Goal: Communication & Community: Answer question/provide support

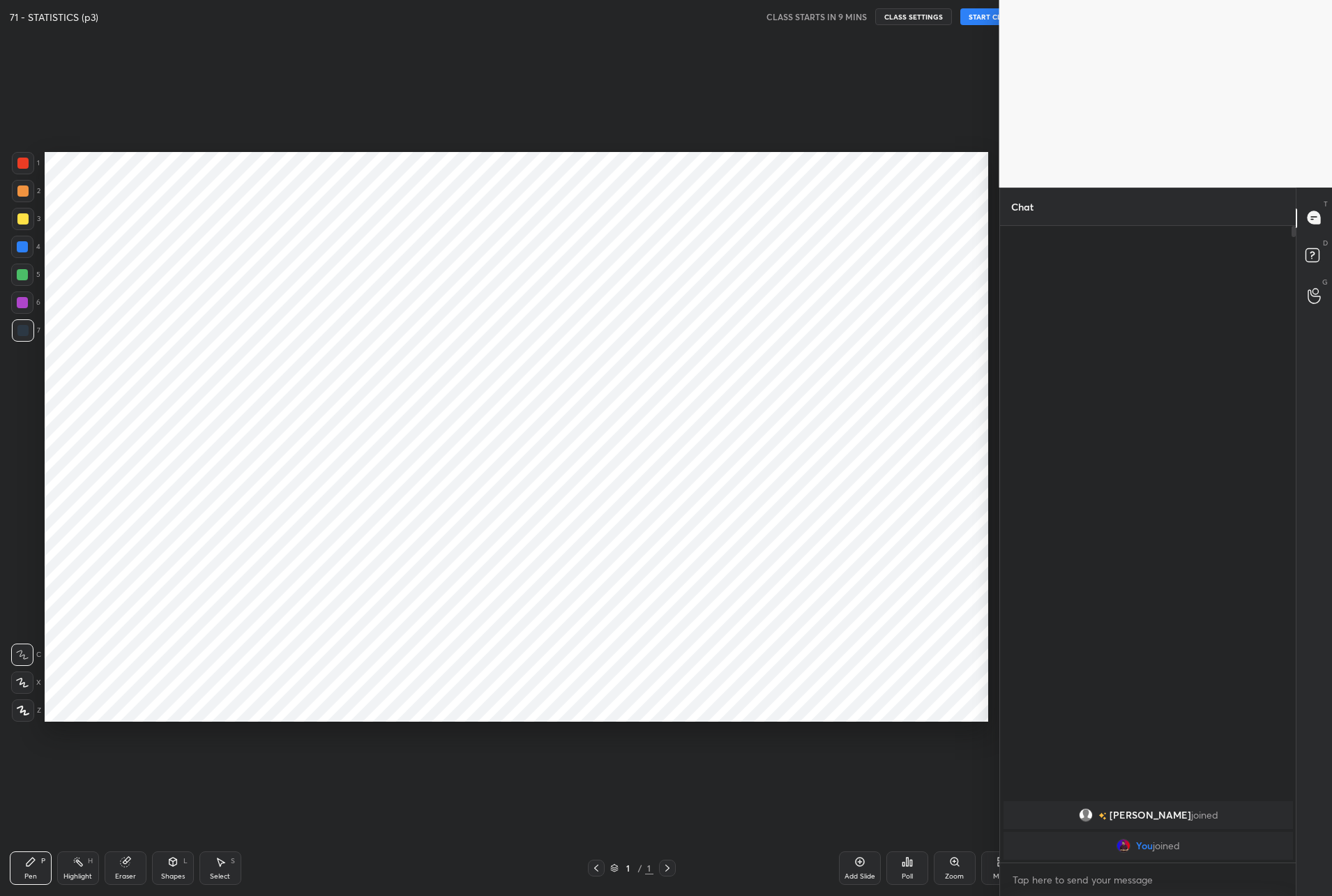
scroll to position [68903, 68777]
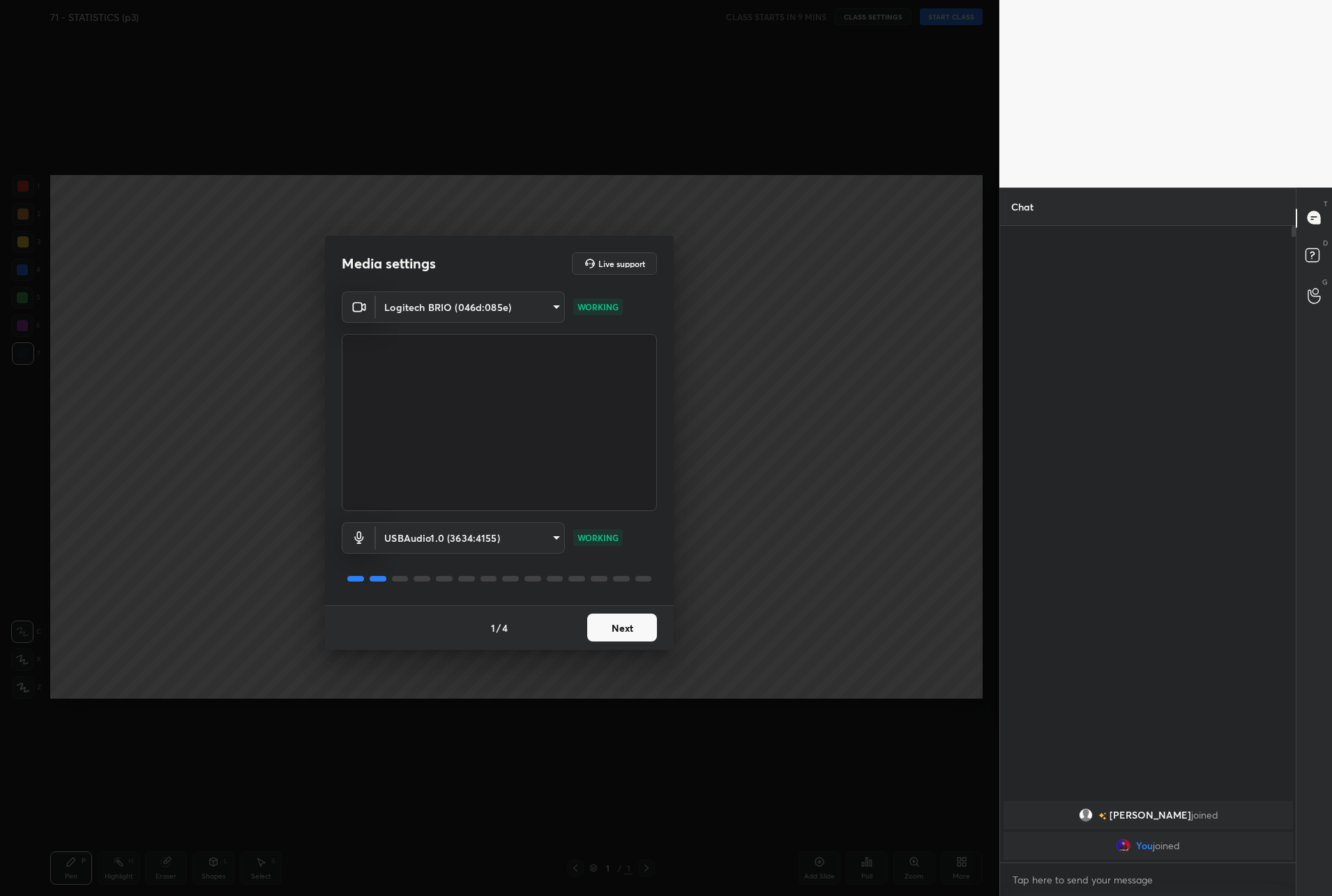
click at [623, 630] on button "Next" at bounding box center [622, 627] width 70 height 28
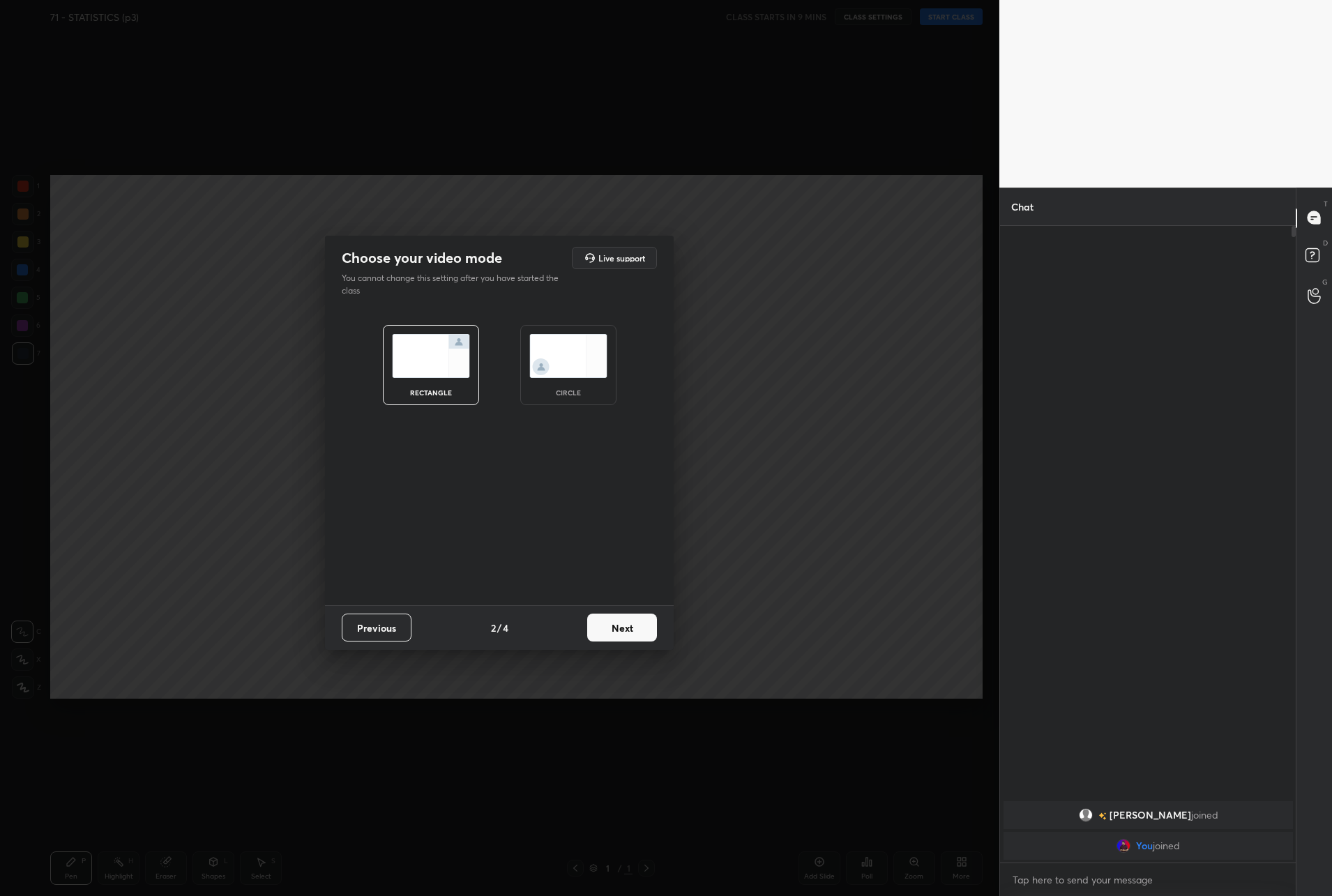
click at [548, 372] on img at bounding box center [568, 355] width 78 height 44
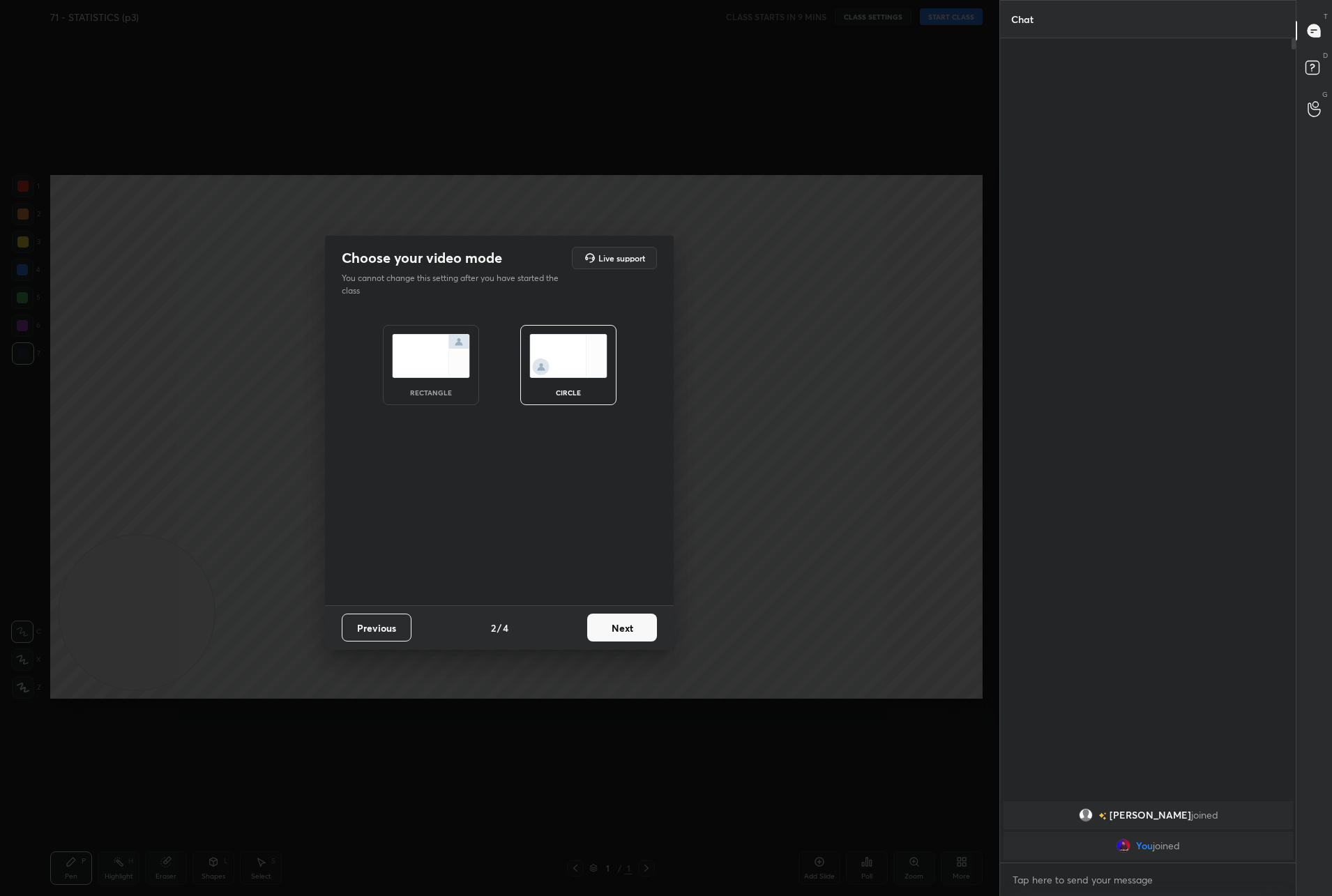
scroll to position [853, 292]
click at [620, 625] on button "Next" at bounding box center [622, 627] width 70 height 28
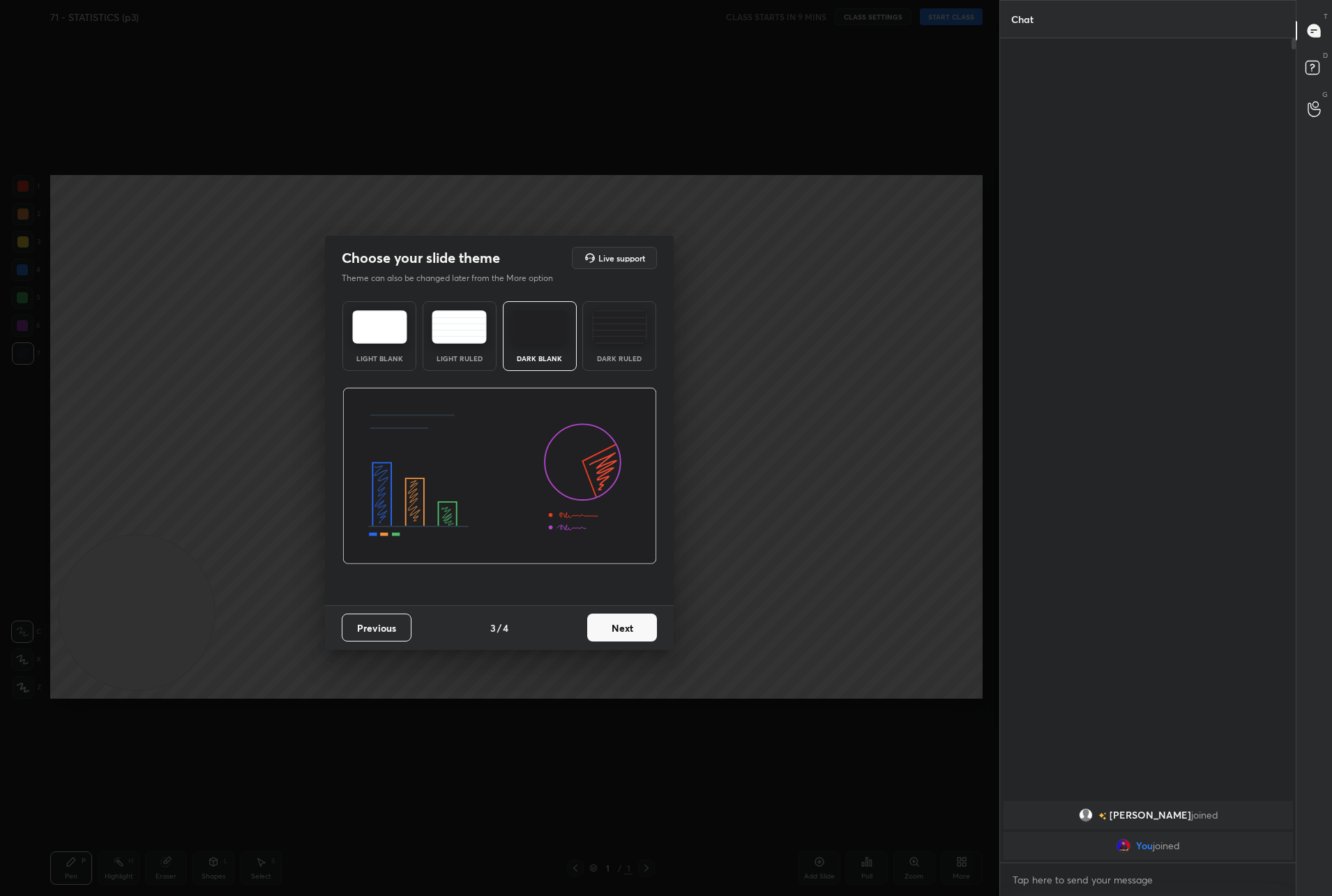
click at [620, 632] on button "Next" at bounding box center [622, 627] width 70 height 28
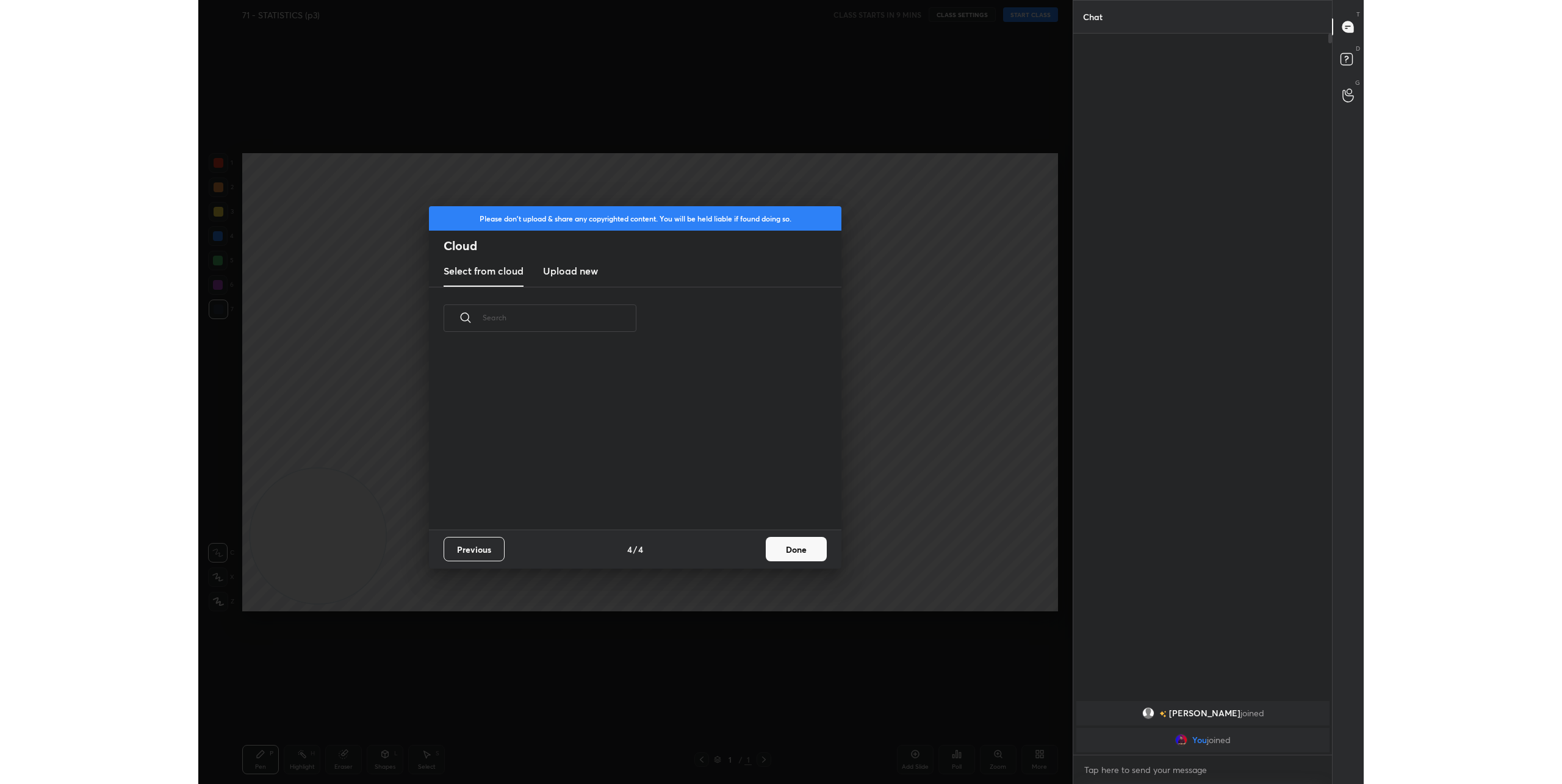
scroll to position [180, 391]
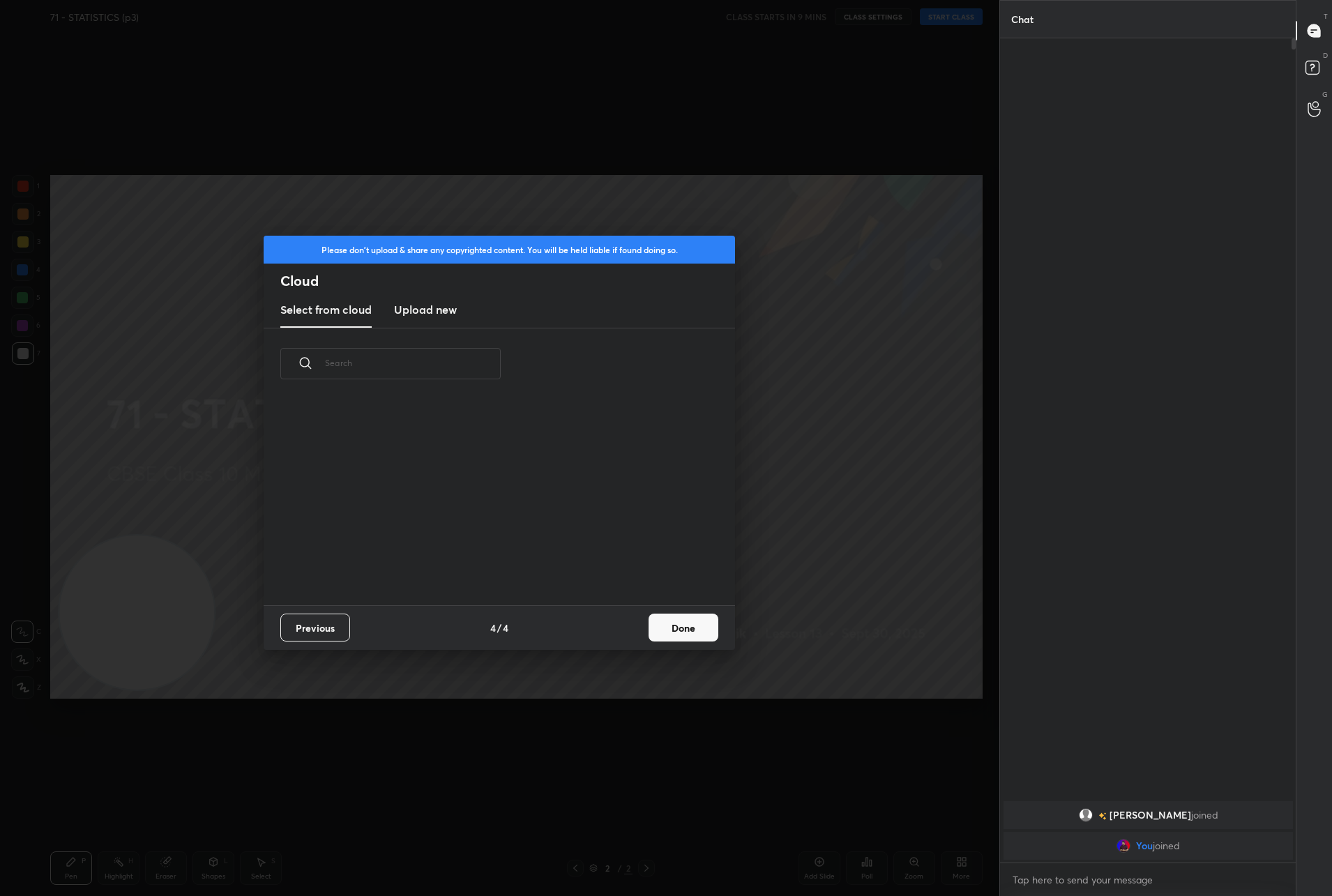
click at [432, 310] on h3 "Upload new" at bounding box center [425, 309] width 62 height 17
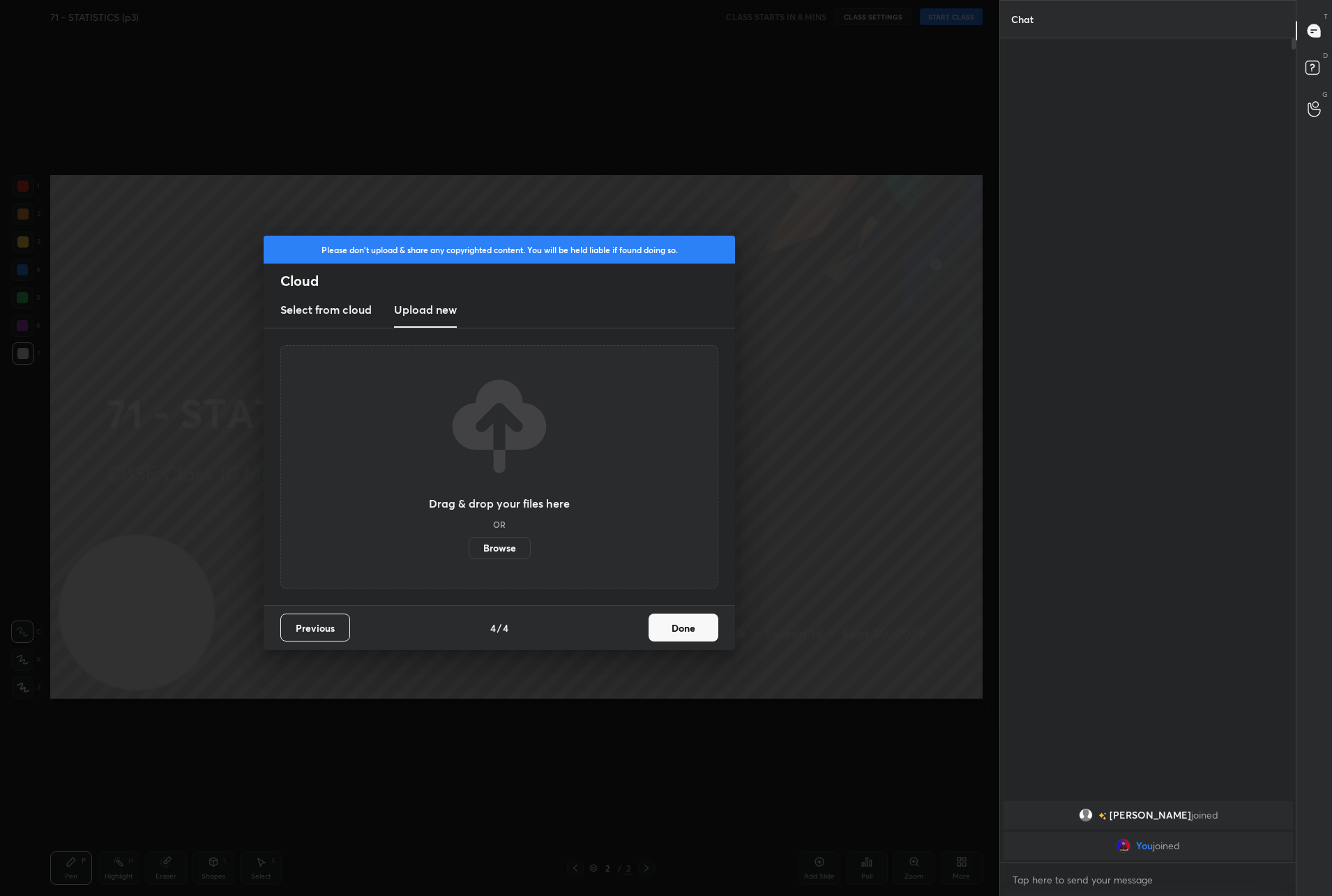
click at [492, 551] on label "Browse" at bounding box center [499, 548] width 62 height 22
click at [468, 551] on input "Browse" at bounding box center [468, 548] width 0 height 22
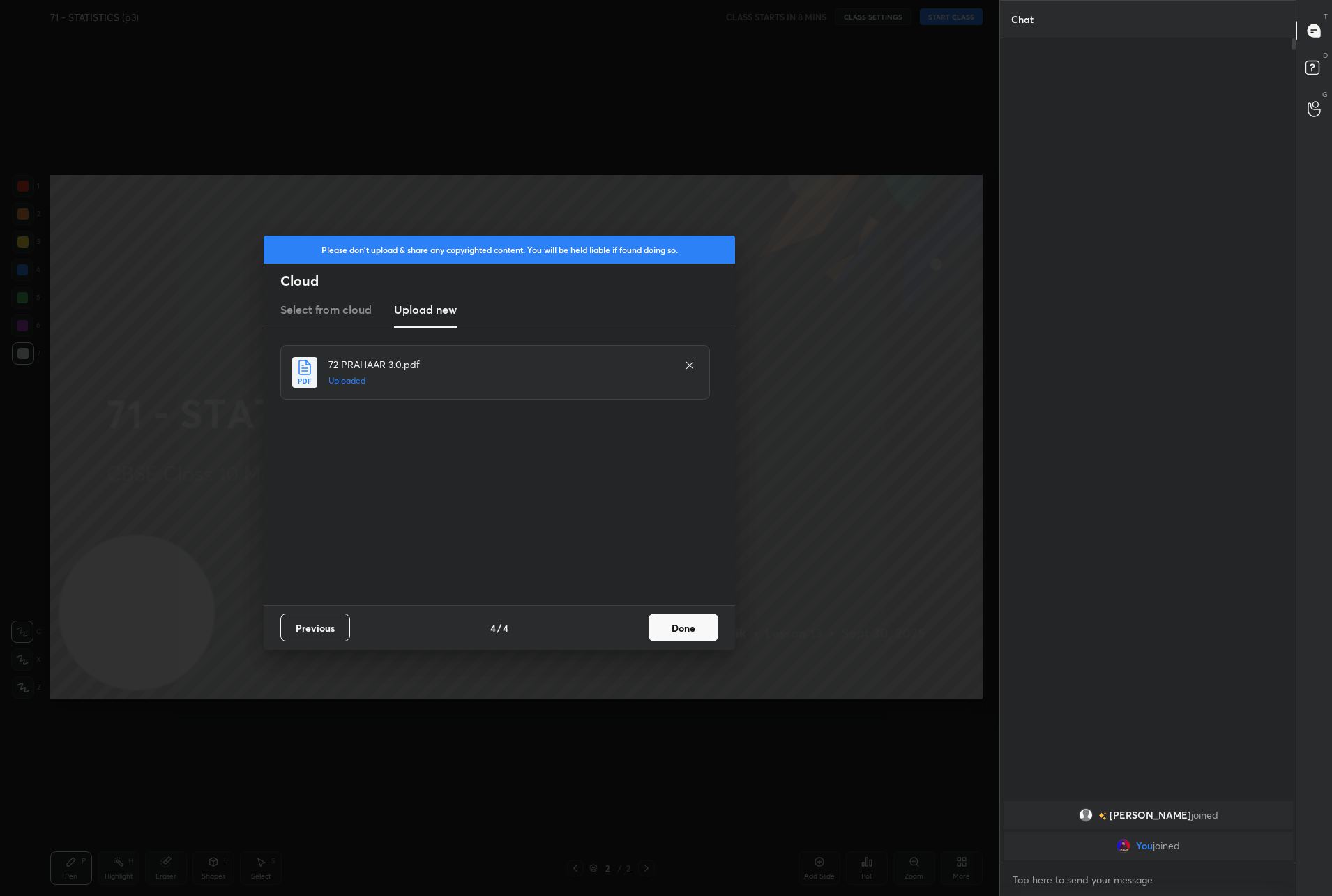
click at [683, 628] on button "Done" at bounding box center [683, 627] width 70 height 28
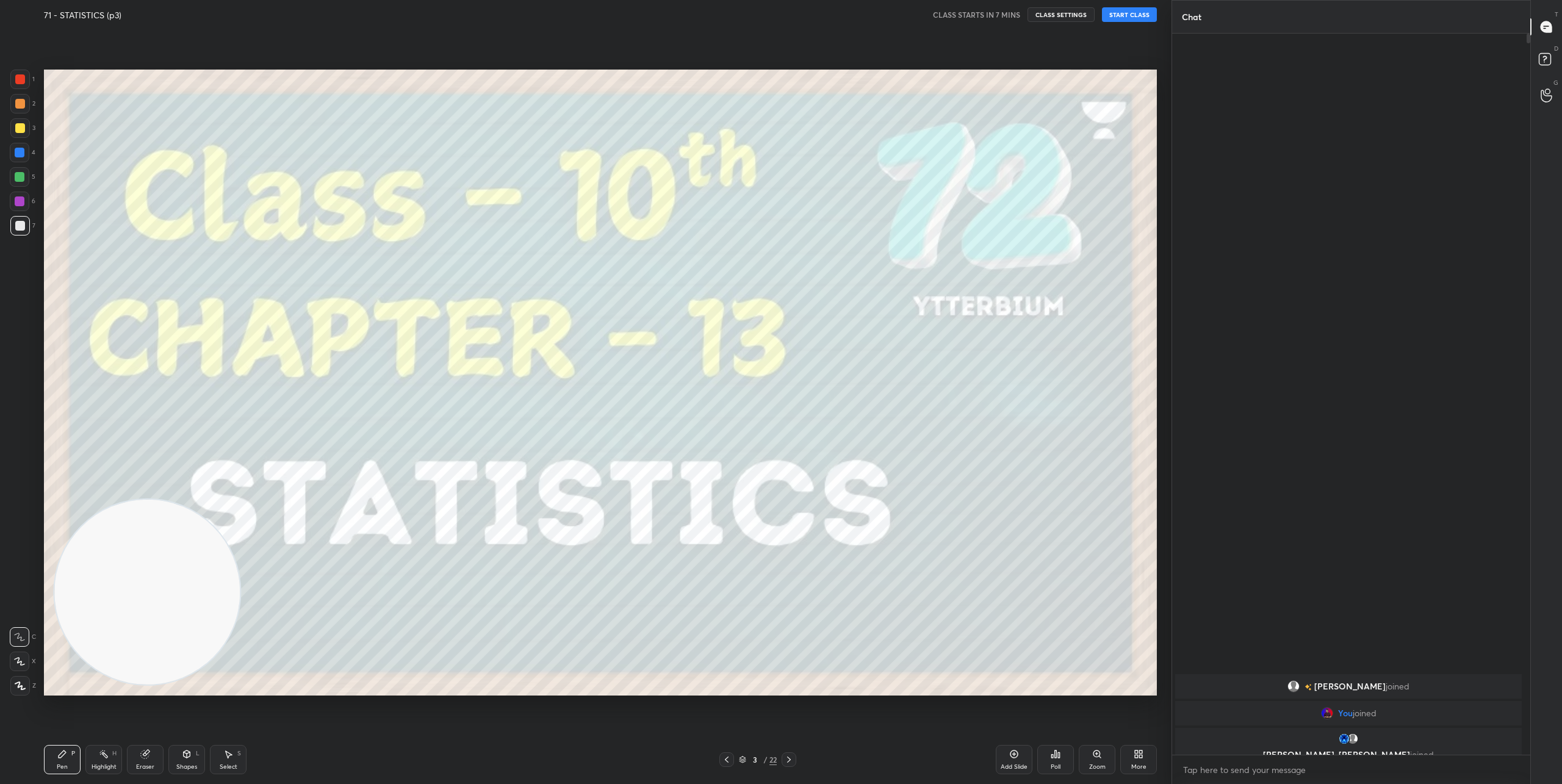
scroll to position [746, 354]
click at [1133, 12] on button "START CLASS" at bounding box center [1129, 14] width 55 height 14
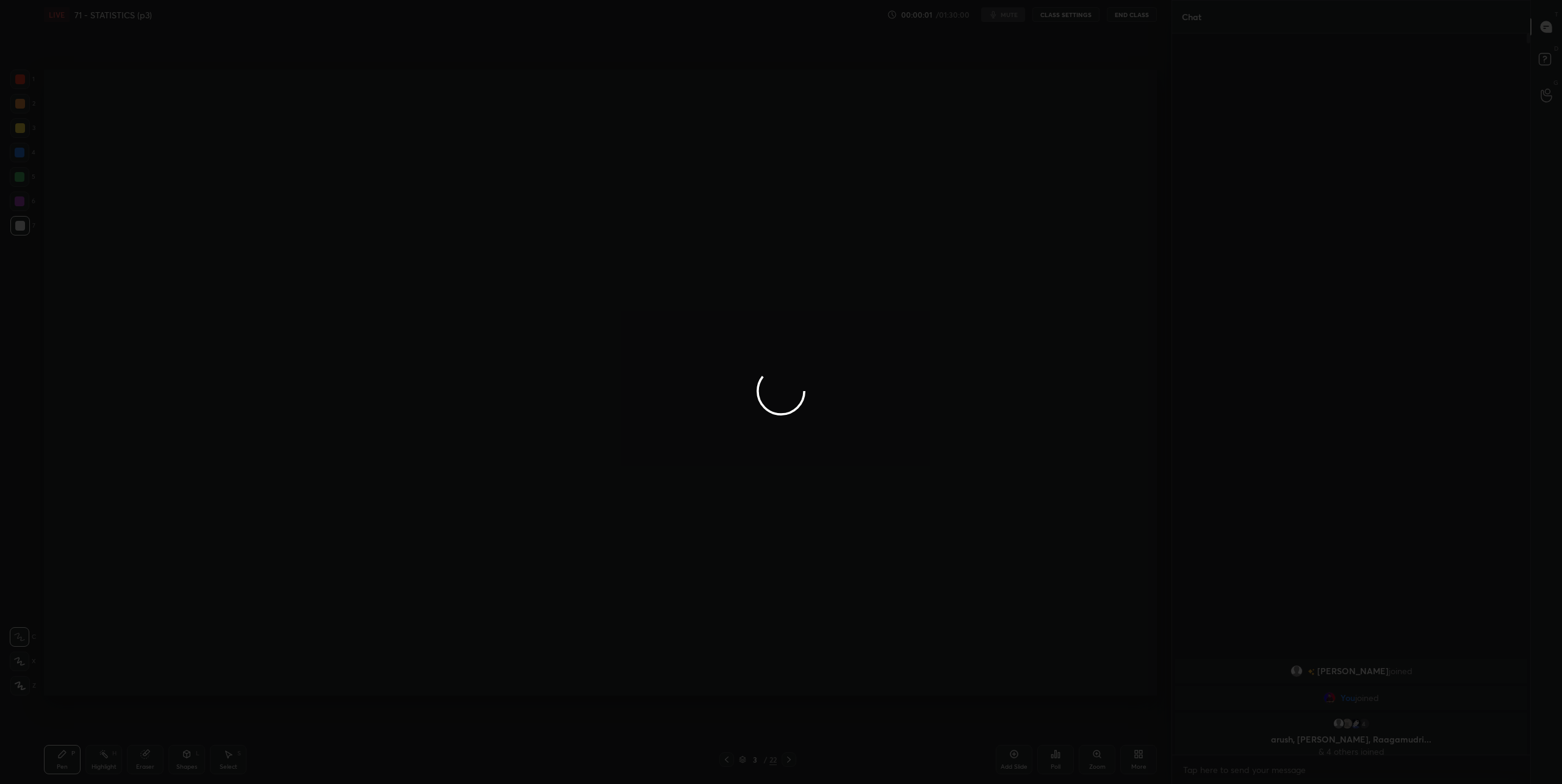
click at [16, 656] on div at bounding box center [781, 392] width 1562 height 784
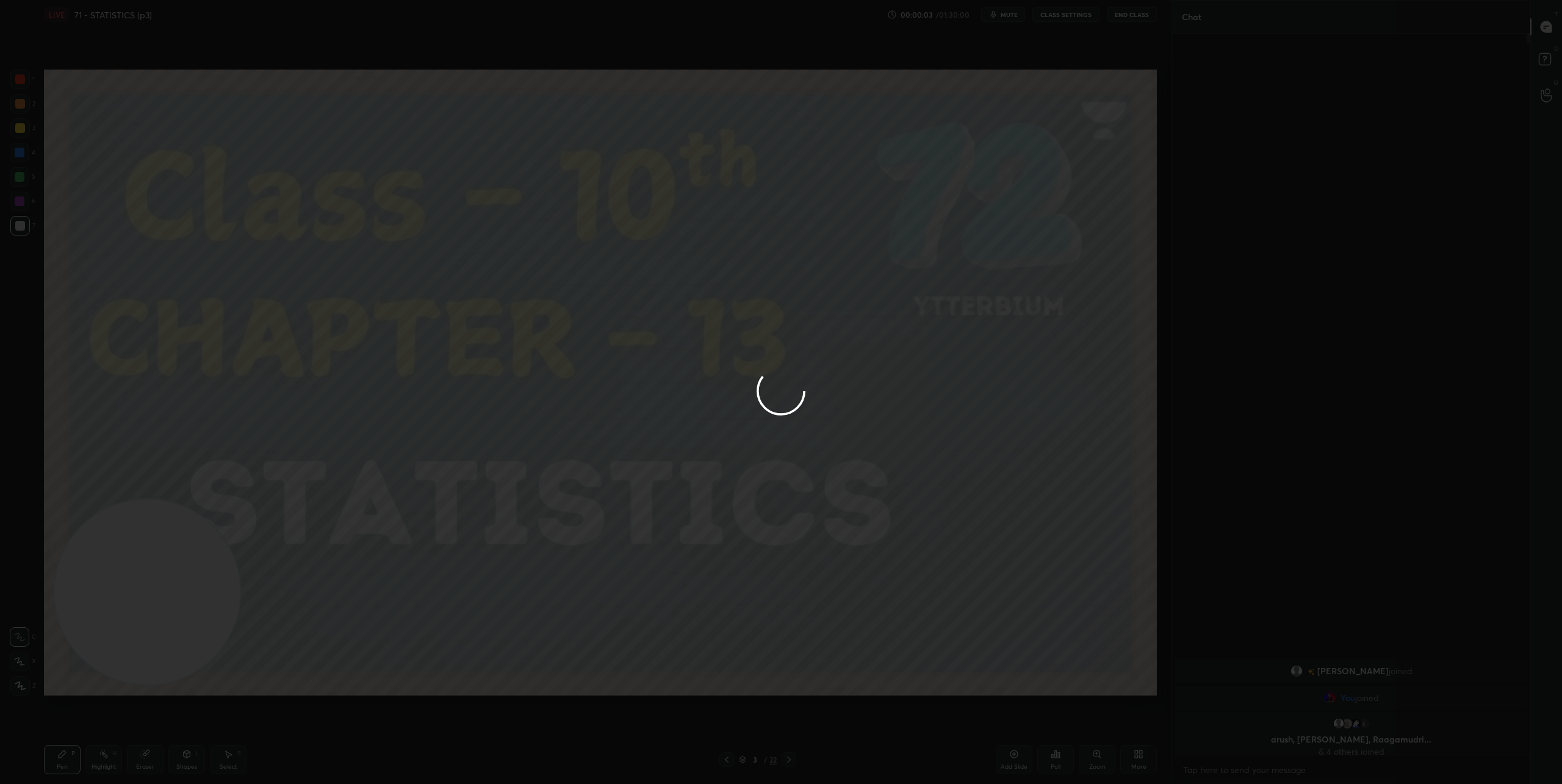
click at [16, 665] on div at bounding box center [781, 392] width 1562 height 784
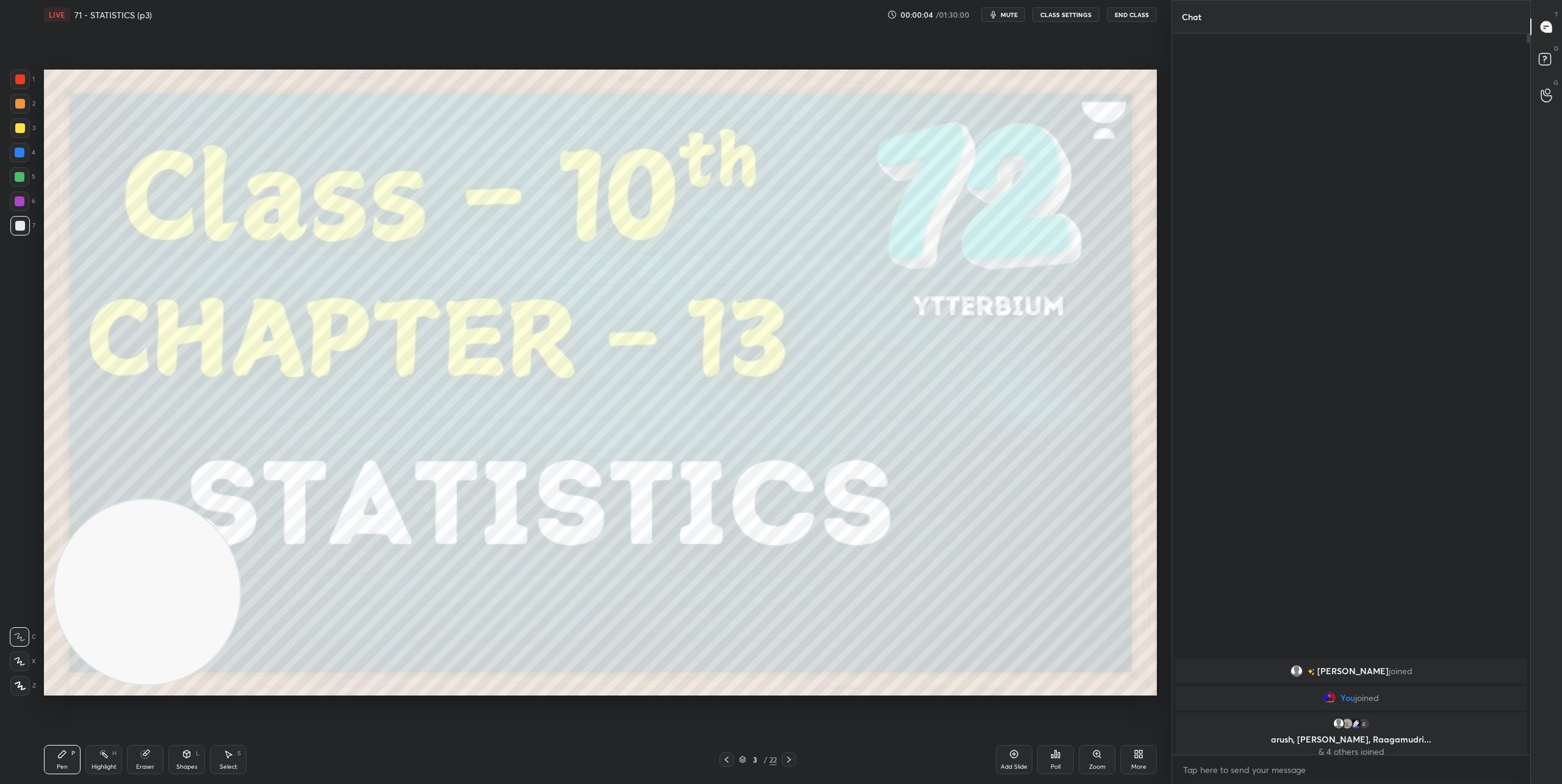
click at [18, 662] on icon at bounding box center [19, 662] width 10 height 8
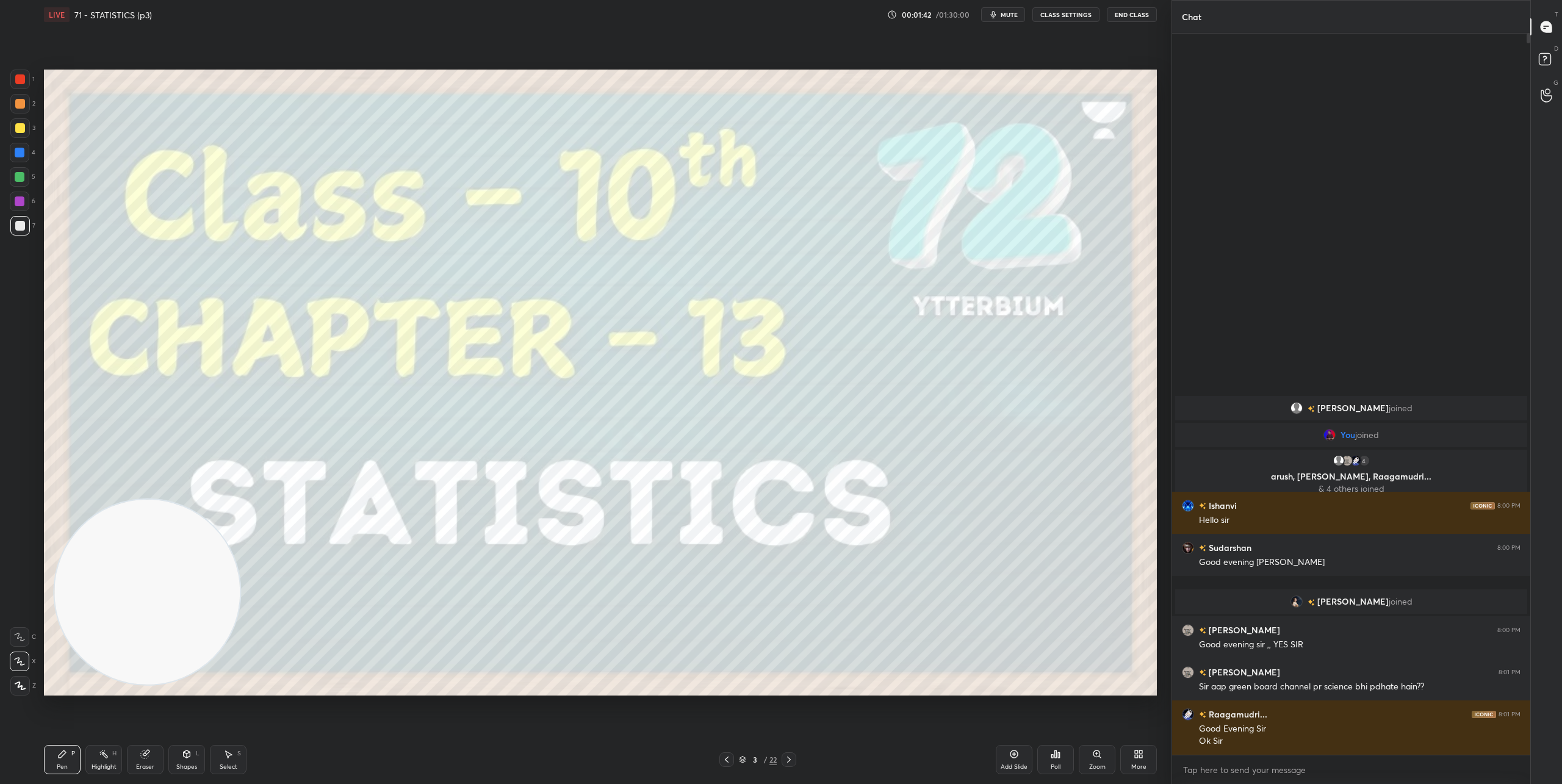
click at [791, 757] on icon at bounding box center [789, 760] width 10 height 10
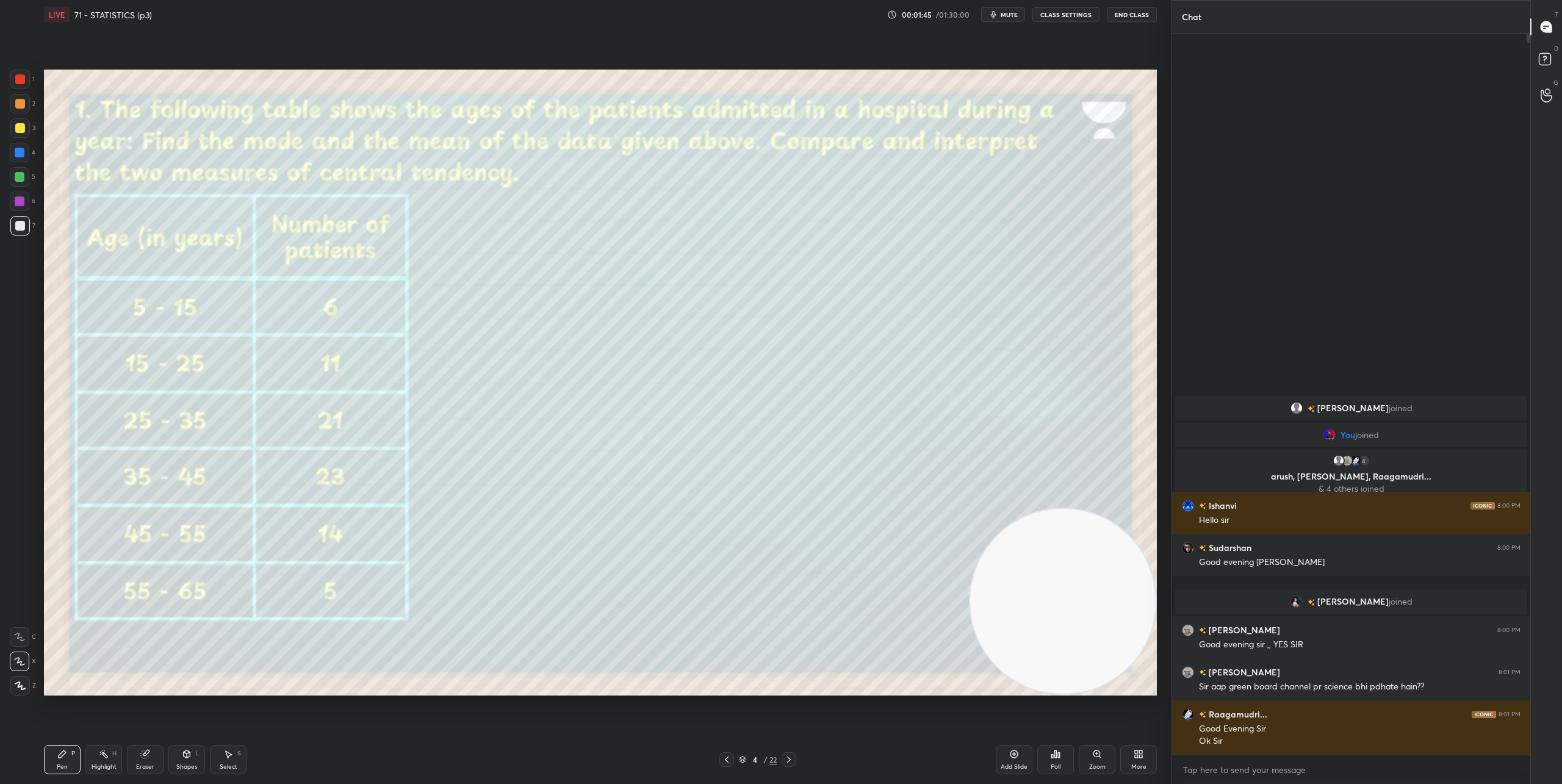
drag, startPoint x: 166, startPoint y: 597, endPoint x: 1096, endPoint y: 654, distance: 931.7
click at [1096, 654] on video at bounding box center [1062, 601] width 185 height 185
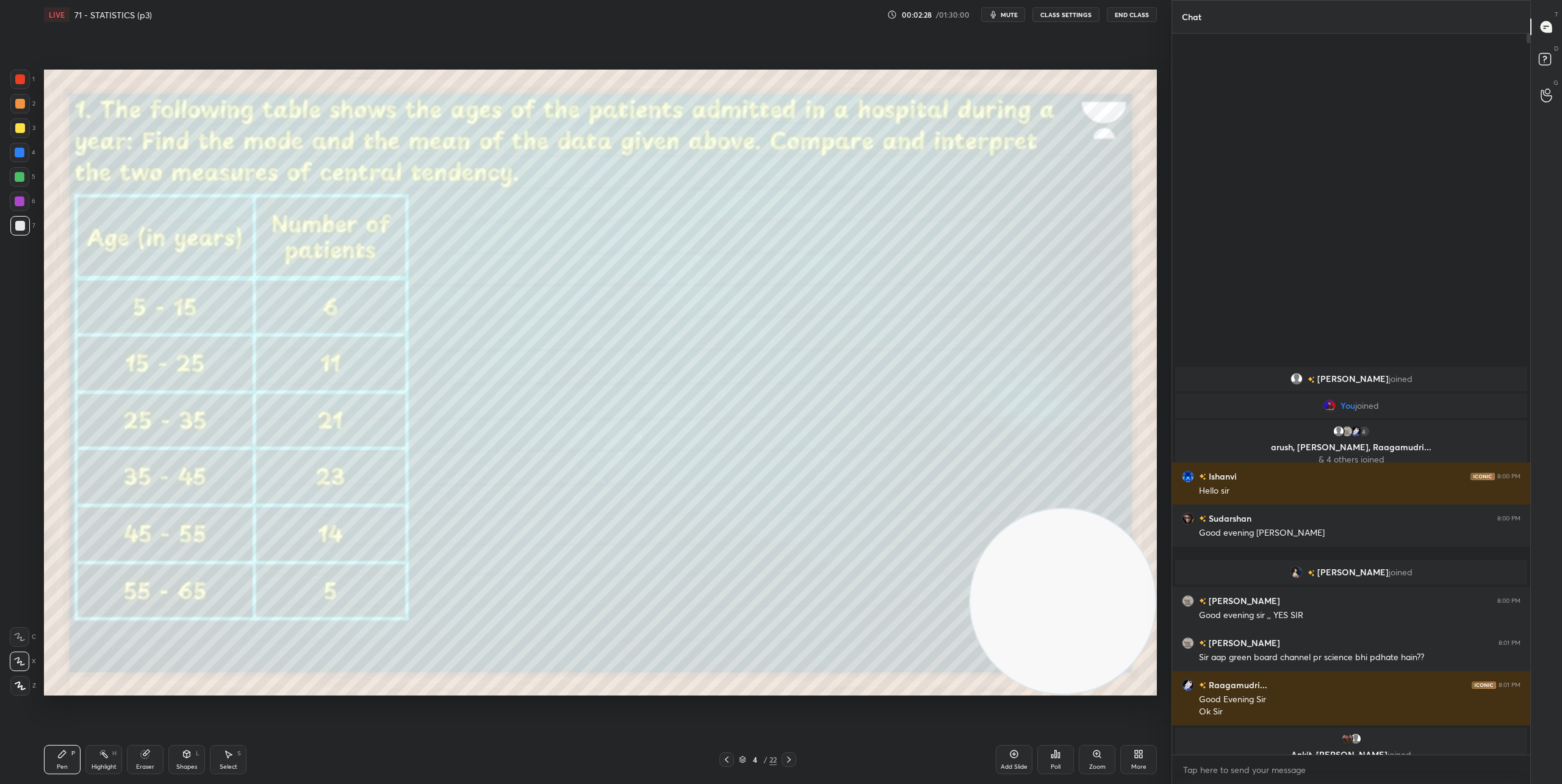
click at [193, 760] on div "Shapes L" at bounding box center [187, 760] width 36 height 30
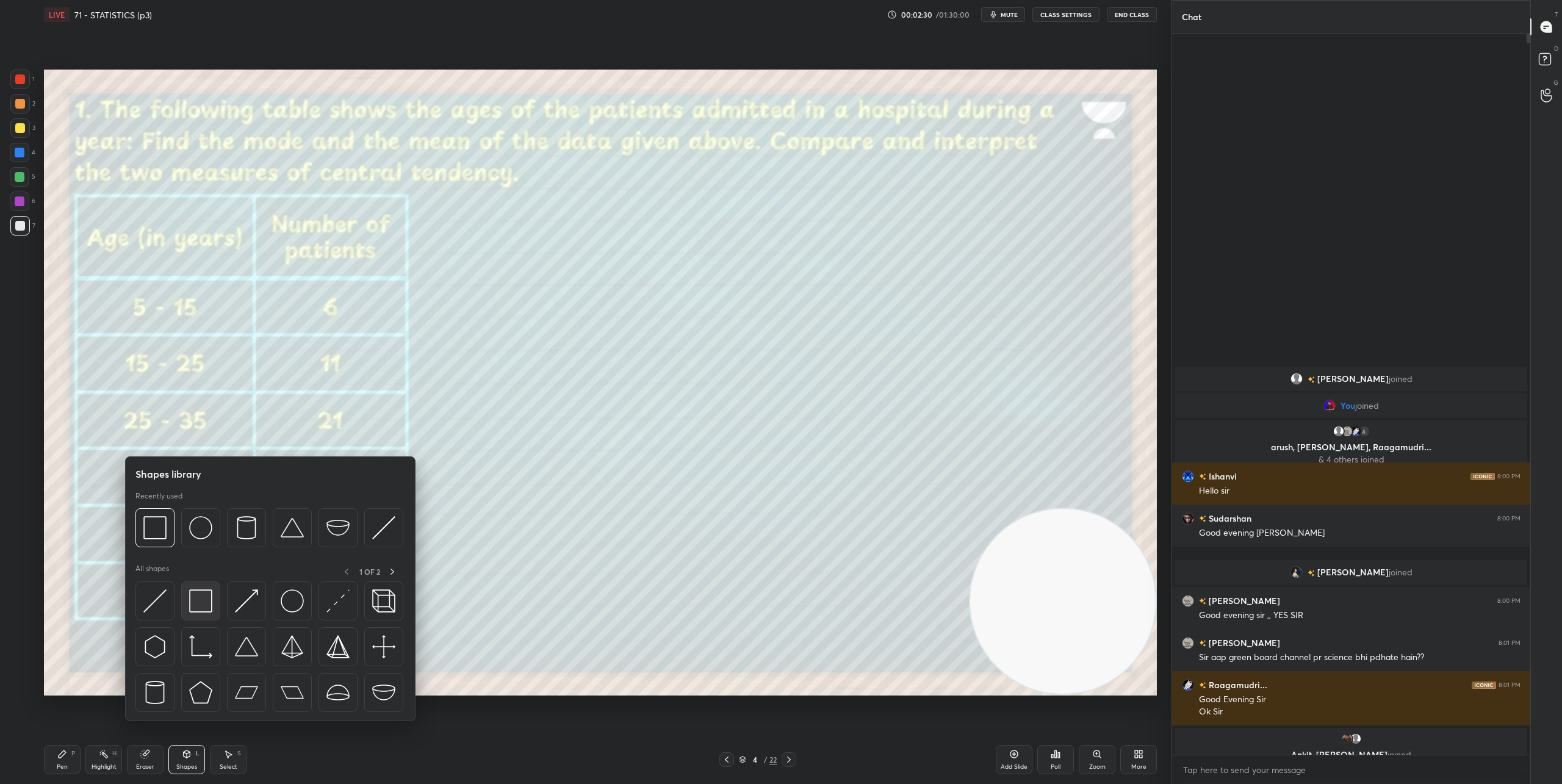
click at [204, 602] on img at bounding box center [200, 601] width 23 height 23
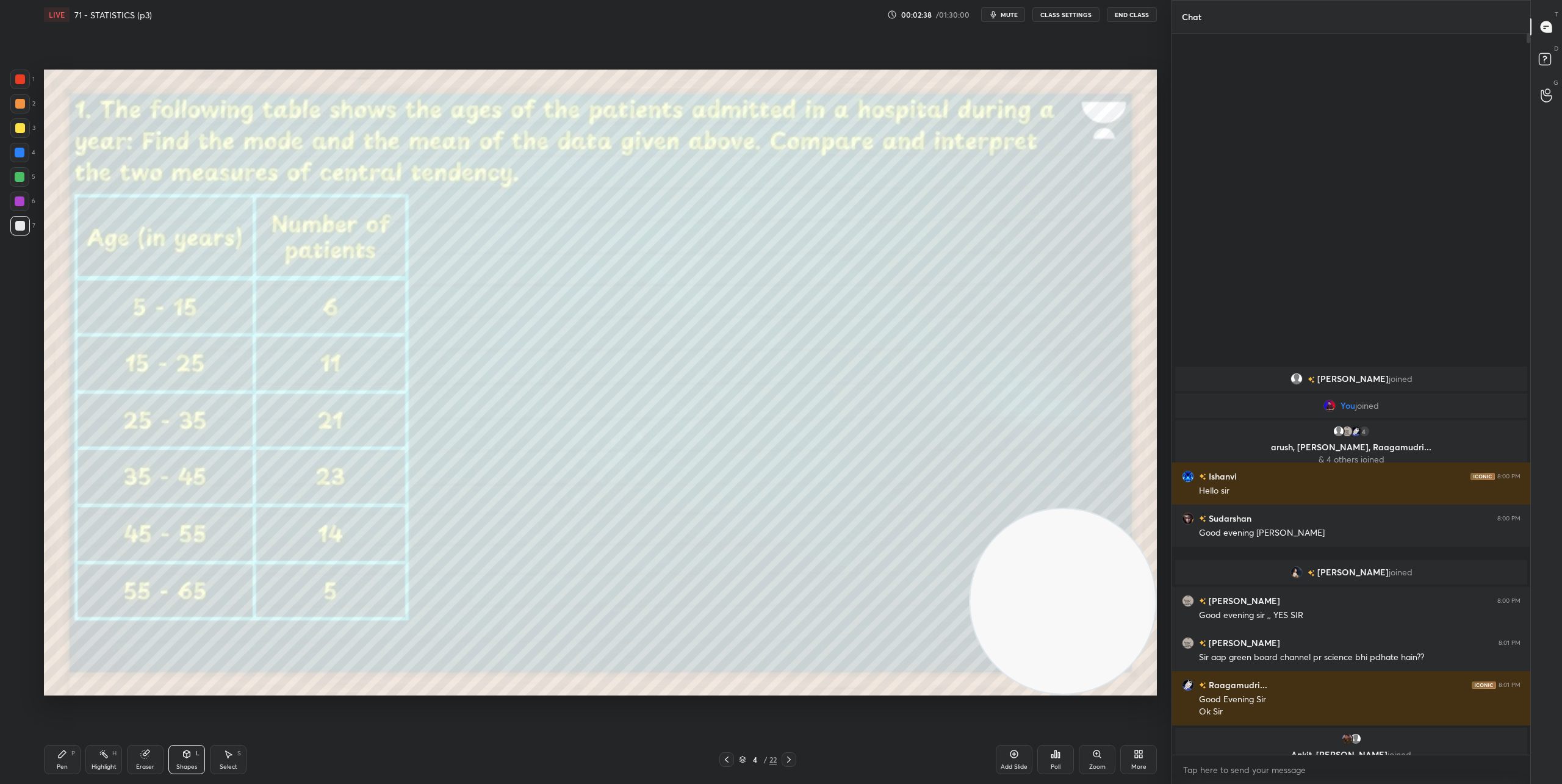
click at [186, 757] on icon at bounding box center [187, 754] width 7 height 8
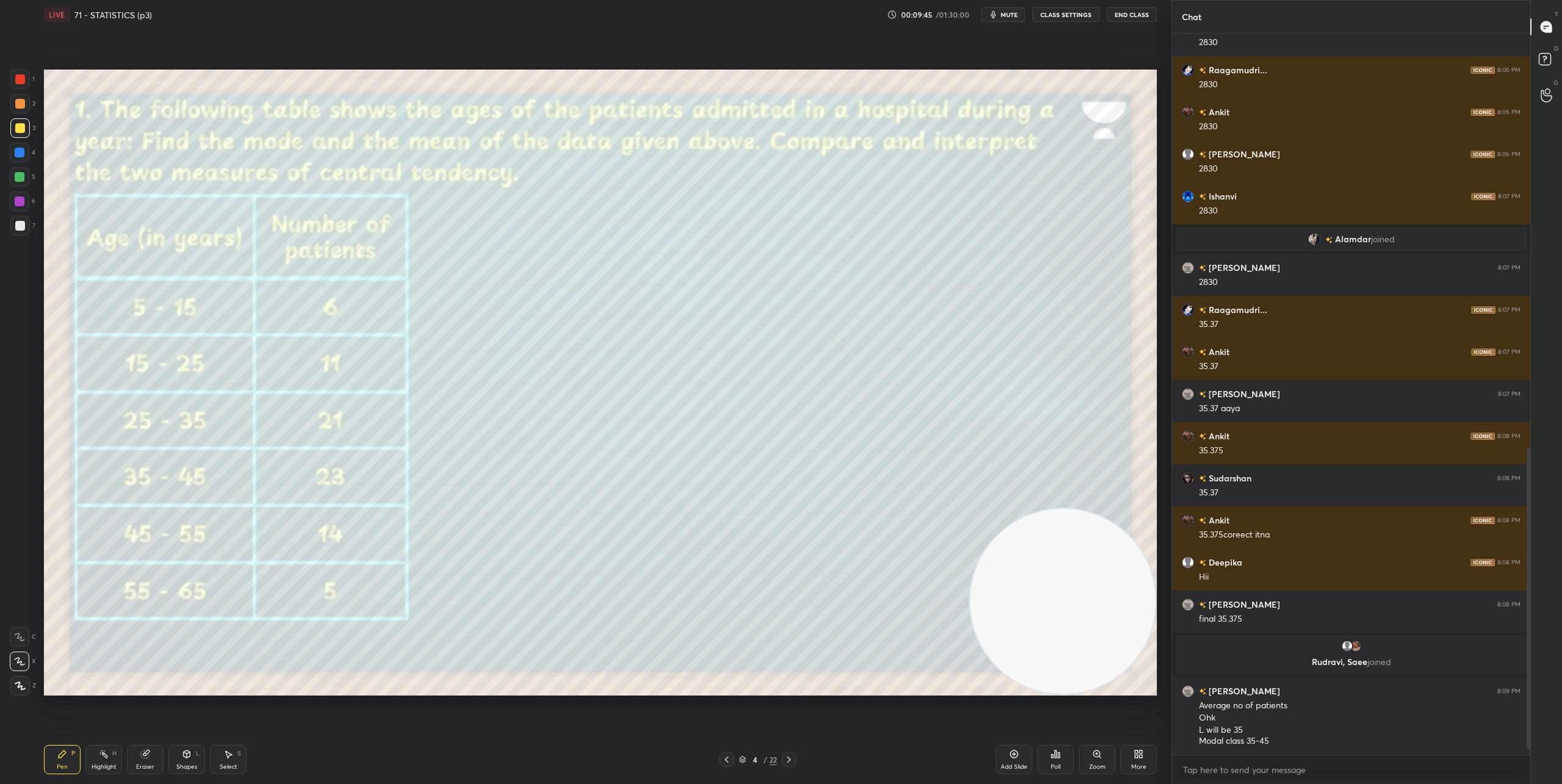
scroll to position [1002, 0]
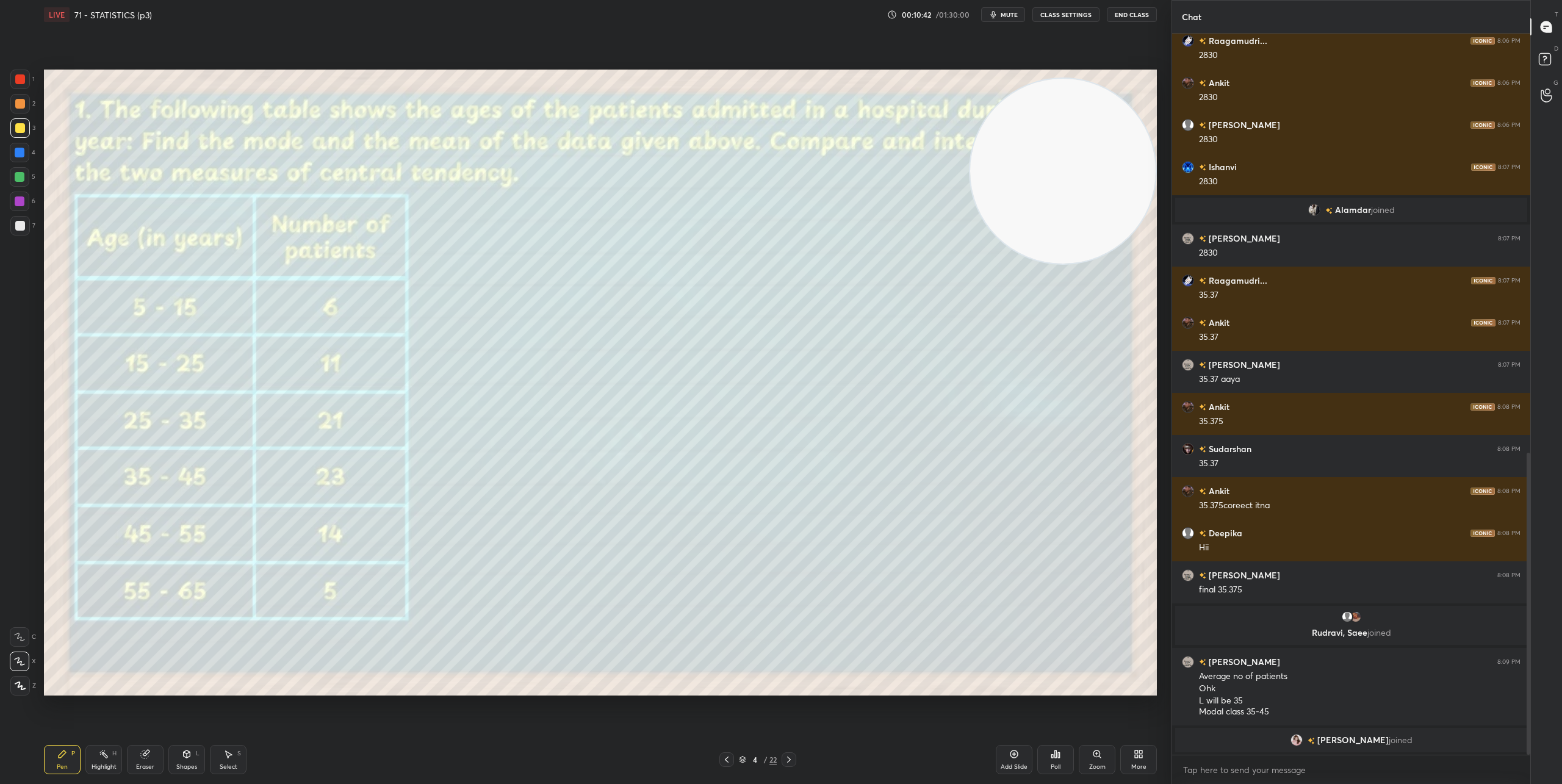
drag, startPoint x: 1032, startPoint y: 520, endPoint x: 1035, endPoint y: 161, distance: 359.0
click at [1071, 111] on video at bounding box center [1062, 171] width 185 height 185
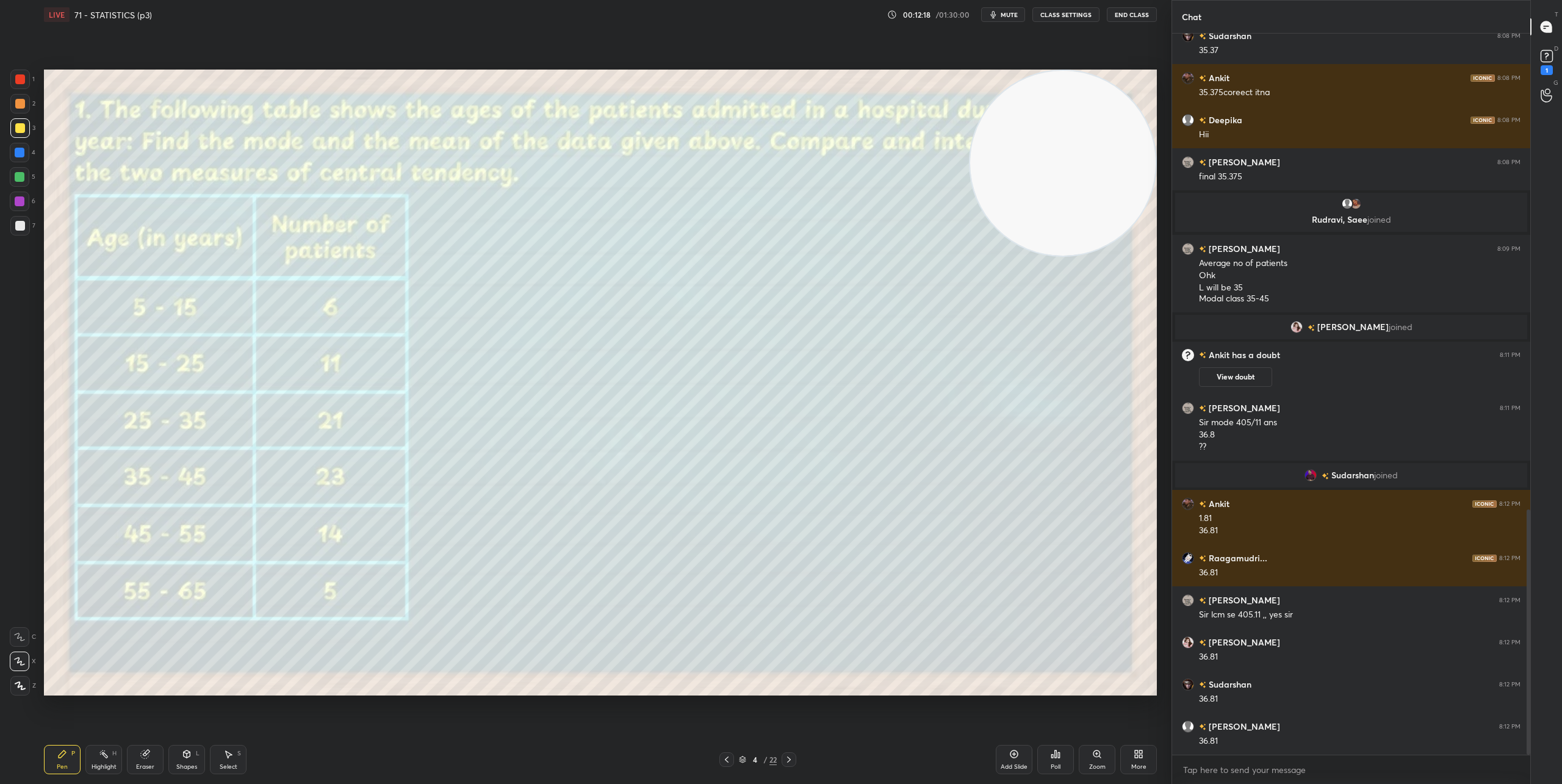
scroll to position [1401, 0]
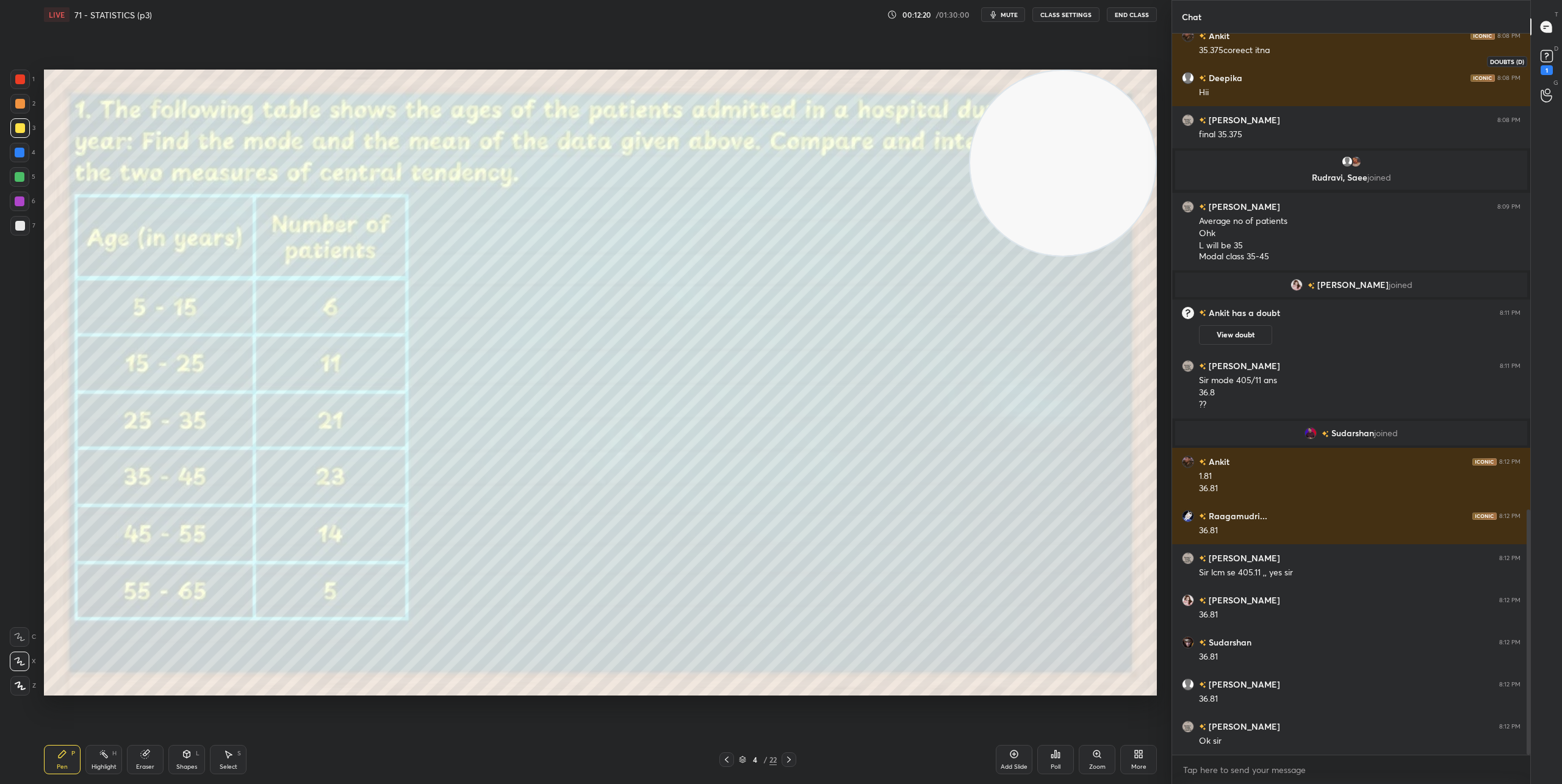
click at [1165, 47] on icon at bounding box center [1546, 56] width 18 height 18
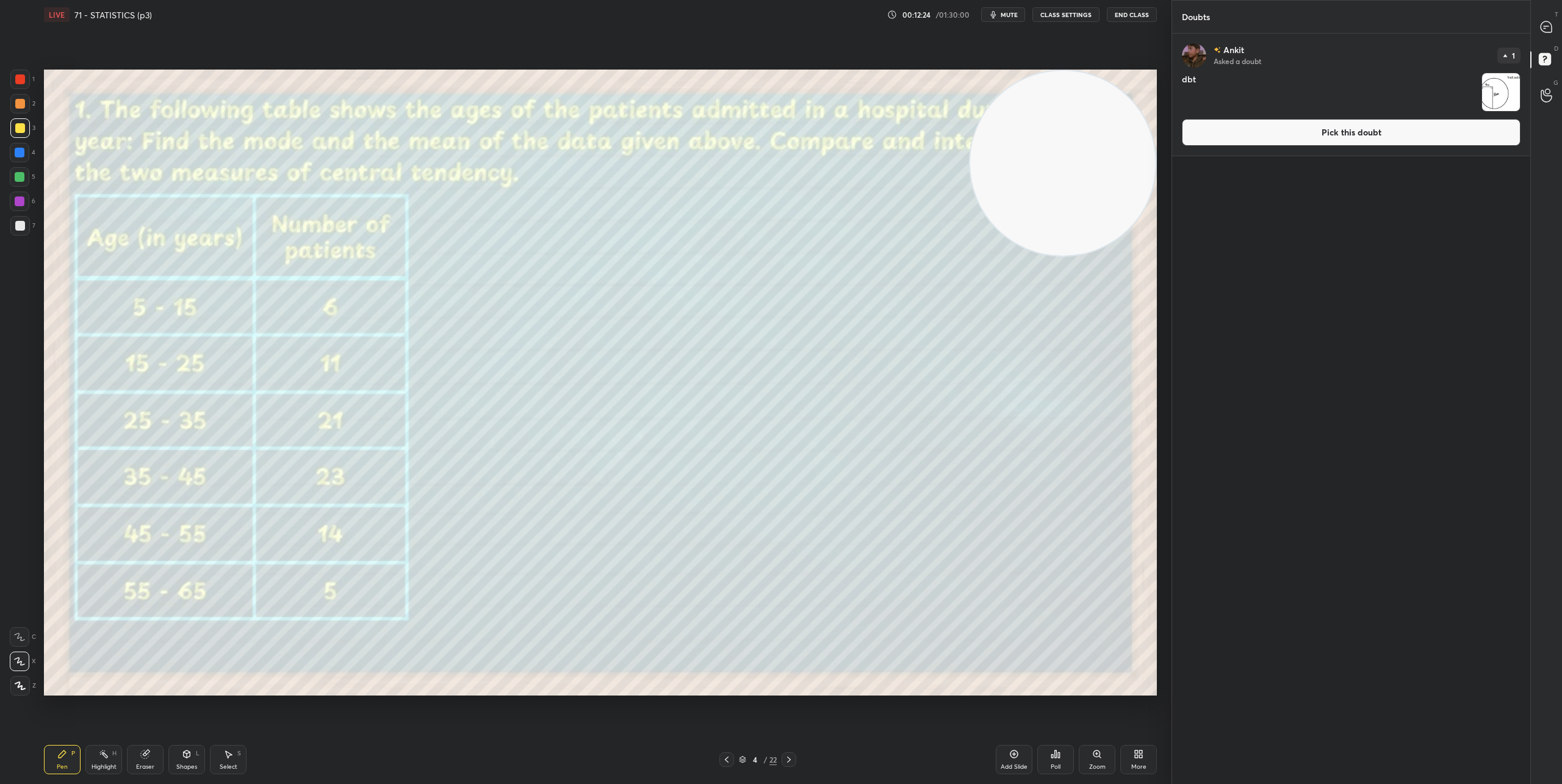
click at [1165, 85] on img "grid" at bounding box center [1500, 92] width 38 height 38
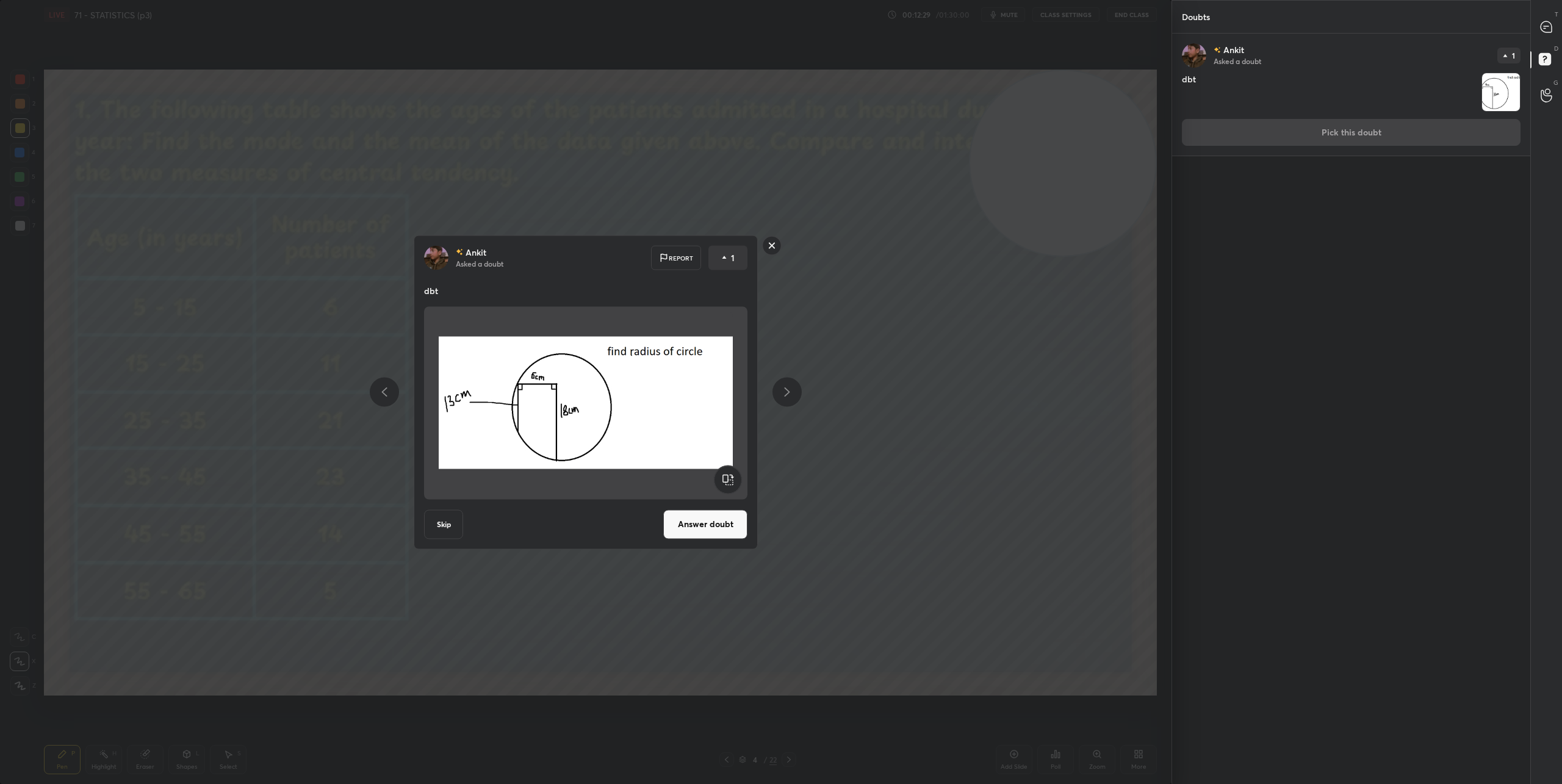
click at [771, 246] on rect at bounding box center [772, 246] width 19 height 19
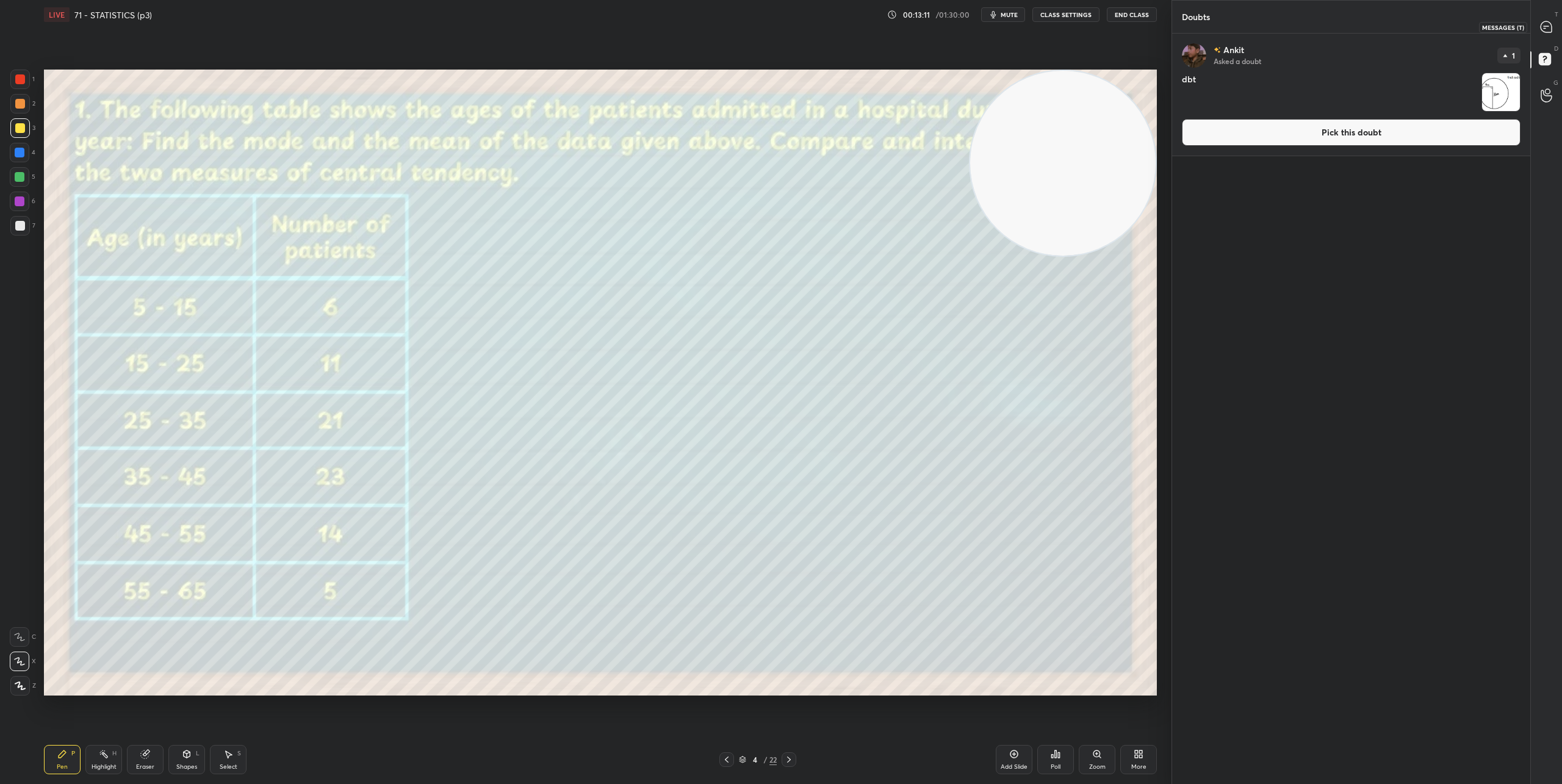
click at [1165, 31] on icon at bounding box center [1546, 26] width 11 height 11
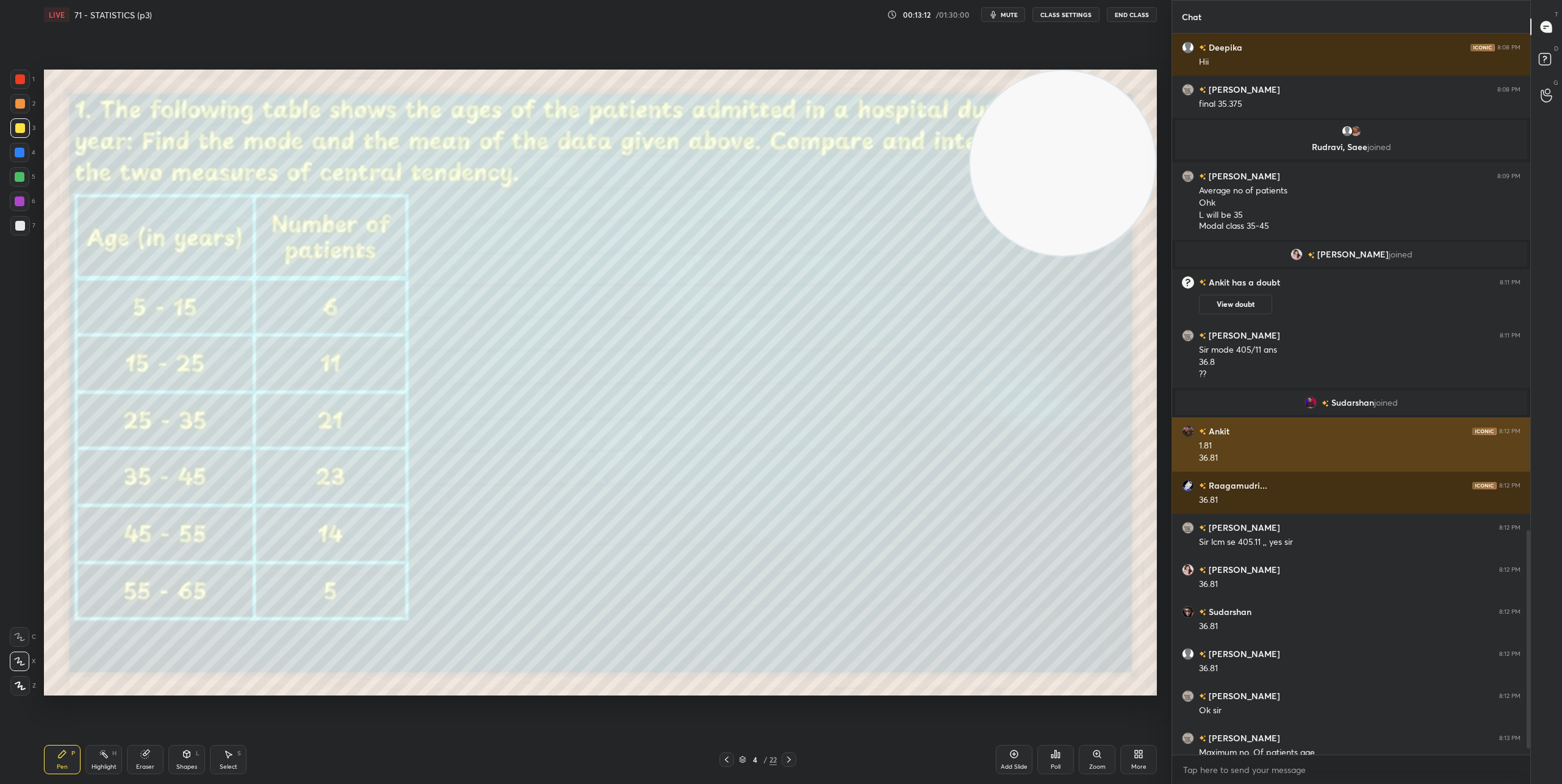
scroll to position [1662, 0]
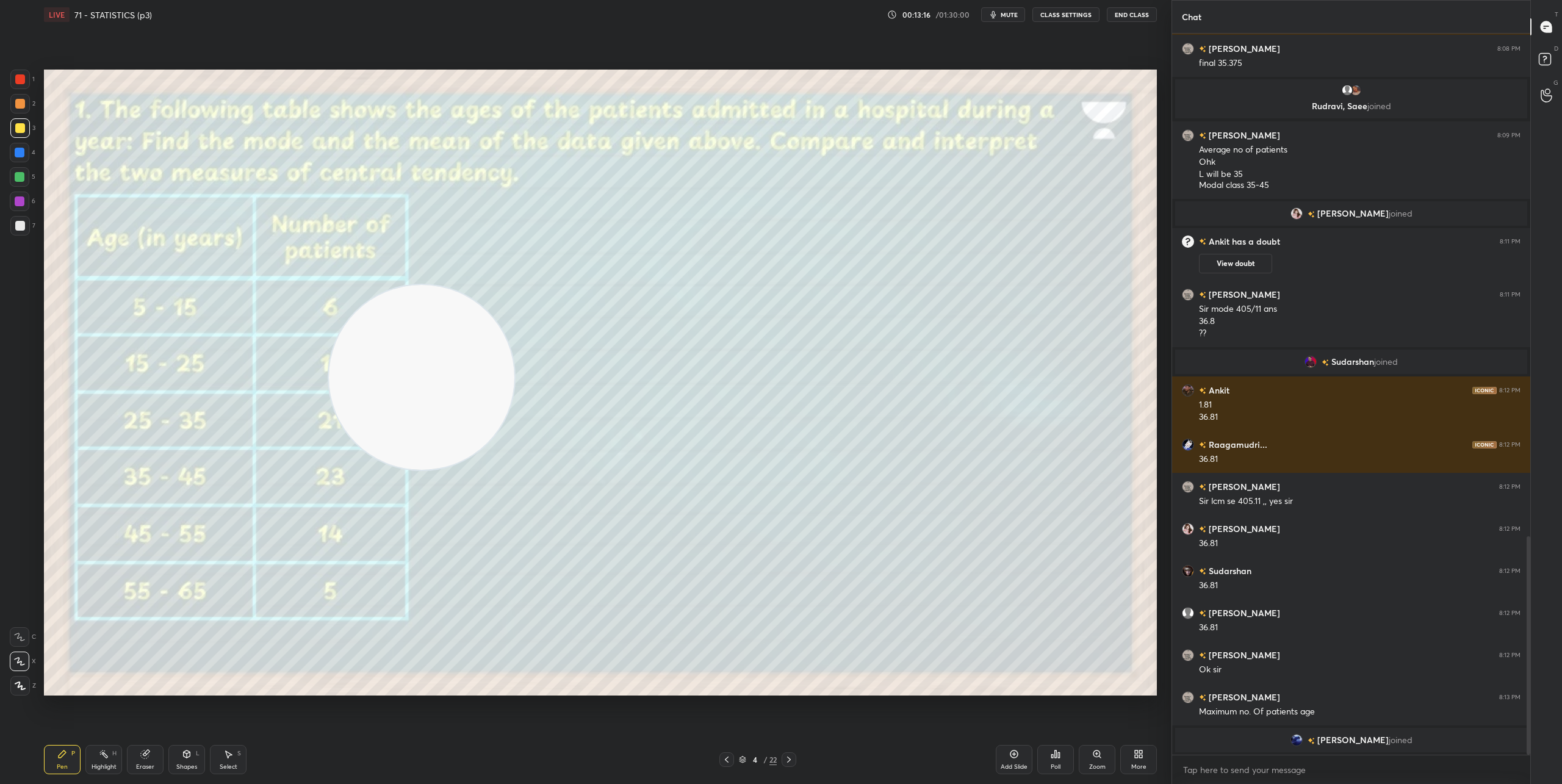
drag, startPoint x: 1059, startPoint y: 174, endPoint x: 210, endPoint y: 457, distance: 894.9
click at [329, 471] on video at bounding box center [421, 377] width 185 height 185
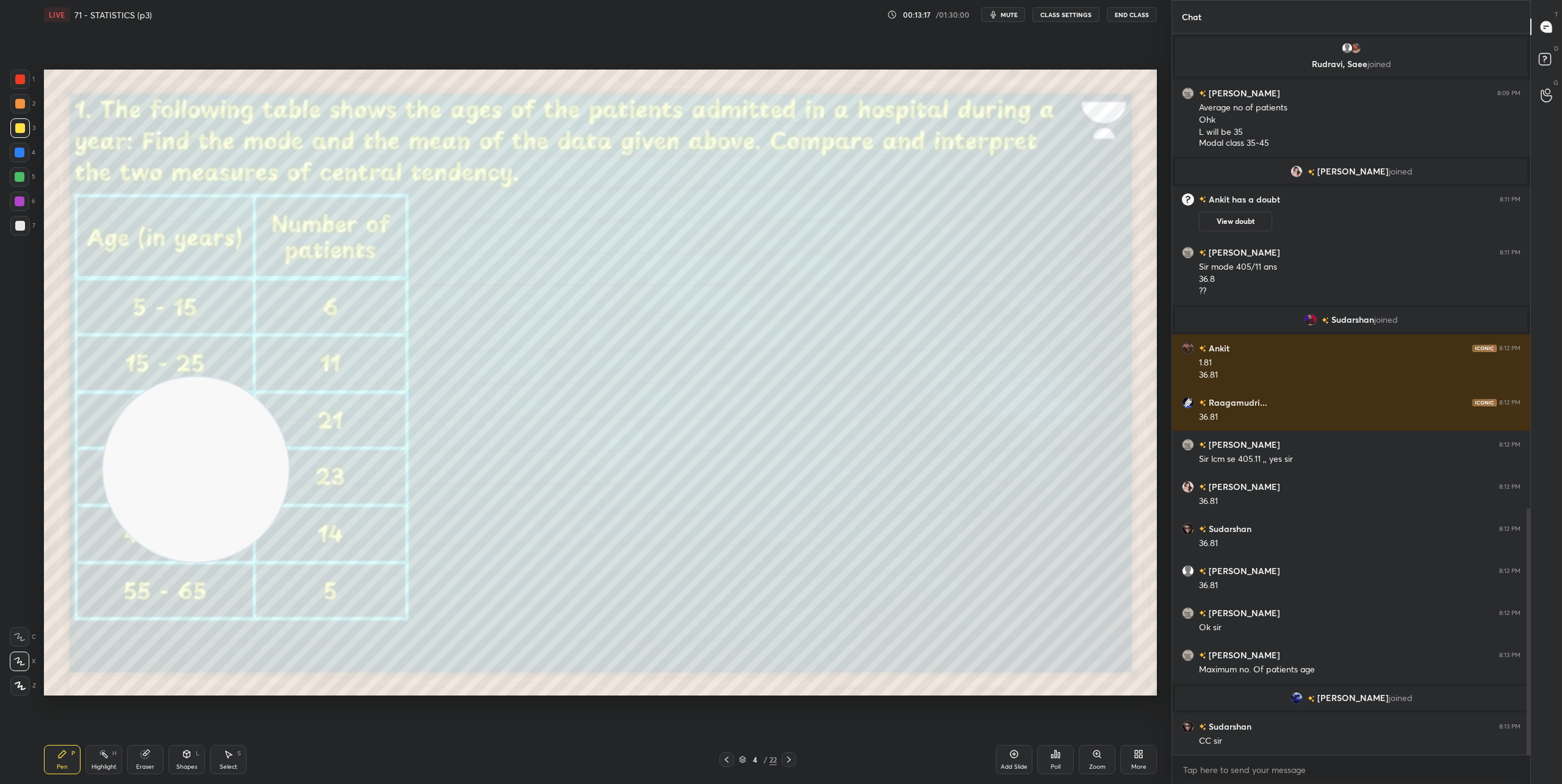
scroll to position [1387, 0]
click at [792, 756] on icon at bounding box center [789, 760] width 10 height 10
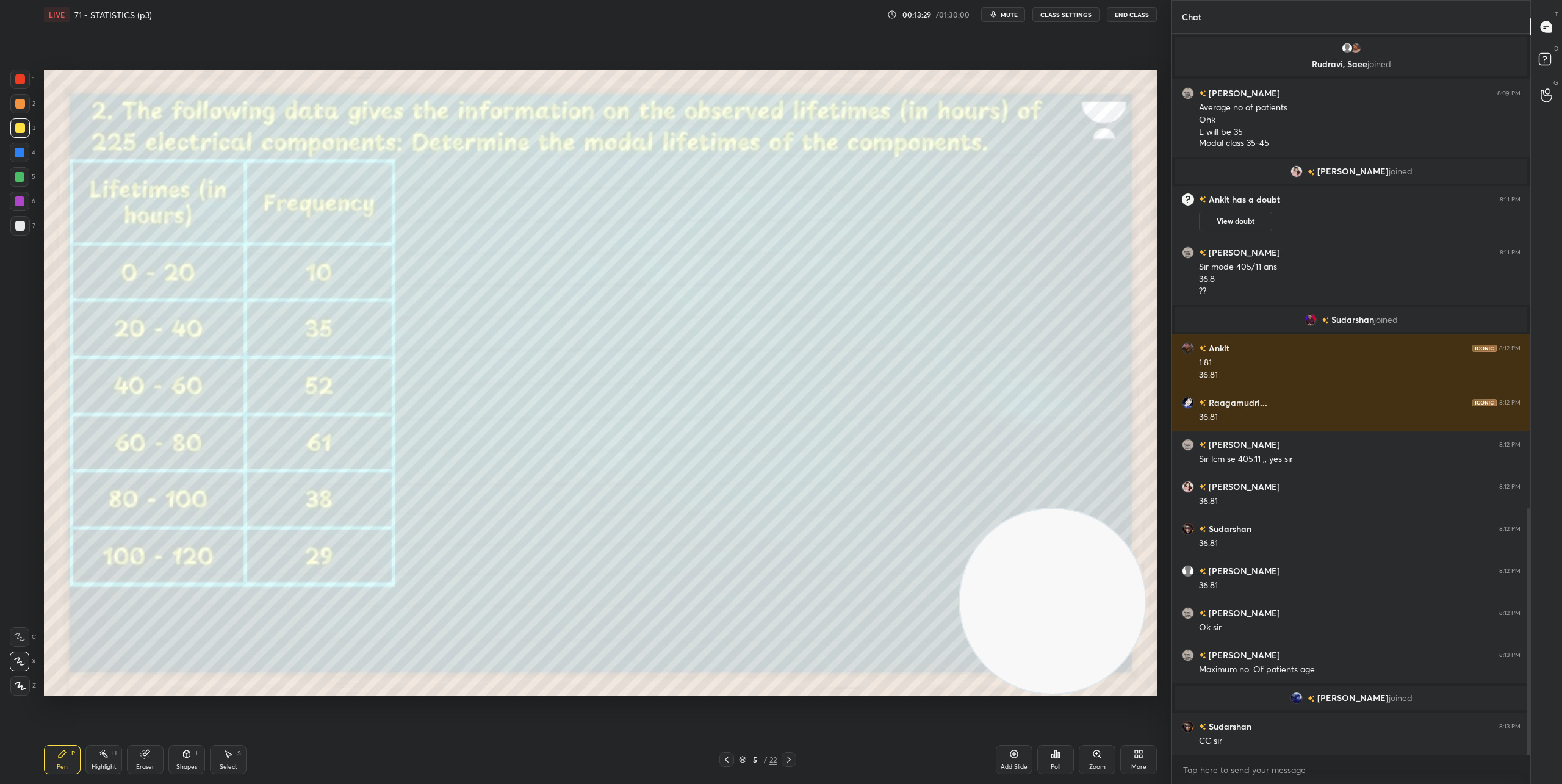
drag, startPoint x: 181, startPoint y: 447, endPoint x: 1129, endPoint y: 671, distance: 974.1
click at [1129, 671] on video at bounding box center [1052, 601] width 185 height 185
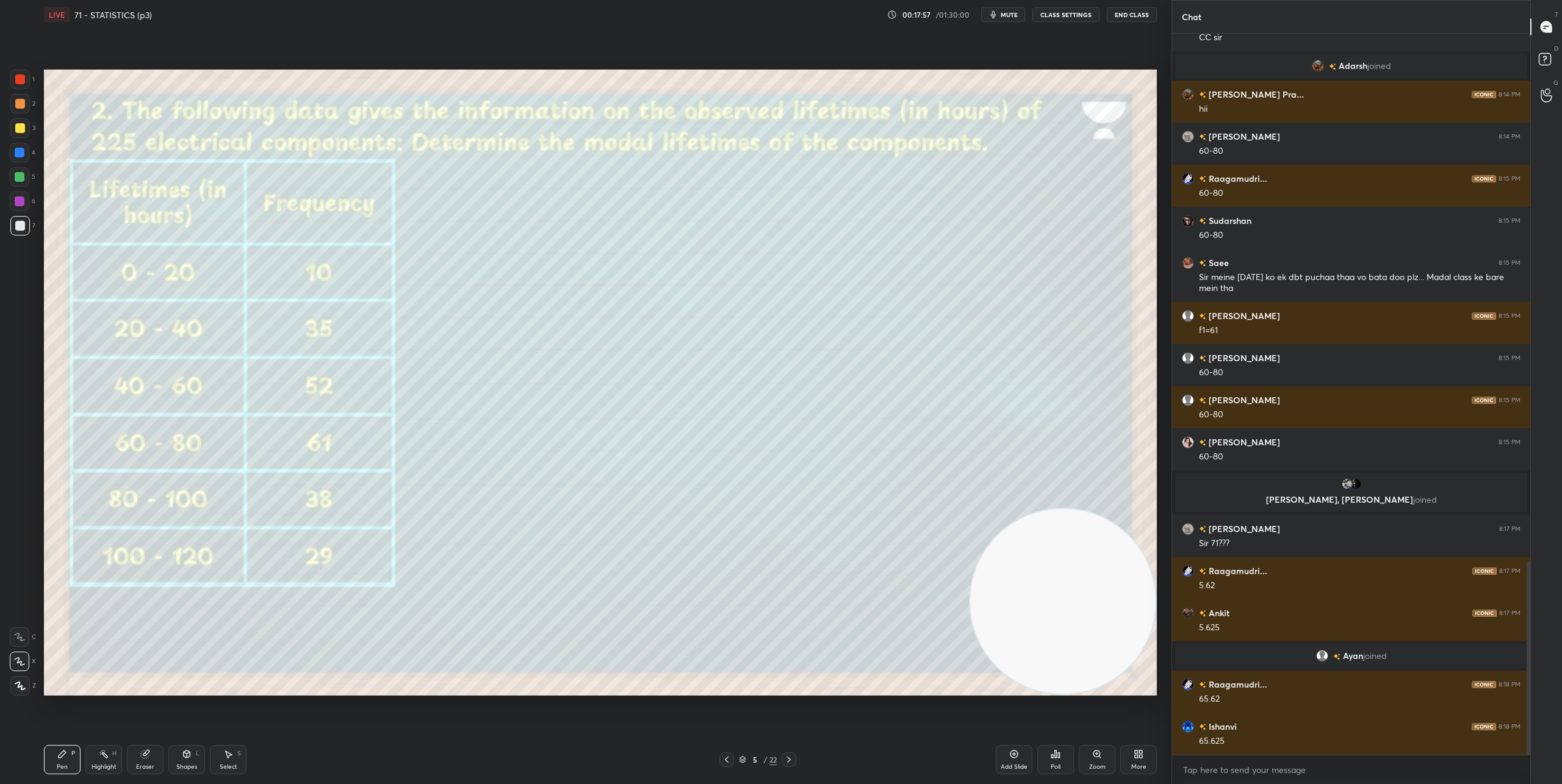
scroll to position [2006, 0]
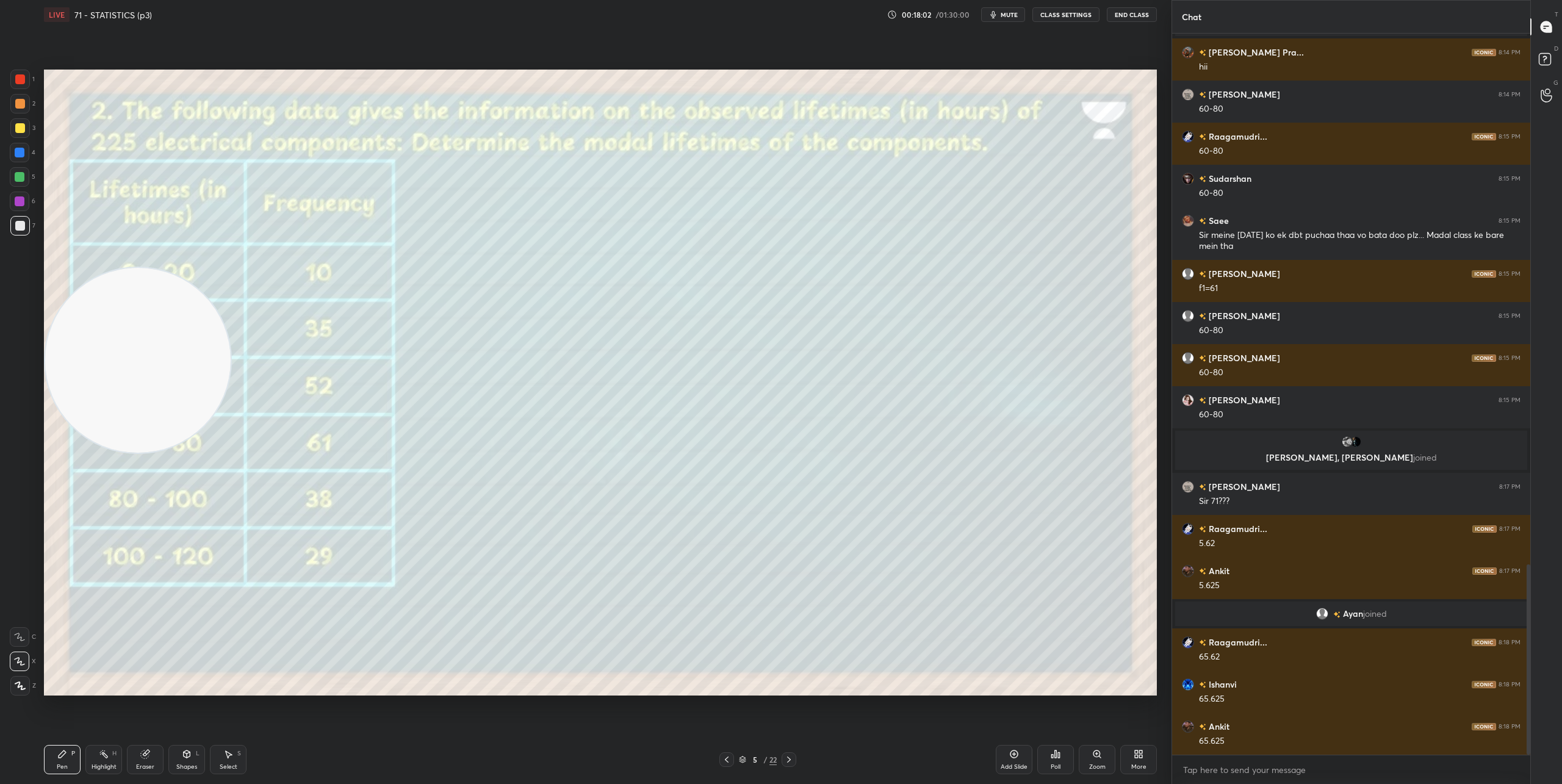
drag, startPoint x: 1059, startPoint y: 599, endPoint x: 110, endPoint y: 416, distance: 966.5
click at [54, 397] on video at bounding box center [138, 360] width 185 height 185
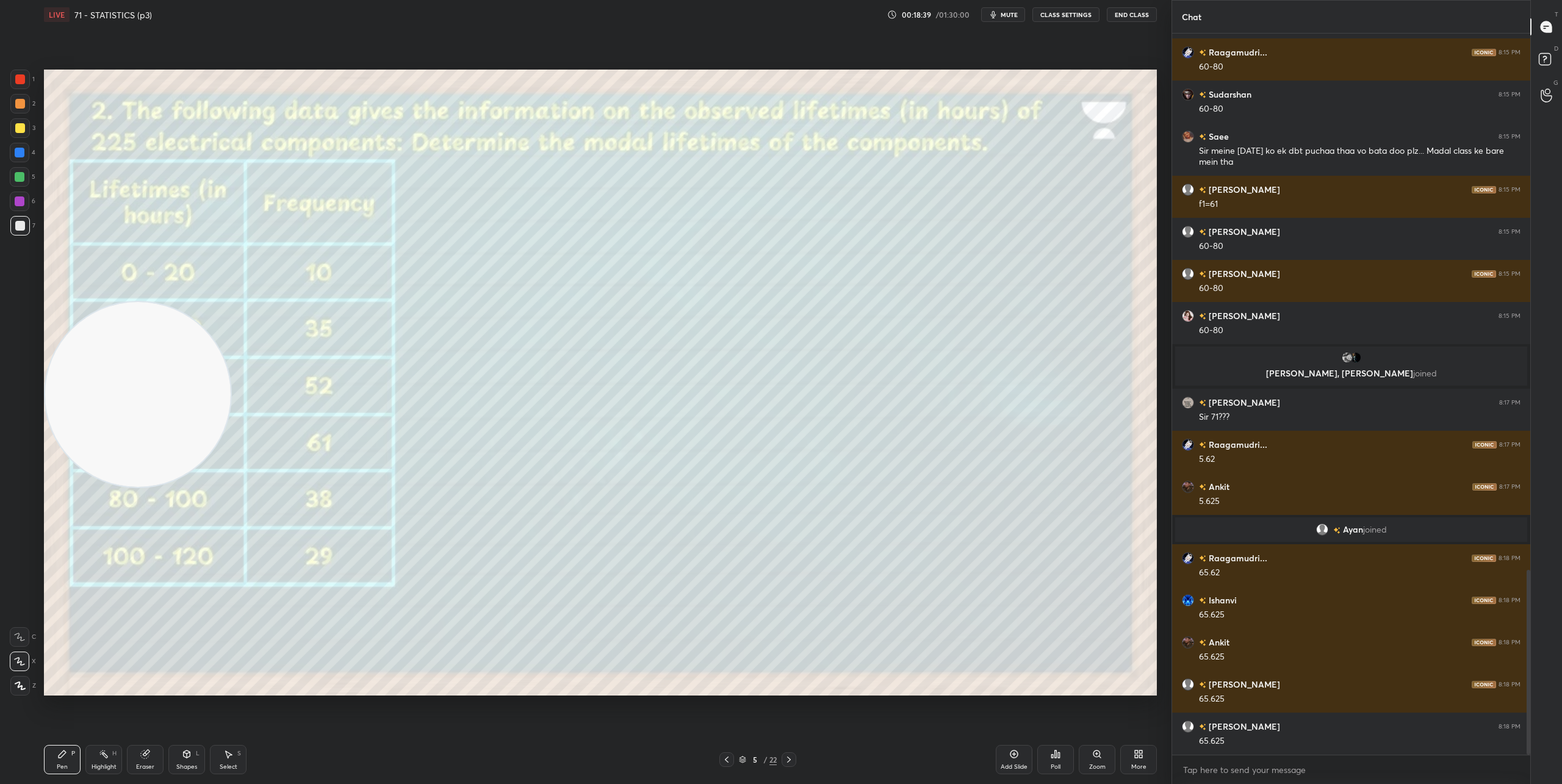
scroll to position [2132, 0]
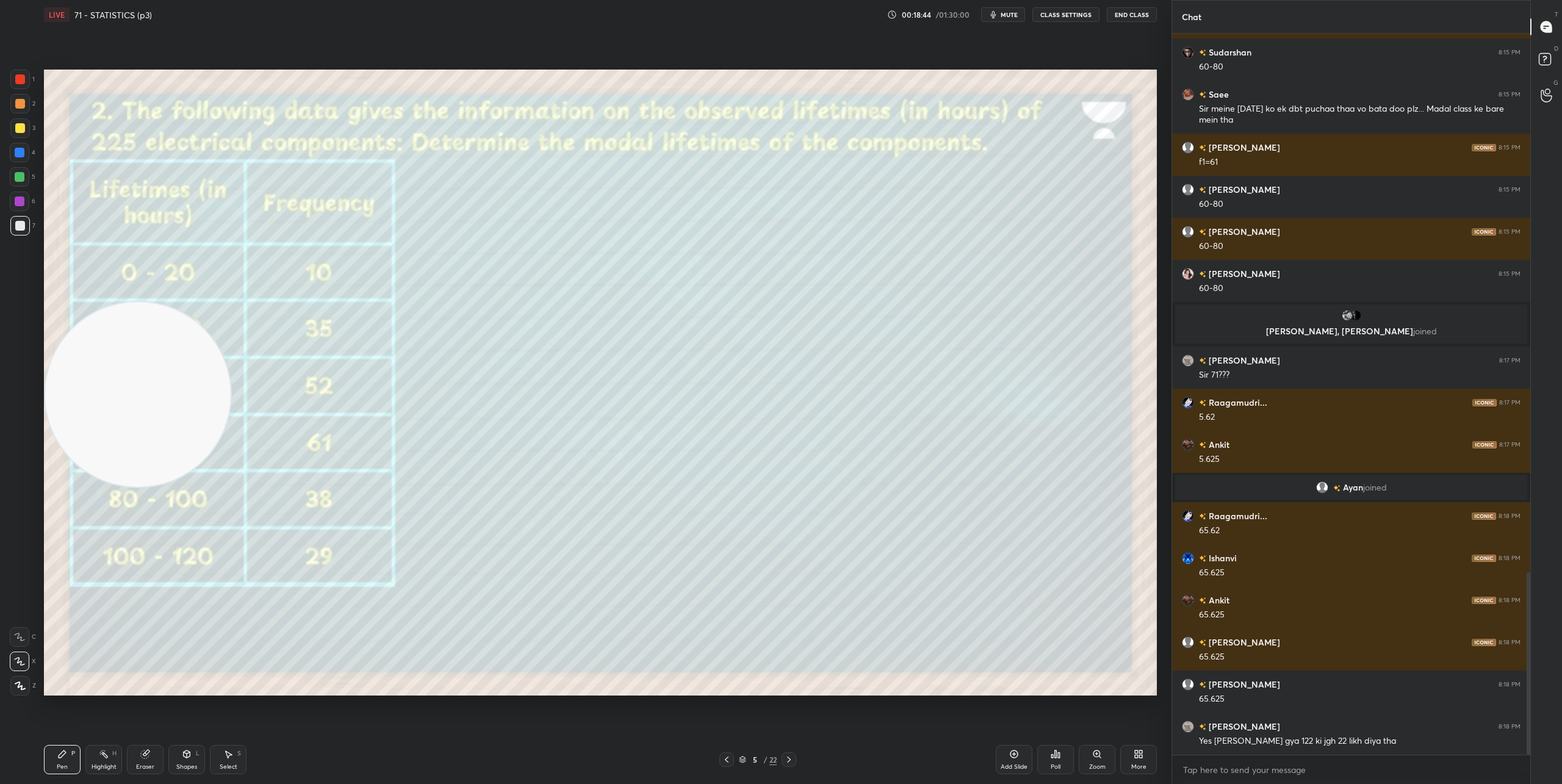
click at [793, 758] on icon at bounding box center [789, 760] width 10 height 10
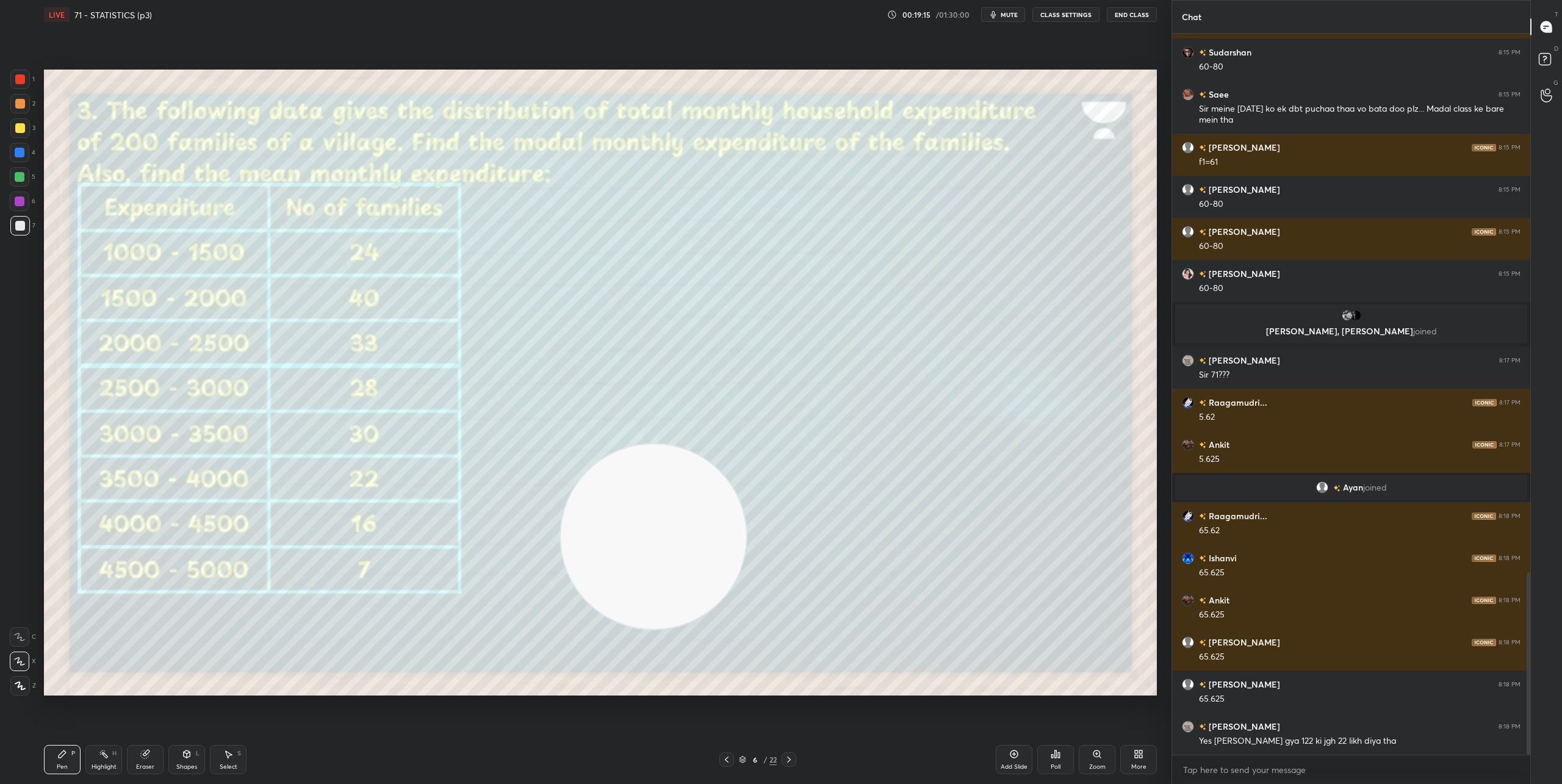
drag, startPoint x: 169, startPoint y: 410, endPoint x: 1123, endPoint y: 688, distance: 993.7
click at [746, 629] on video at bounding box center [653, 536] width 185 height 185
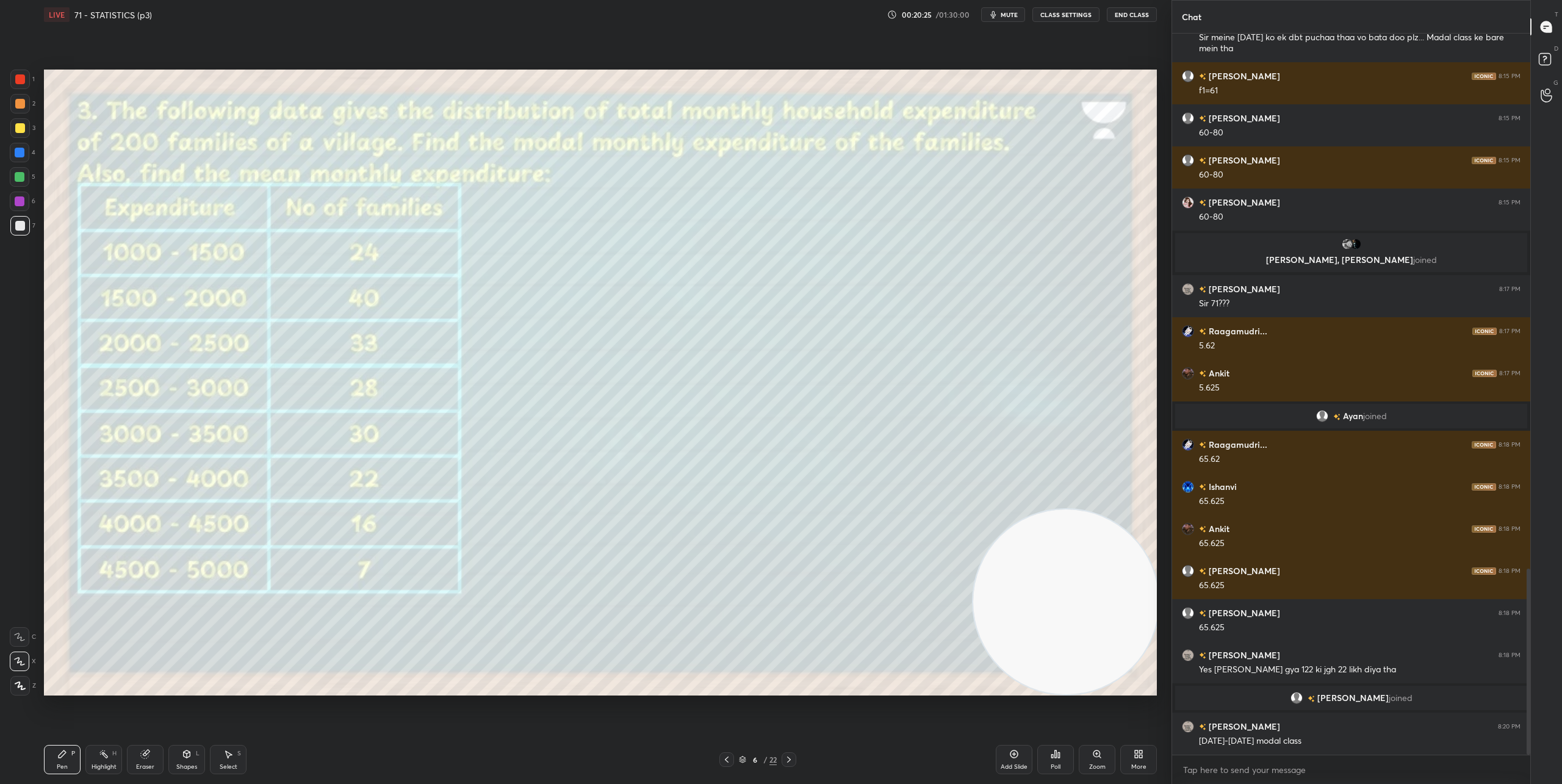
scroll to position [2071, 0]
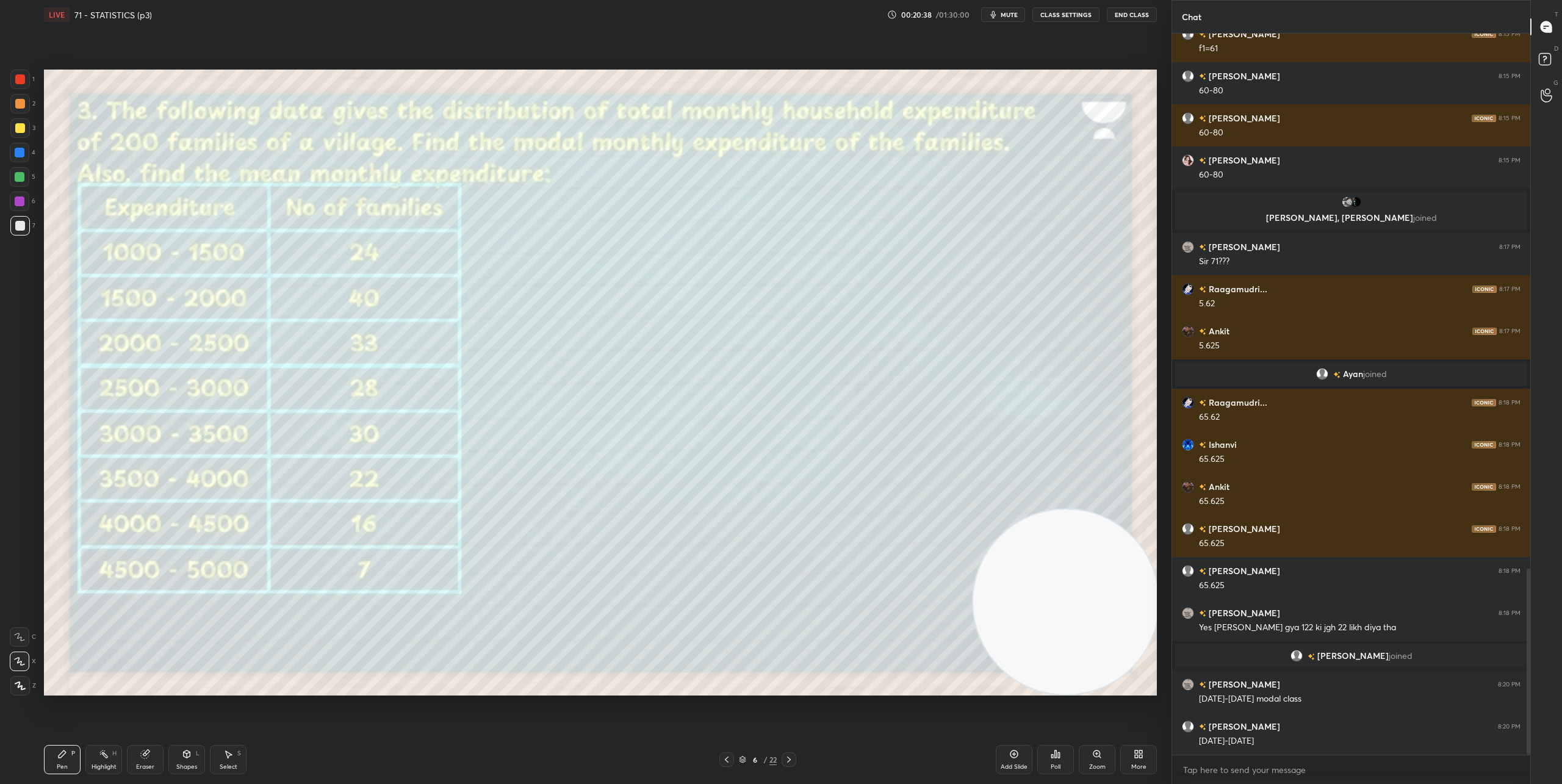
click at [149, 756] on icon at bounding box center [145, 754] width 10 height 10
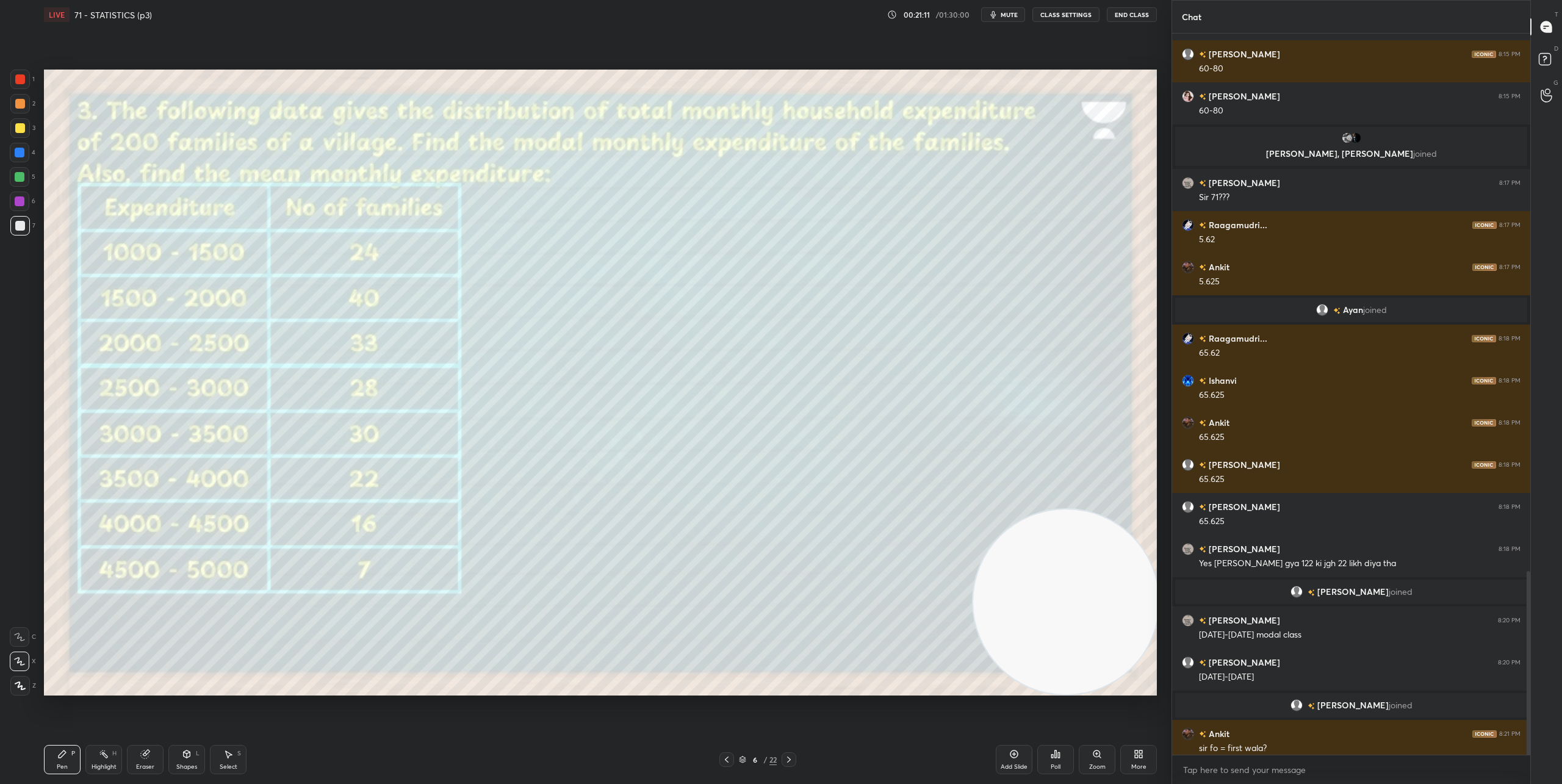
scroll to position [2108, 0]
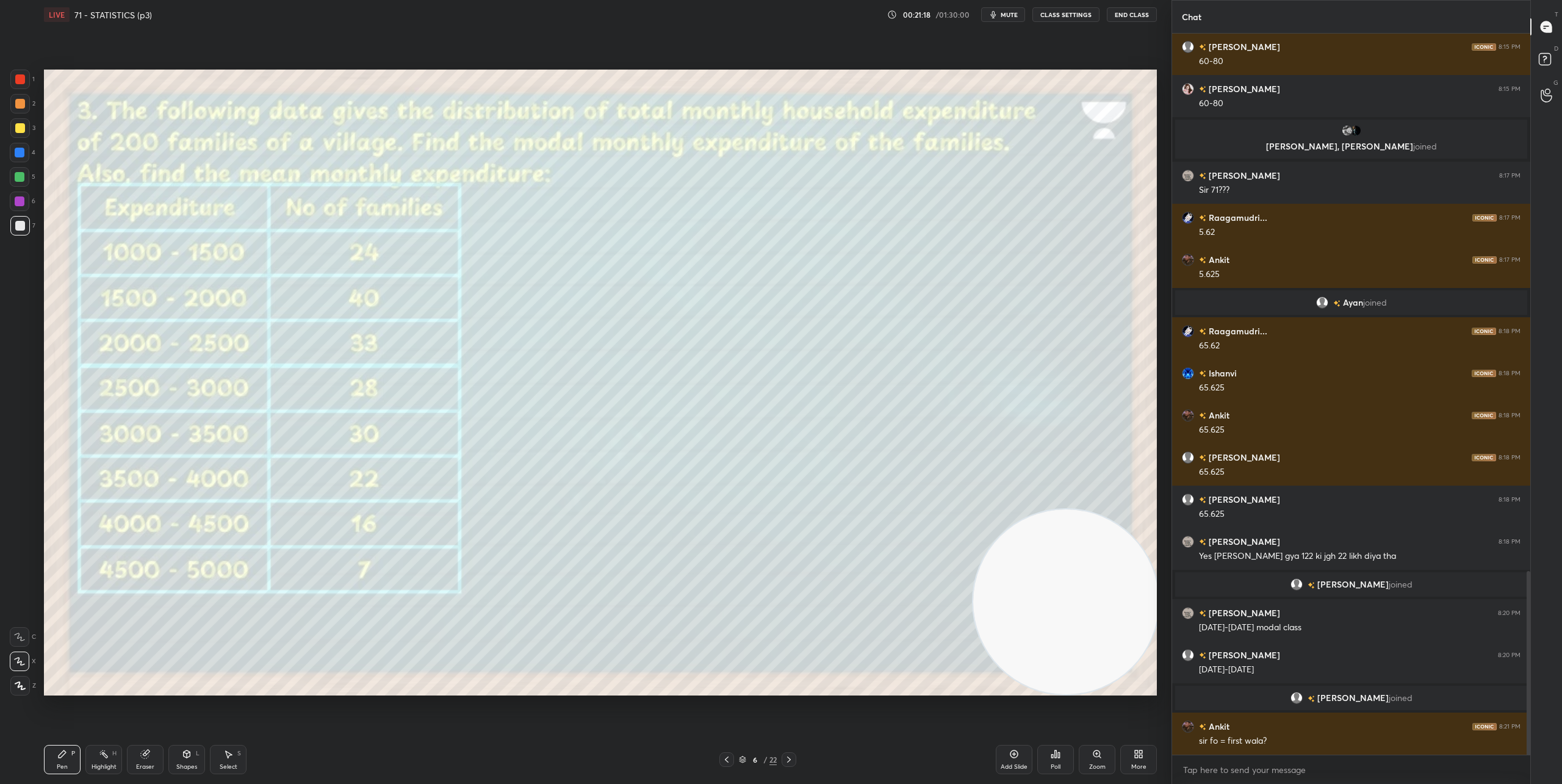
click at [217, 748] on div "Select S" at bounding box center [228, 760] width 36 height 30
drag, startPoint x: 861, startPoint y: 239, endPoint x: 953, endPoint y: 293, distance: 106.7
click at [953, 294] on div "0 ° Undo Copy Duplicate Duplicate to new slide Delete" at bounding box center [600, 383] width 1113 height 626
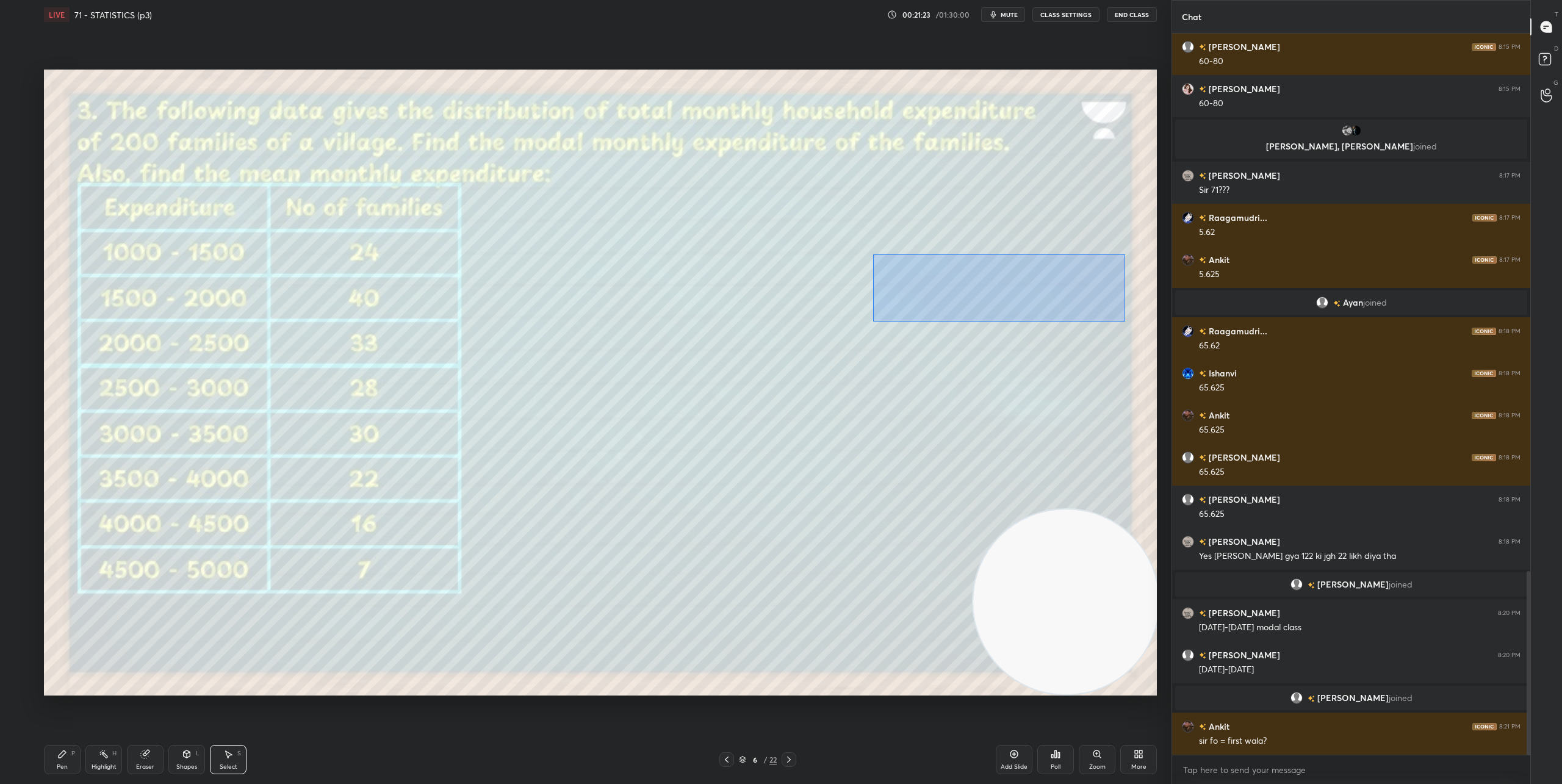
drag, startPoint x: 873, startPoint y: 254, endPoint x: 1119, endPoint y: 320, distance: 254.7
click at [1124, 320] on div "0 ° Undo Copy Duplicate Duplicate to new slide Delete" at bounding box center [600, 383] width 1113 height 626
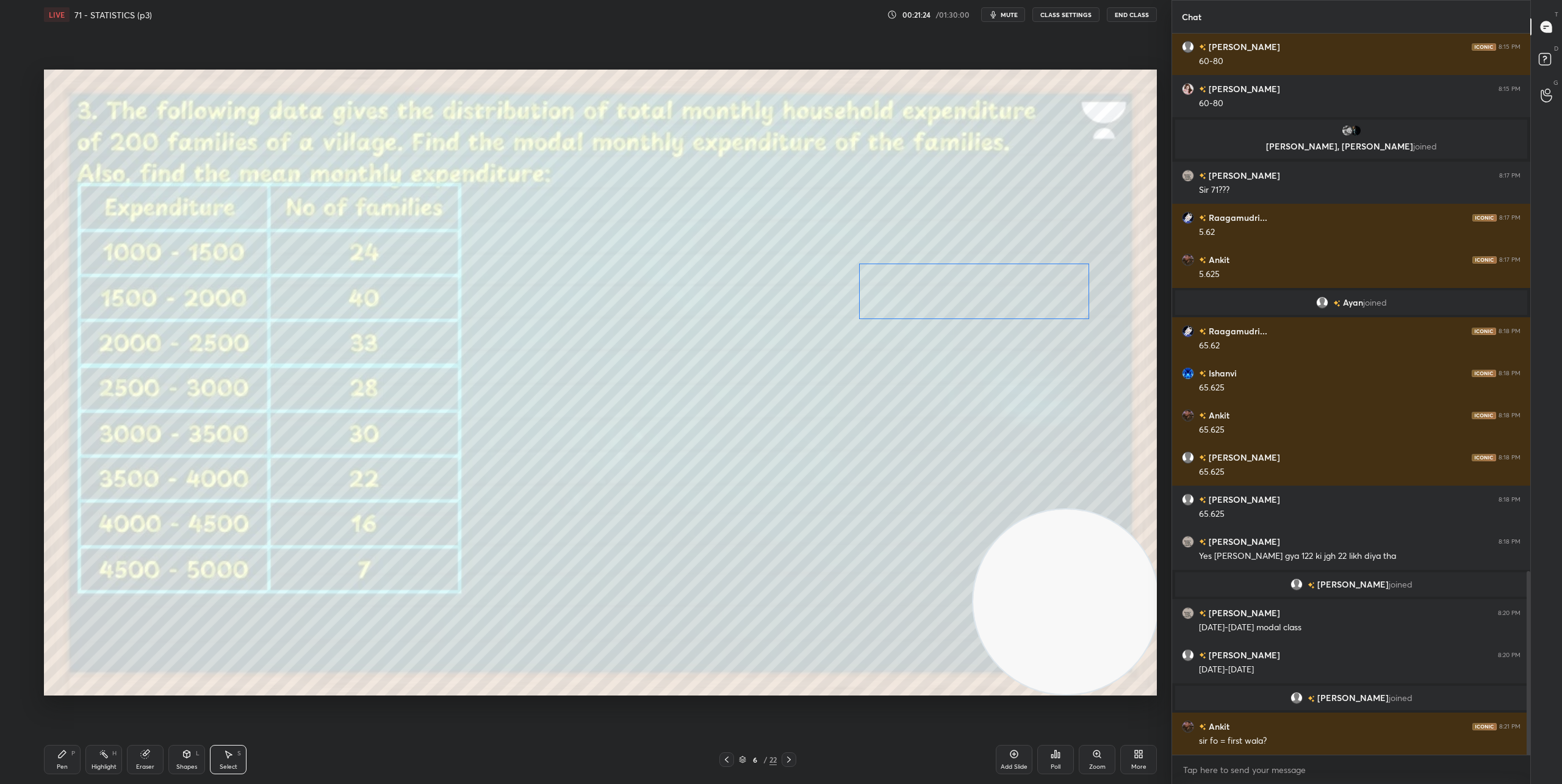
drag, startPoint x: 1097, startPoint y: 305, endPoint x: 1064, endPoint y: 304, distance: 33.0
click at [1064, 304] on div "0 ° Undo Copy Duplicate Duplicate to new slide Delete" at bounding box center [600, 383] width 1113 height 626
click at [1017, 415] on div "0 ° Undo Copy Duplicate Duplicate to new slide Delete" at bounding box center [600, 383] width 1113 height 626
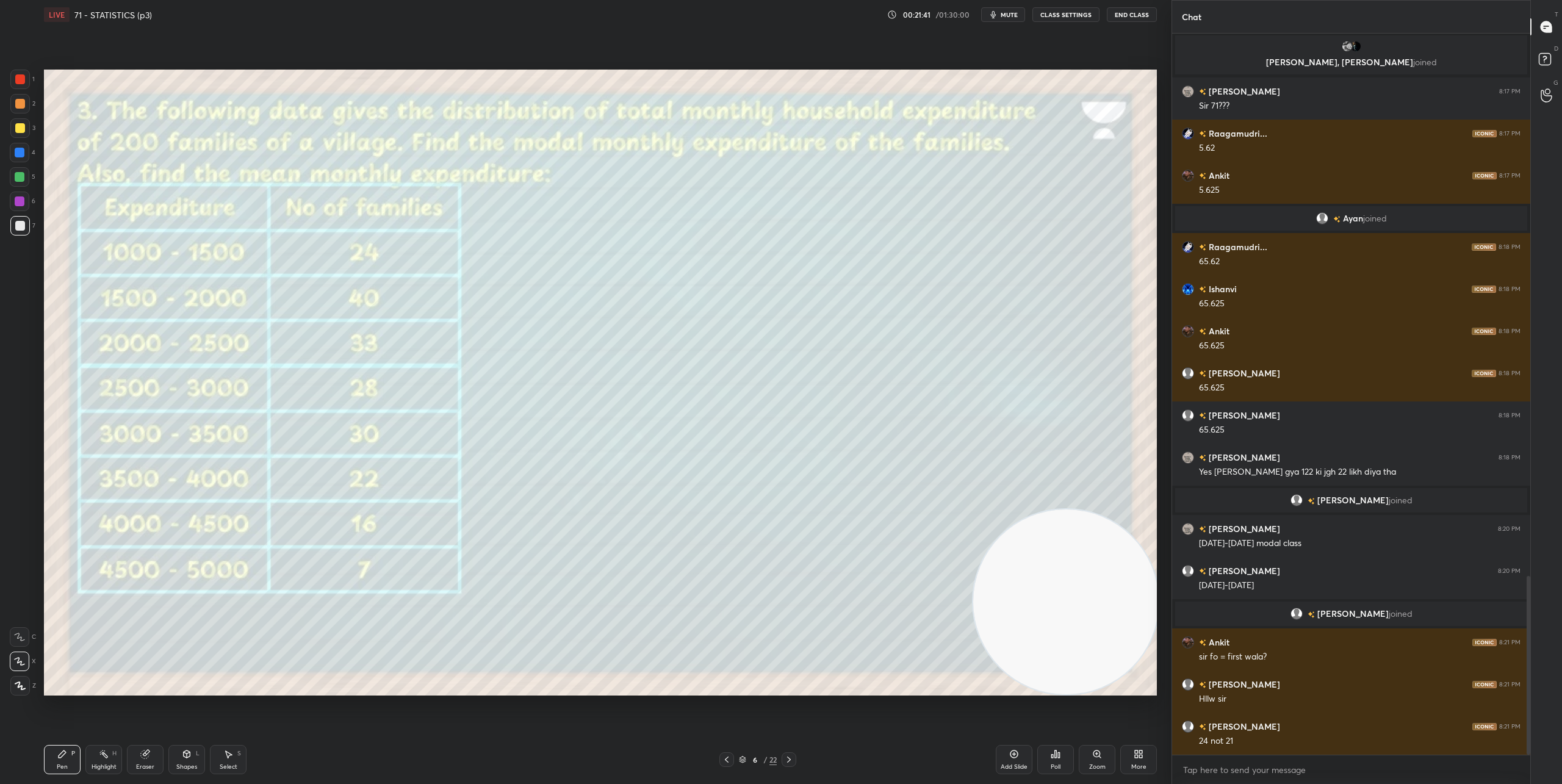
scroll to position [2234, 0]
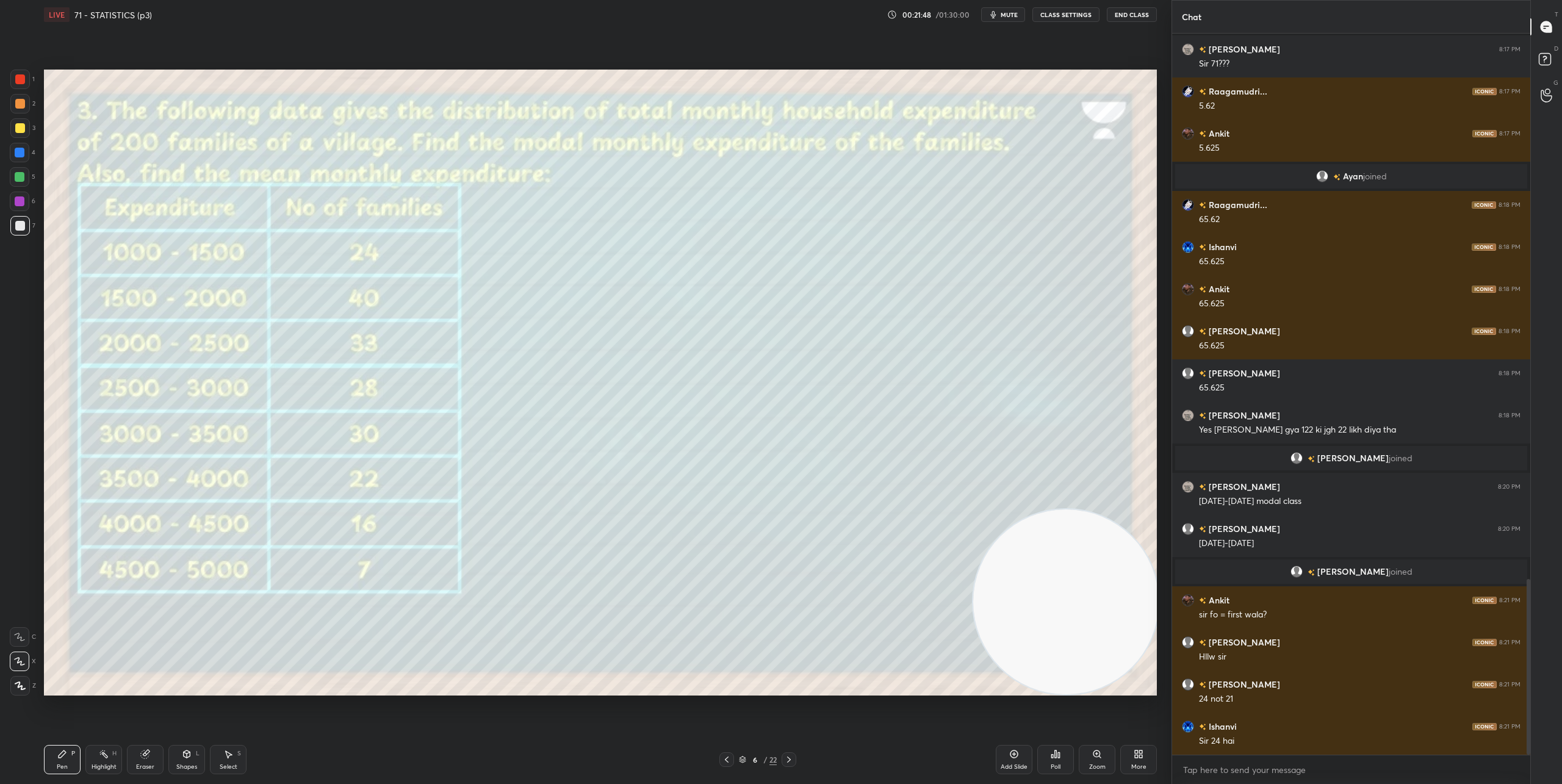
click at [157, 763] on div "Eraser" at bounding box center [145, 760] width 36 height 30
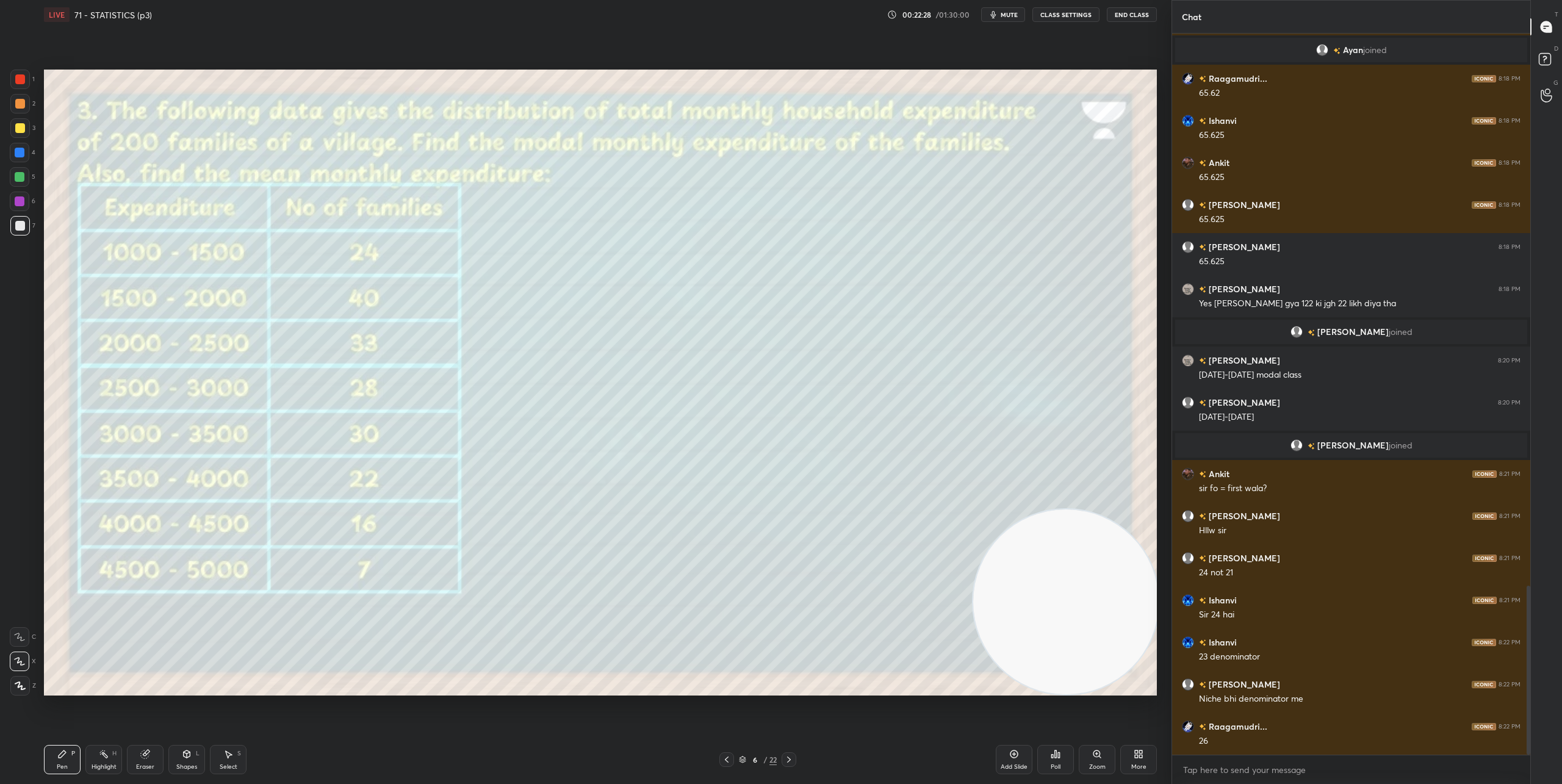
scroll to position [2402, 0]
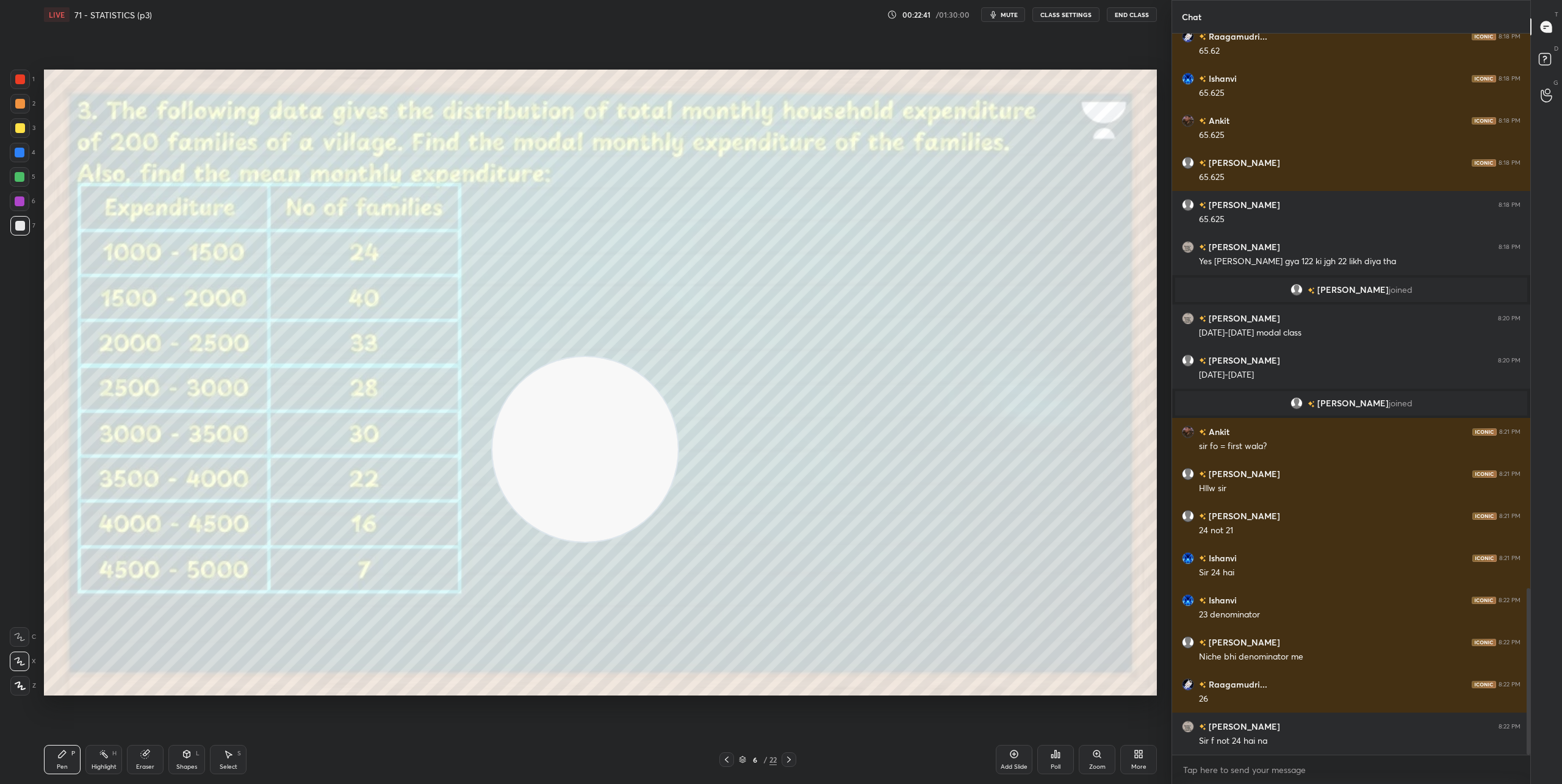
drag, startPoint x: 1064, startPoint y: 574, endPoint x: 132, endPoint y: 285, distance: 975.8
click at [493, 357] on video at bounding box center [585, 449] width 185 height 185
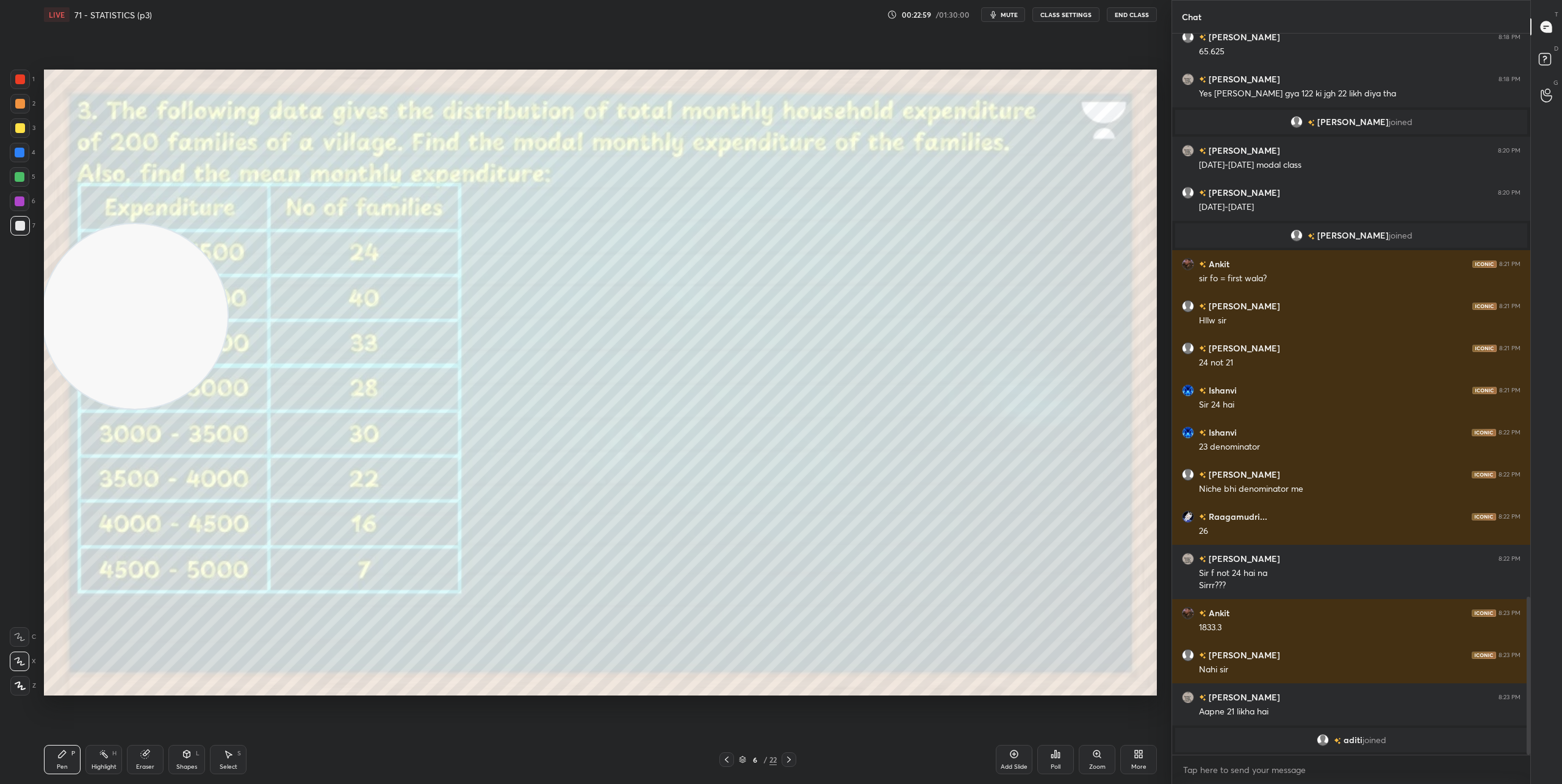
scroll to position [2488, 0]
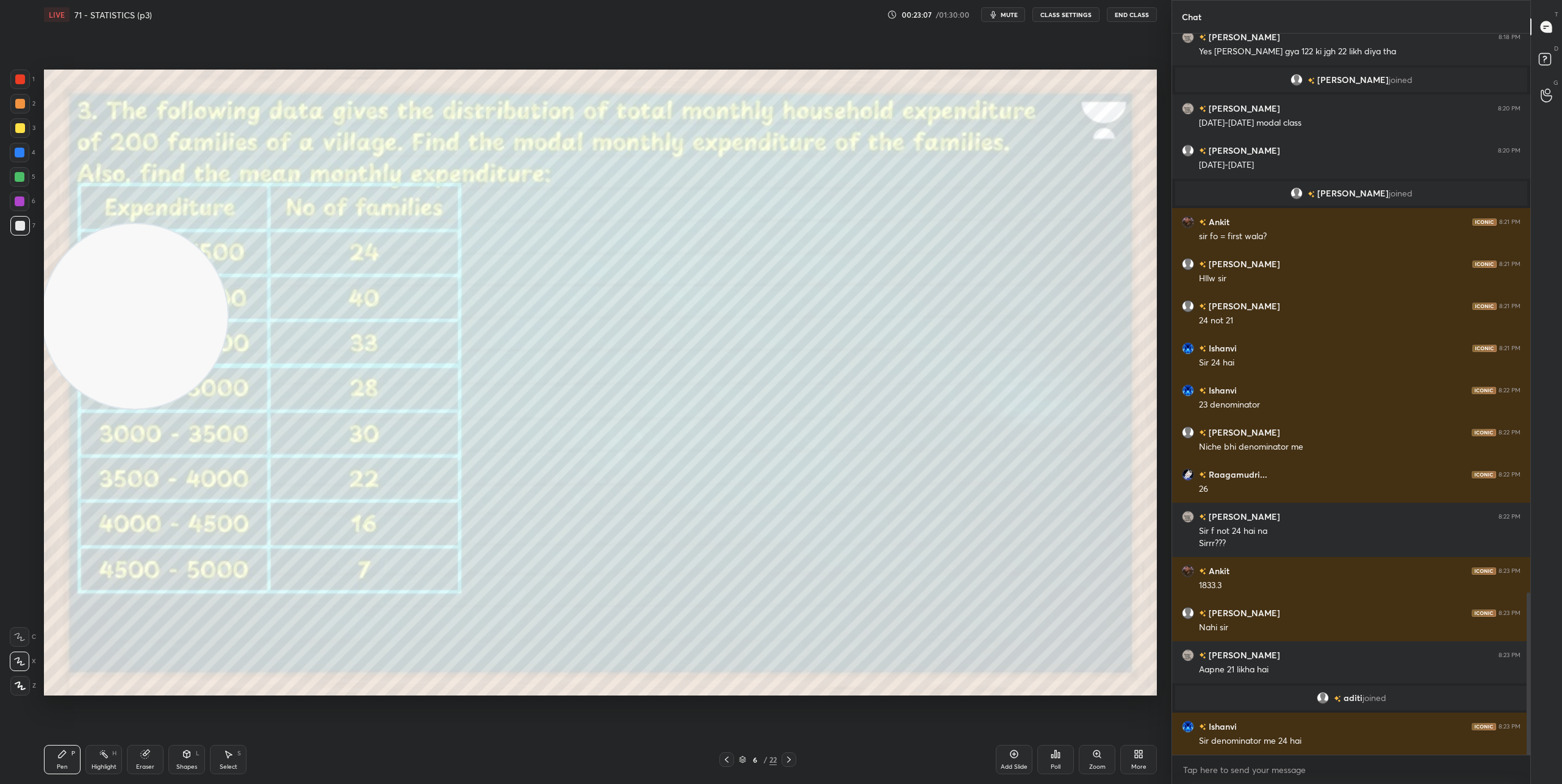
drag, startPoint x: 151, startPoint y: 750, endPoint x: 161, endPoint y: 744, distance: 11.7
click at [155, 748] on div "Eraser" at bounding box center [145, 760] width 36 height 30
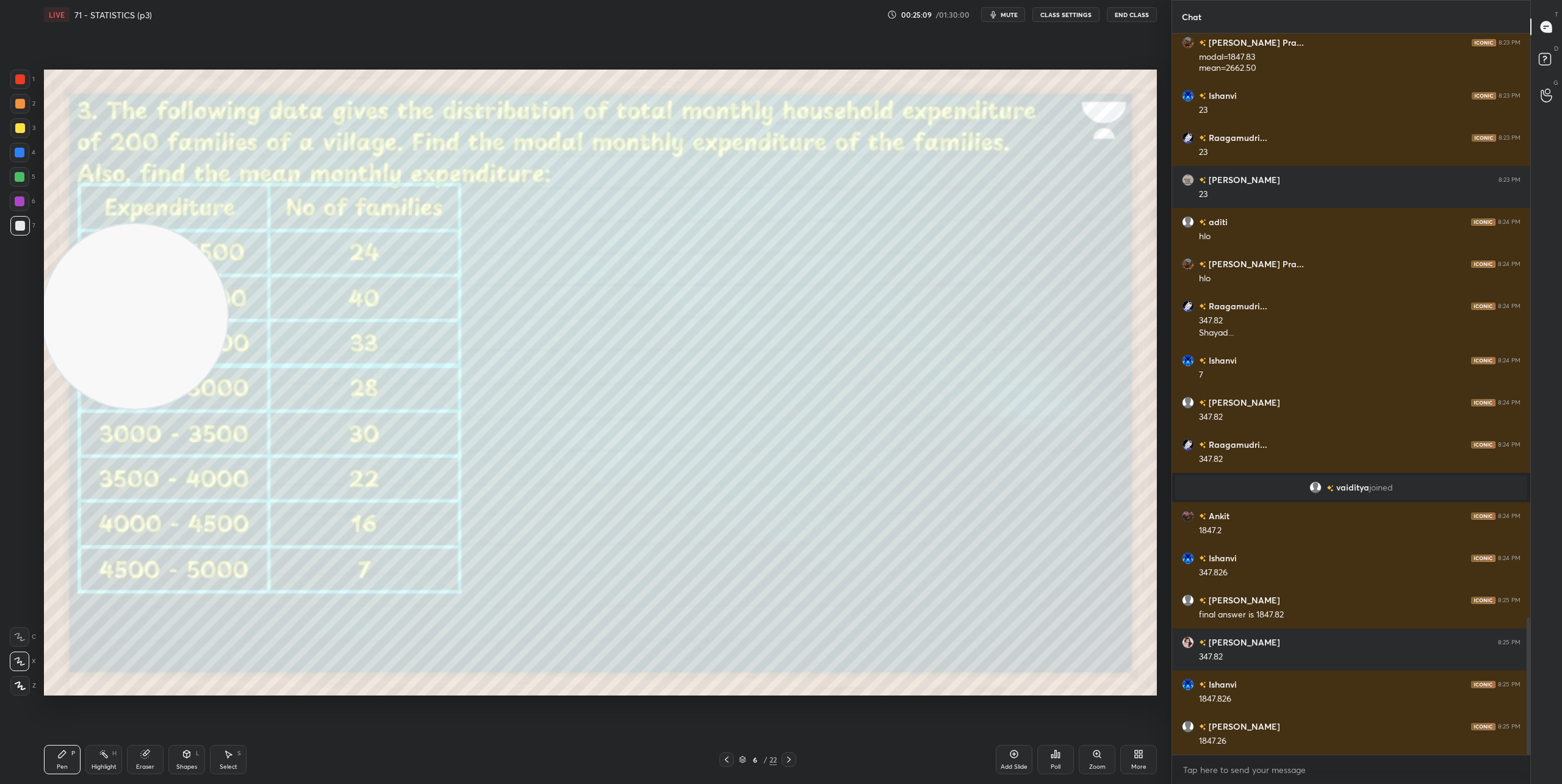
scroll to position [3115, 0]
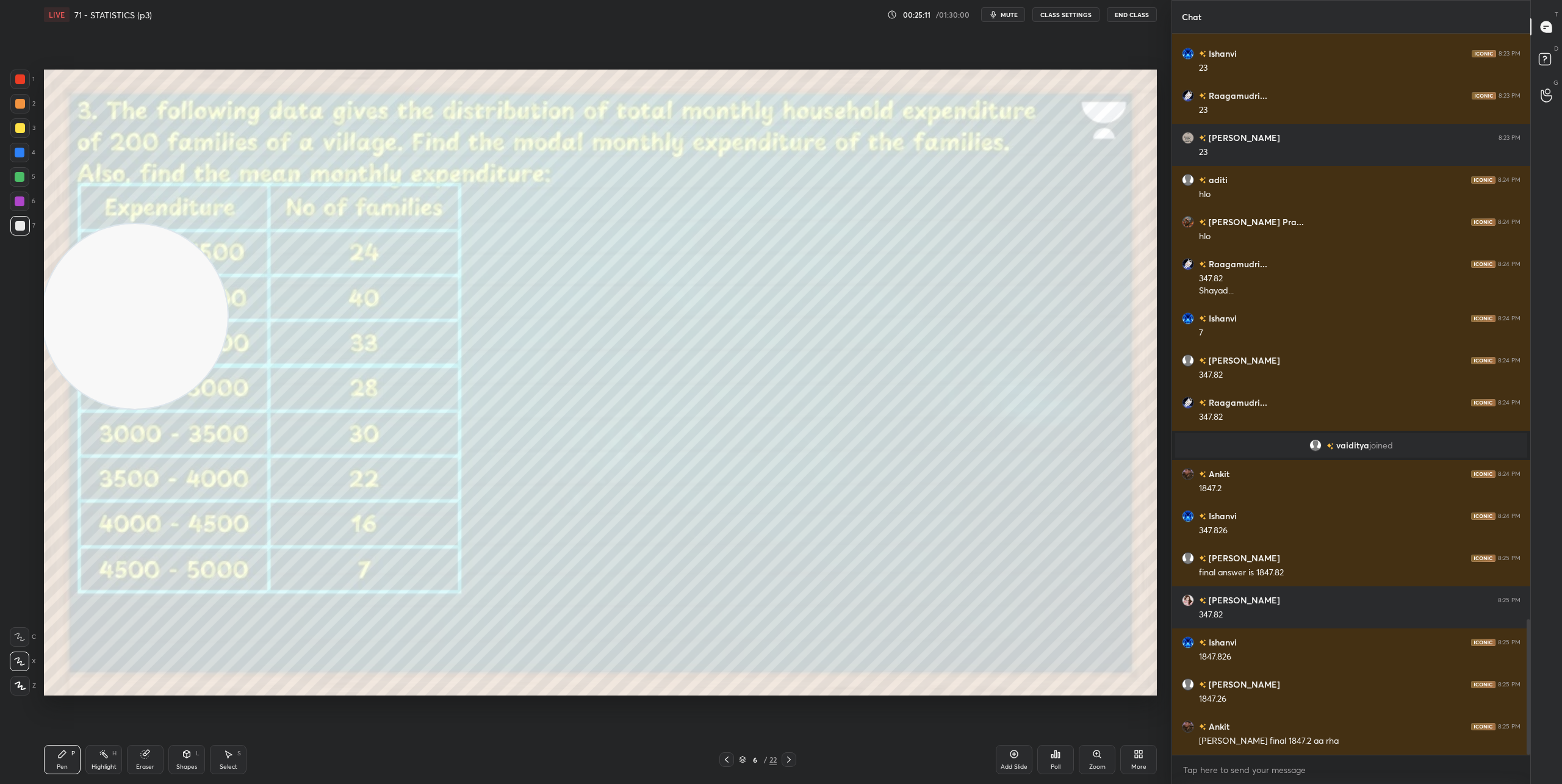
click at [153, 764] on div "Eraser" at bounding box center [145, 767] width 18 height 6
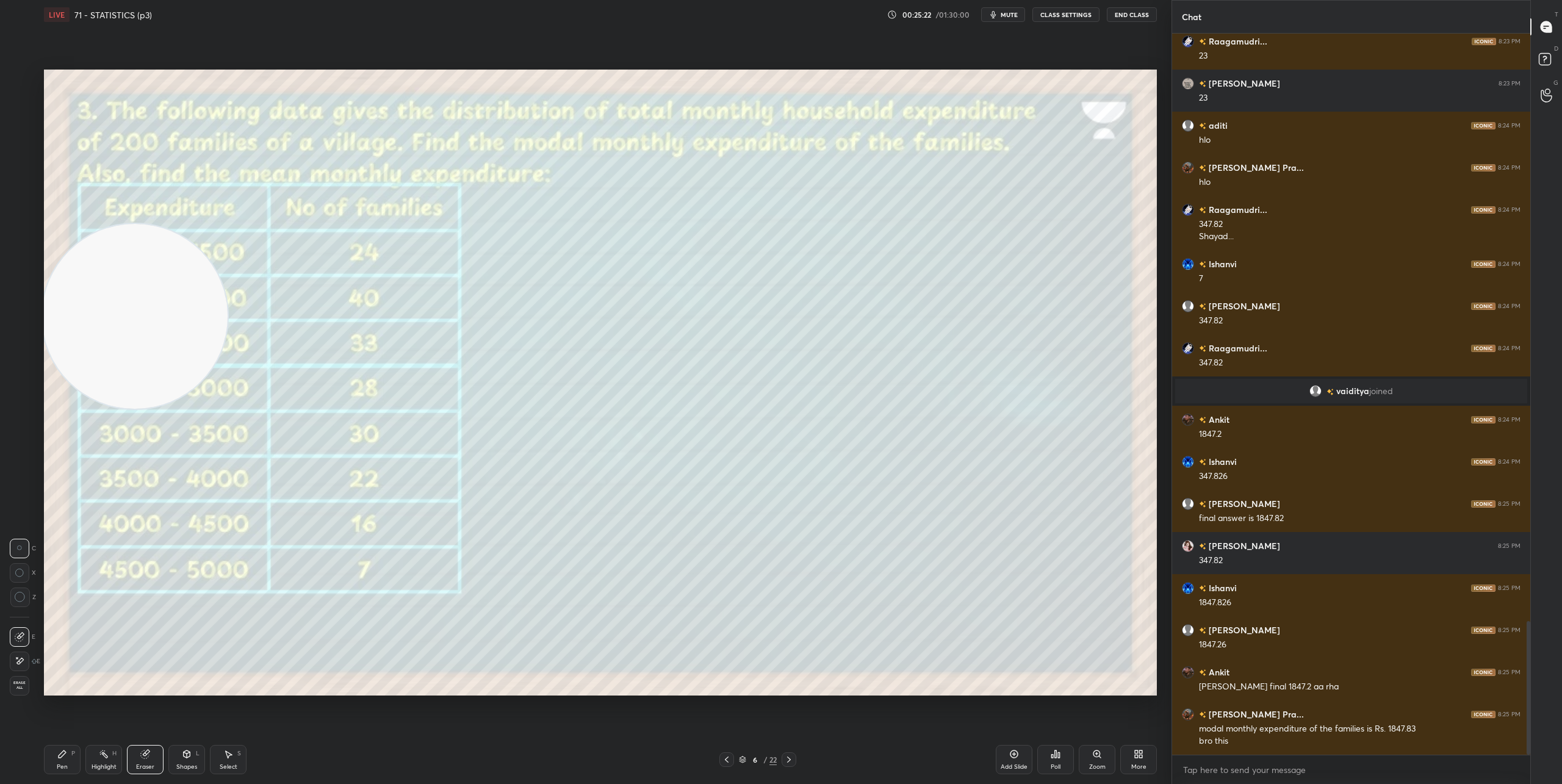
scroll to position [3211, 0]
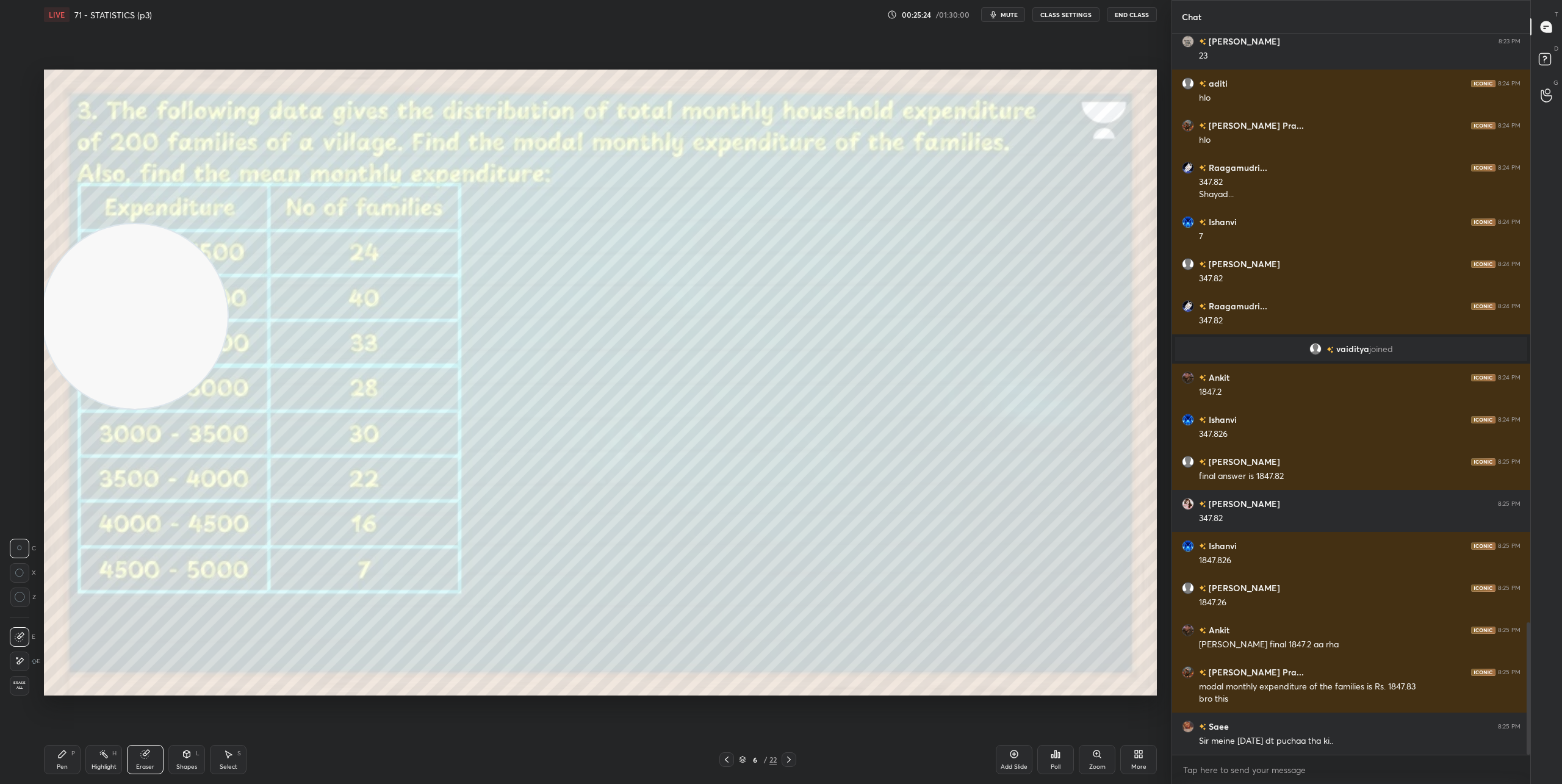
click at [190, 758] on icon at bounding box center [187, 754] width 10 height 10
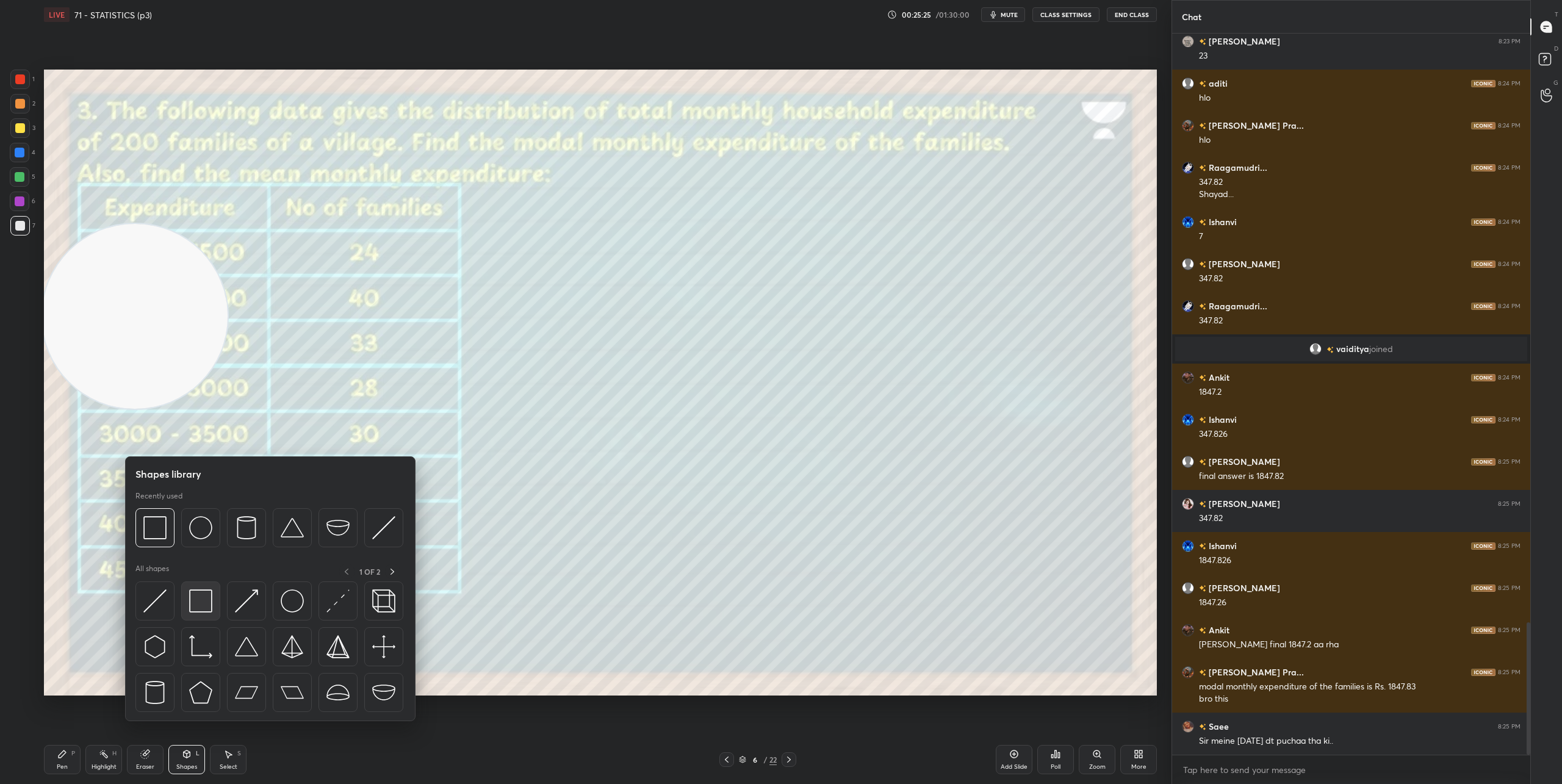
scroll to position [3224, 0]
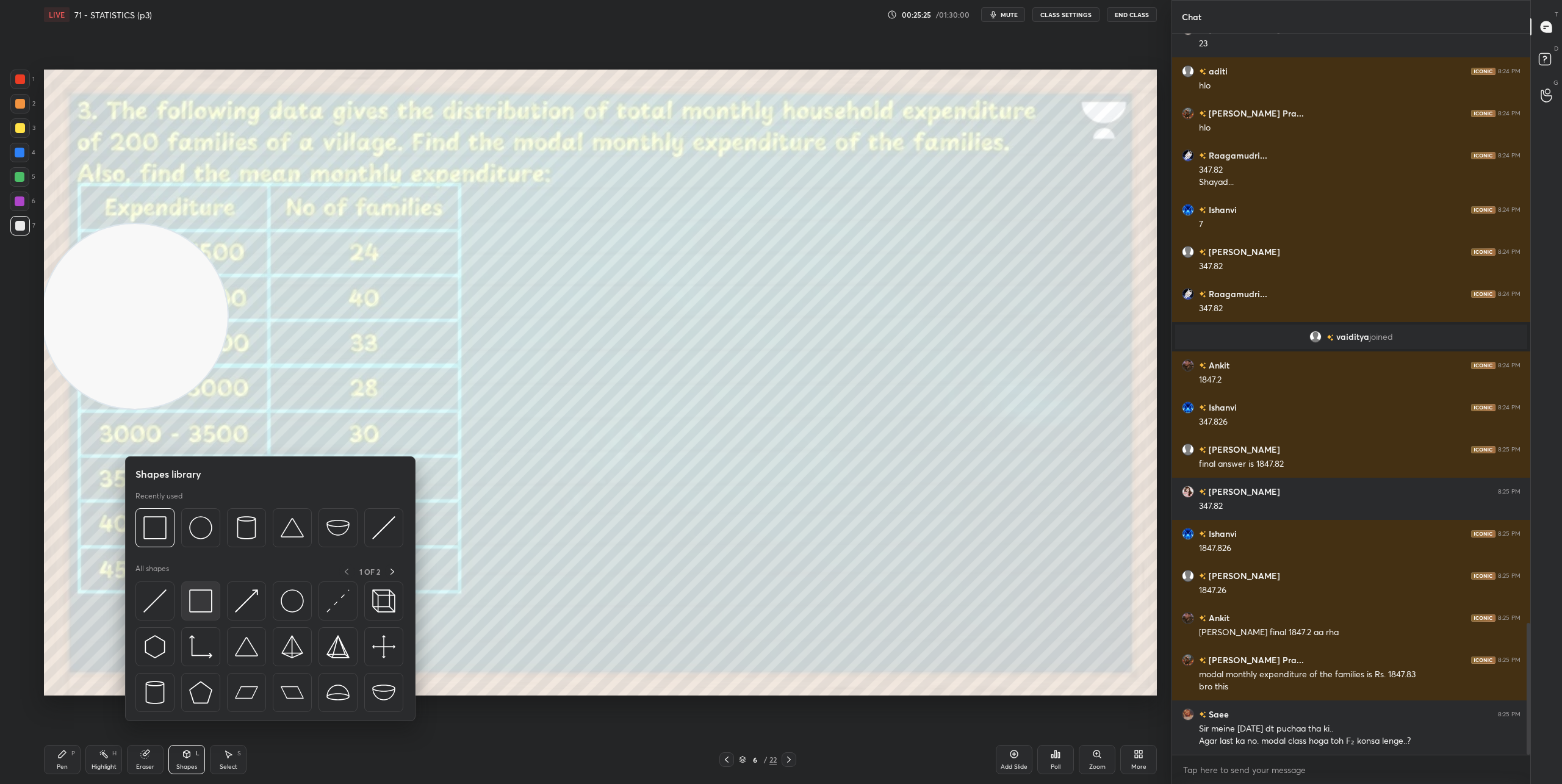
click at [197, 597] on img at bounding box center [200, 601] width 23 height 23
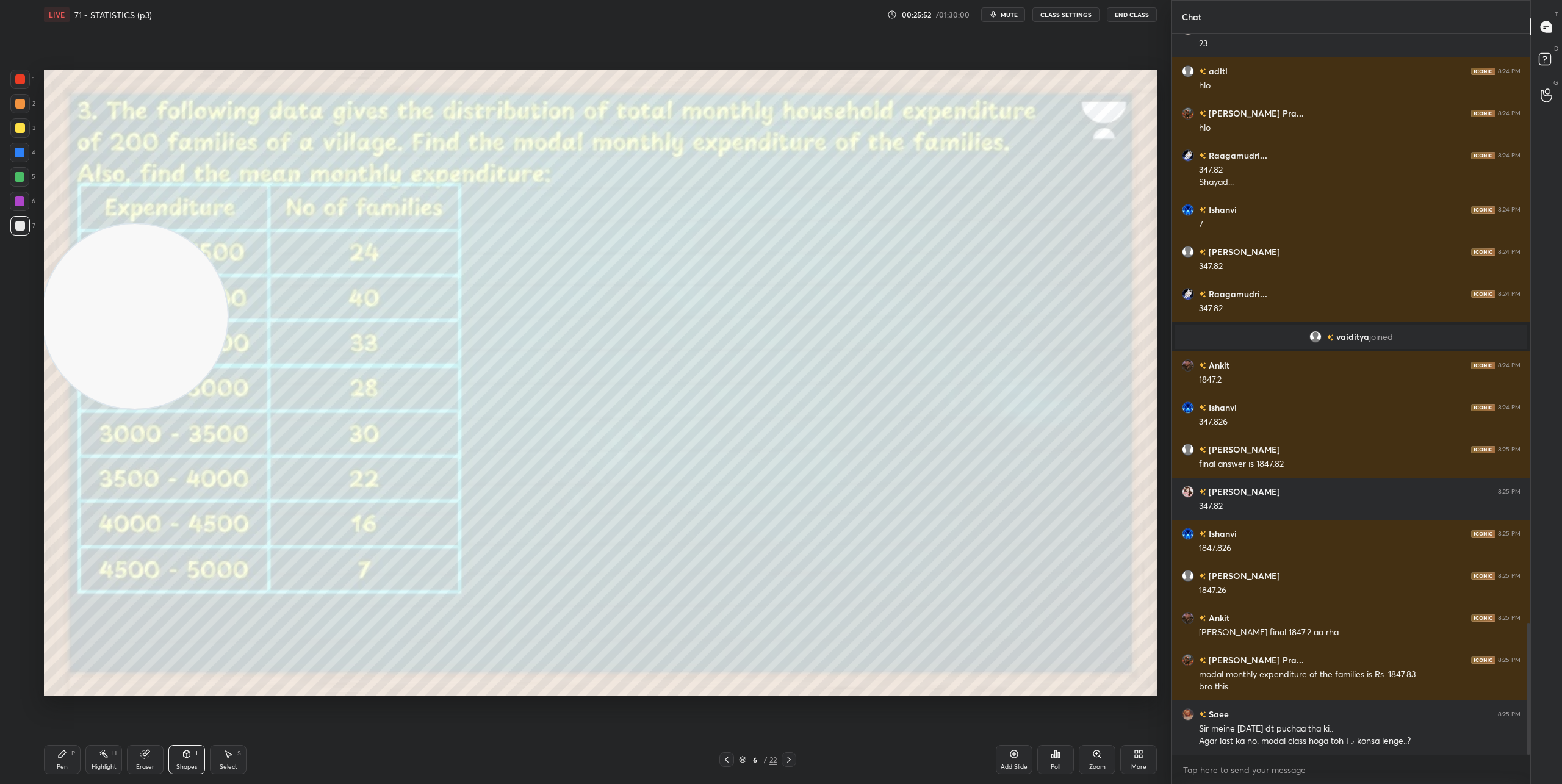
scroll to position [3266, 0]
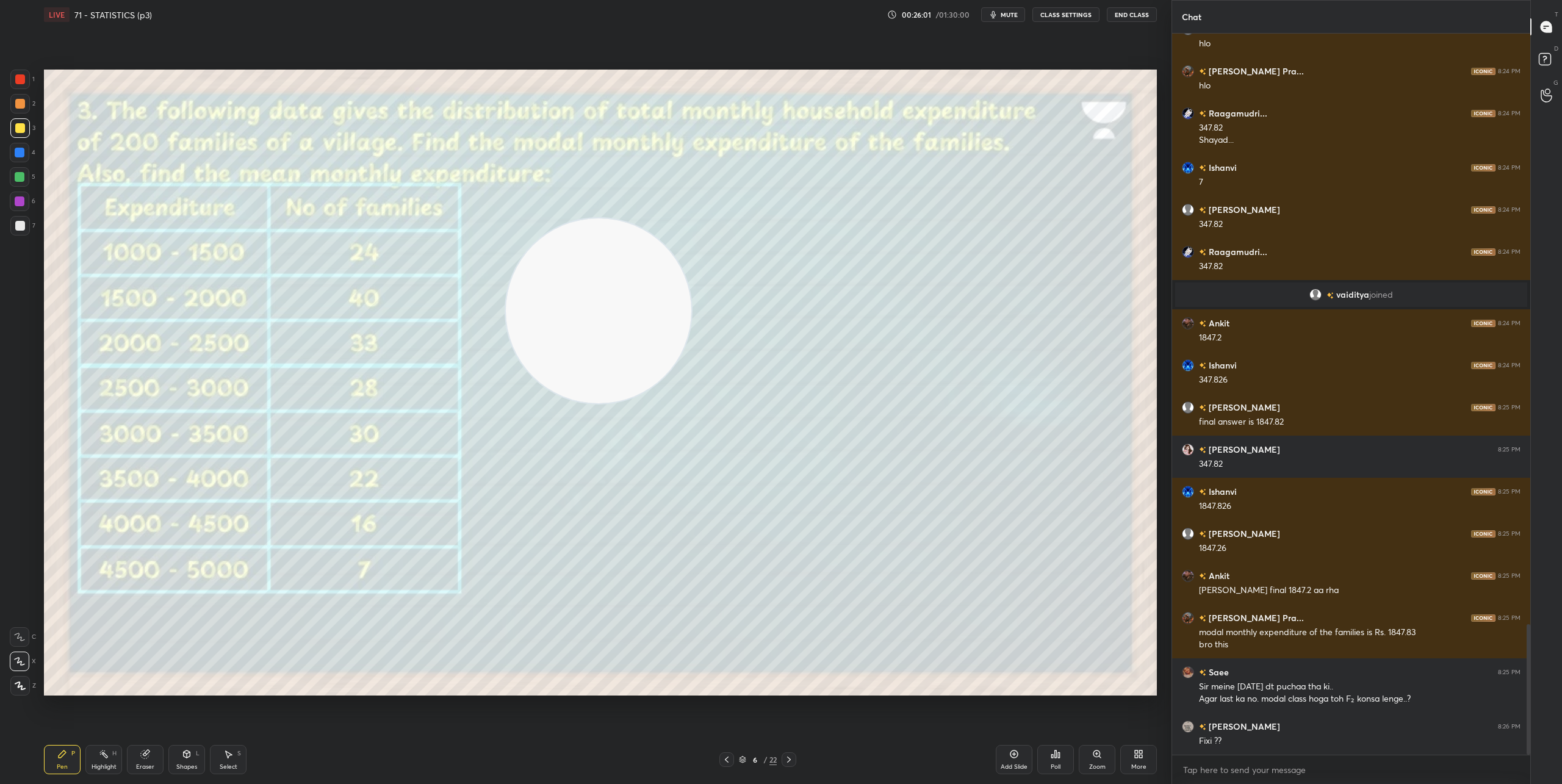
drag, startPoint x: 165, startPoint y: 317, endPoint x: 1159, endPoint y: 425, distance: 999.8
click at [1159, 425] on div "Setting up your live class Poll for secs No correct answer Start poll" at bounding box center [600, 382] width 1123 height 705
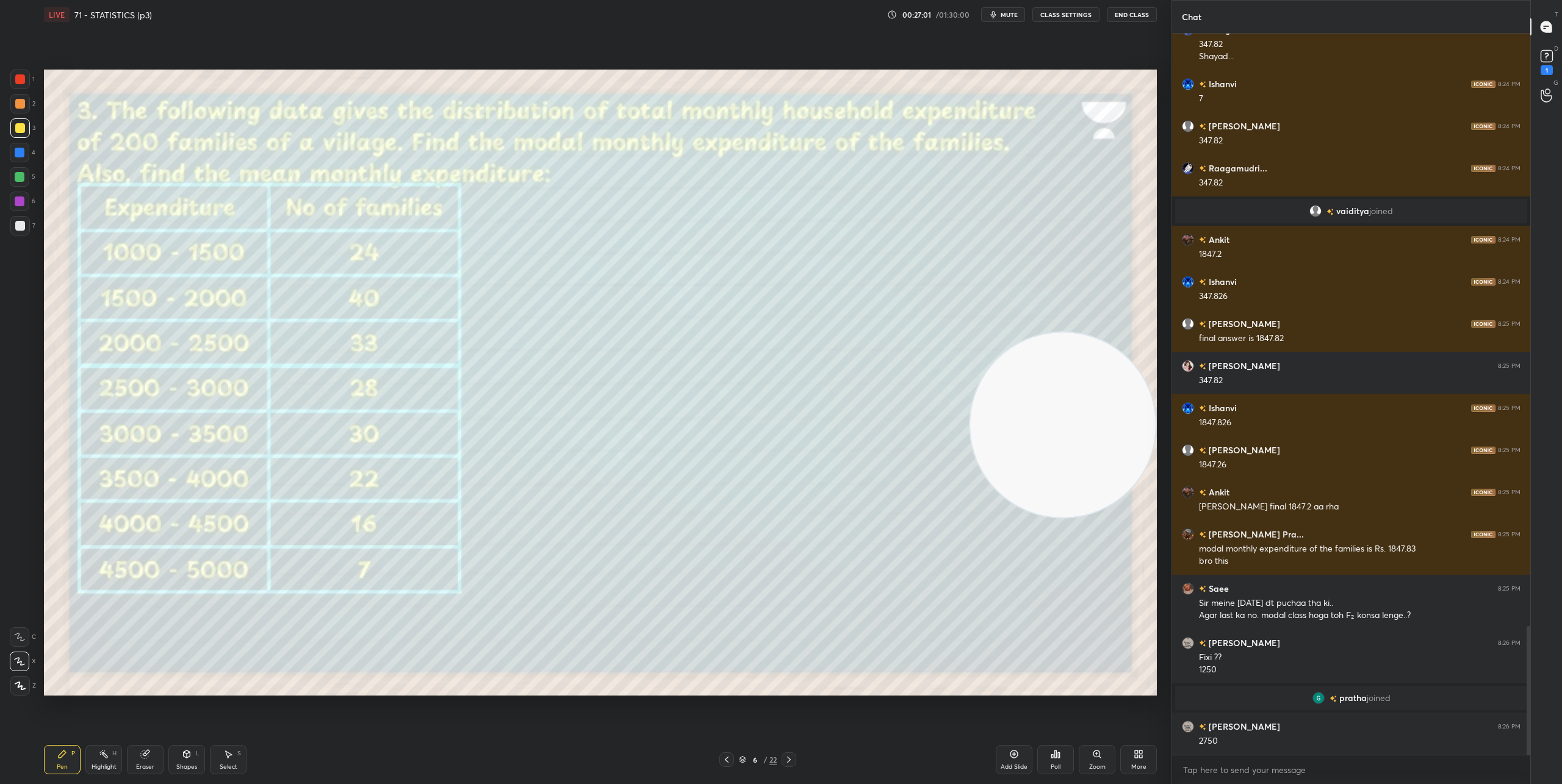
scroll to position [3311, 0]
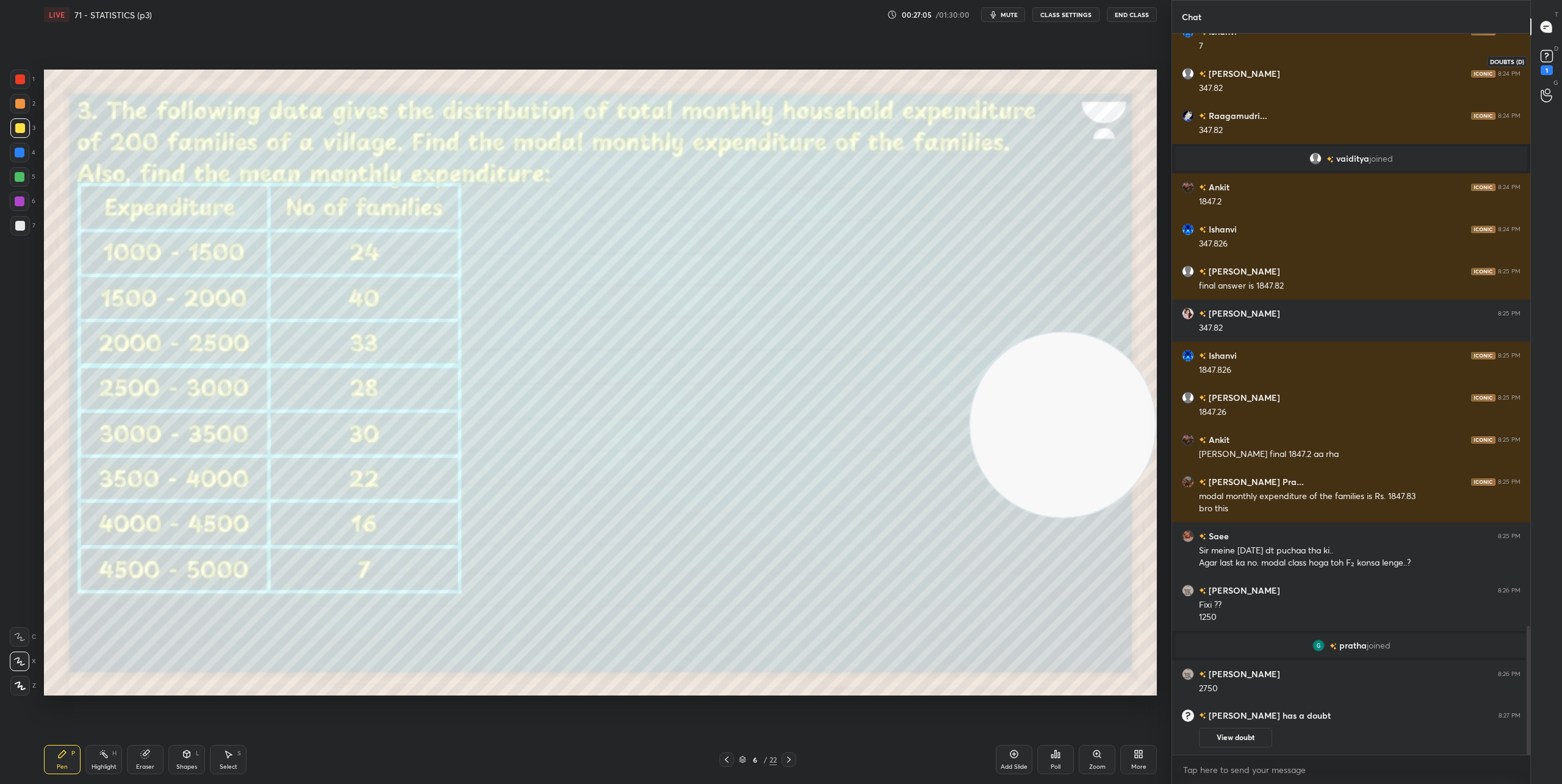
click at [1165, 54] on rect at bounding box center [1546, 57] width 11 height 11
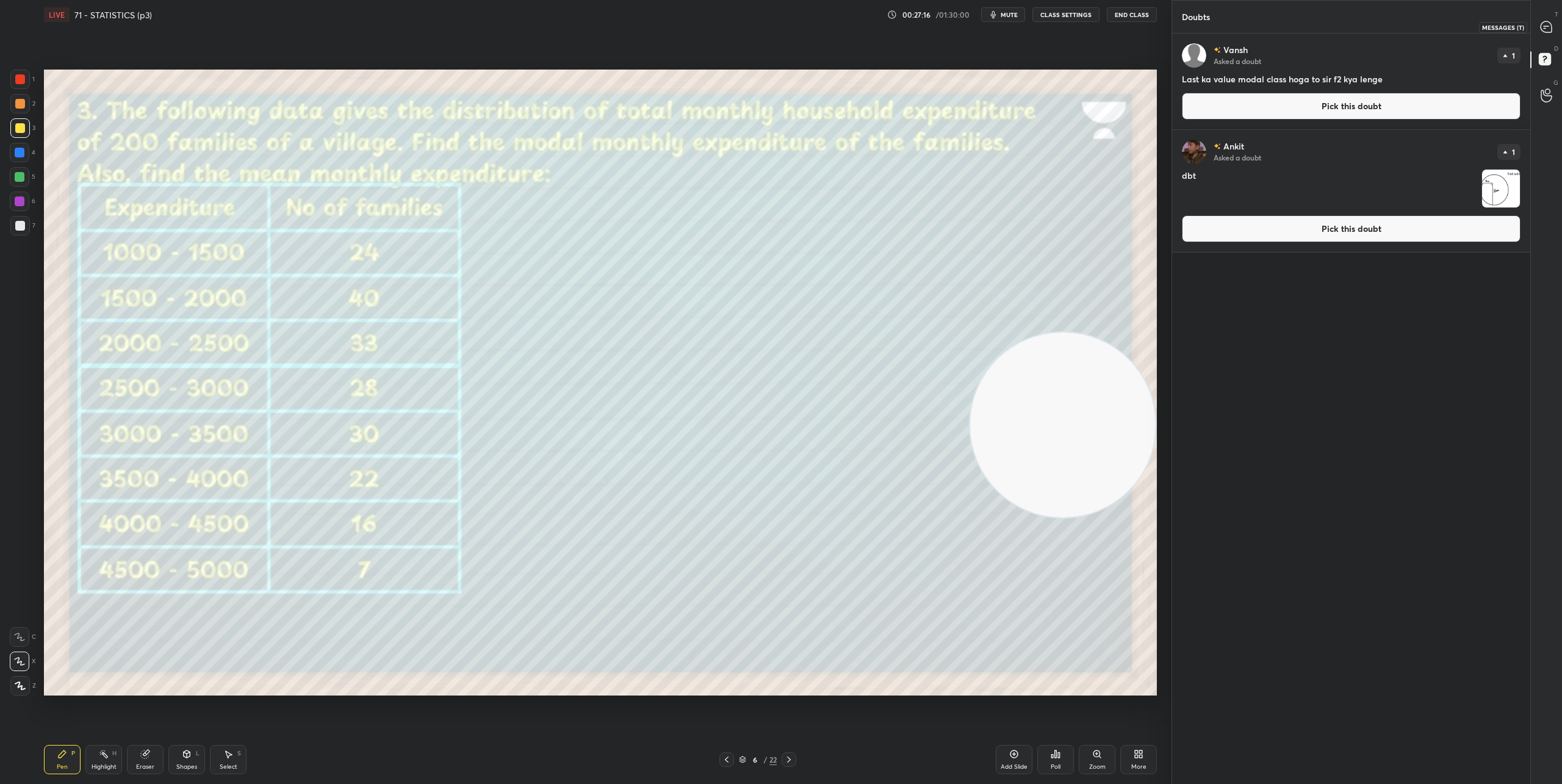
click at [1165, 29] on icon at bounding box center [1546, 26] width 11 height 11
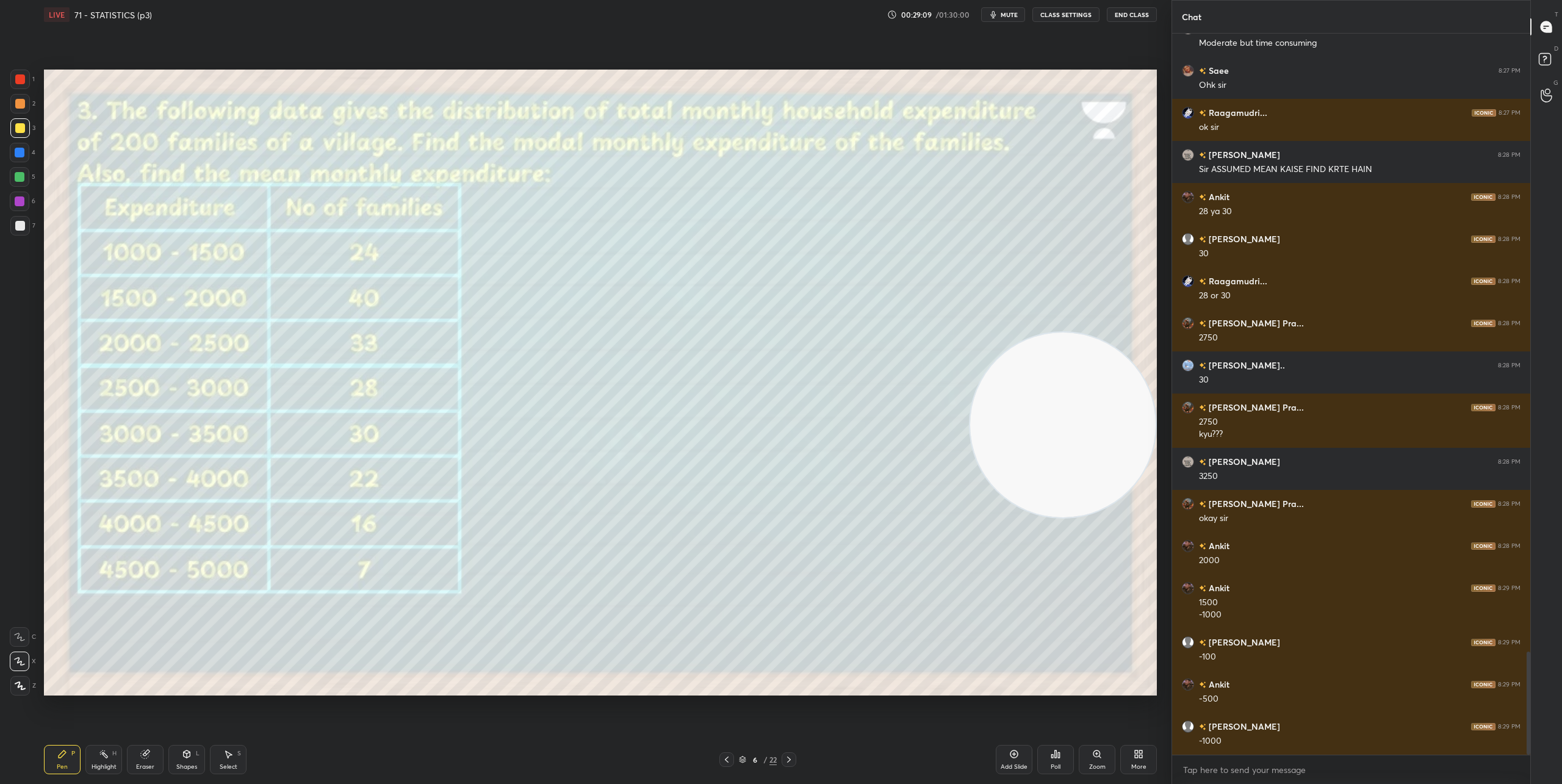
scroll to position [4359, 0]
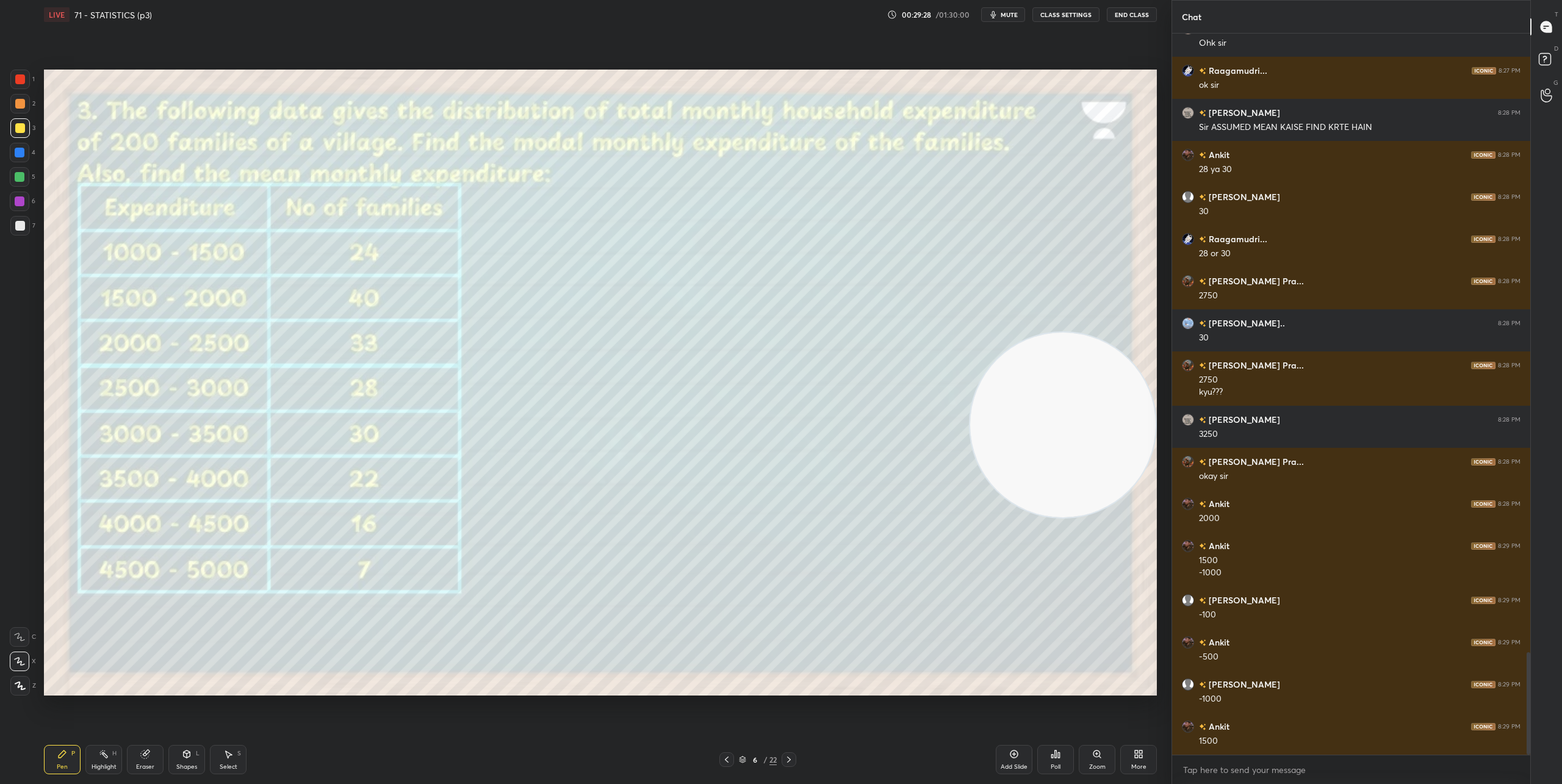
click at [188, 764] on div "Shapes" at bounding box center [187, 767] width 21 height 6
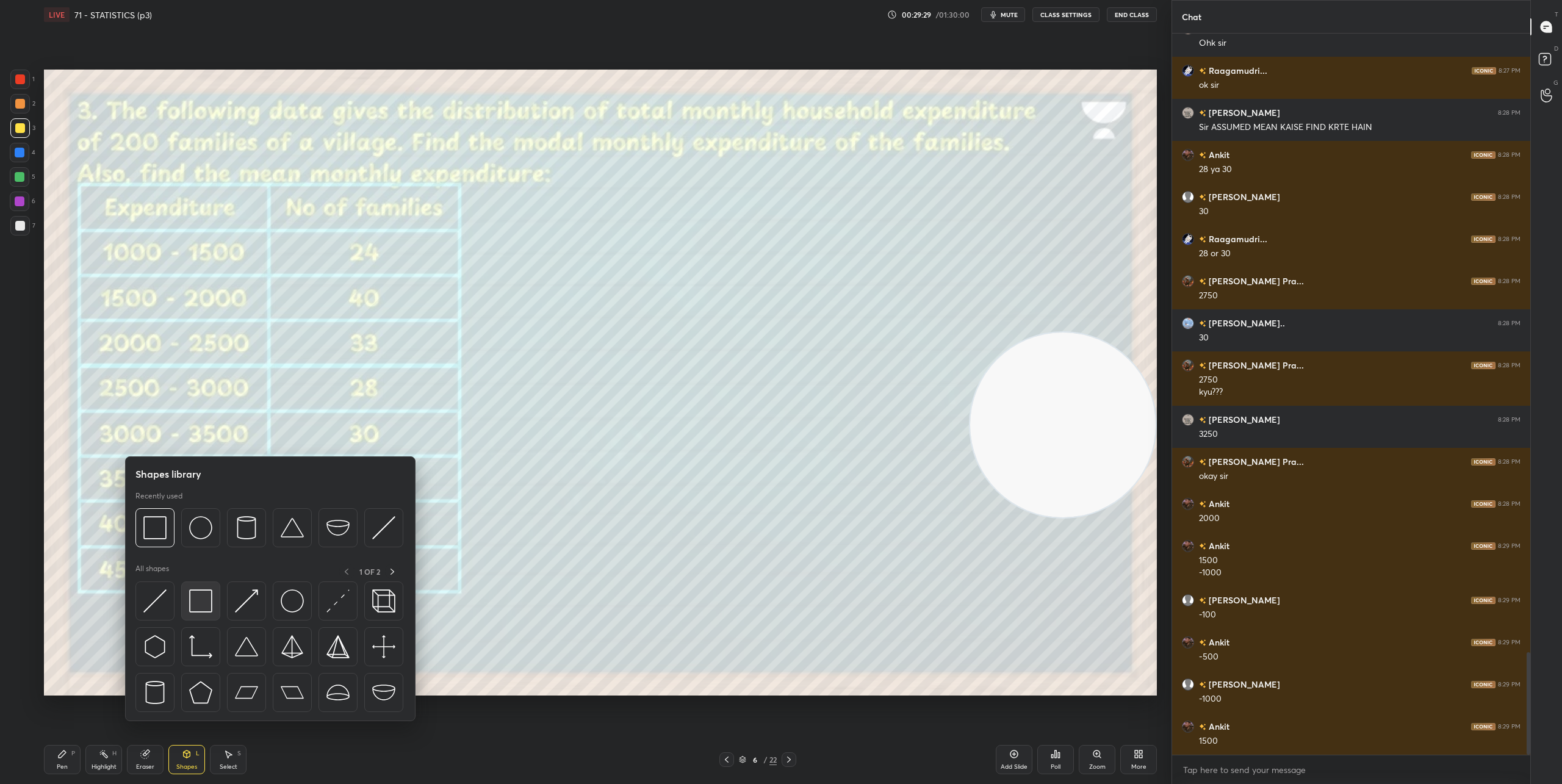
click at [200, 596] on img at bounding box center [200, 601] width 23 height 23
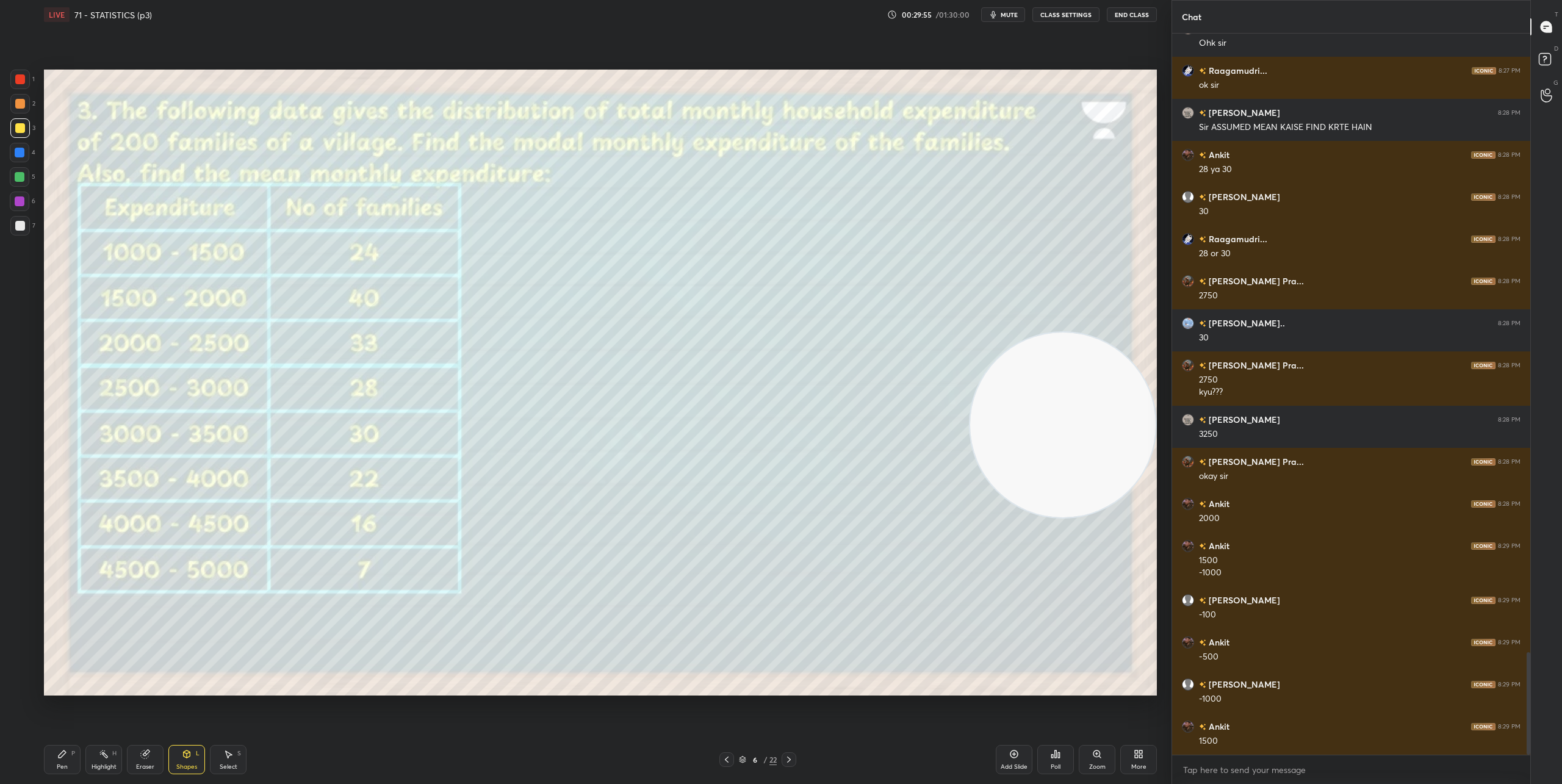
click at [60, 758] on icon at bounding box center [62, 754] width 10 height 10
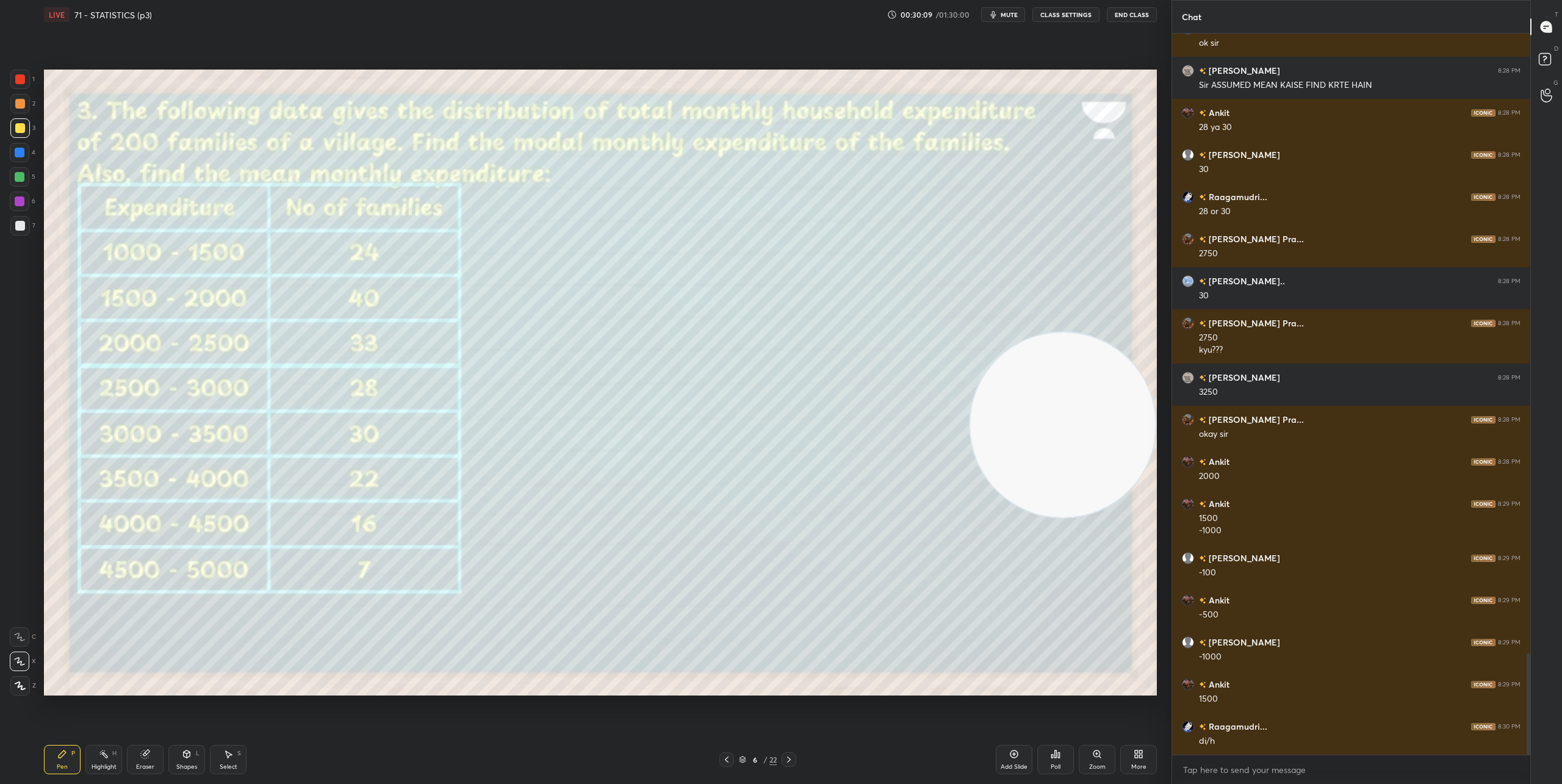
scroll to position [4443, 0]
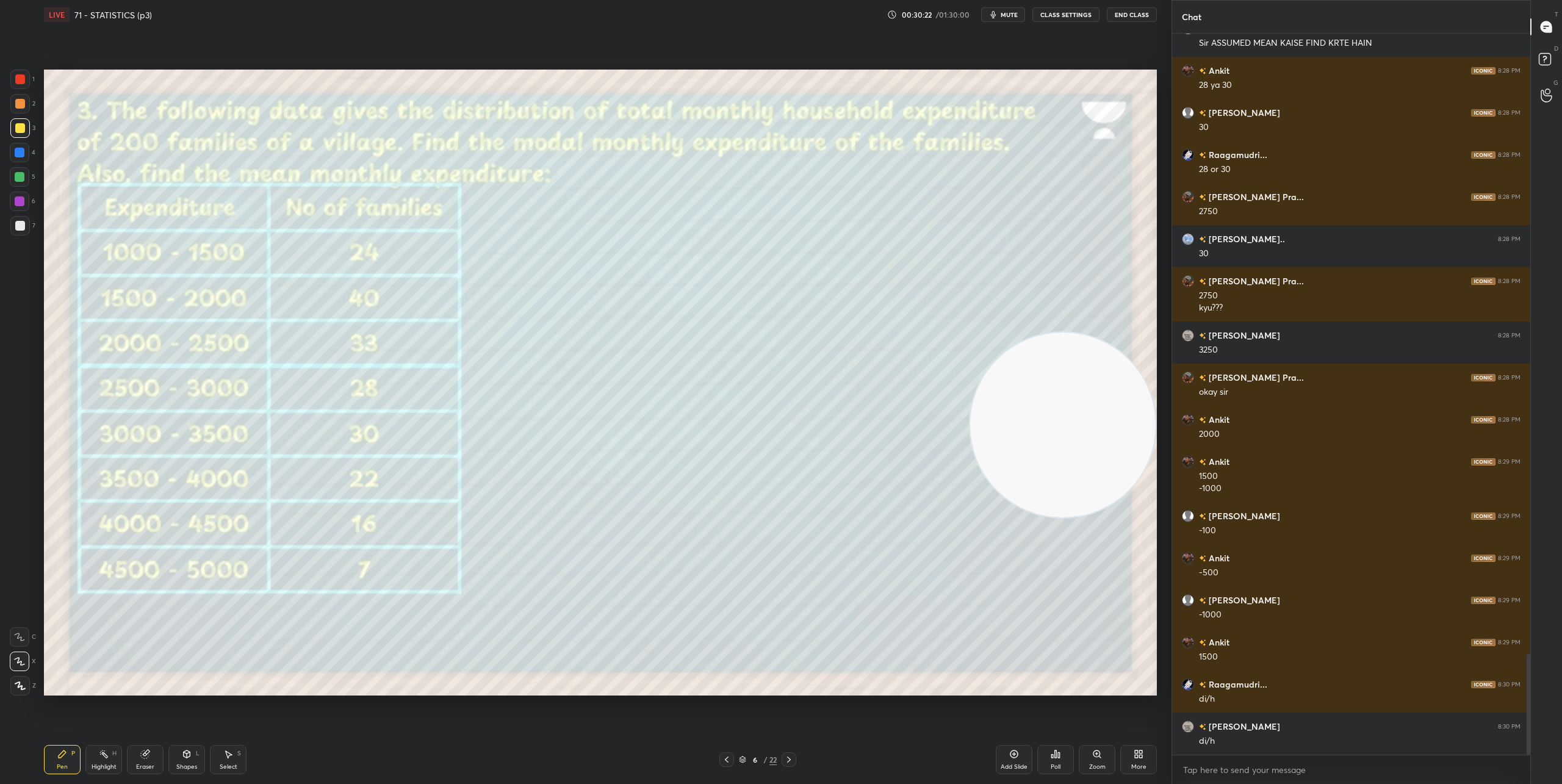
click at [181, 752] on div "Shapes L" at bounding box center [187, 760] width 36 height 30
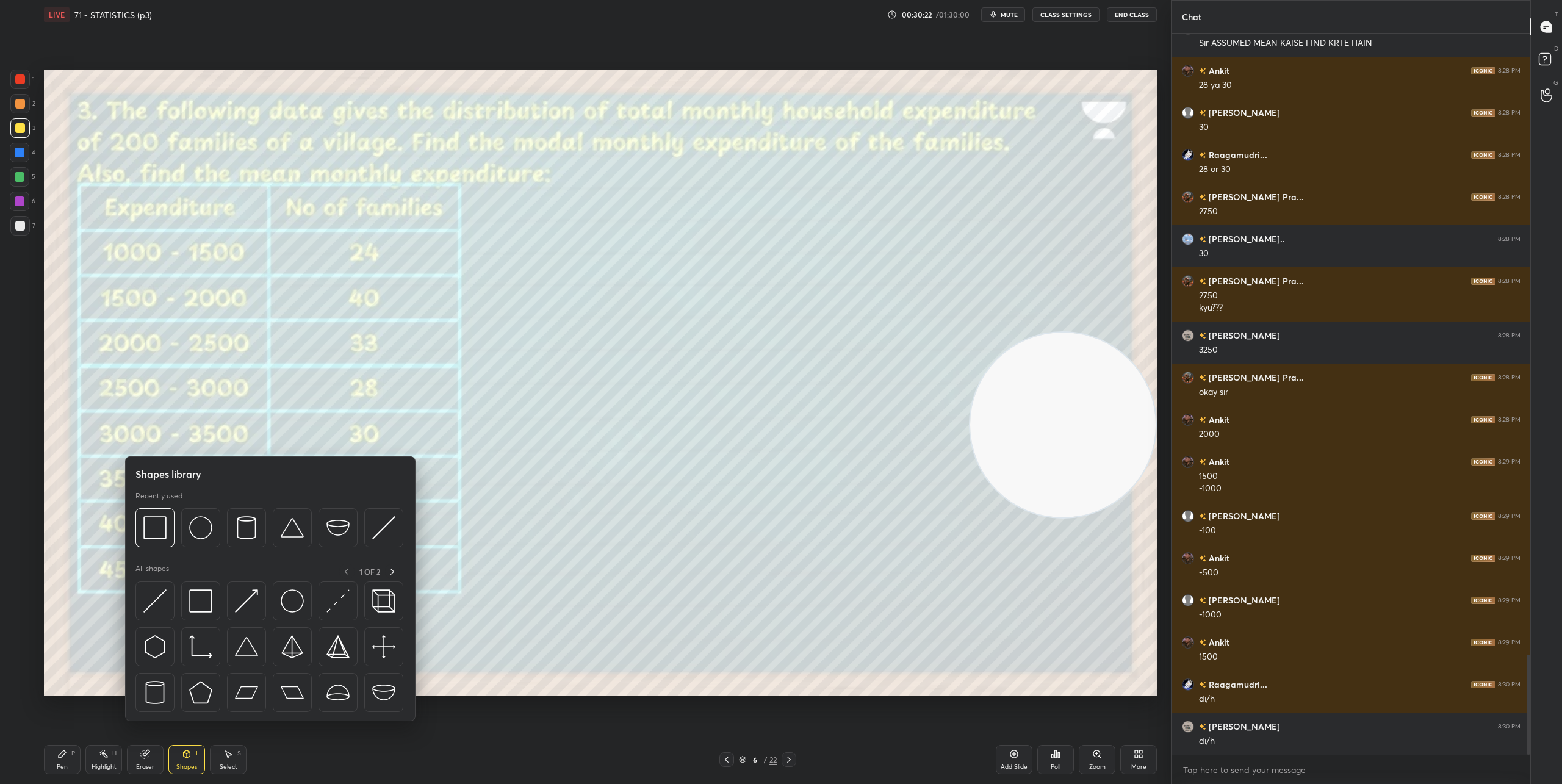
scroll to position [4485, 0]
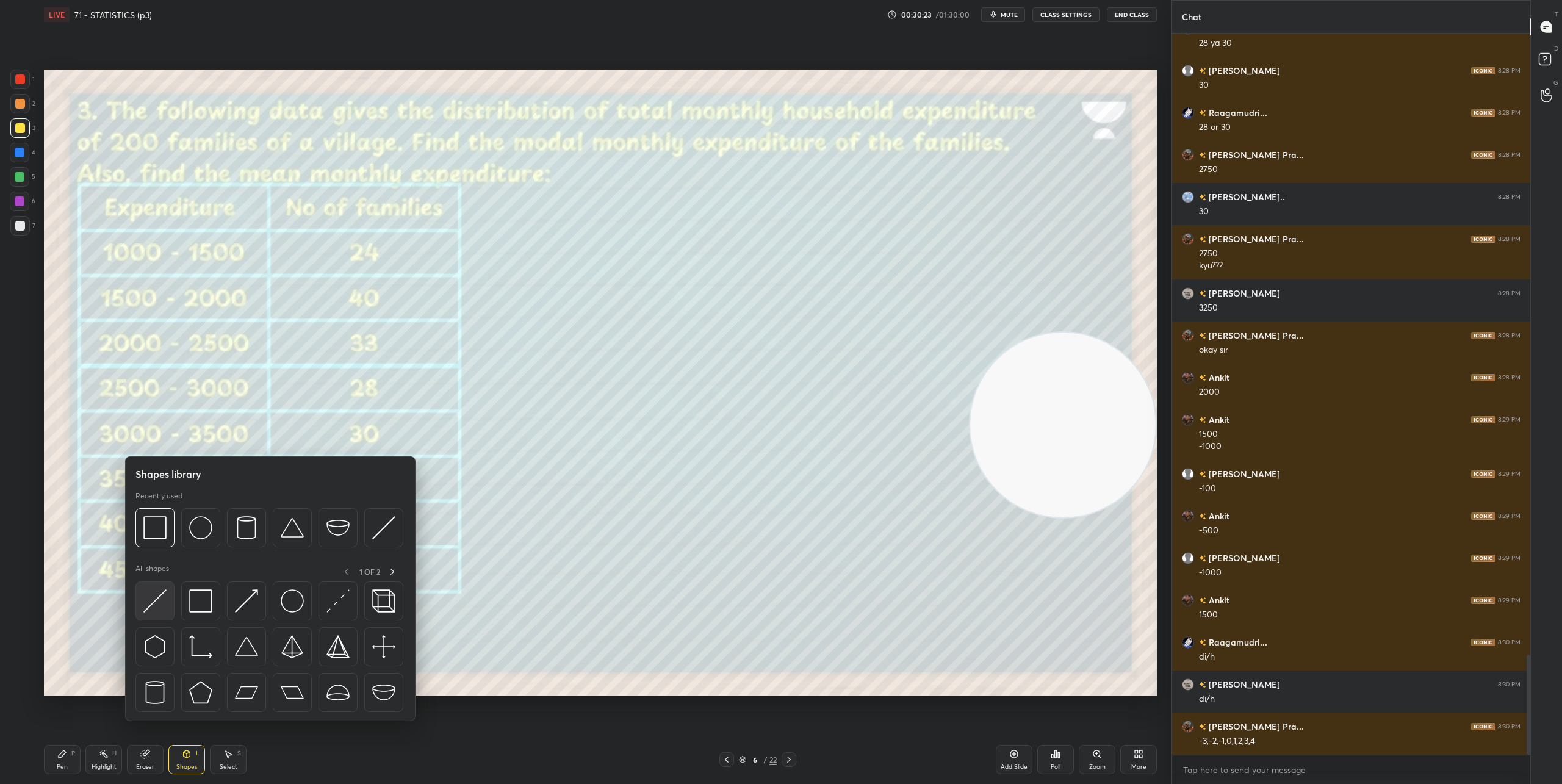
click at [160, 601] on img at bounding box center [155, 601] width 23 height 23
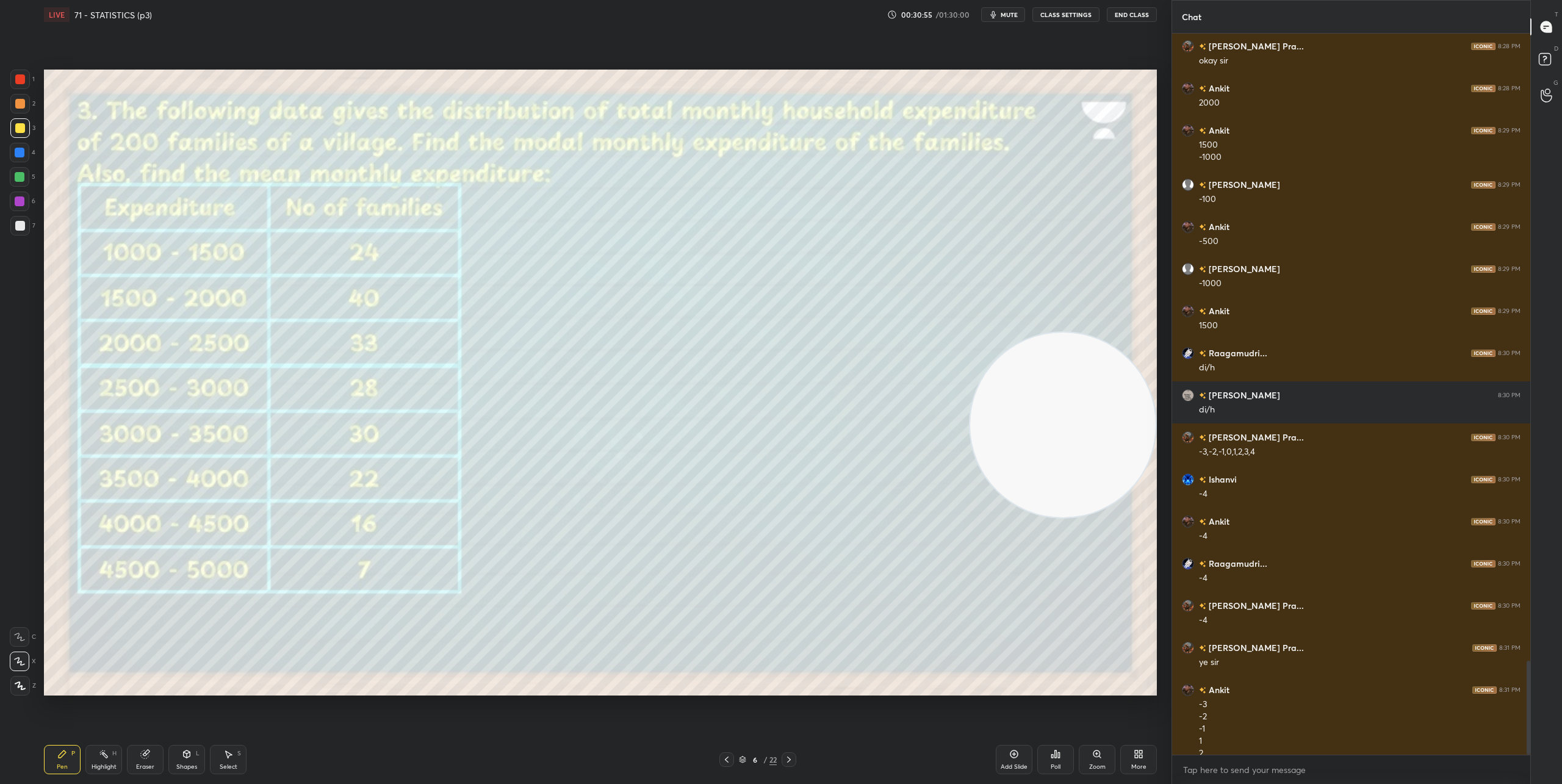
scroll to position [4829, 0]
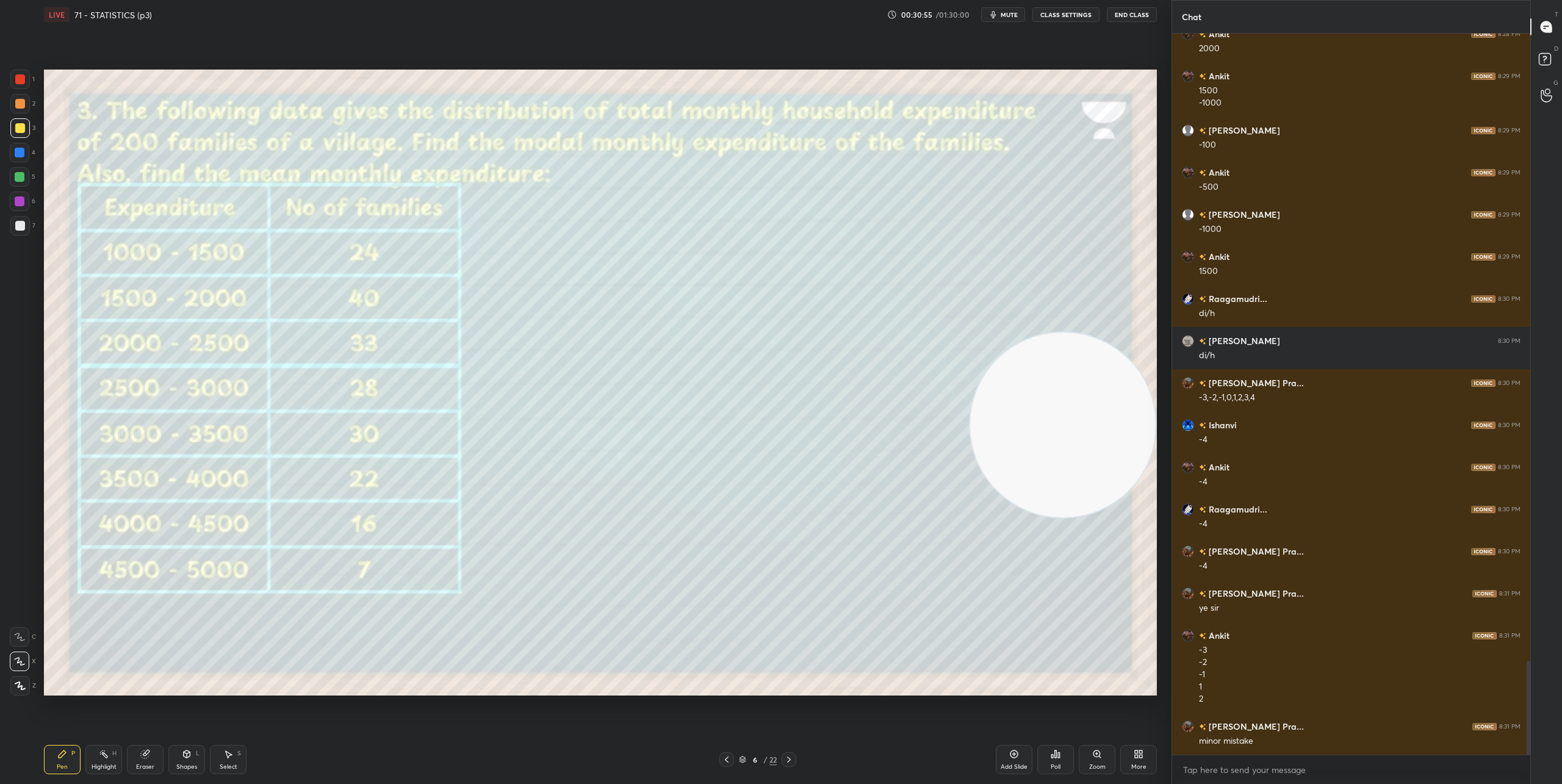
click at [196, 753] on div "L" at bounding box center [198, 753] width 4 height 6
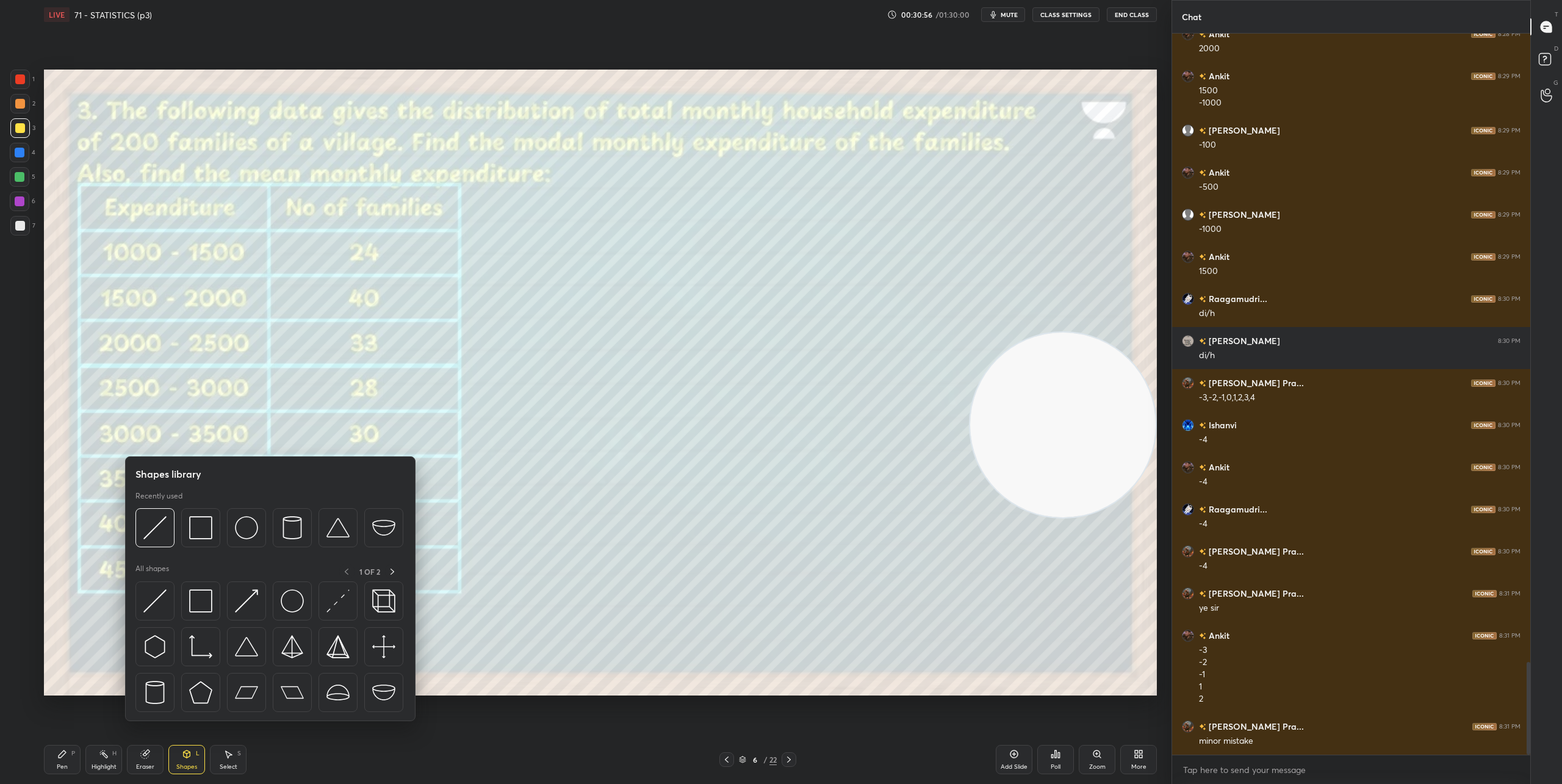
scroll to position [4883, 0]
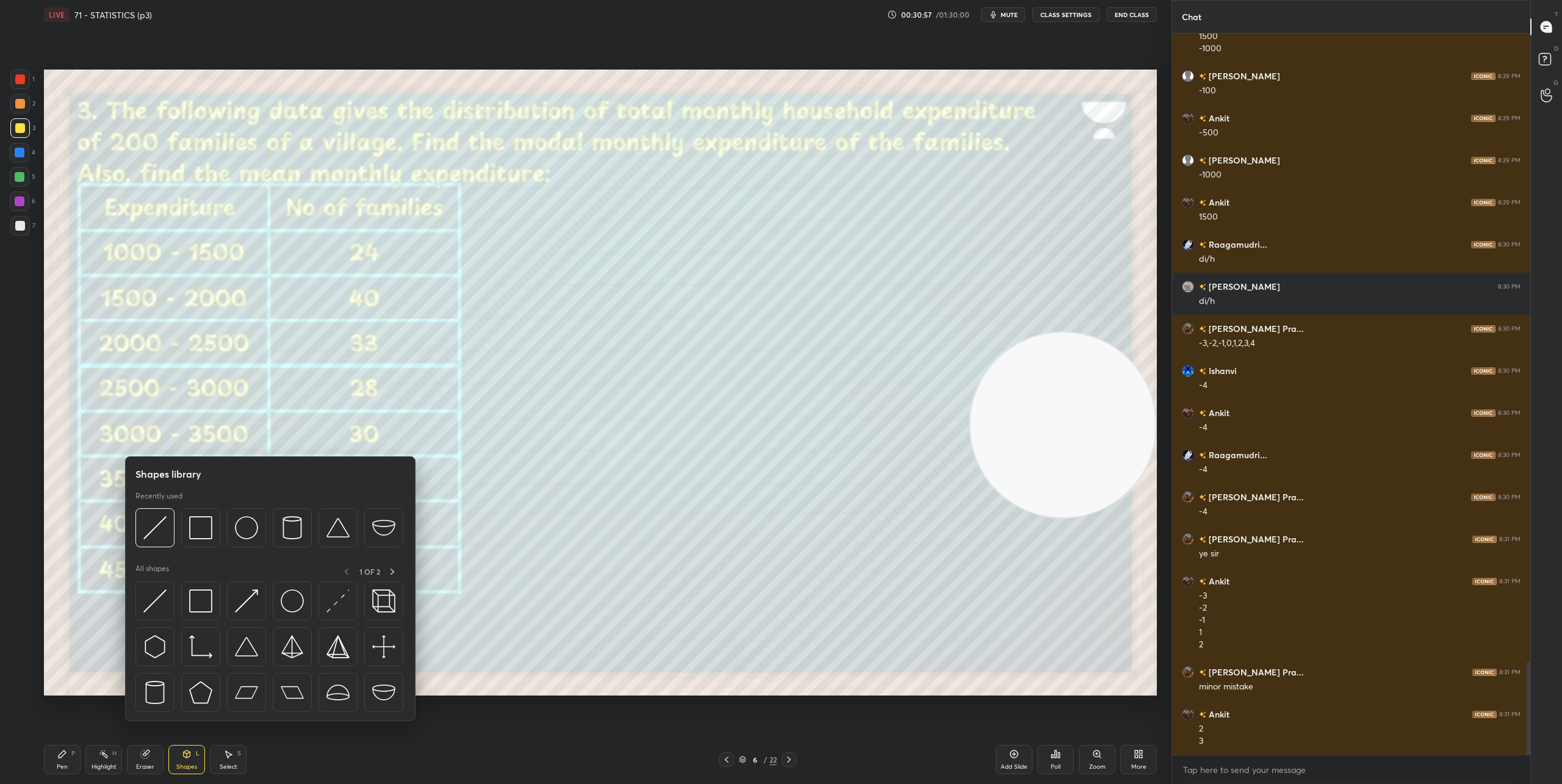
click at [220, 761] on div "Select S" at bounding box center [228, 760] width 36 height 30
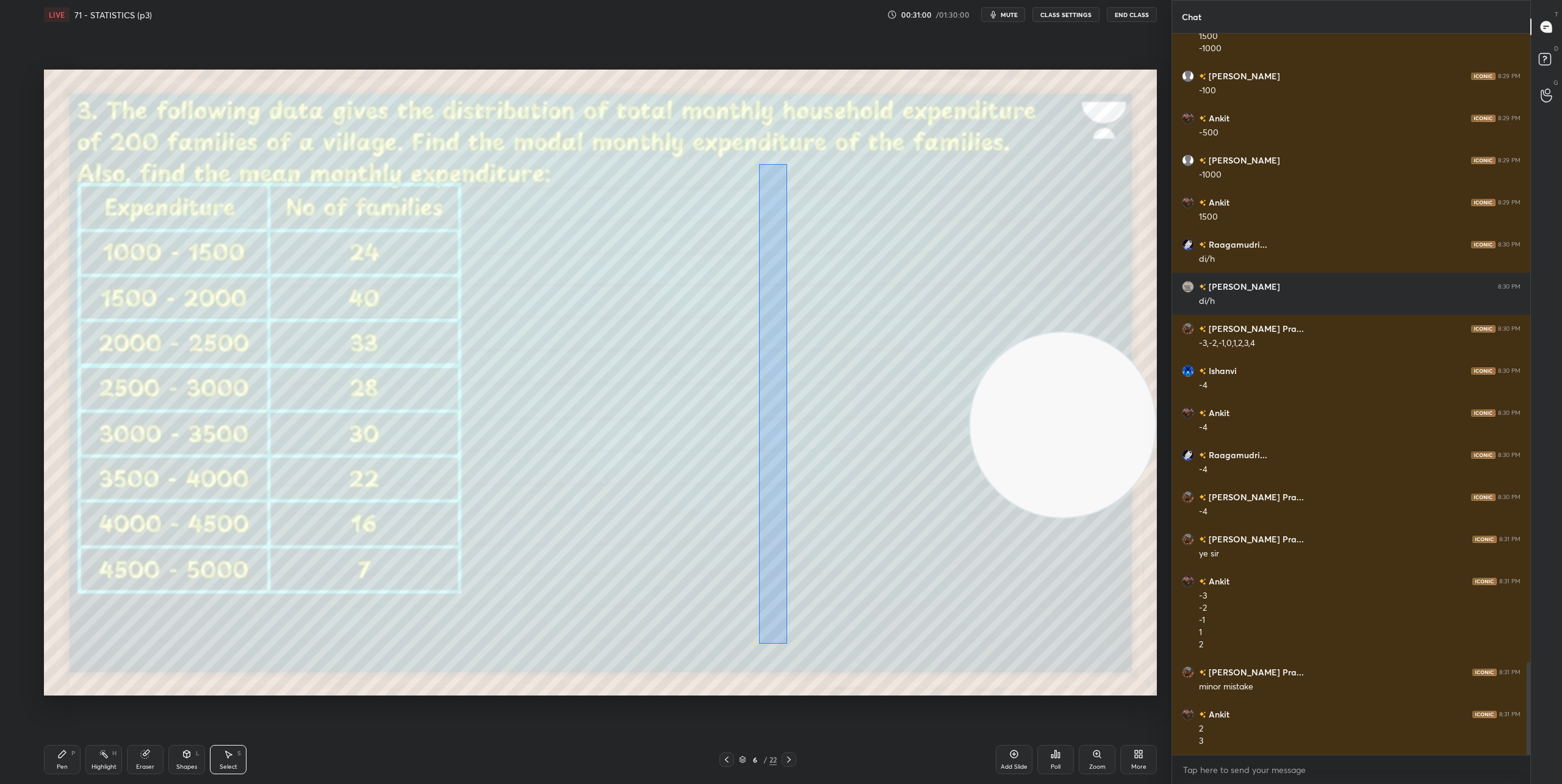
drag, startPoint x: 759, startPoint y: 167, endPoint x: 787, endPoint y: 643, distance: 476.8
click at [787, 643] on div "0 ° Undo Copy Duplicate Duplicate to new slide Delete" at bounding box center [600, 383] width 1113 height 626
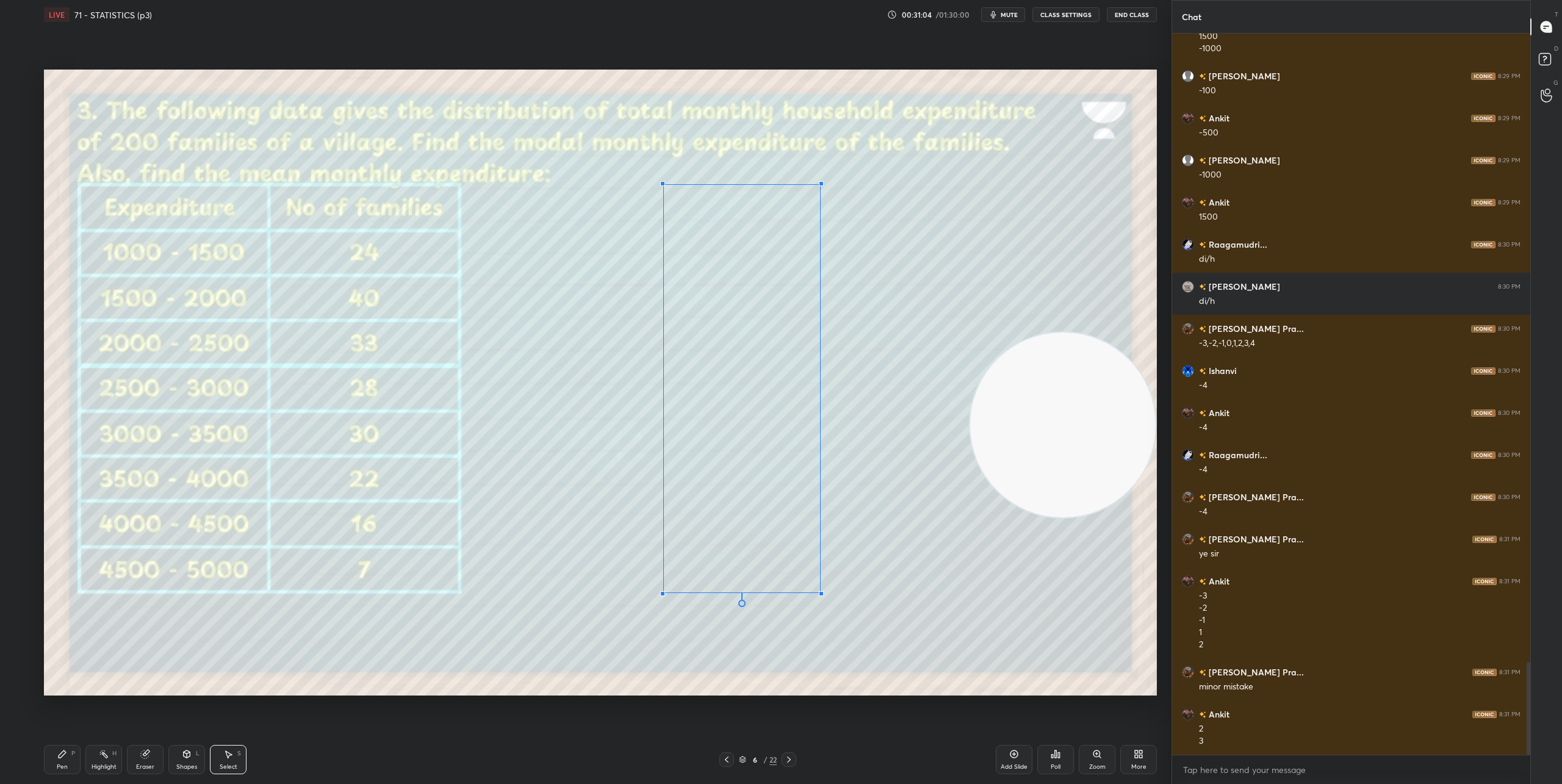
drag, startPoint x: 783, startPoint y: 592, endPoint x: 819, endPoint y: 592, distance: 36.0
click at [819, 592] on div at bounding box center [821, 594] width 5 height 5
click at [59, 764] on div "Pen" at bounding box center [62, 767] width 11 height 6
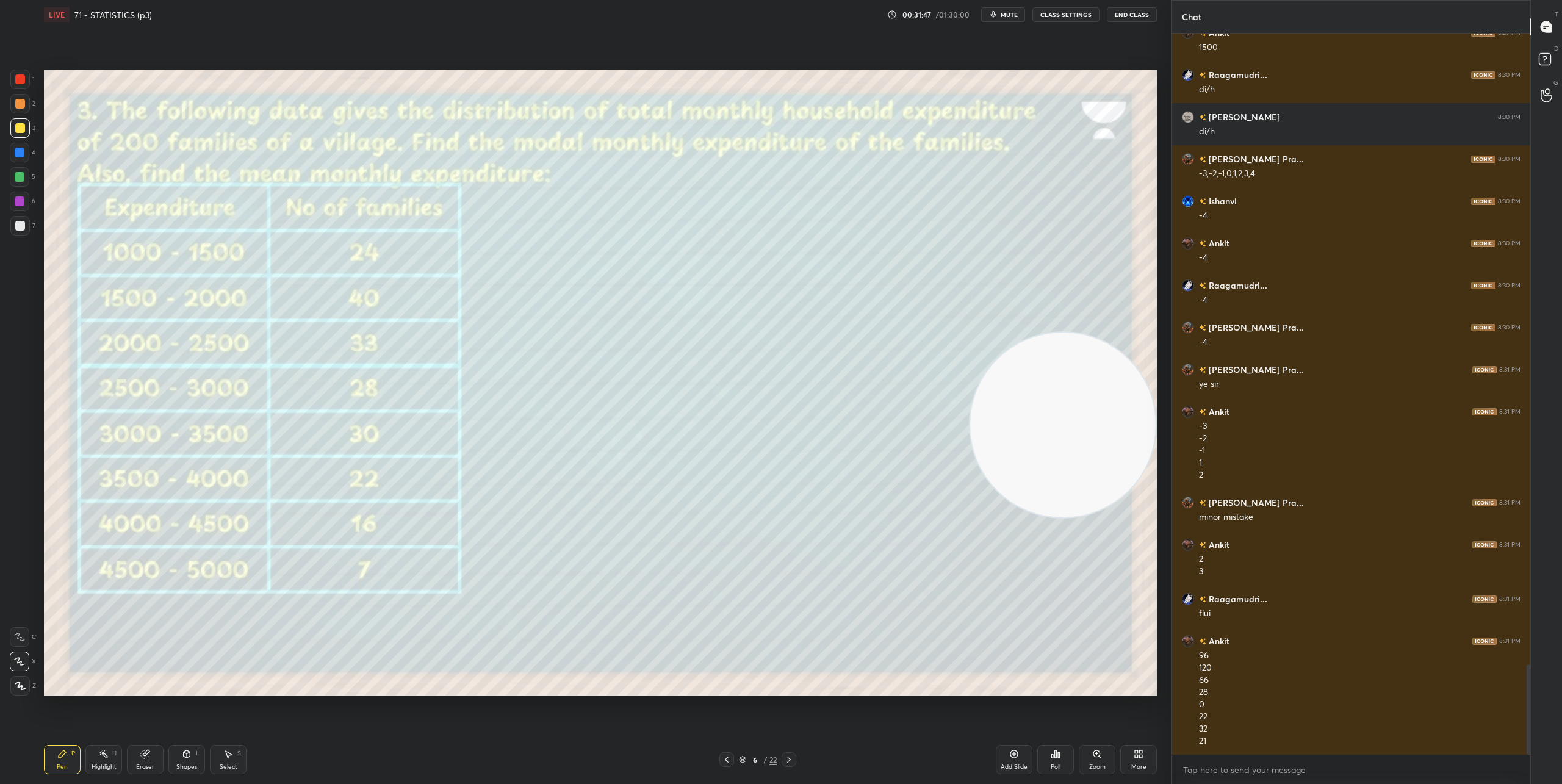
scroll to position [5161, 0]
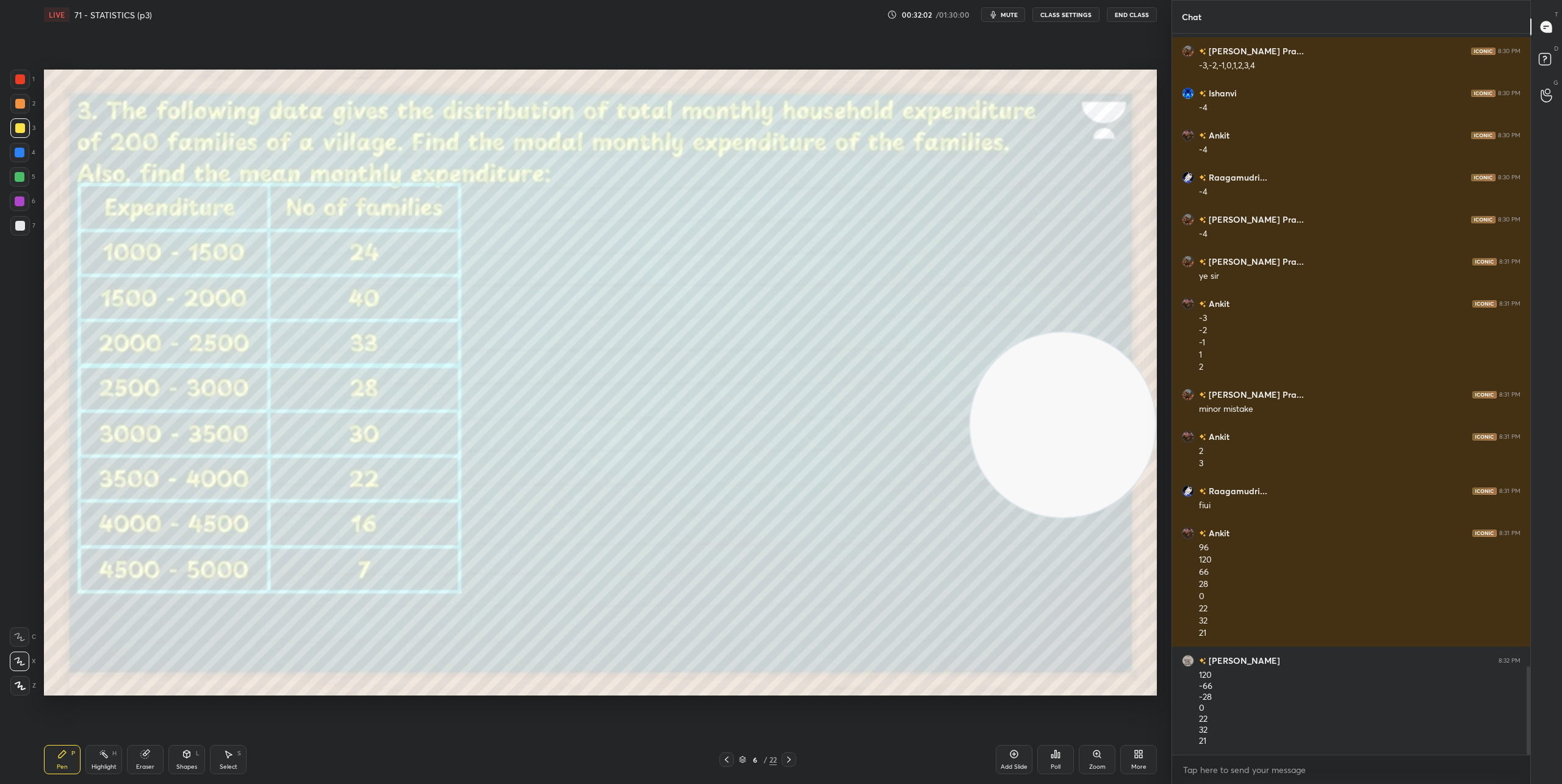
click at [182, 760] on div "Shapes L" at bounding box center [187, 760] width 36 height 30
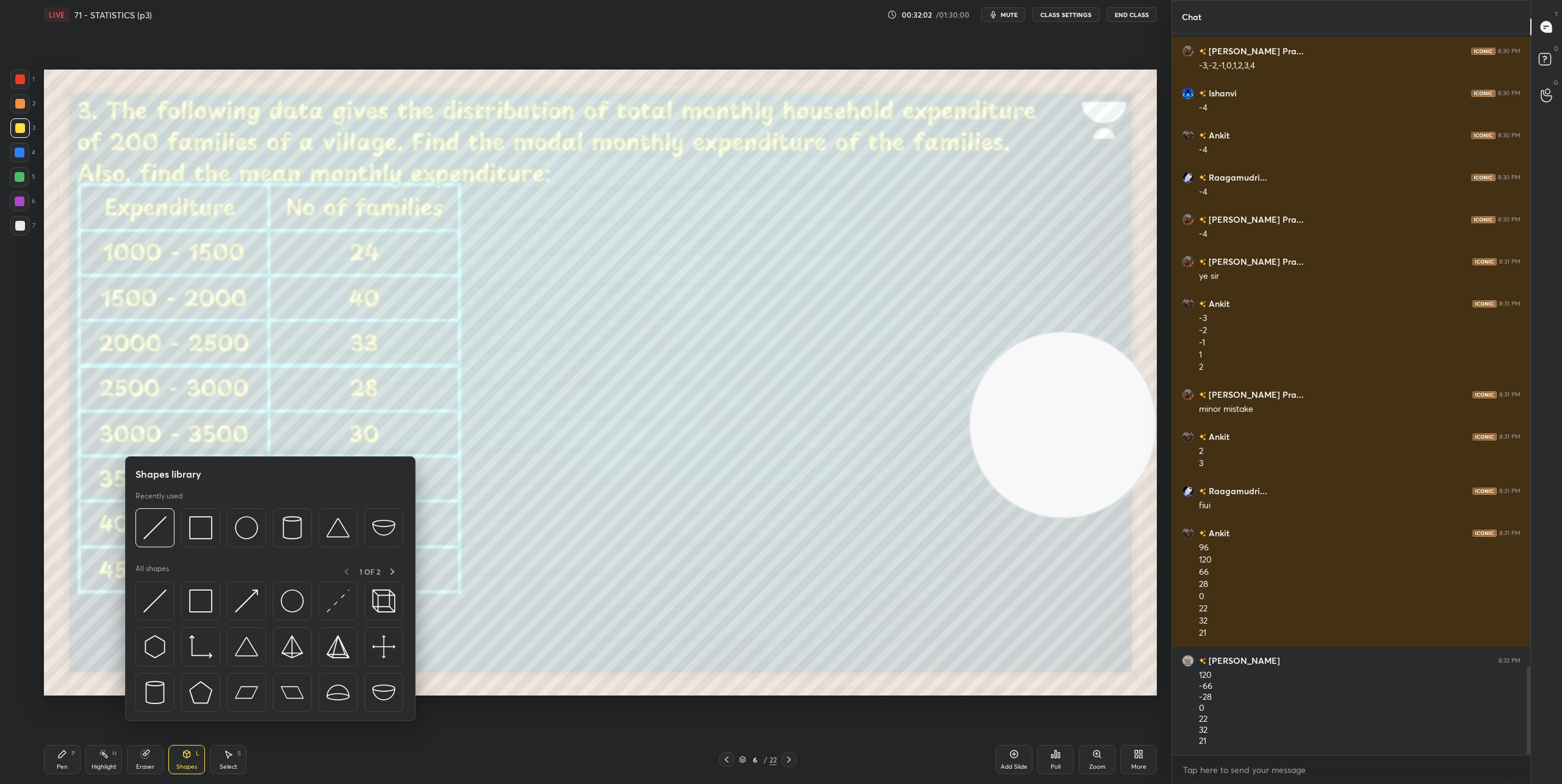
click at [226, 764] on div "Select" at bounding box center [229, 767] width 18 height 6
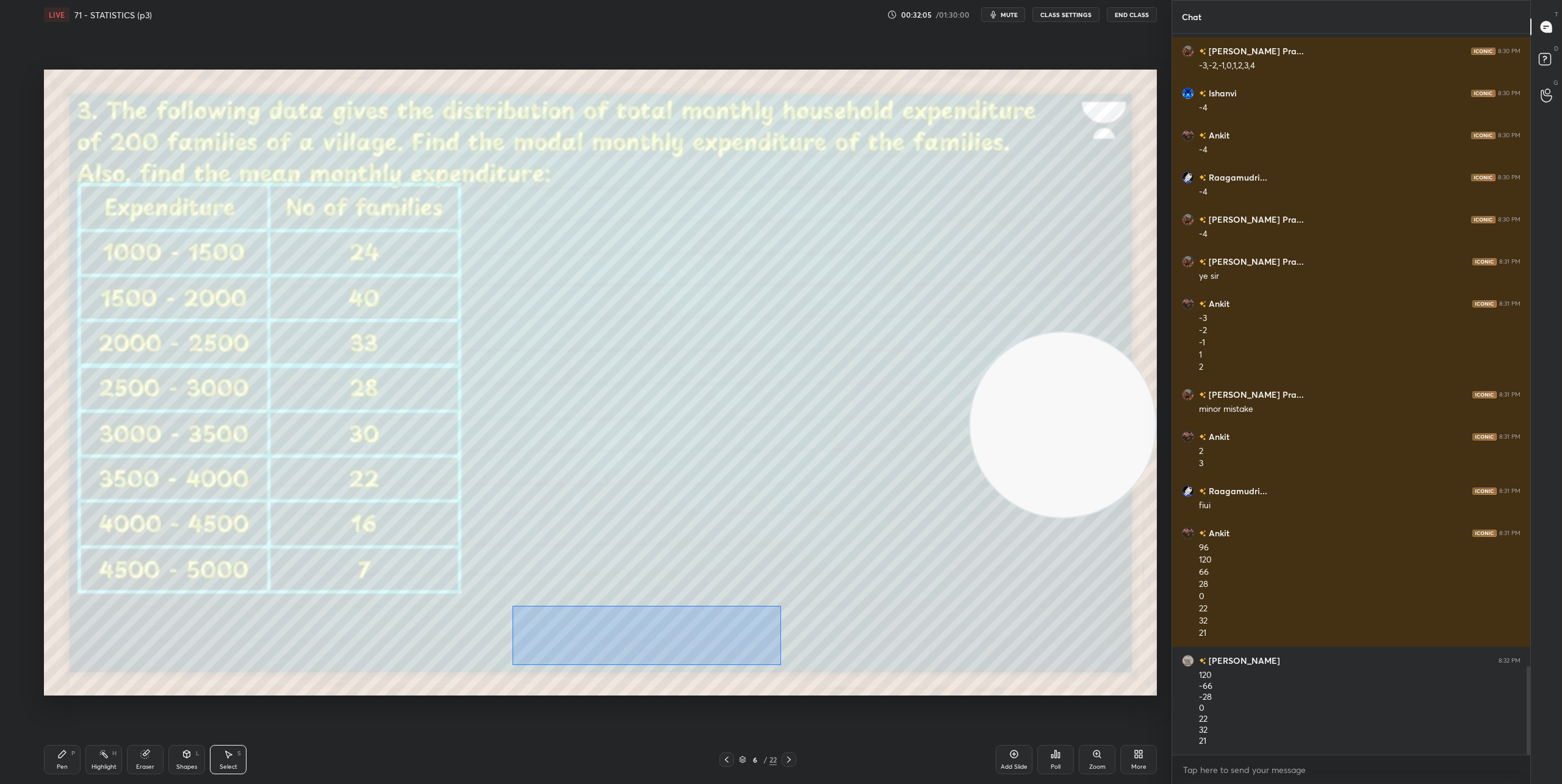
drag, startPoint x: 513, startPoint y: 606, endPoint x: 740, endPoint y: 644, distance: 230.2
click at [780, 664] on div "0 ° Undo Copy Duplicate Duplicate to new slide Delete" at bounding box center [600, 383] width 1113 height 626
drag, startPoint x: 714, startPoint y: 640, endPoint x: 633, endPoint y: 640, distance: 81.0
click at [633, 640] on div "0 ° Undo Copy Duplicate Duplicate to new slide Delete" at bounding box center [600, 383] width 1113 height 626
click at [808, 641] on div "0 ° Undo Copy Duplicate Duplicate to new slide Delete" at bounding box center [600, 383] width 1113 height 626
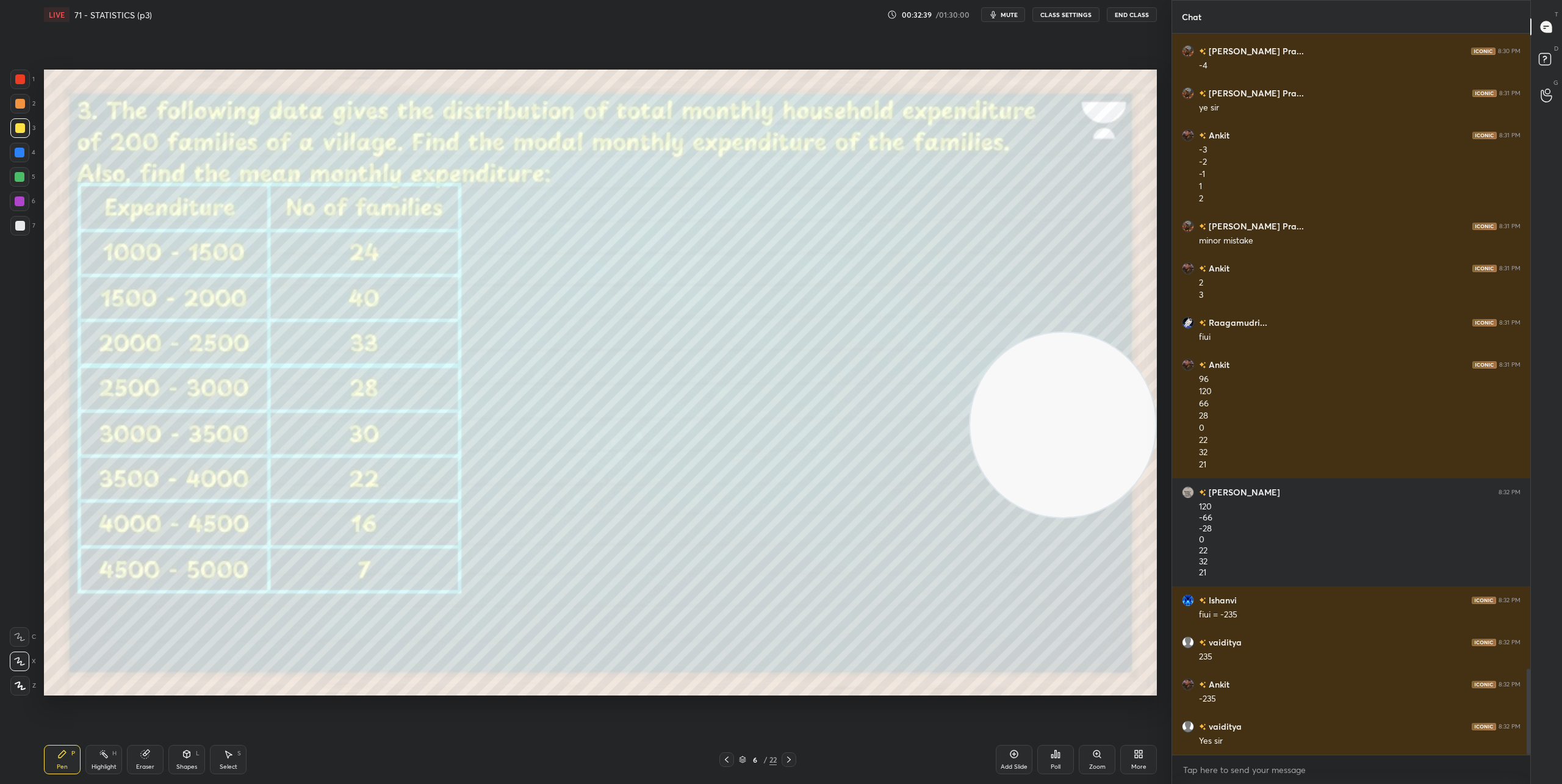
scroll to position [5371, 0]
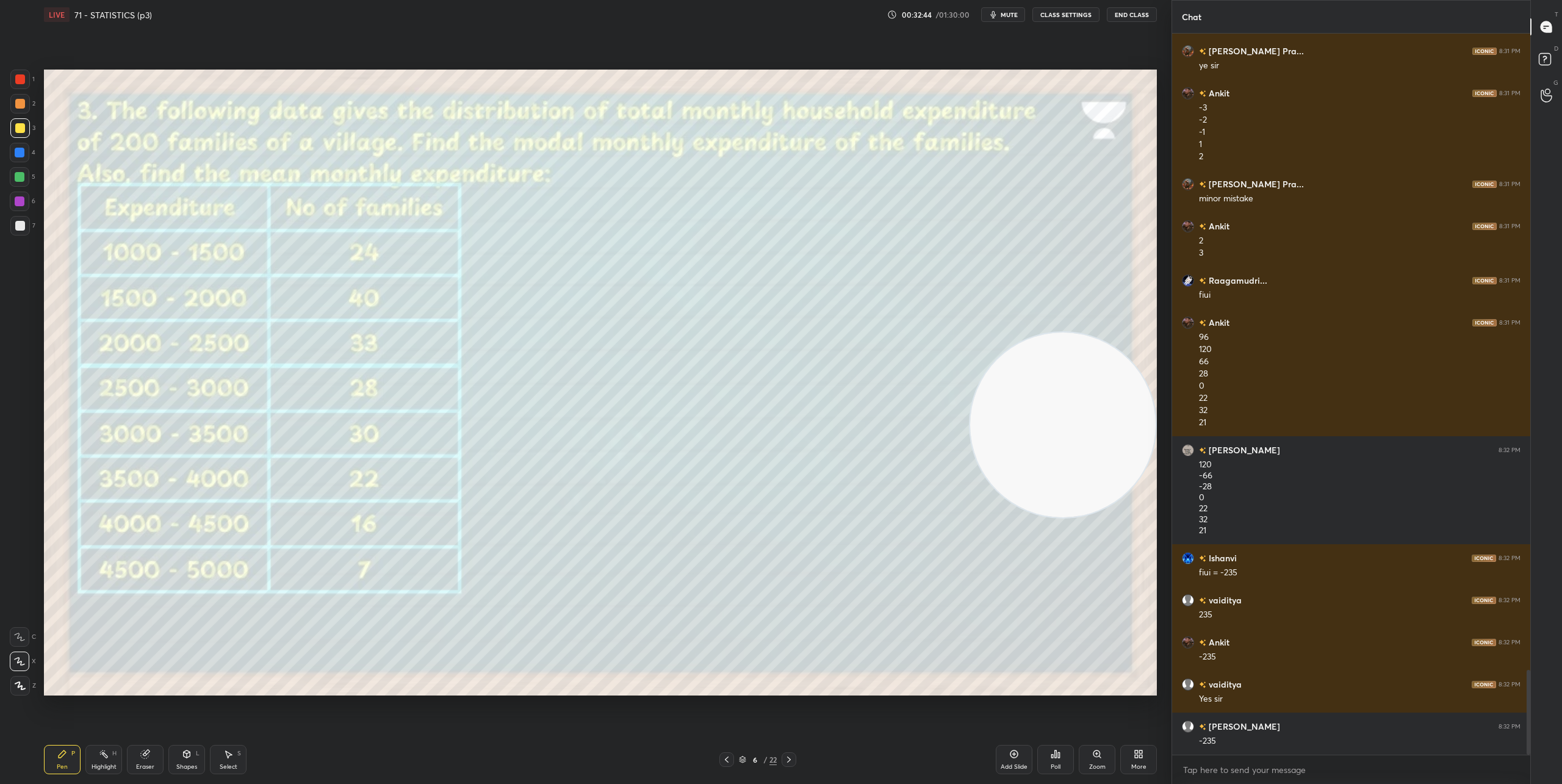
click at [236, 760] on div "Select S" at bounding box center [228, 760] width 36 height 30
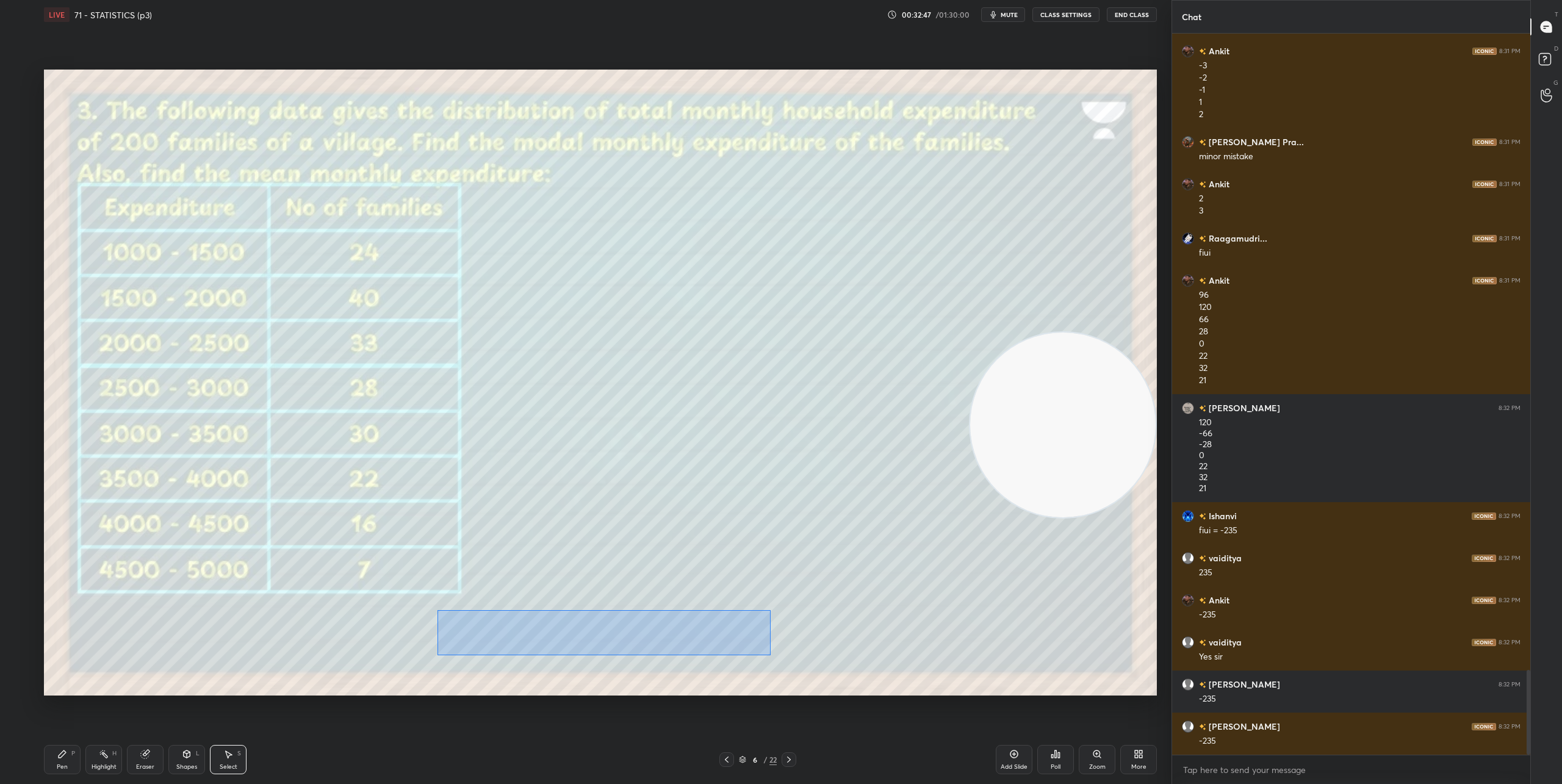
drag, startPoint x: 438, startPoint y: 610, endPoint x: 770, endPoint y: 654, distance: 334.9
click at [770, 654] on div "0 ° Undo Copy Duplicate Duplicate to new slide Delete" at bounding box center [600, 383] width 1113 height 626
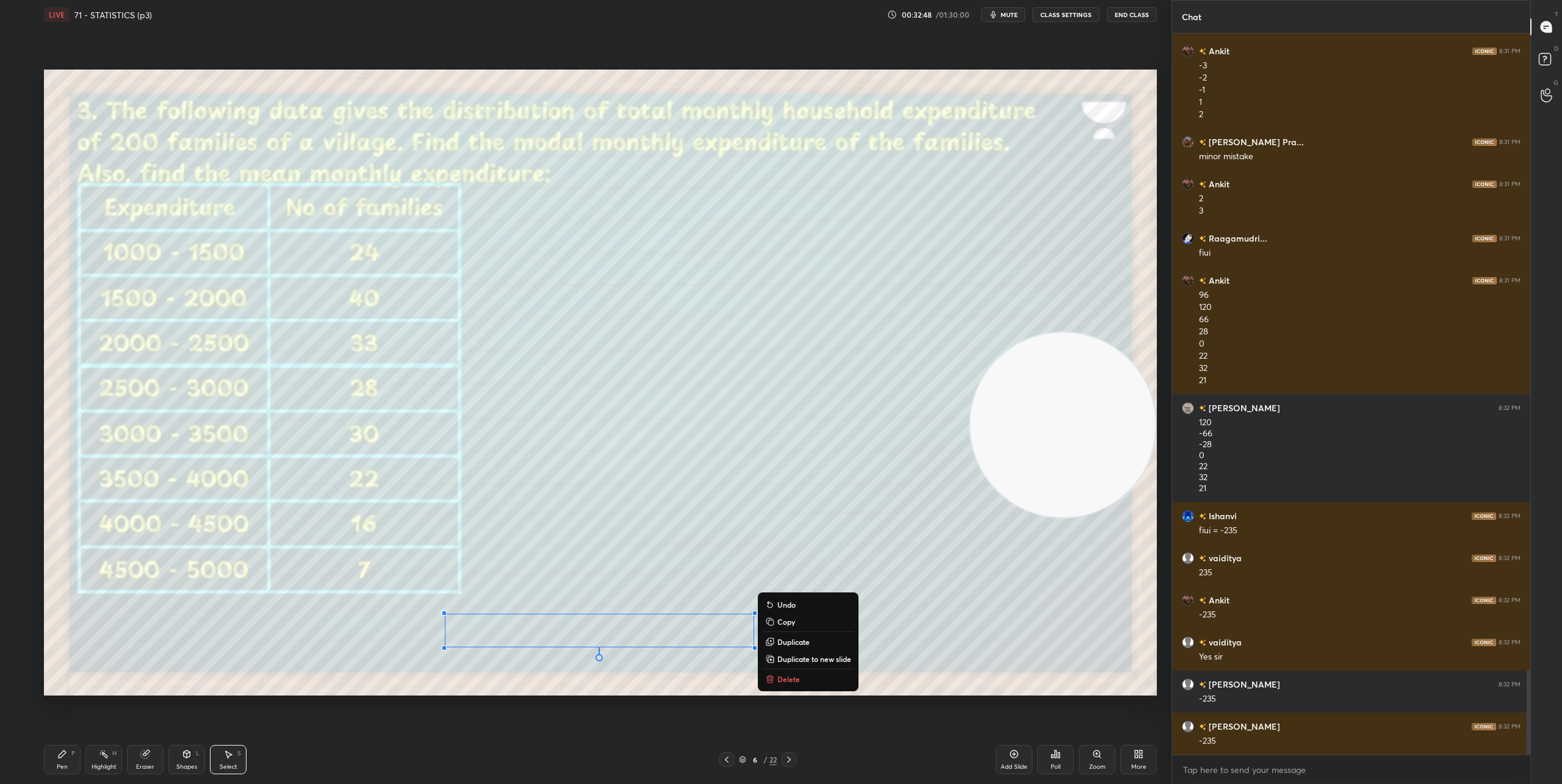
click at [787, 641] on p "Duplicate" at bounding box center [793, 642] width 32 height 10
click at [819, 677] on p "Delete" at bounding box center [814, 679] width 23 height 10
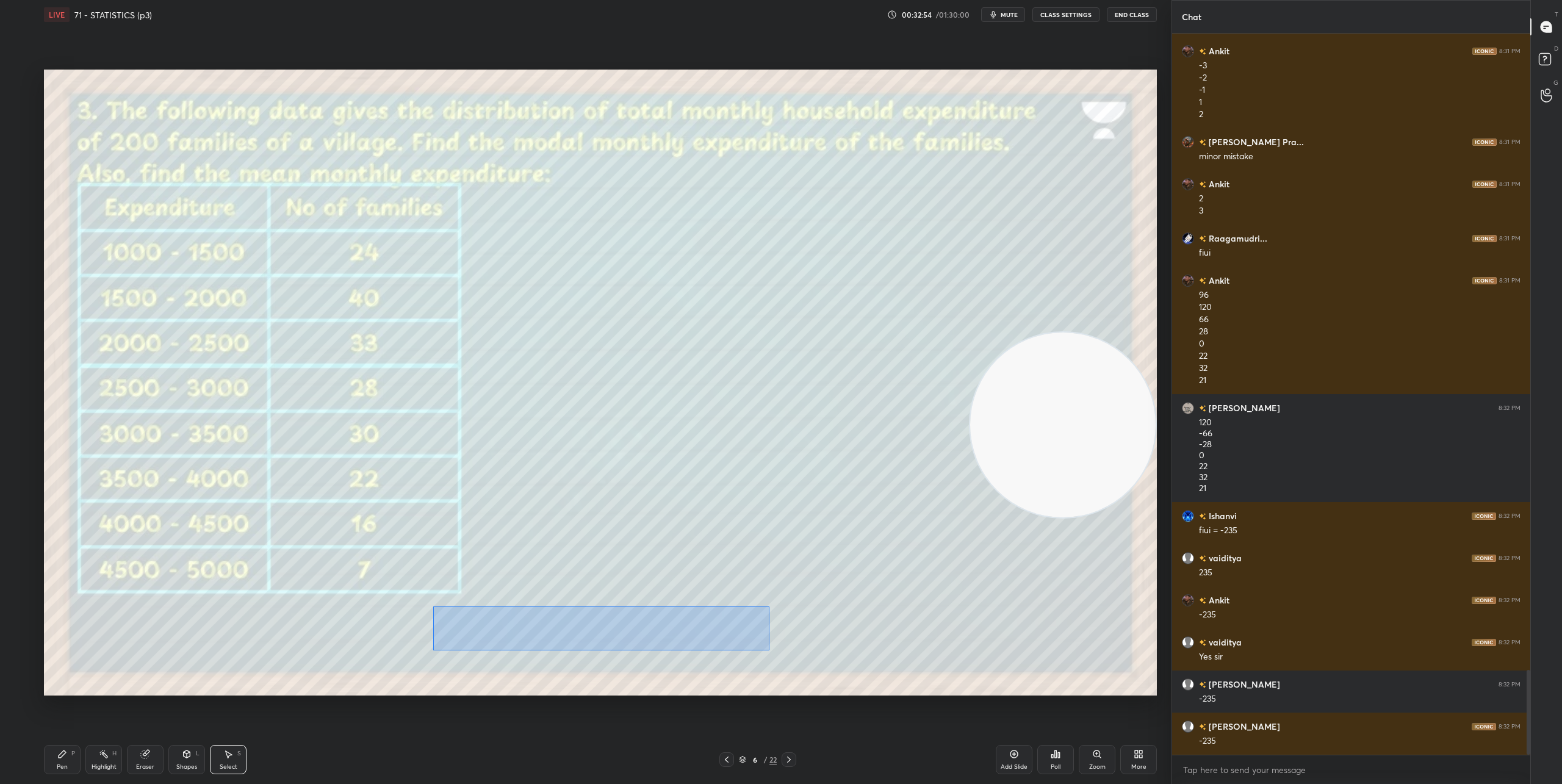
drag, startPoint x: 432, startPoint y: 606, endPoint x: 769, endPoint y: 649, distance: 339.7
click at [769, 650] on div "0 ° Undo Copy Duplicate Duplicate to new slide Delete" at bounding box center [600, 383] width 1113 height 626
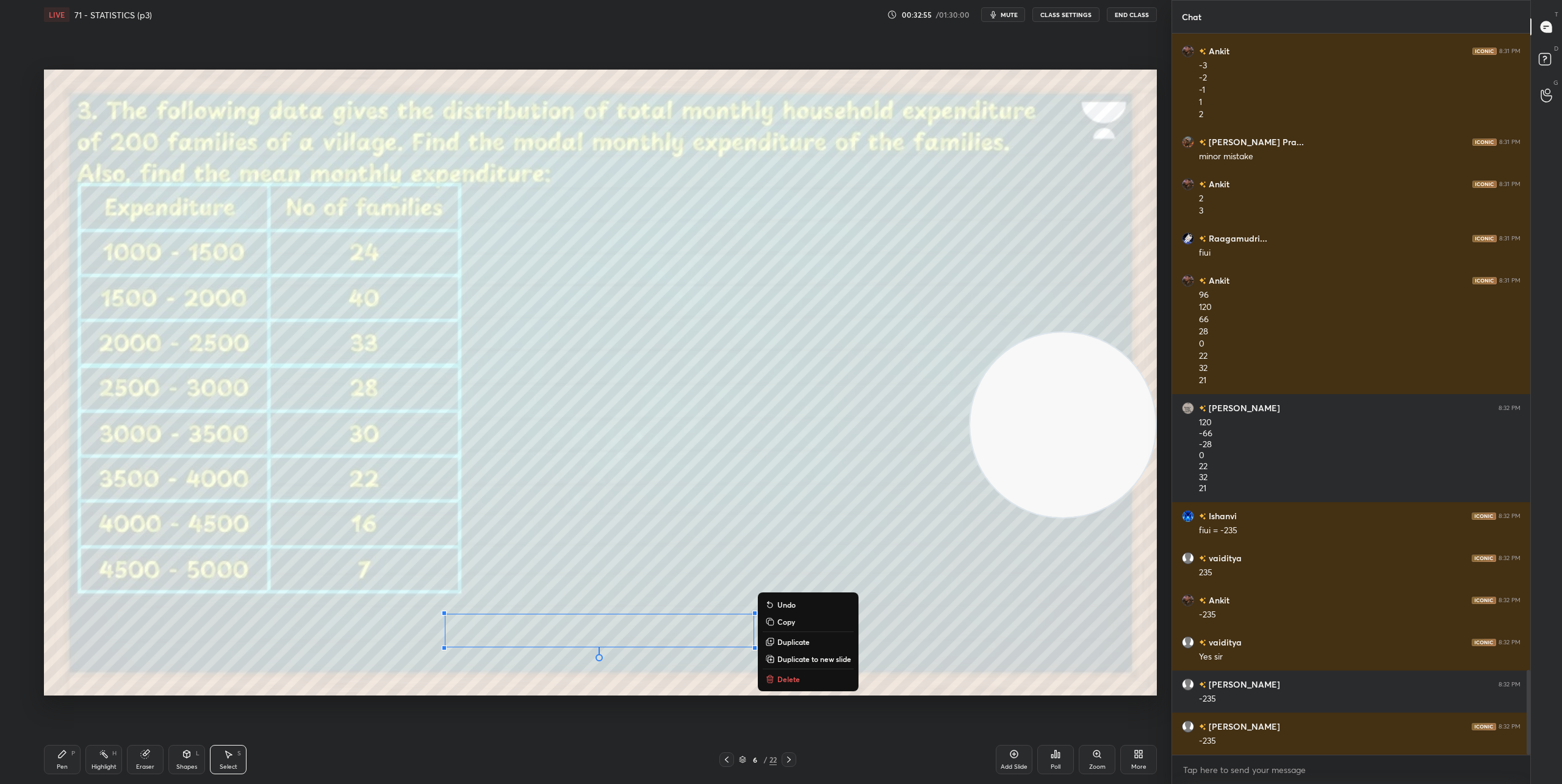
click at [776, 620] on button "Copy" at bounding box center [808, 621] width 91 height 14
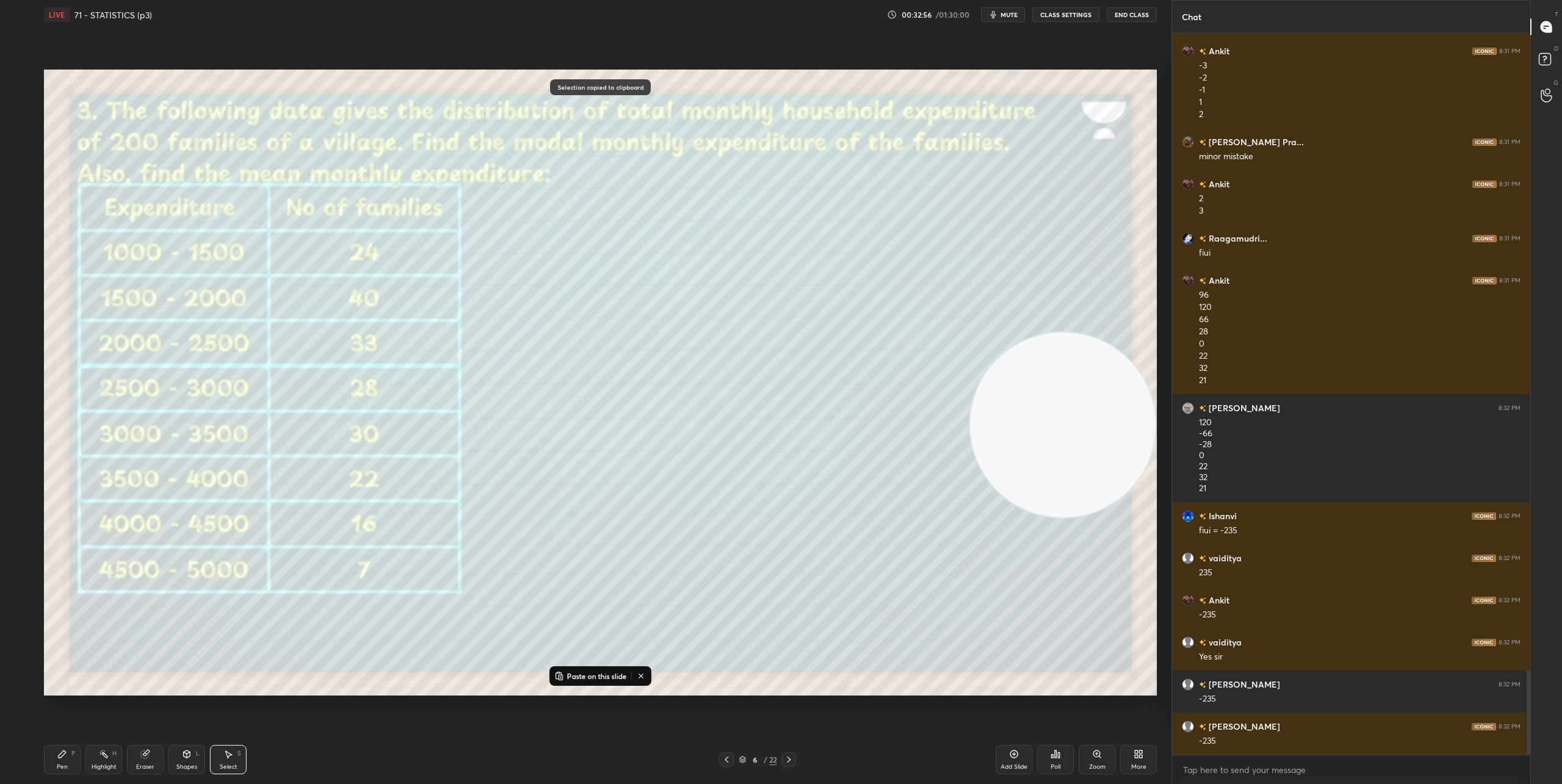
click at [1017, 756] on icon at bounding box center [1014, 754] width 8 height 8
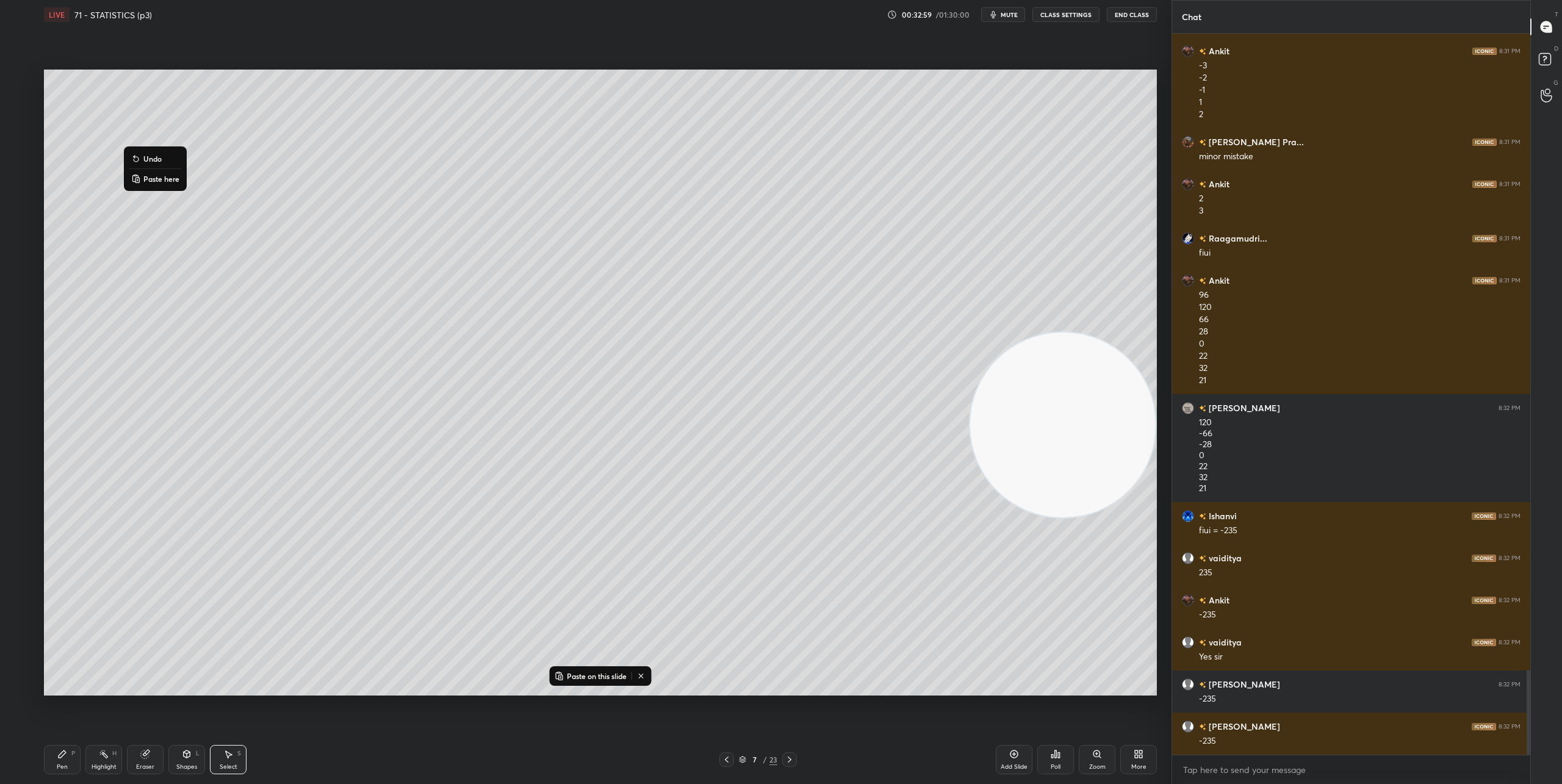
click at [151, 177] on p "Paste here" at bounding box center [161, 179] width 36 height 10
drag, startPoint x: 199, startPoint y: 167, endPoint x: 162, endPoint y: 135, distance: 48.9
click at [162, 135] on div "0 ° Undo Copy Paste here Duplicate Duplicate to new slide Delete" at bounding box center [600, 383] width 1113 height 626
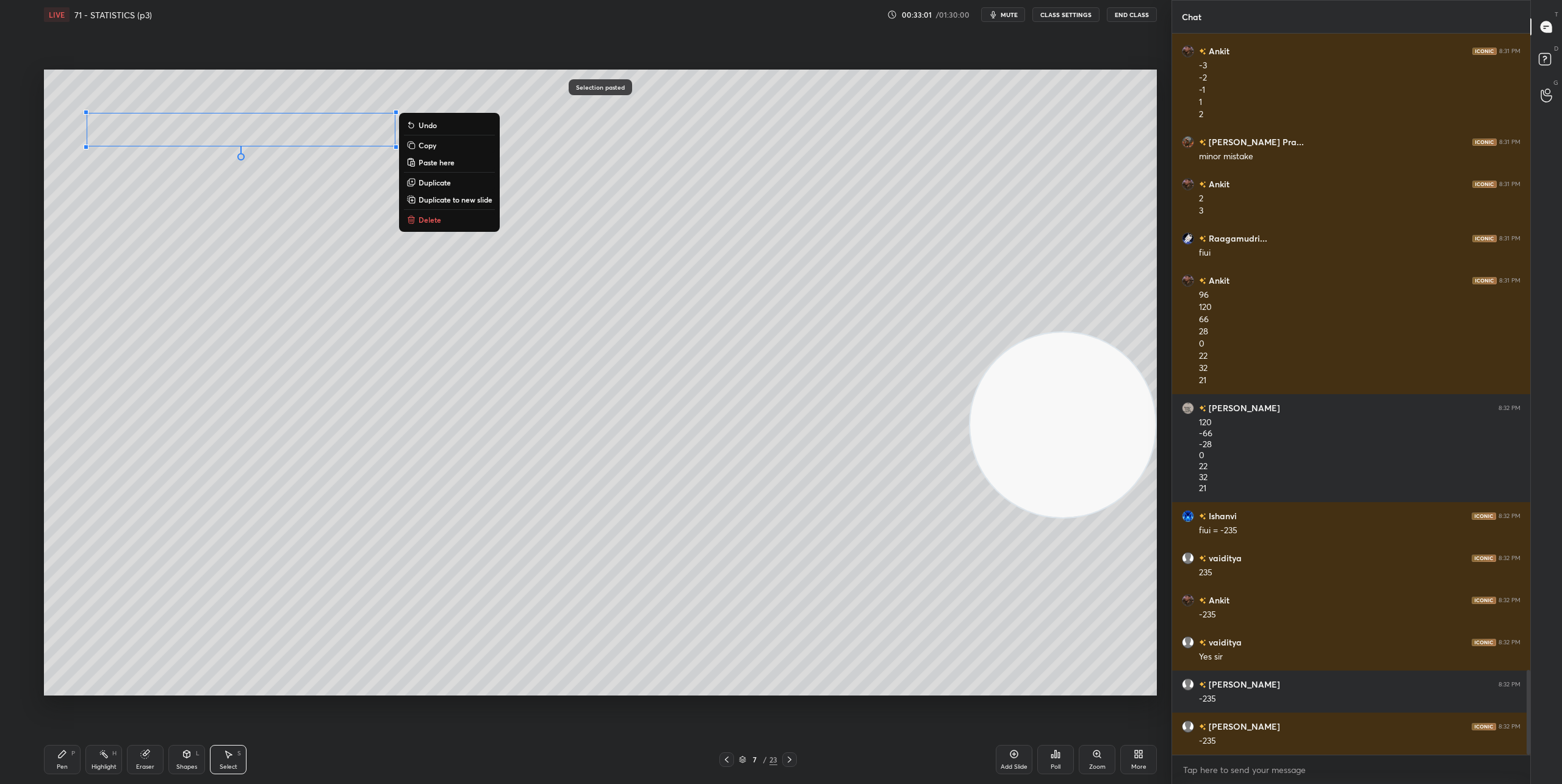
click at [197, 312] on div "0 ° Undo Copy Paste here Duplicate Duplicate to new slide Delete" at bounding box center [600, 383] width 1113 height 626
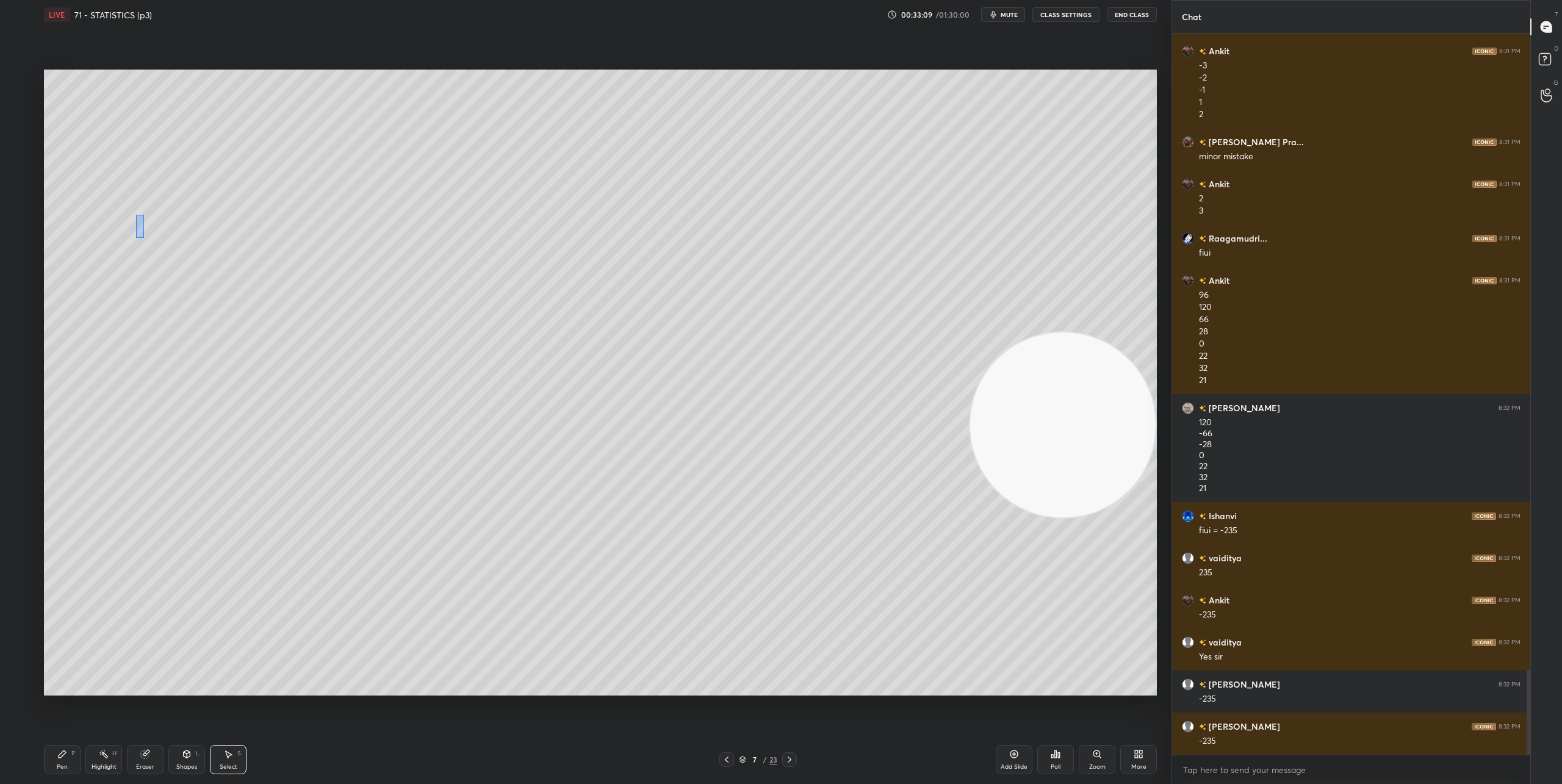
drag, startPoint x: 136, startPoint y: 214, endPoint x: 145, endPoint y: 236, distance: 23.8
click at [145, 236] on div "0 ° Undo Copy Paste here Duplicate Duplicate to new slide Delete" at bounding box center [600, 383] width 1113 height 626
click at [722, 759] on icon at bounding box center [727, 760] width 10 height 10
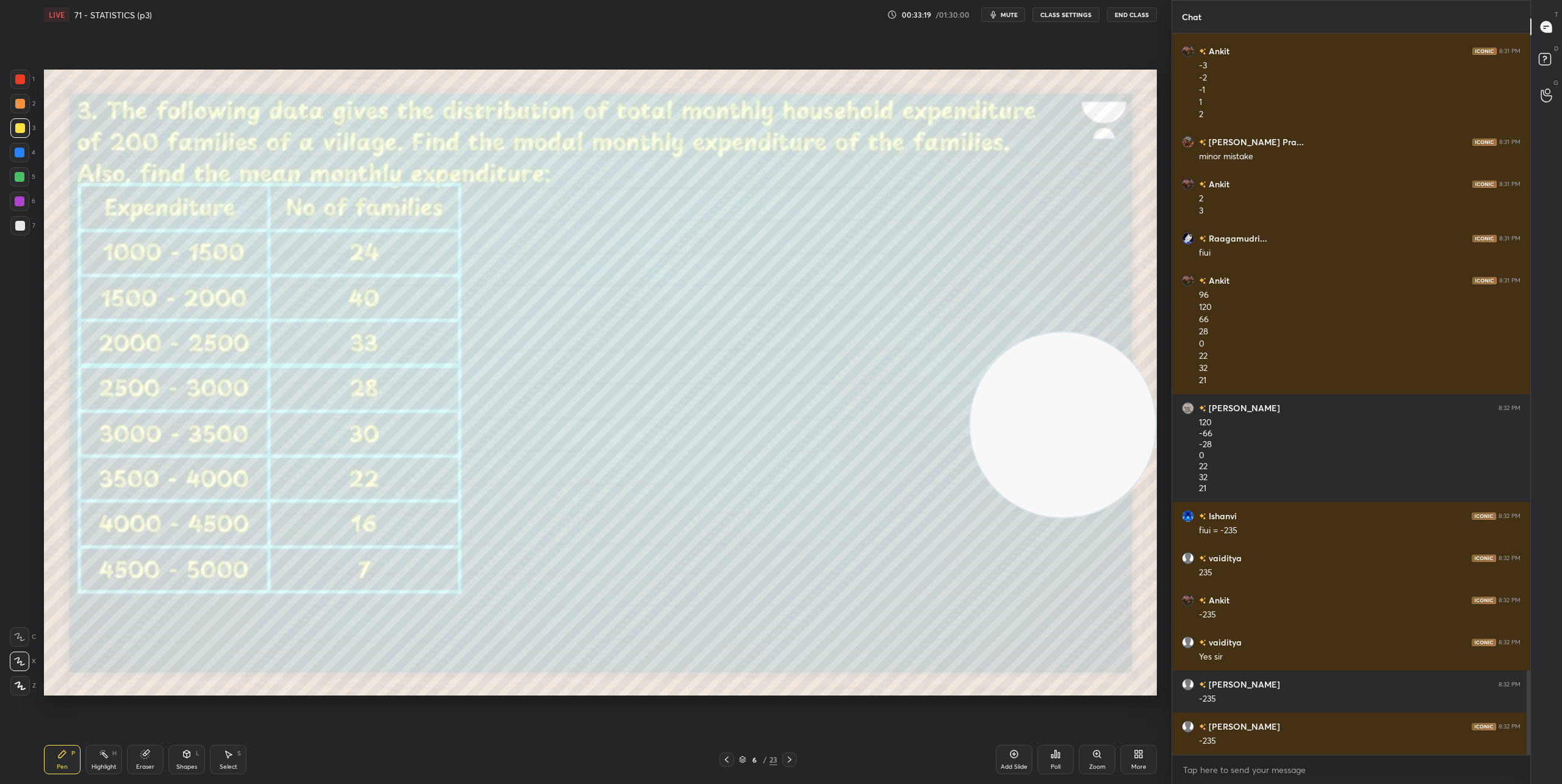
scroll to position [5455, 0]
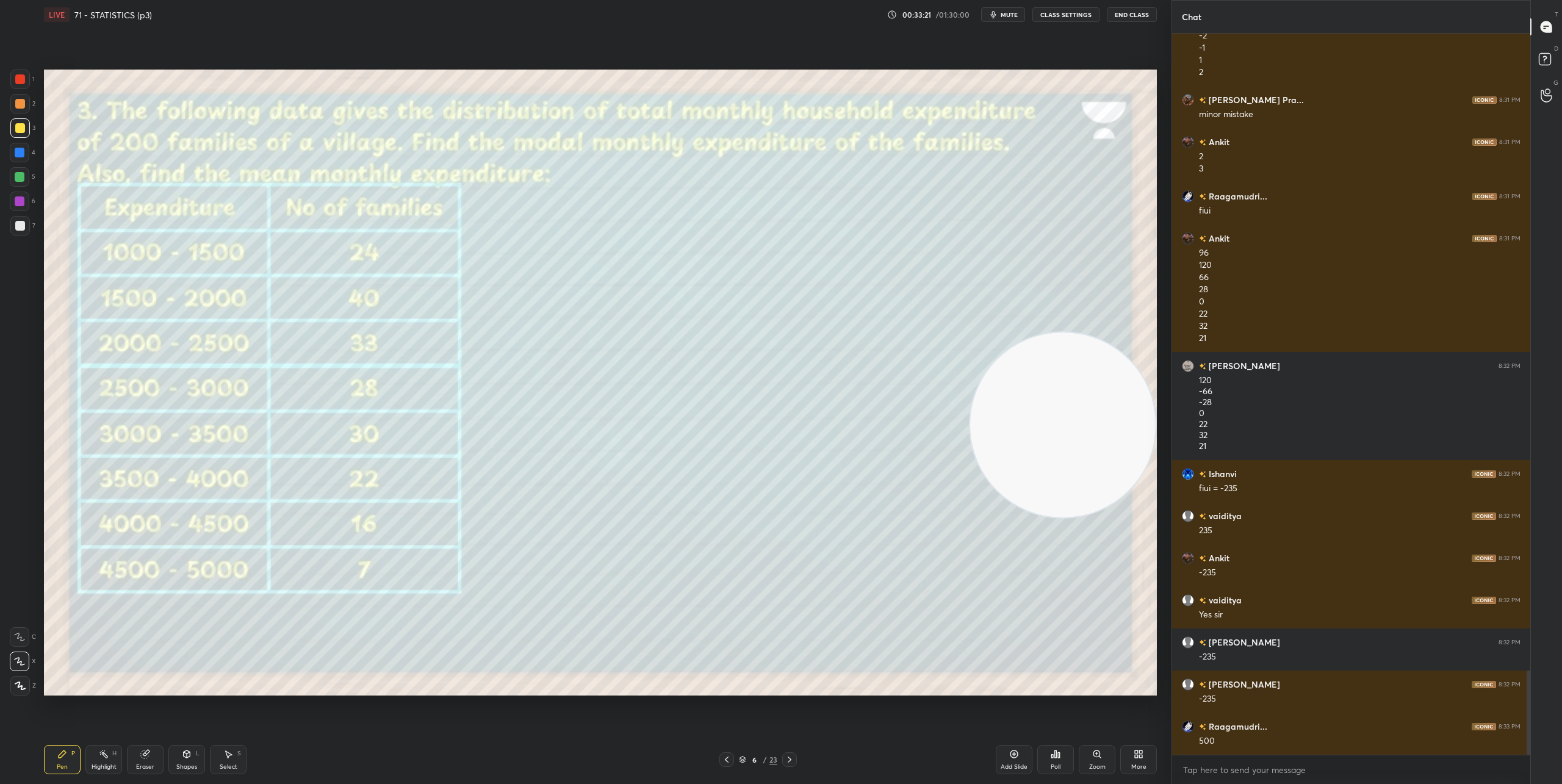
click at [790, 760] on icon at bounding box center [790, 760] width 4 height 6
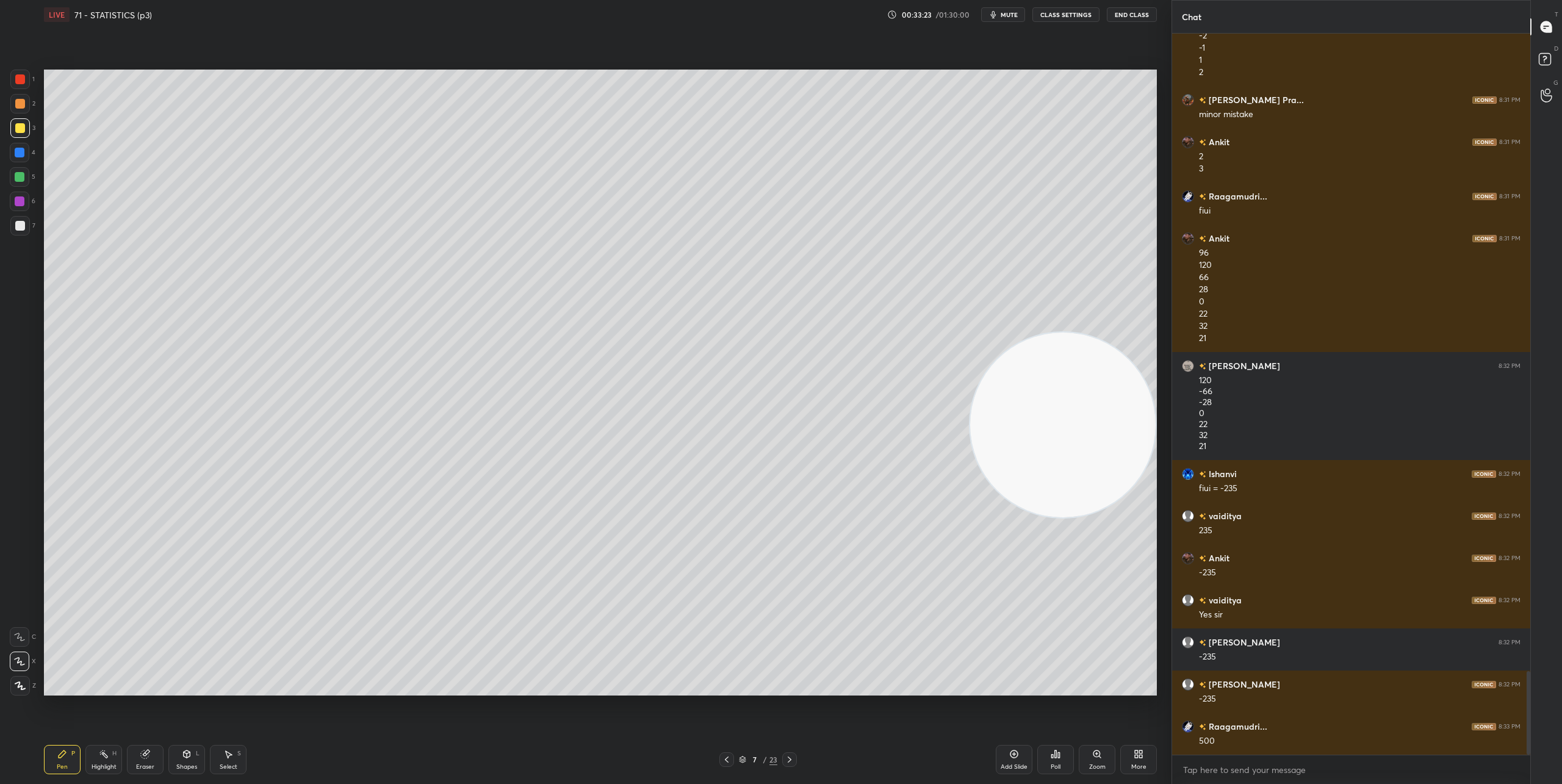
scroll to position [5497, 0]
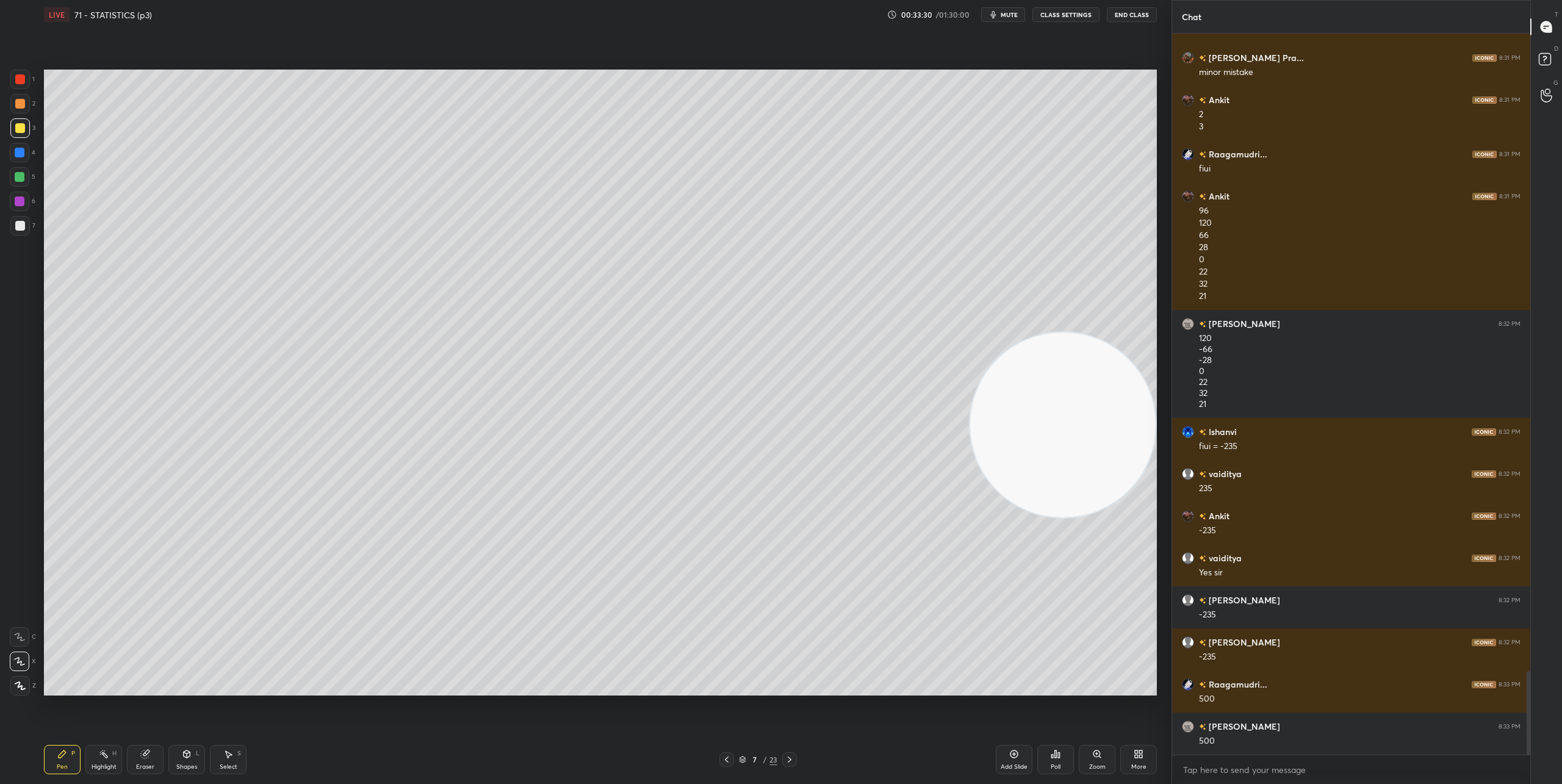
click at [724, 755] on icon at bounding box center [727, 760] width 10 height 10
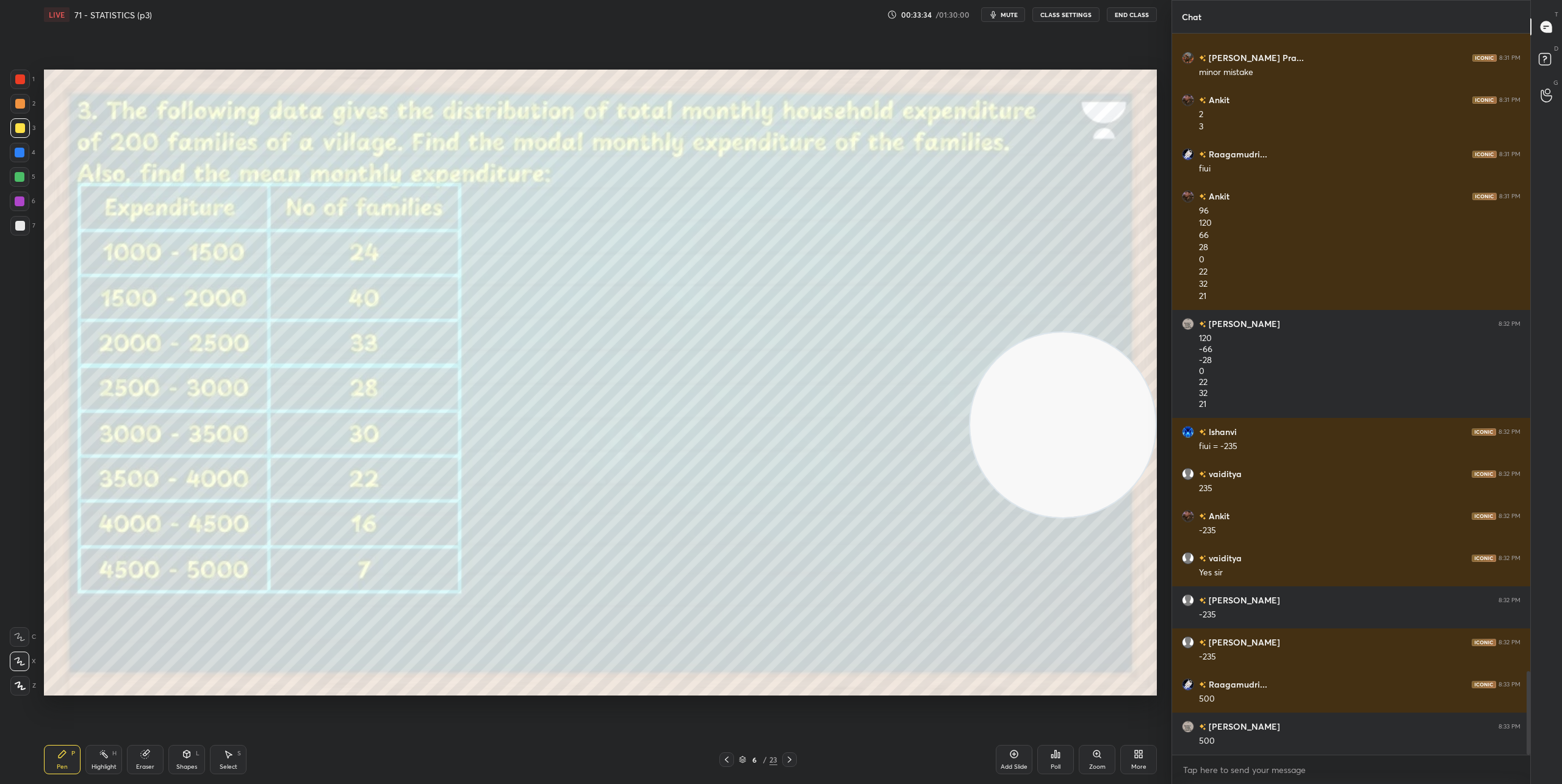
click at [794, 763] on div at bounding box center [789, 759] width 14 height 14
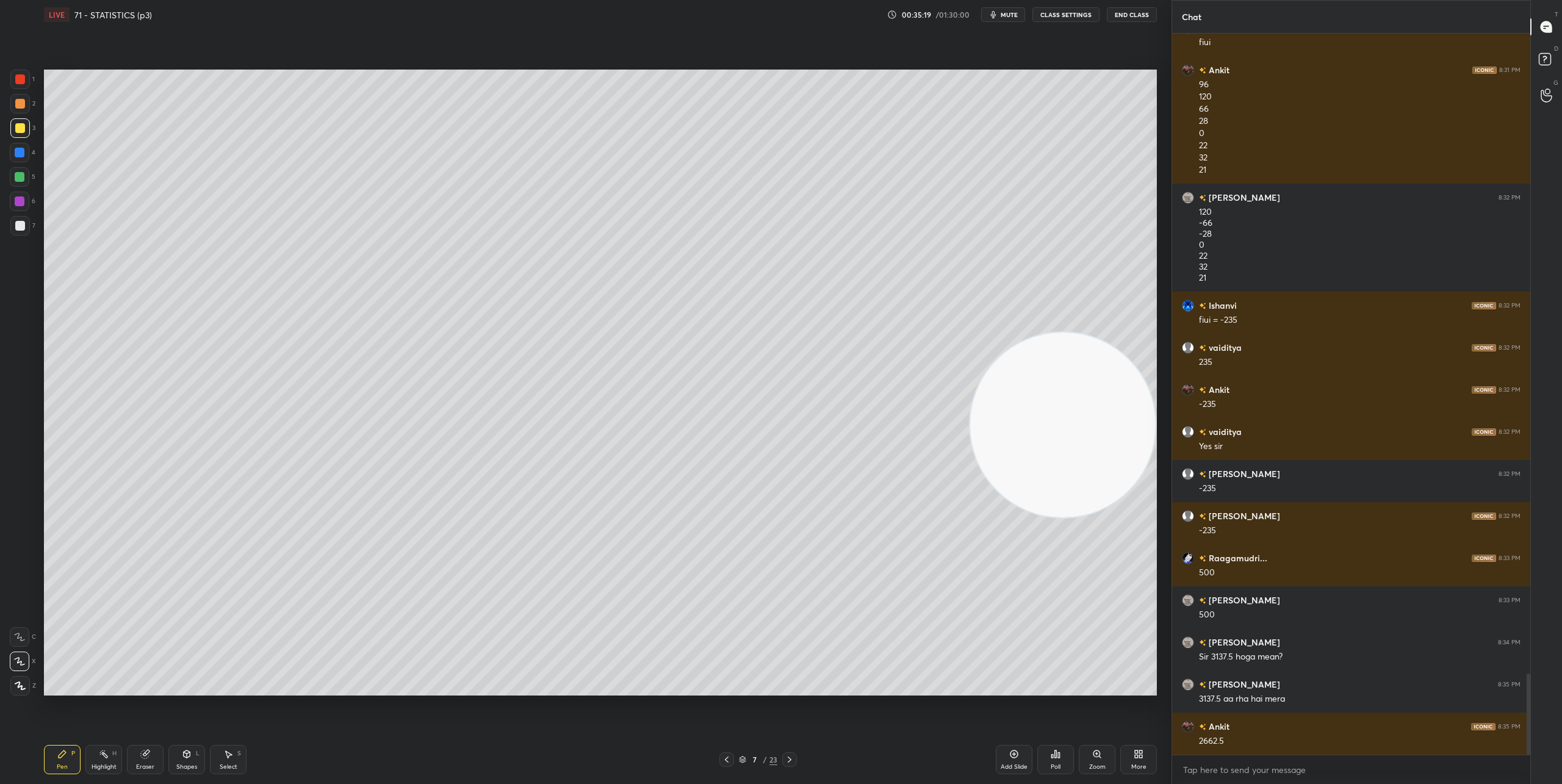
scroll to position [5666, 0]
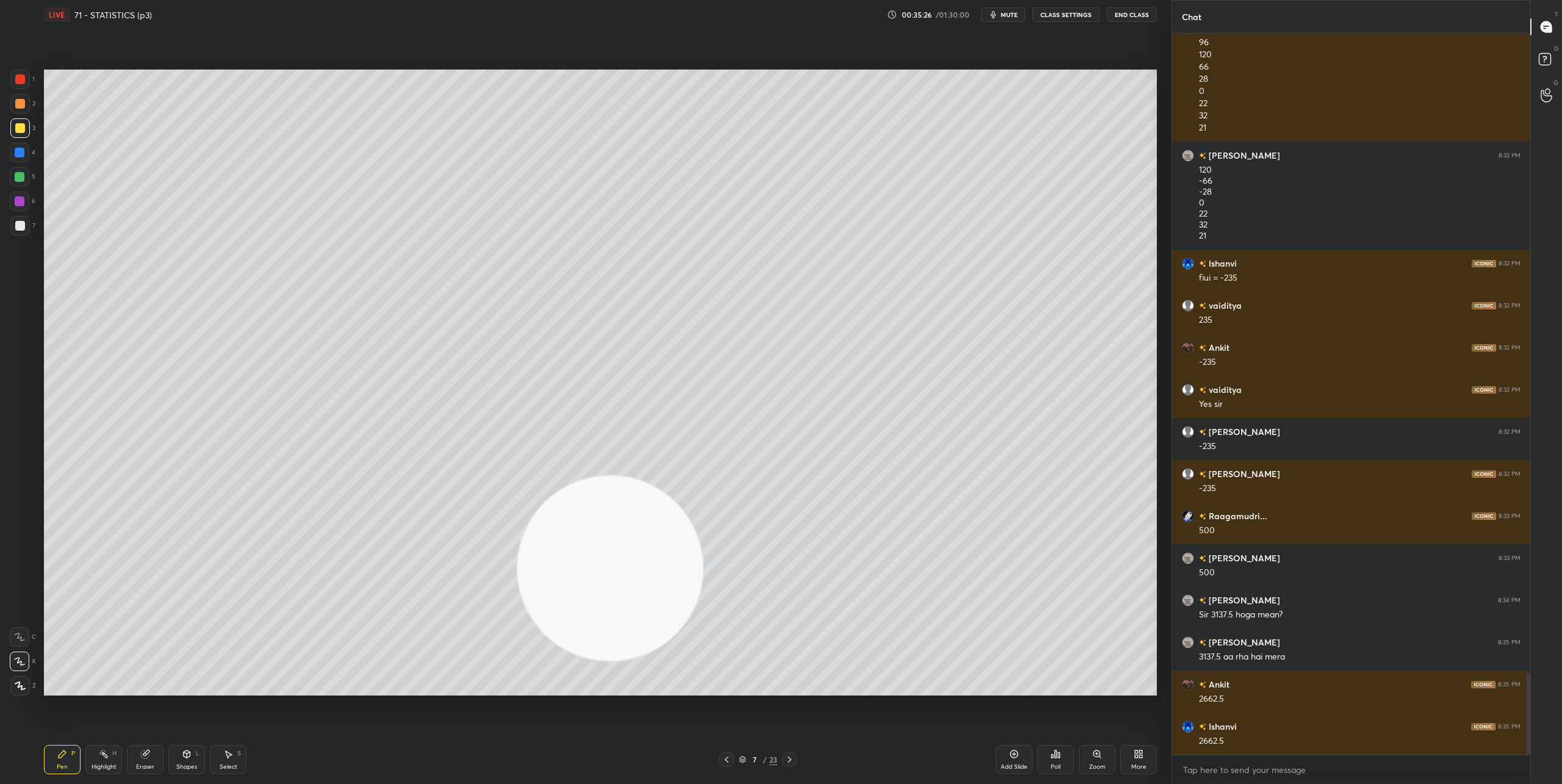
drag, startPoint x: 1013, startPoint y: 414, endPoint x: 365, endPoint y: 587, distance: 670.7
click at [517, 601] on video at bounding box center [609, 568] width 185 height 185
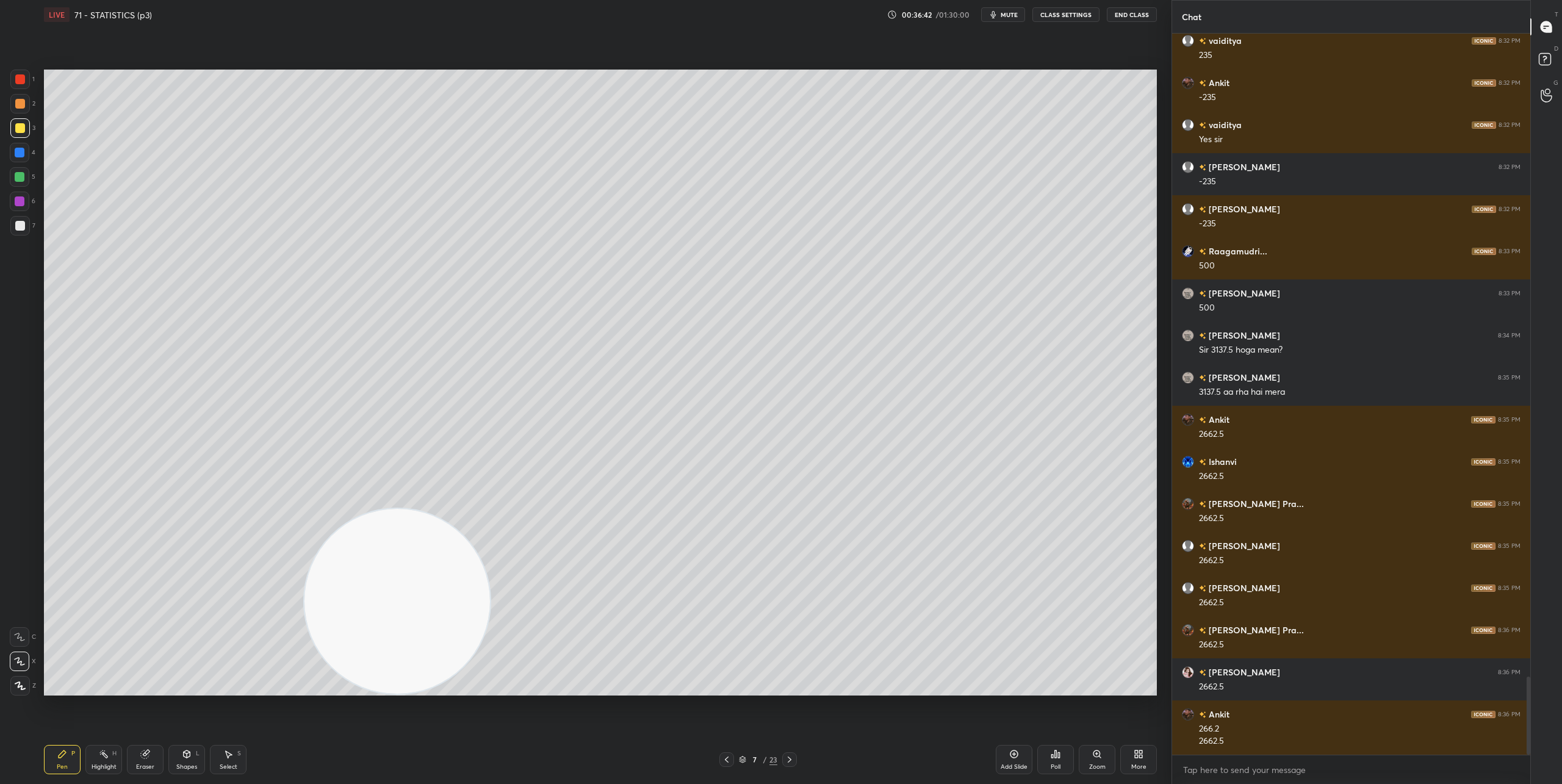
scroll to position [5960, 0]
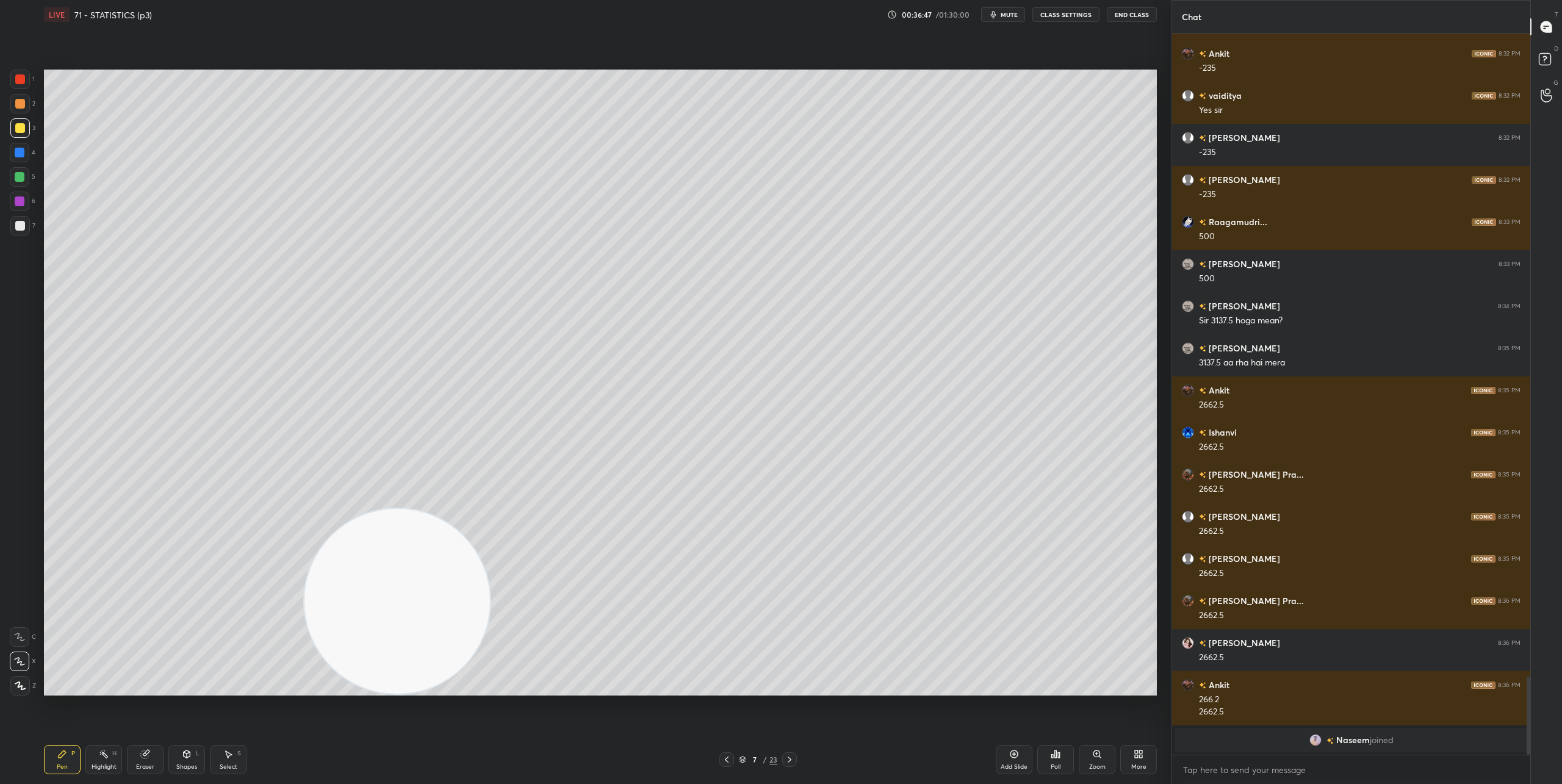
click at [791, 765] on div at bounding box center [789, 759] width 14 height 14
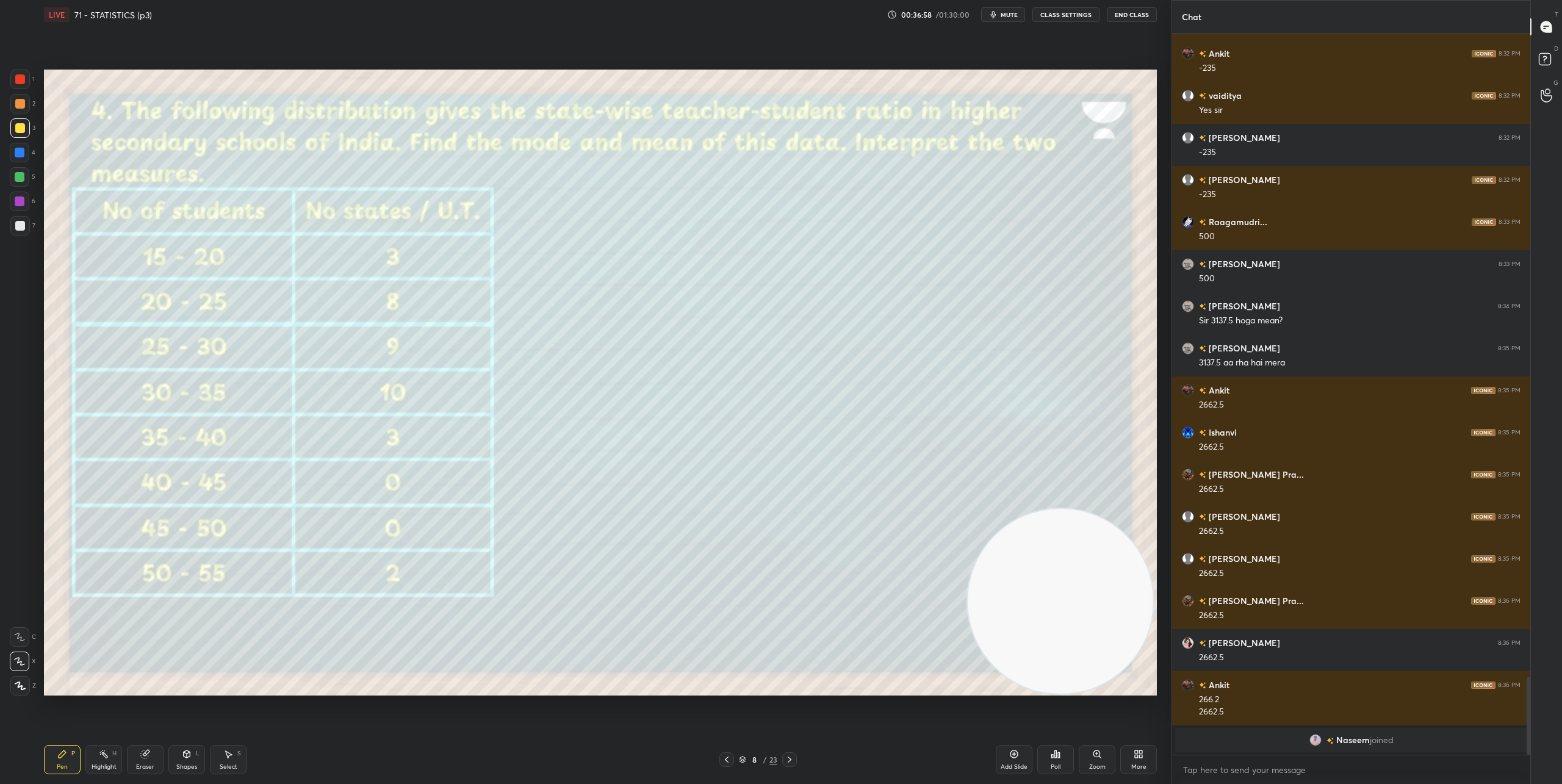
drag, startPoint x: 410, startPoint y: 622, endPoint x: 1154, endPoint y: 686, distance: 746.7
click at [1153, 686] on video at bounding box center [1060, 601] width 185 height 185
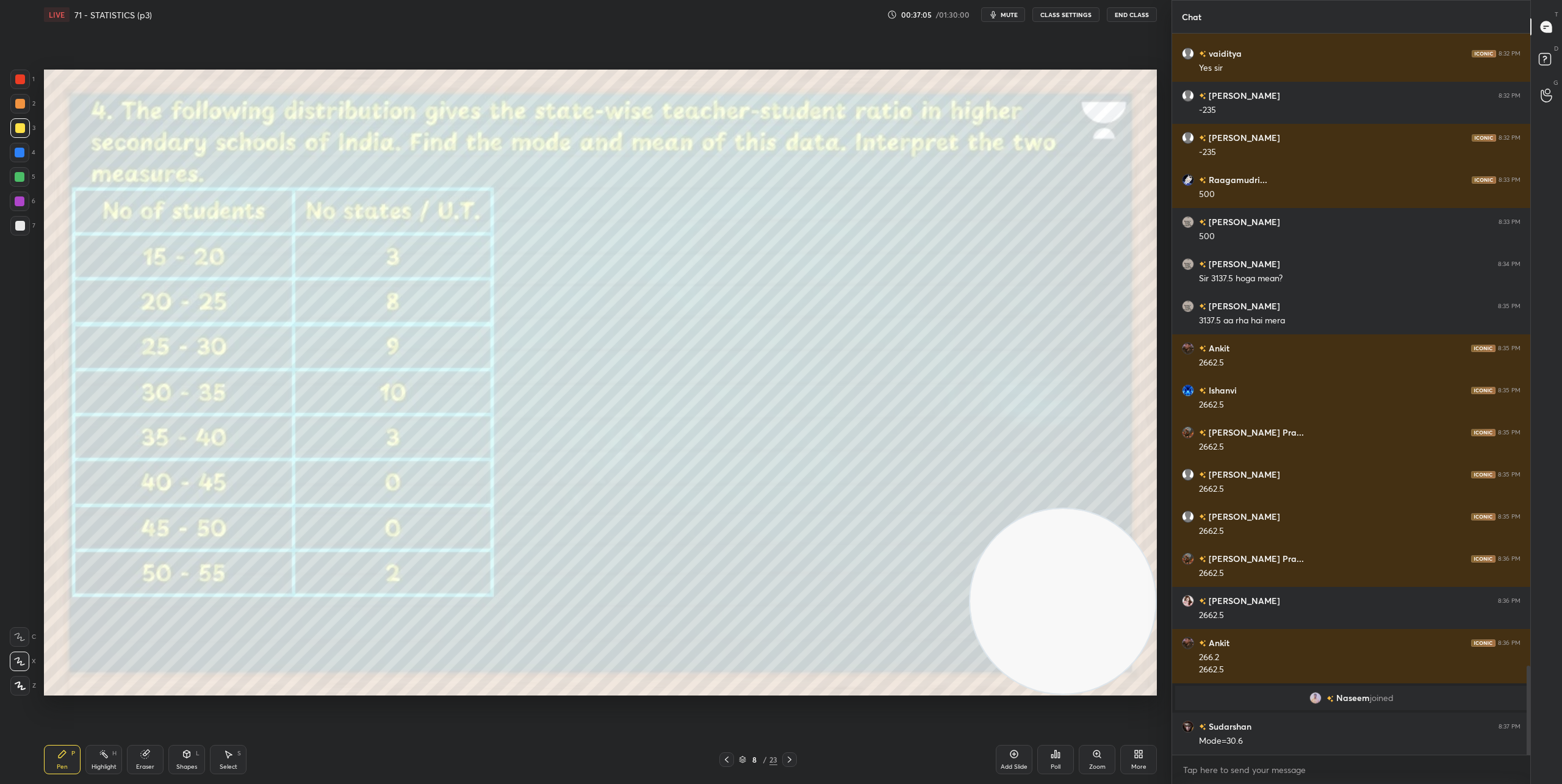
scroll to position [5107, 0]
click at [184, 760] on div "Shapes L" at bounding box center [187, 760] width 36 height 30
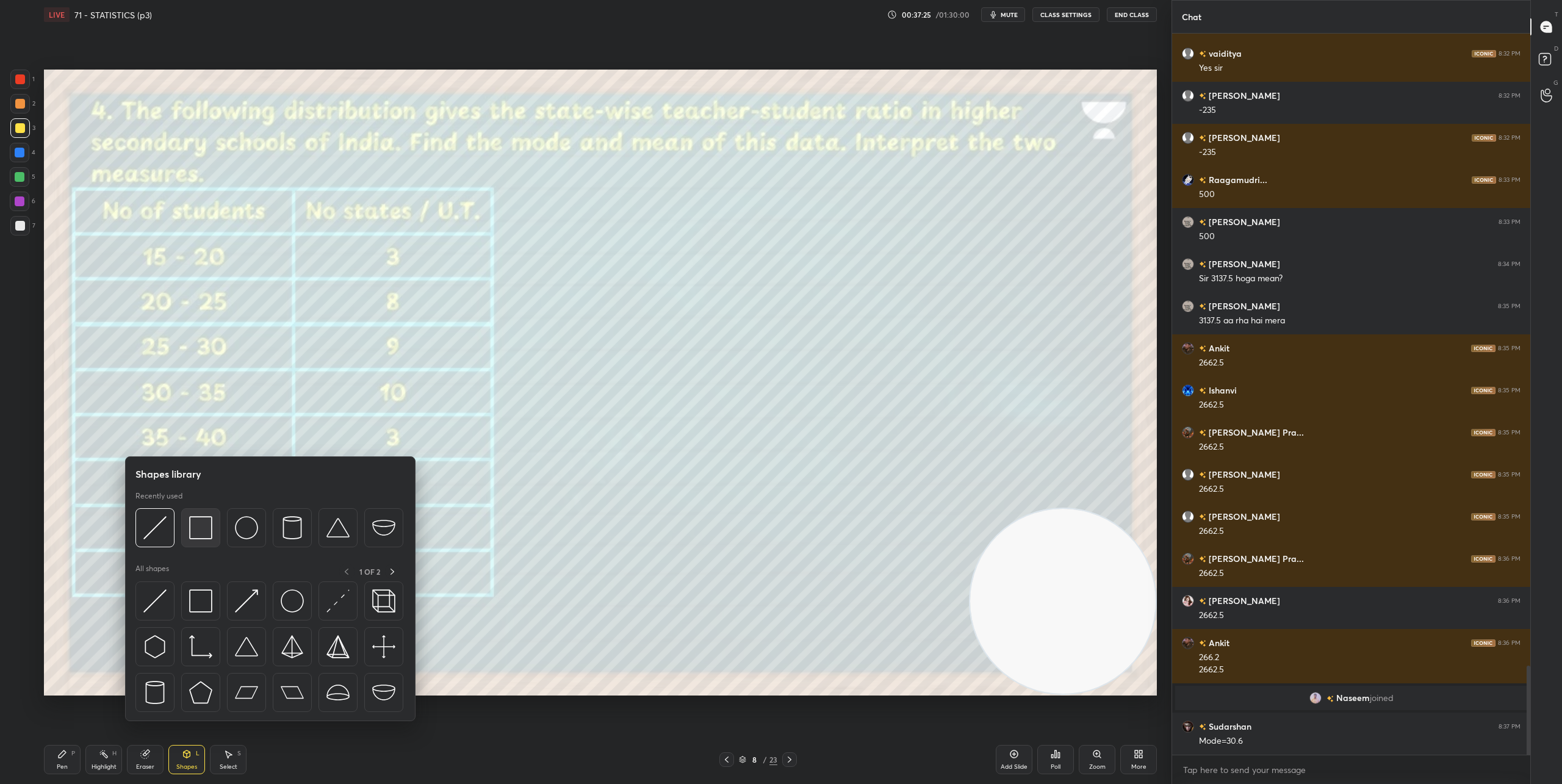
click at [204, 530] on img at bounding box center [200, 527] width 23 height 23
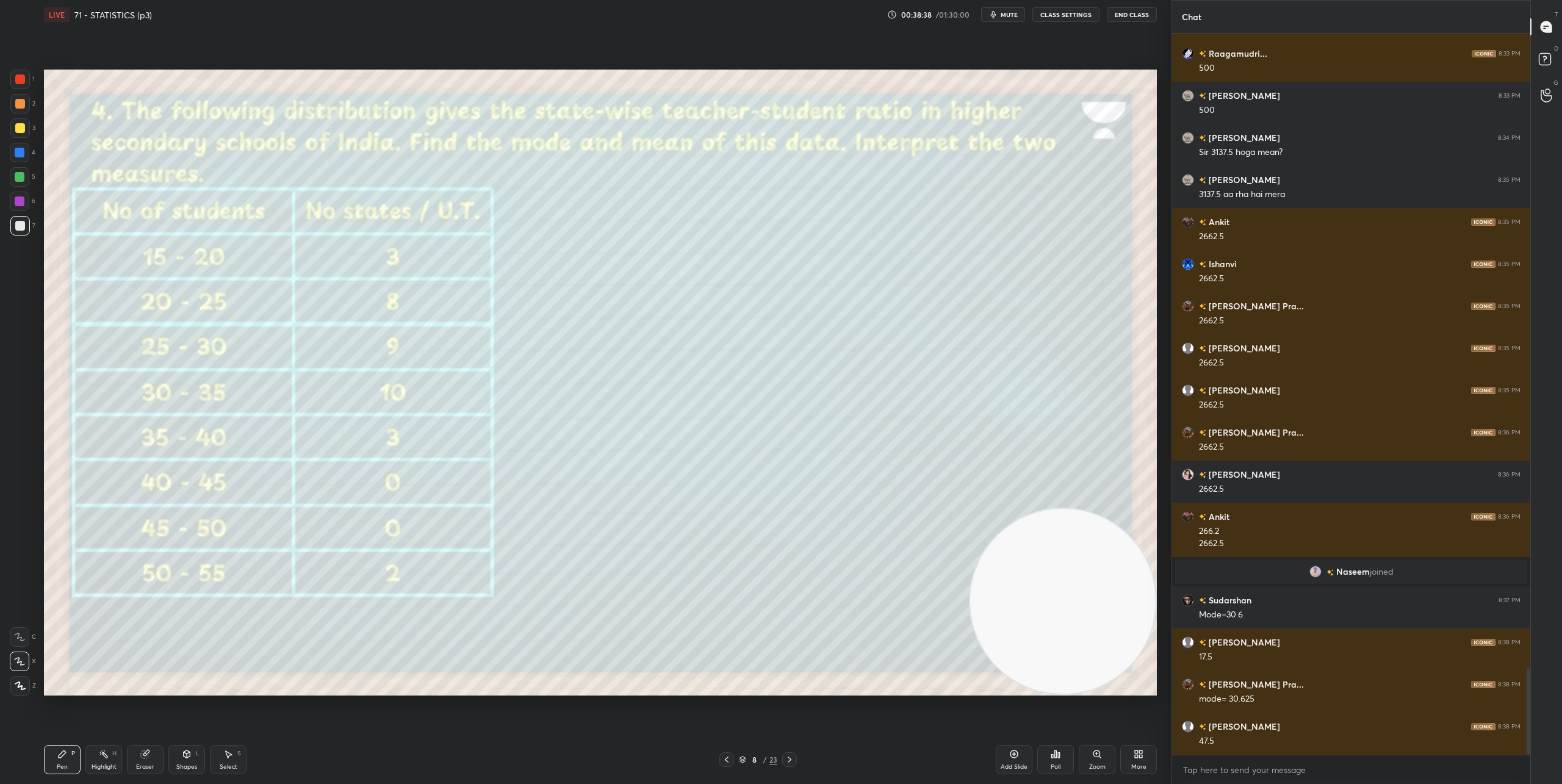
scroll to position [5276, 0]
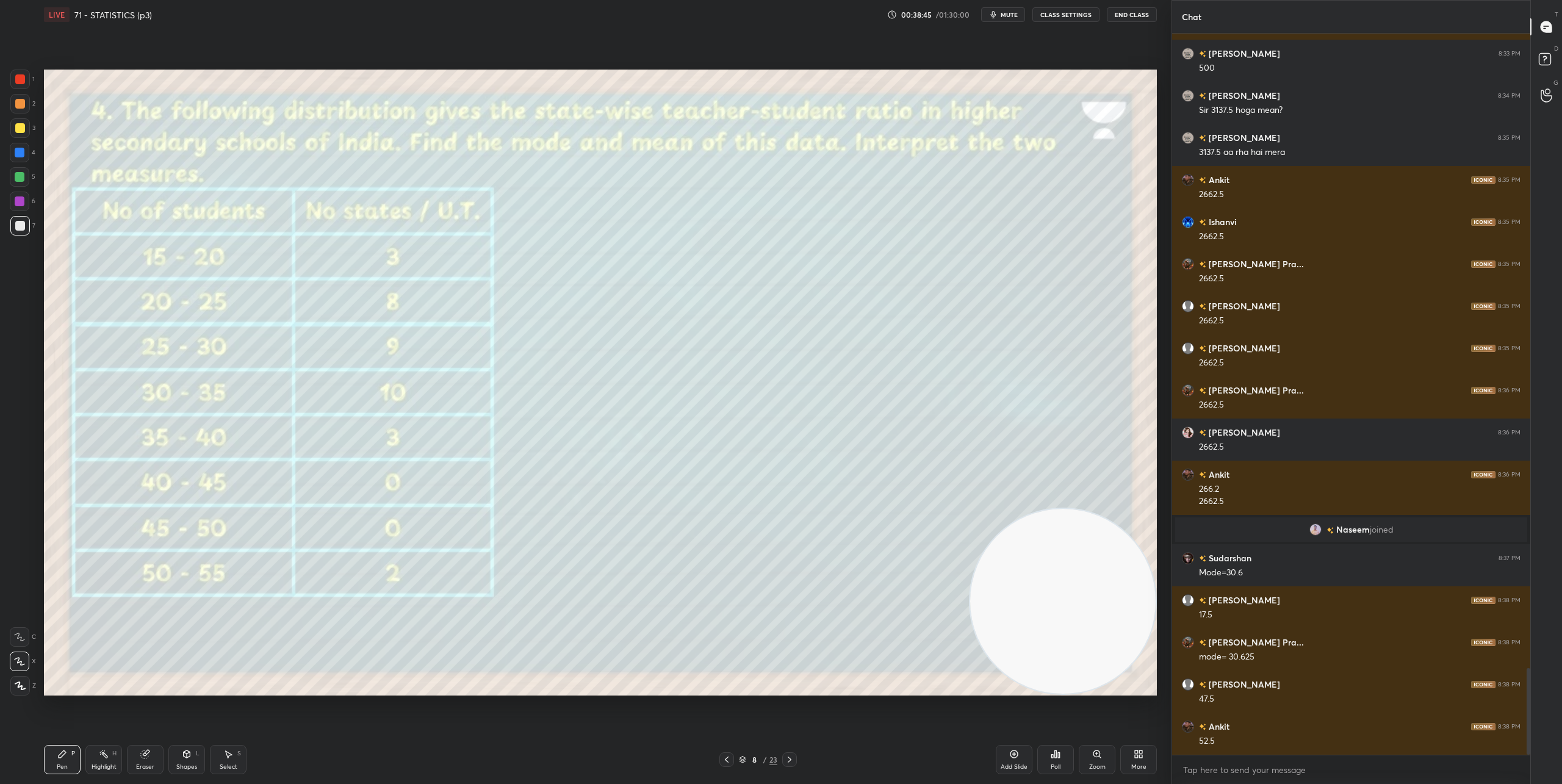
click at [190, 761] on div "Shapes L" at bounding box center [187, 760] width 36 height 30
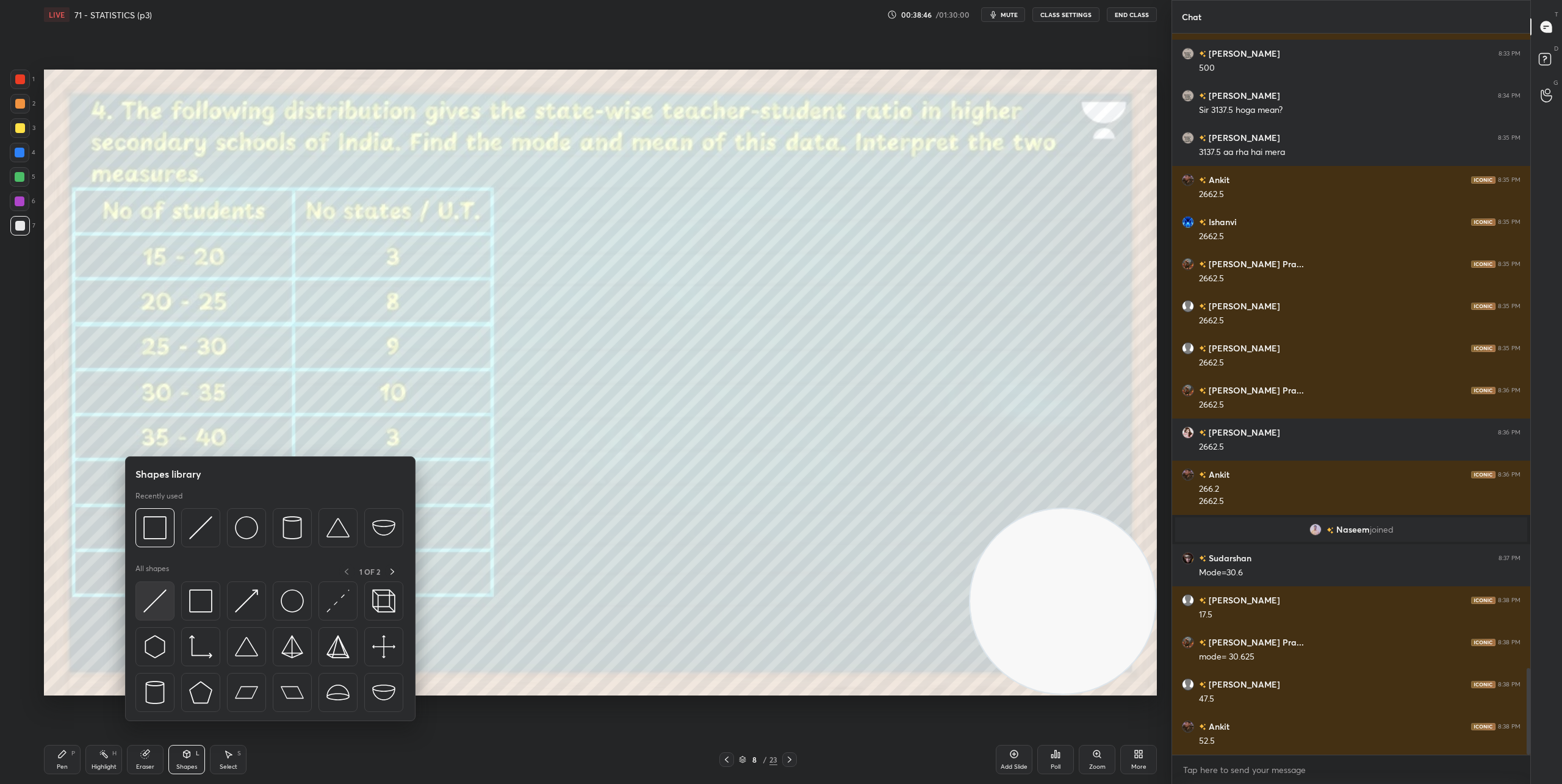
click at [154, 609] on img at bounding box center [155, 601] width 23 height 23
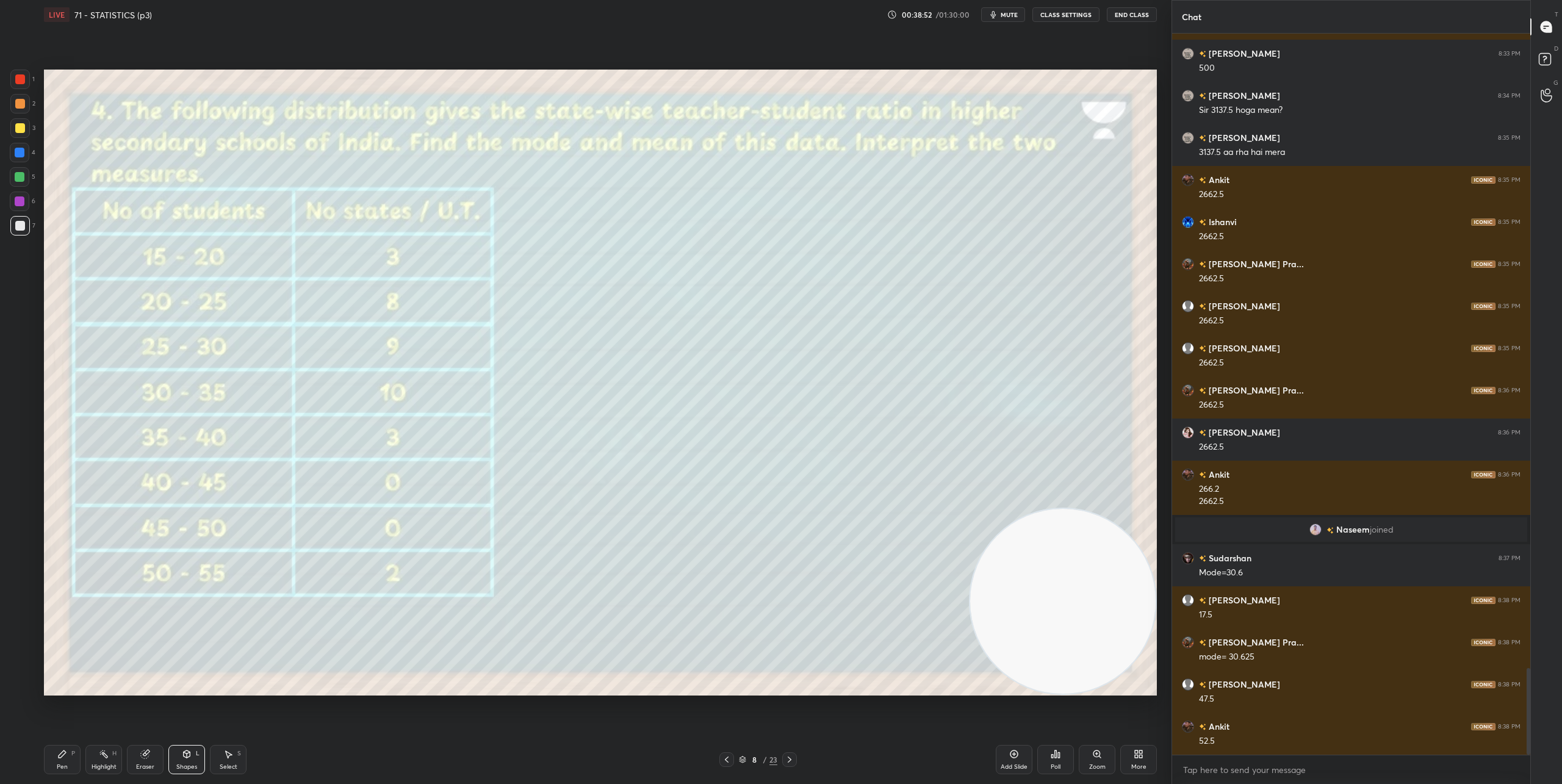
click at [62, 756] on icon at bounding box center [62, 754] width 10 height 10
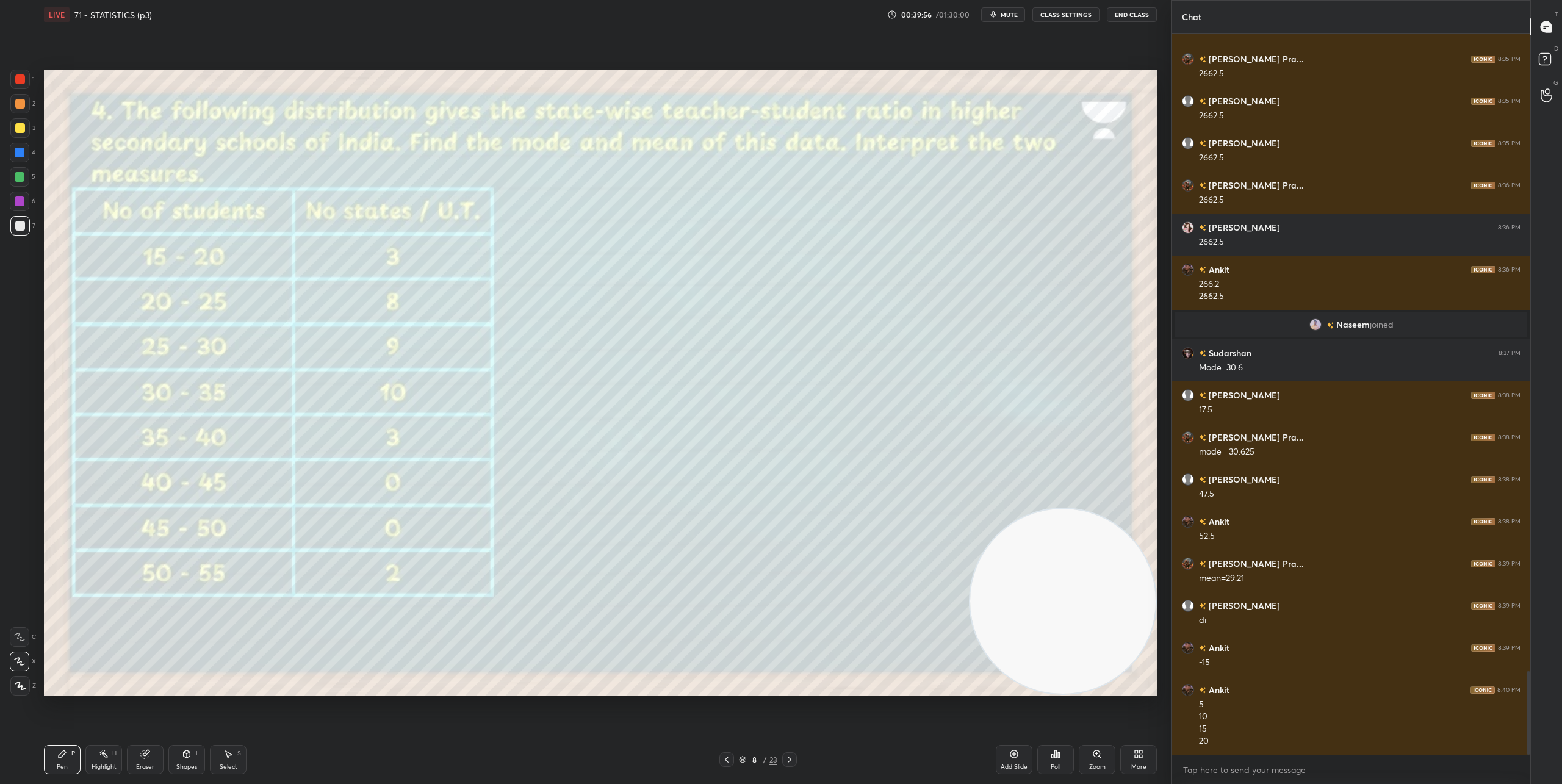
scroll to position [5492, 0]
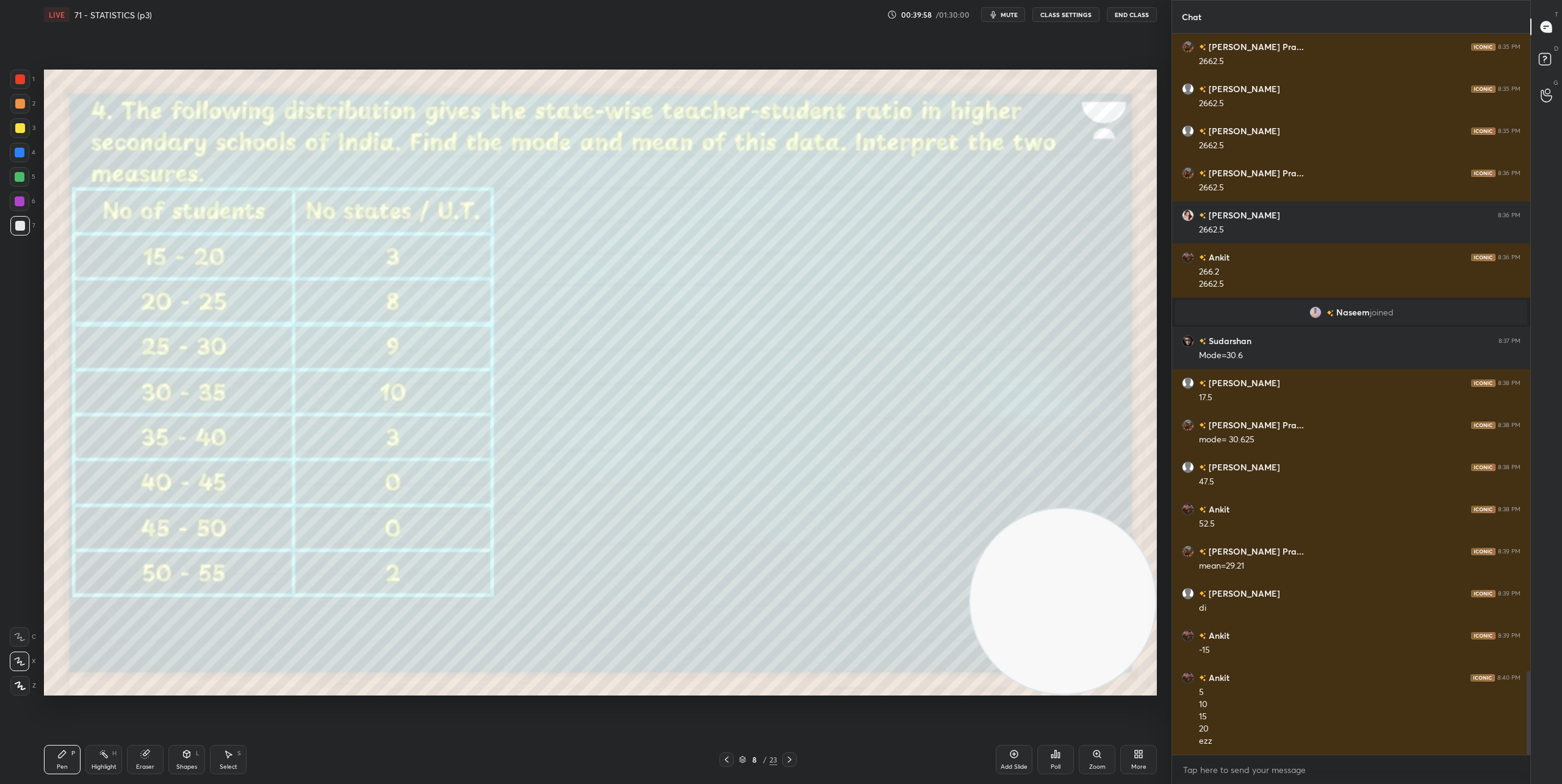
click at [189, 764] on div "Shapes" at bounding box center [187, 767] width 21 height 6
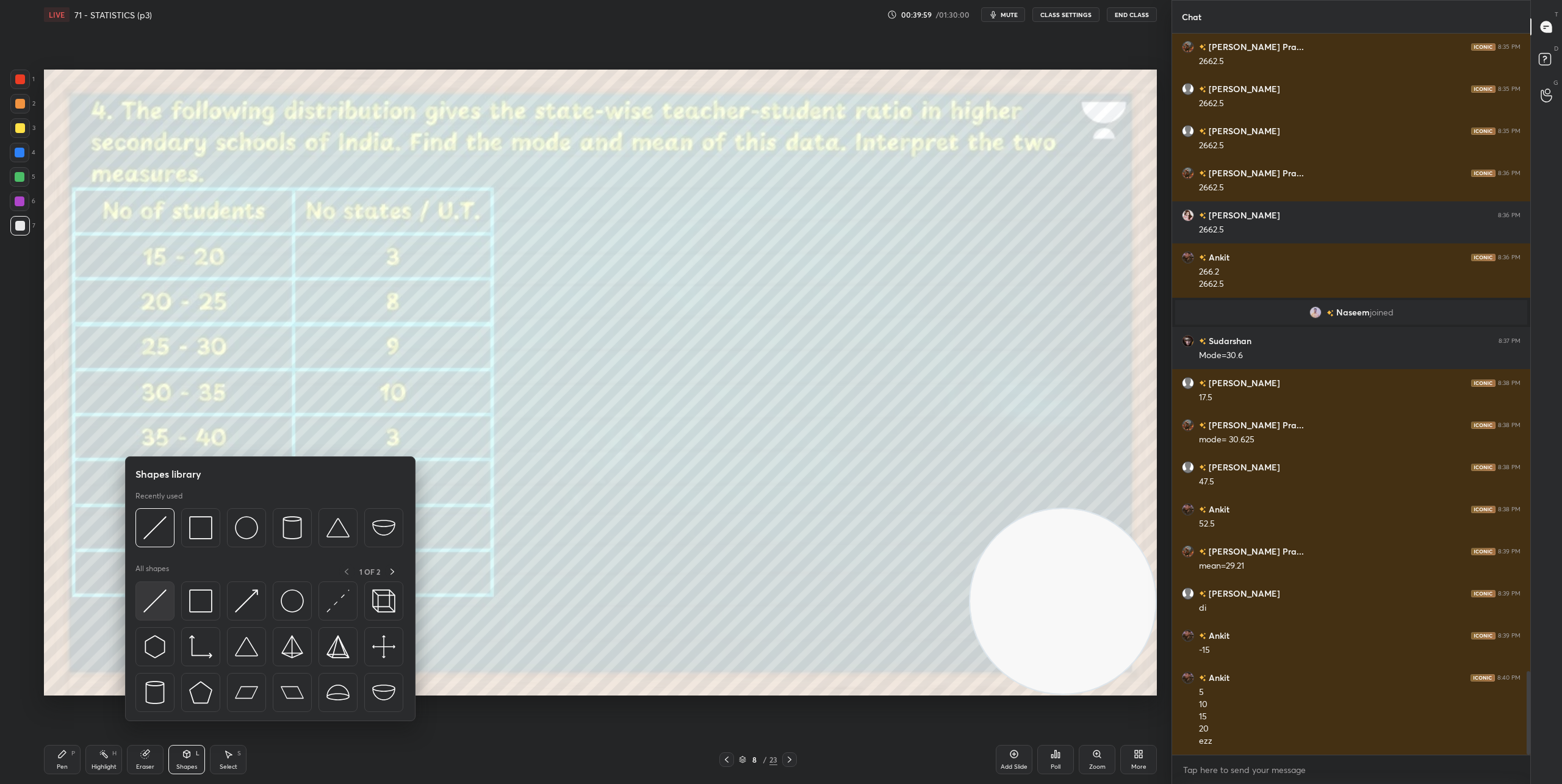
click at [161, 606] on img at bounding box center [155, 601] width 23 height 23
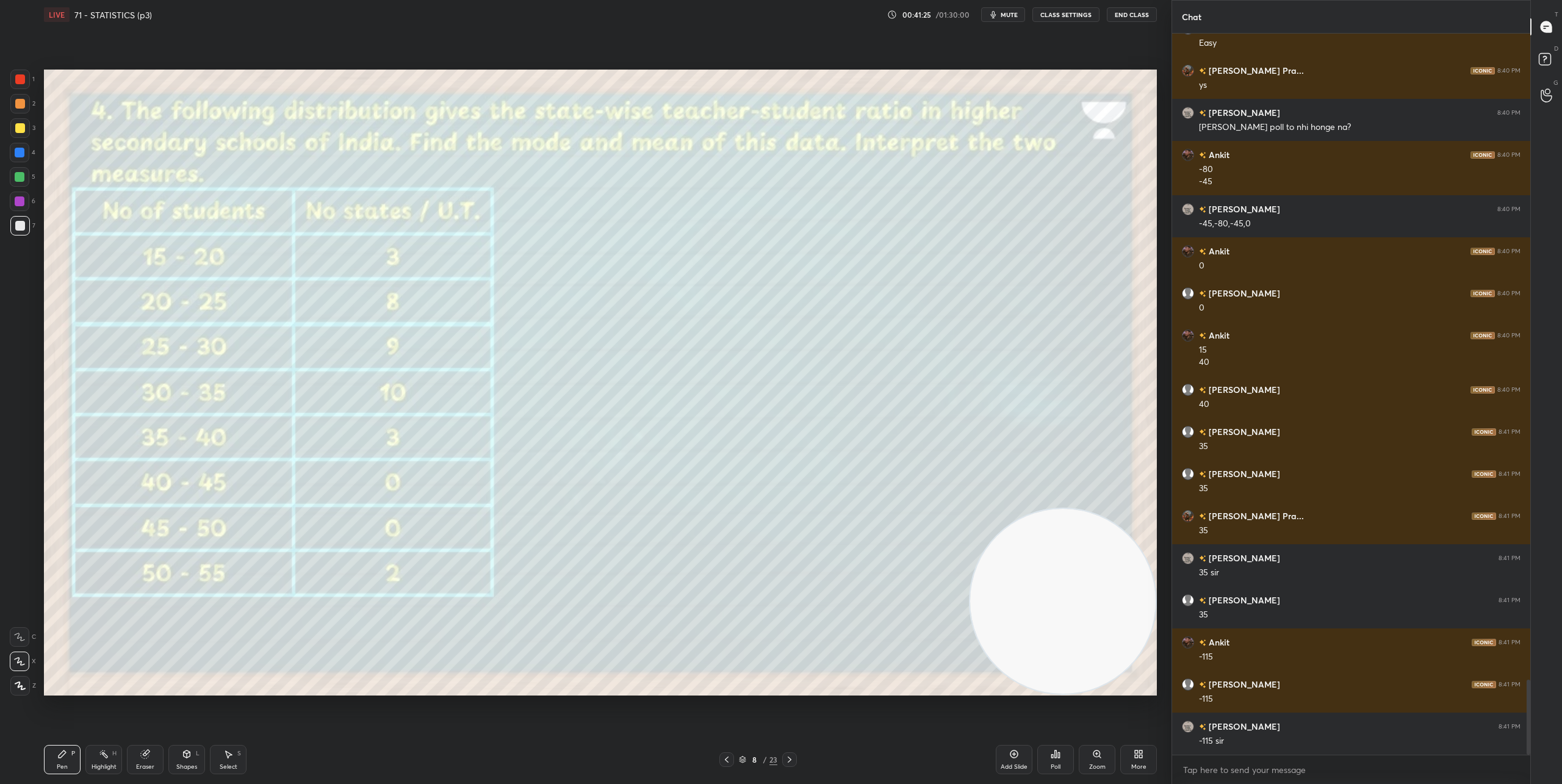
scroll to position [6275, 0]
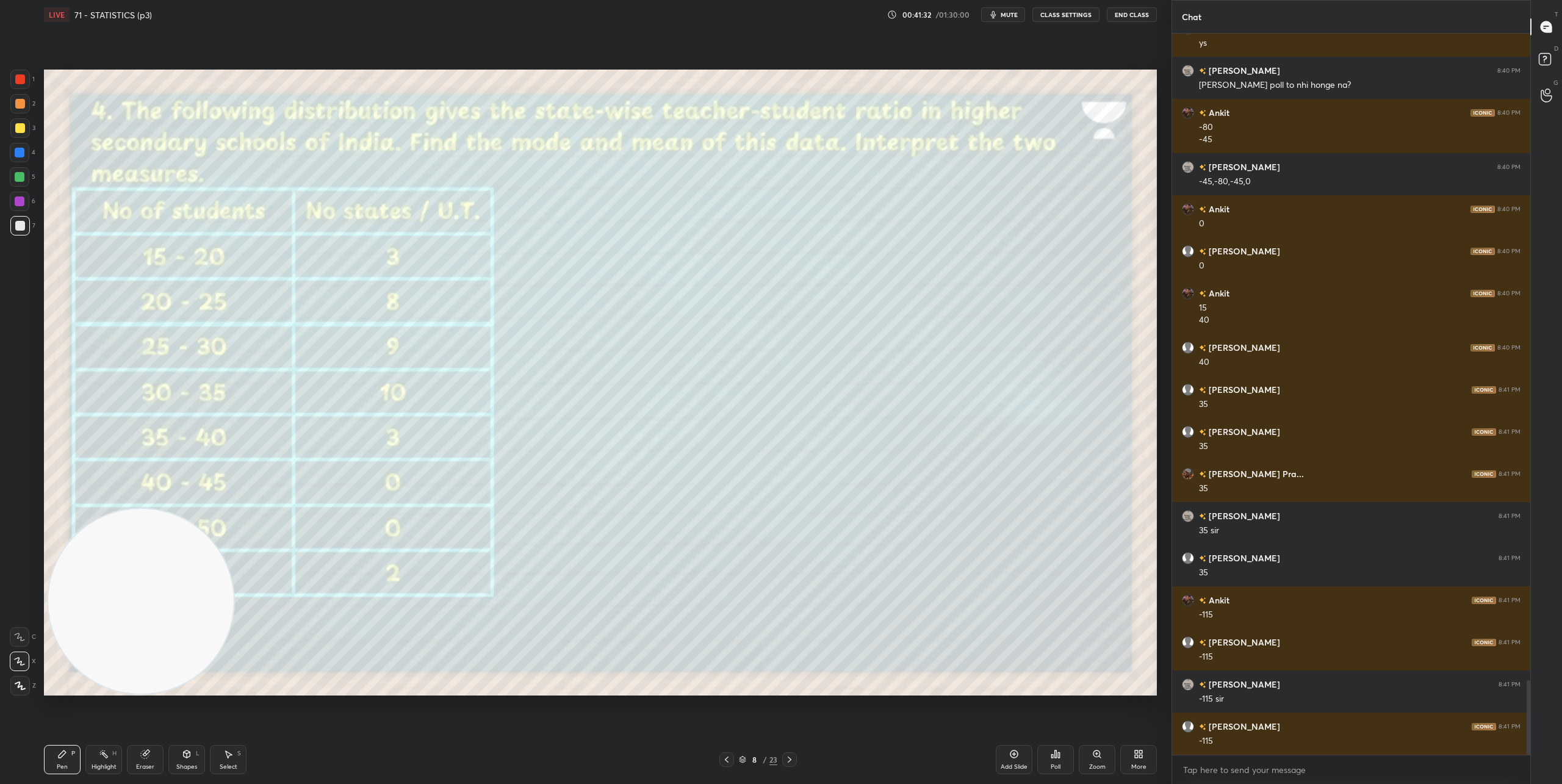
drag, startPoint x: 1011, startPoint y: 575, endPoint x: 107, endPoint y: 591, distance: 904.1
click at [104, 594] on video at bounding box center [141, 601] width 185 height 185
drag, startPoint x: 114, startPoint y: 599, endPoint x: 54, endPoint y: 637, distance: 71.0
click at [54, 636] on video at bounding box center [138, 601] width 185 height 185
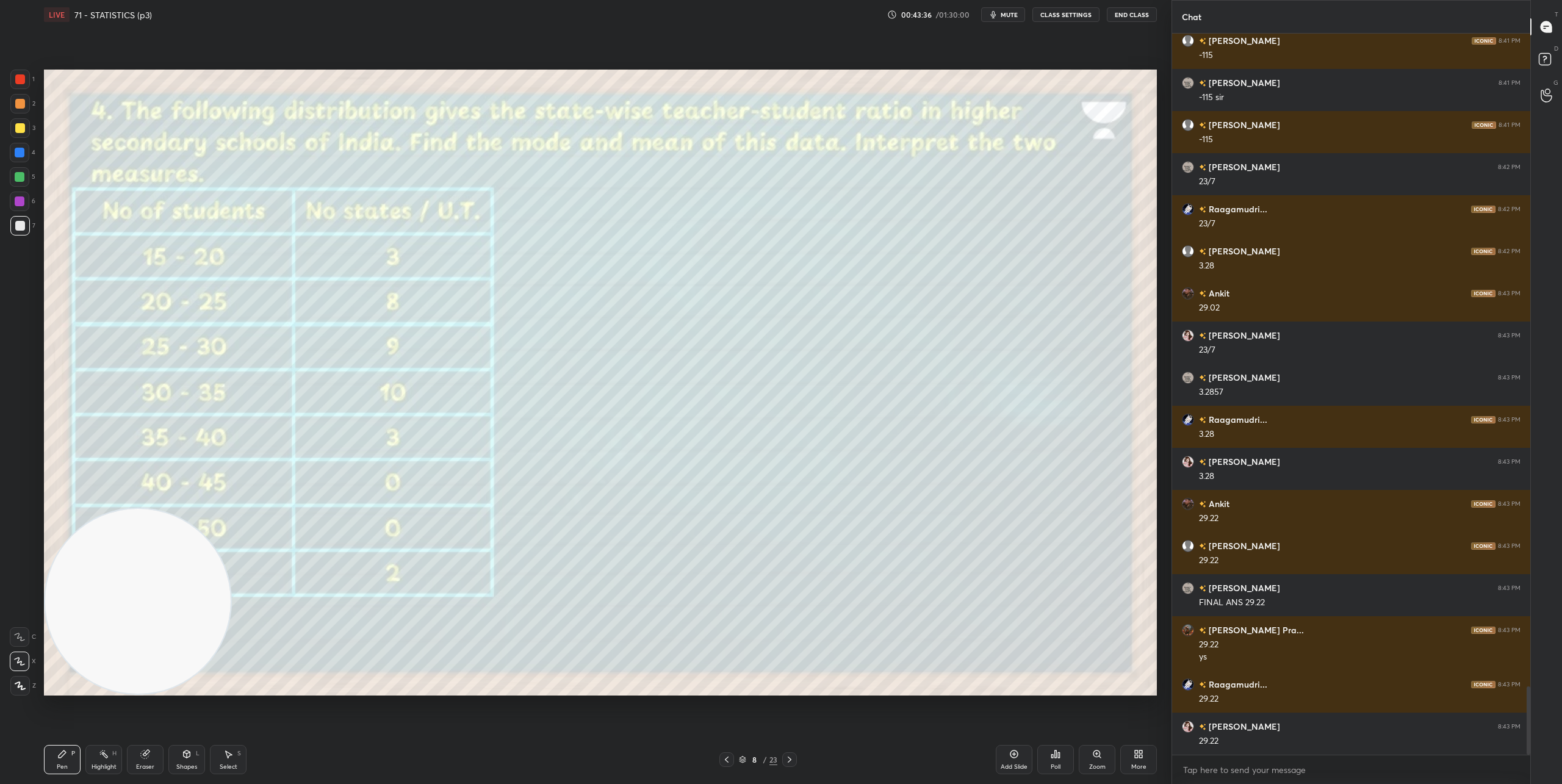
scroll to position [6918, 0]
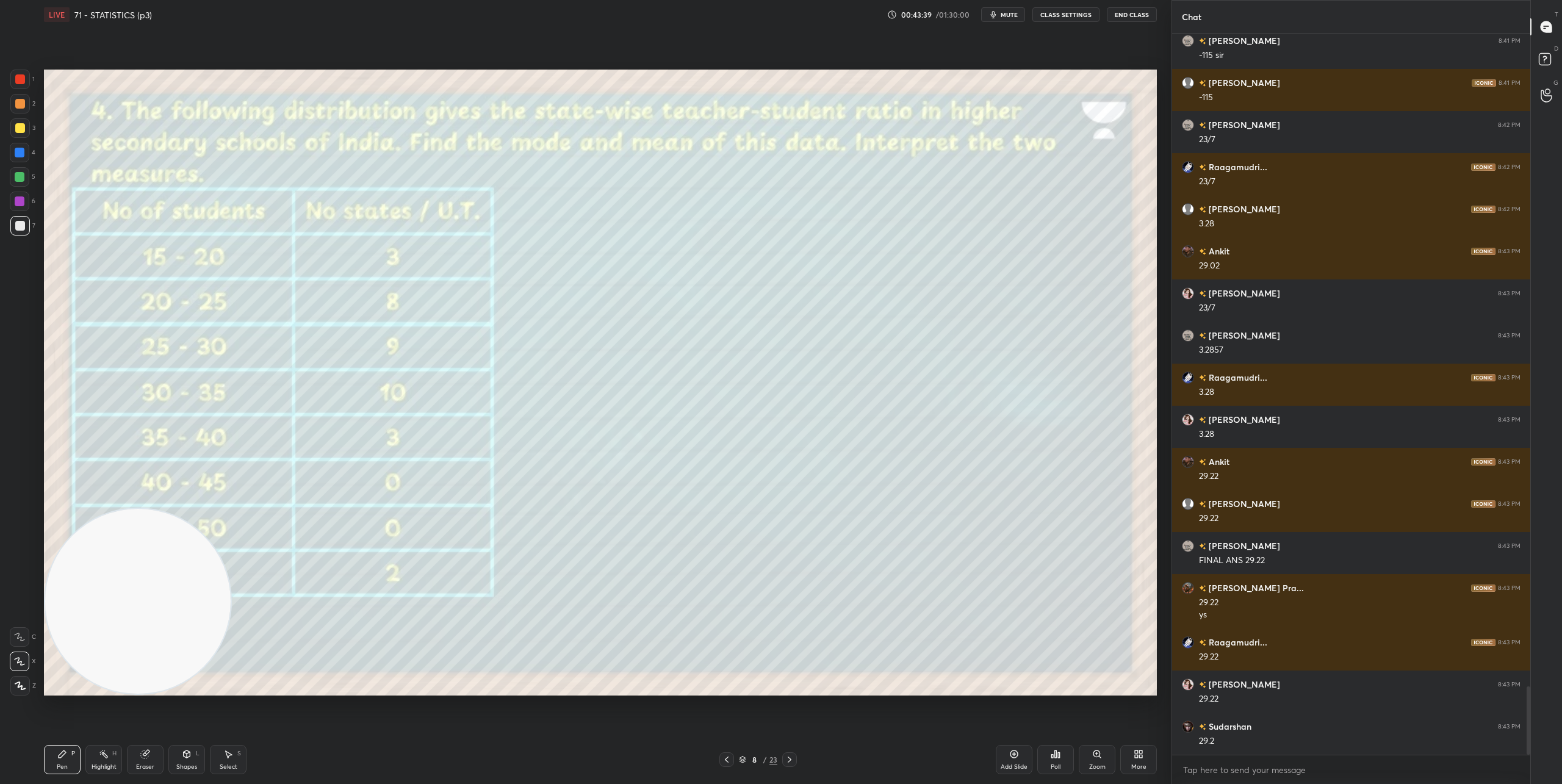
click at [148, 755] on icon at bounding box center [145, 754] width 8 height 8
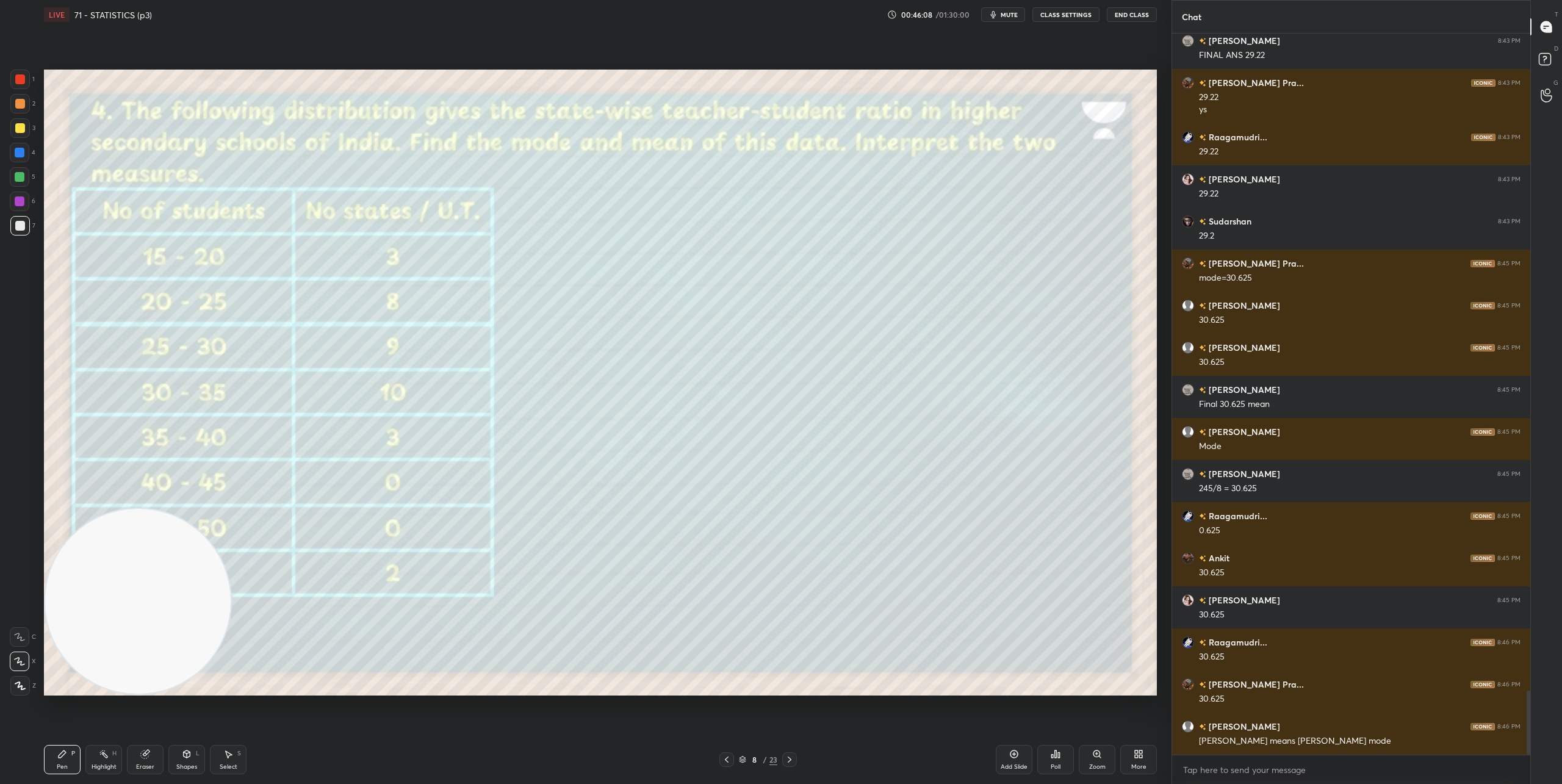
scroll to position [7466, 0]
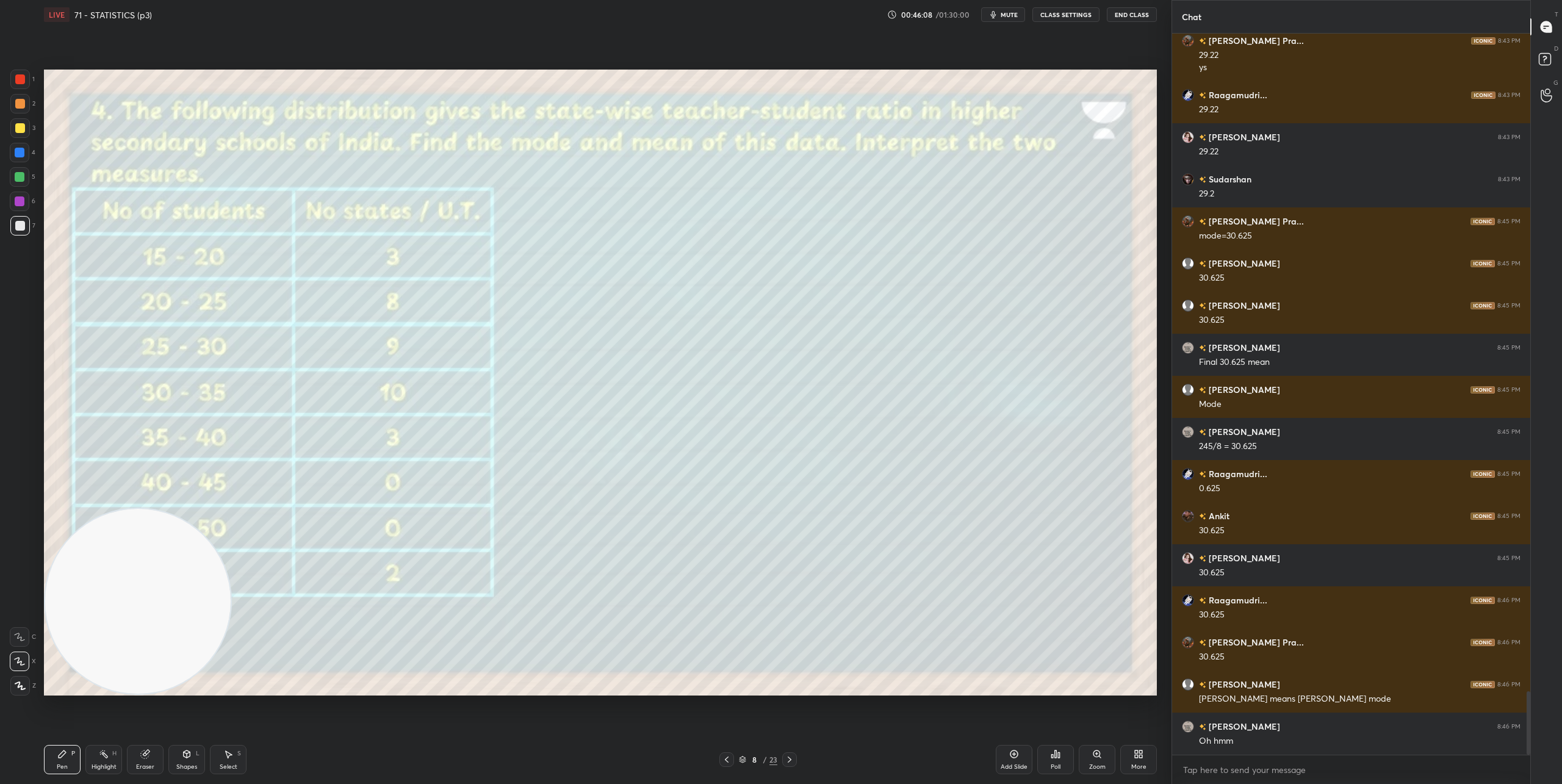
click at [790, 760] on icon at bounding box center [790, 760] width 10 height 10
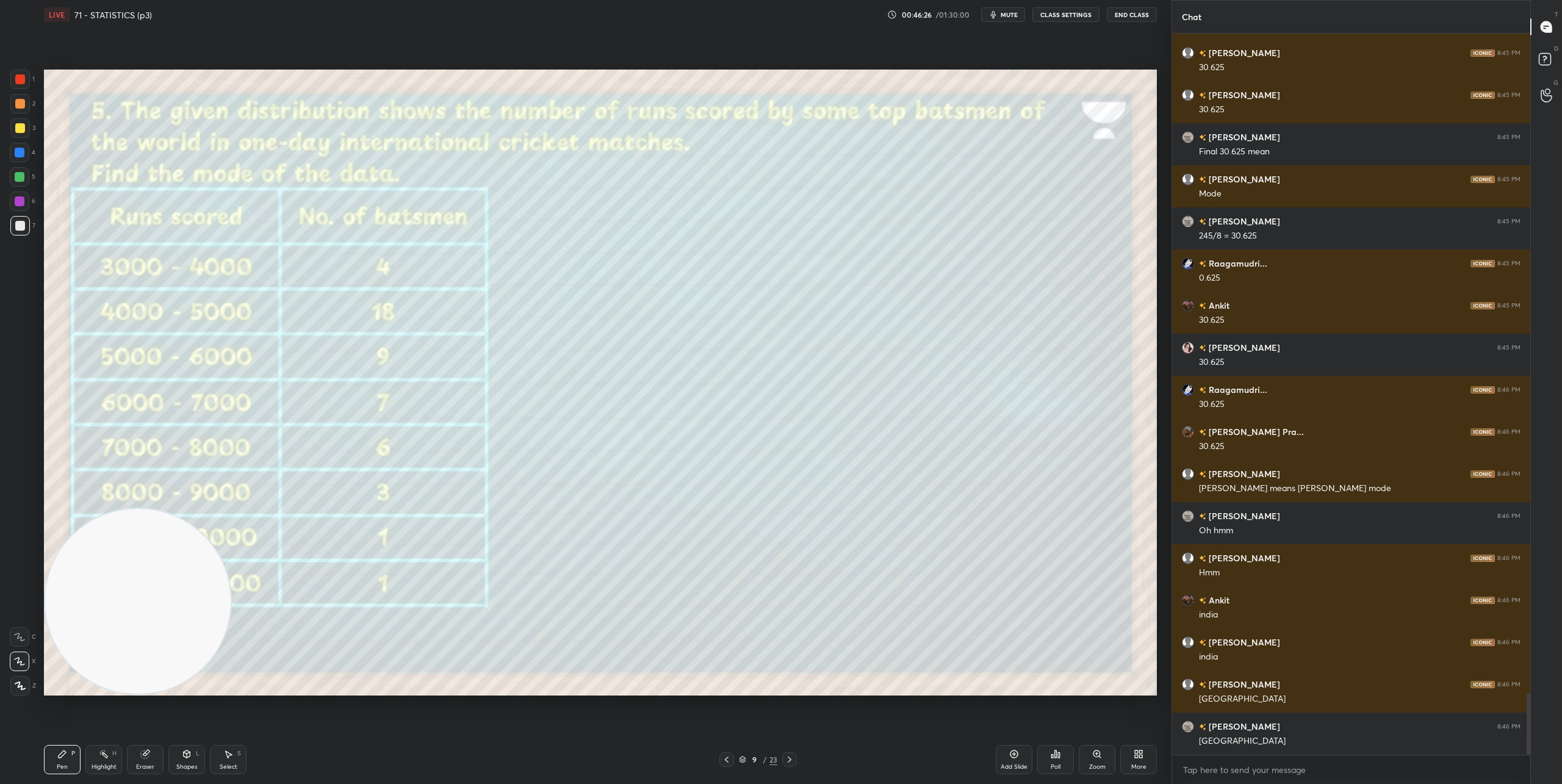
scroll to position [7718, 0]
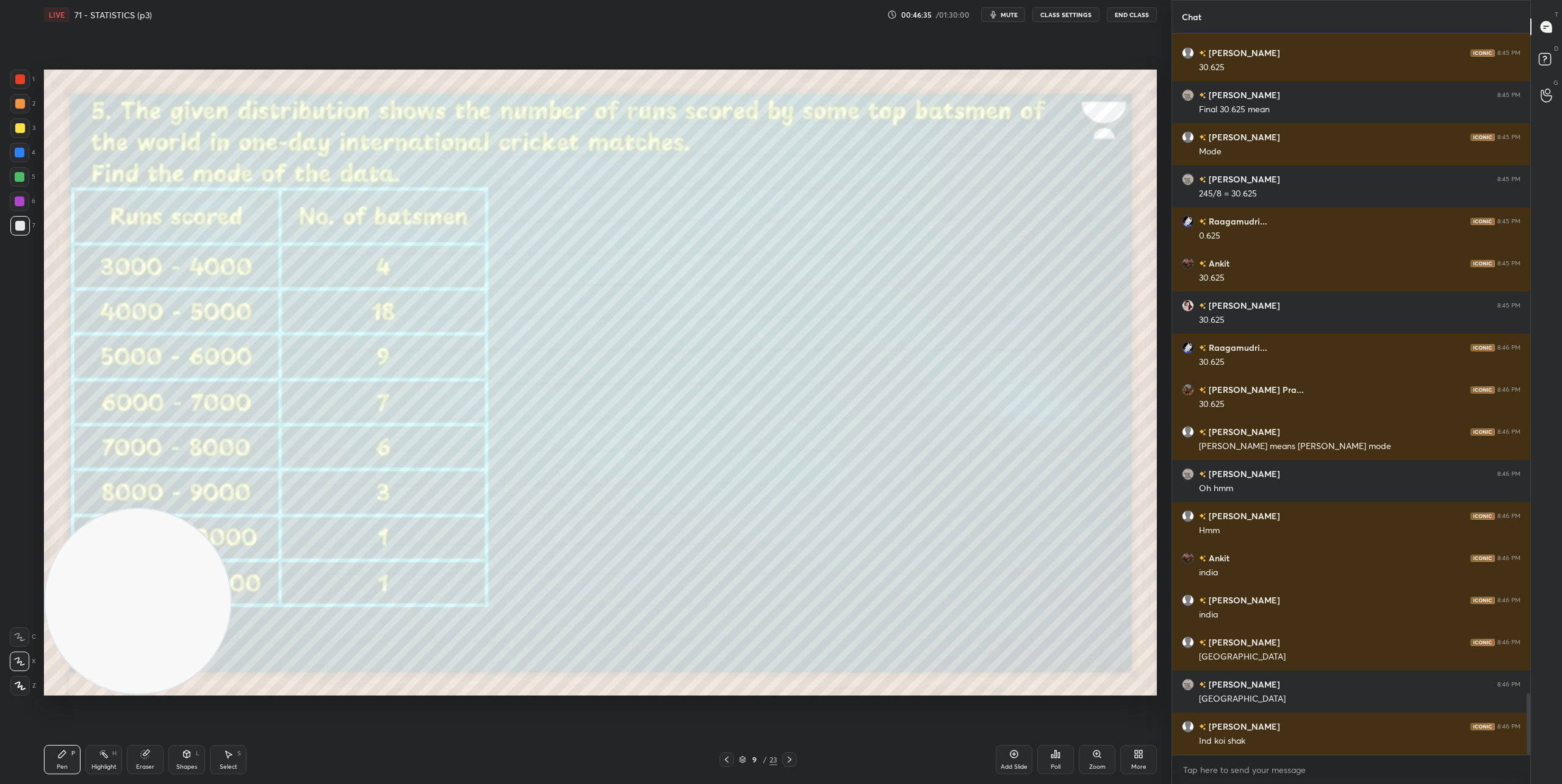
drag, startPoint x: 124, startPoint y: 623, endPoint x: 9, endPoint y: 637, distance: 115.8
click at [9, 637] on div "1 2 3 4 5 6 7 C X Z C X Z E E Erase all H H LIVE 71 - STATISTICS (p3) 00:46:35 …" at bounding box center [581, 392] width 1162 height 784
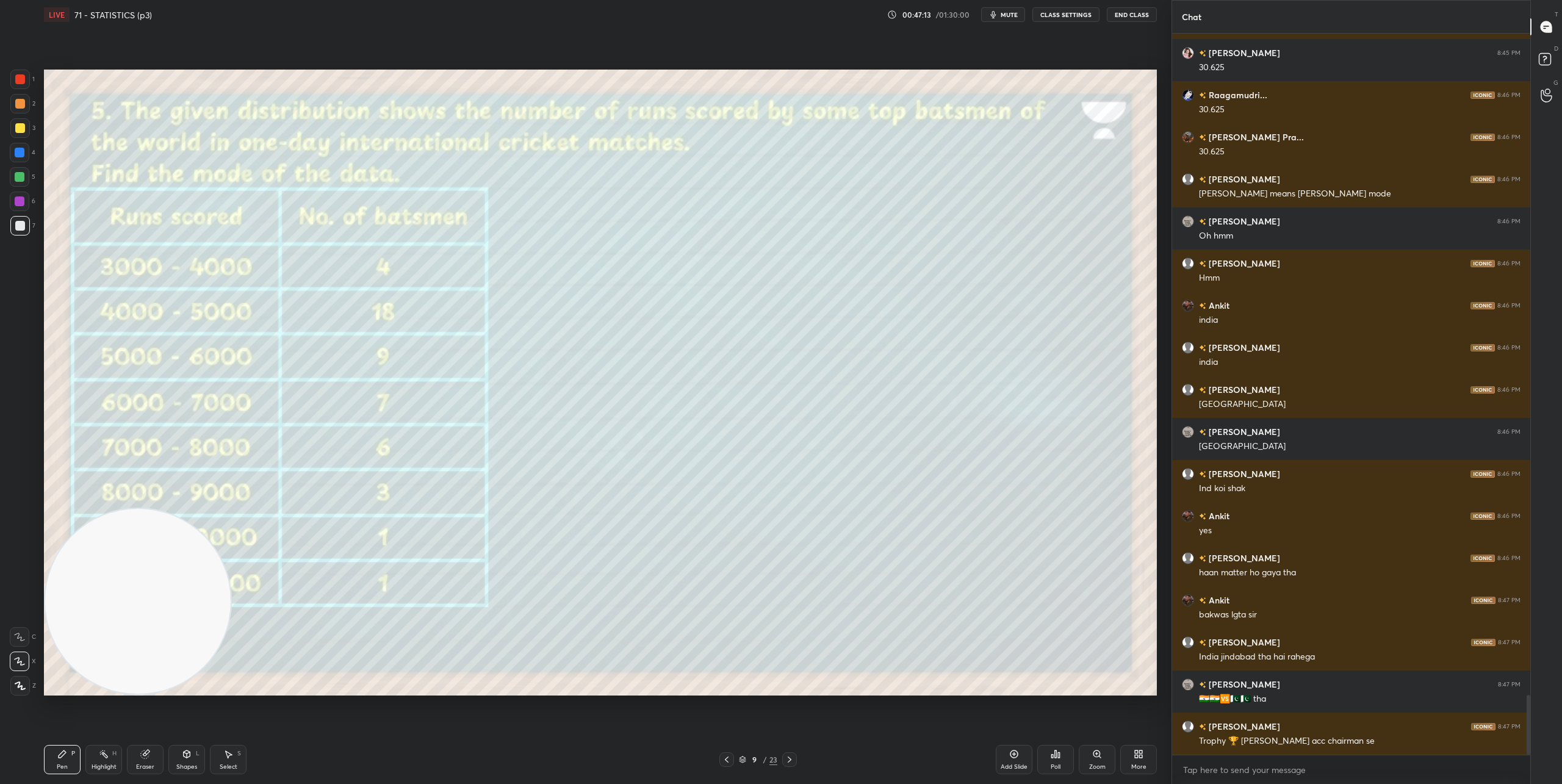
scroll to position [8012, 0]
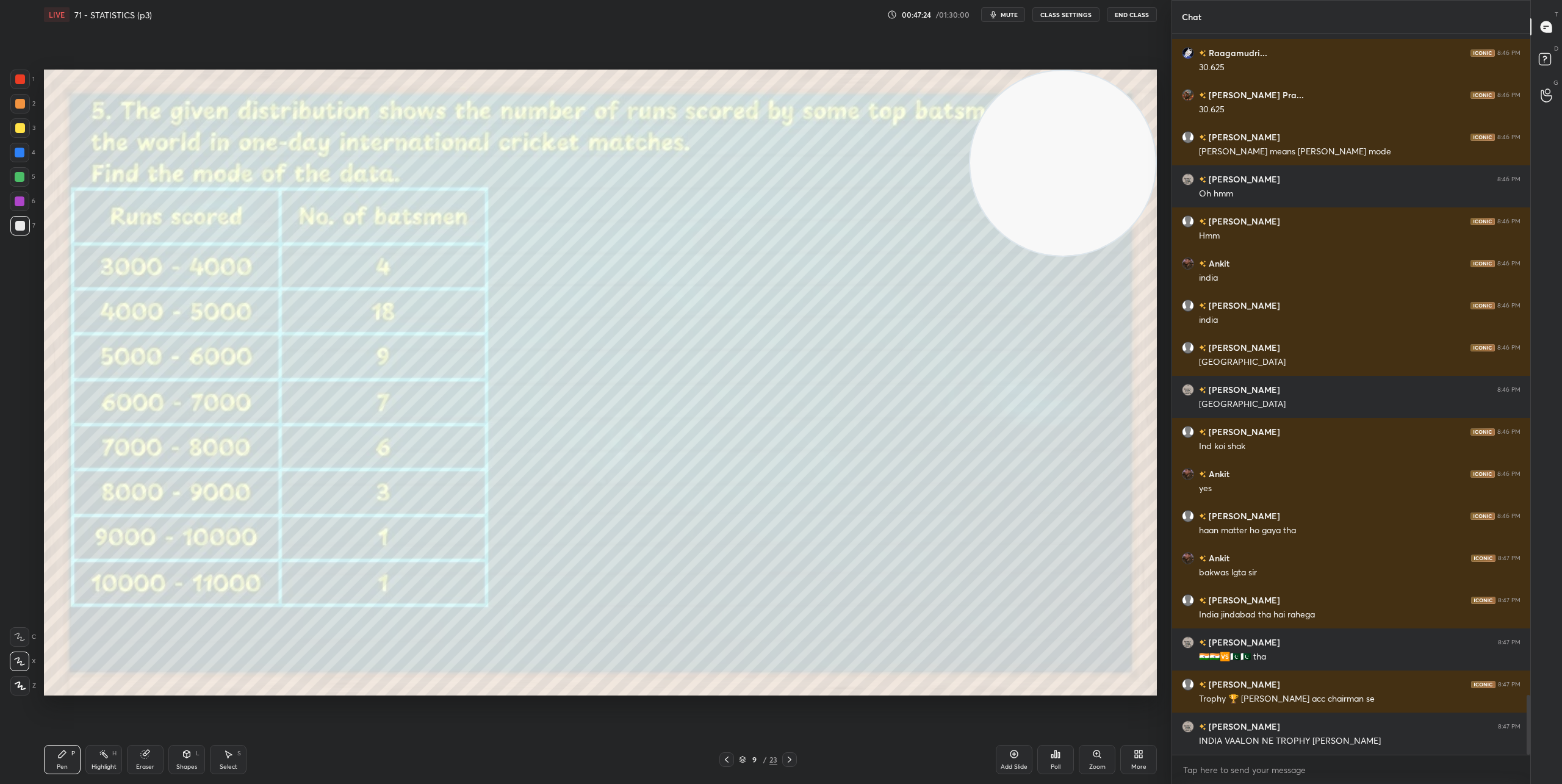
drag, startPoint x: 175, startPoint y: 591, endPoint x: 1159, endPoint y: 104, distance: 1097.9
click at [1159, 102] on div "Setting up your live class Poll for secs No correct answer Start poll" at bounding box center [600, 382] width 1123 height 705
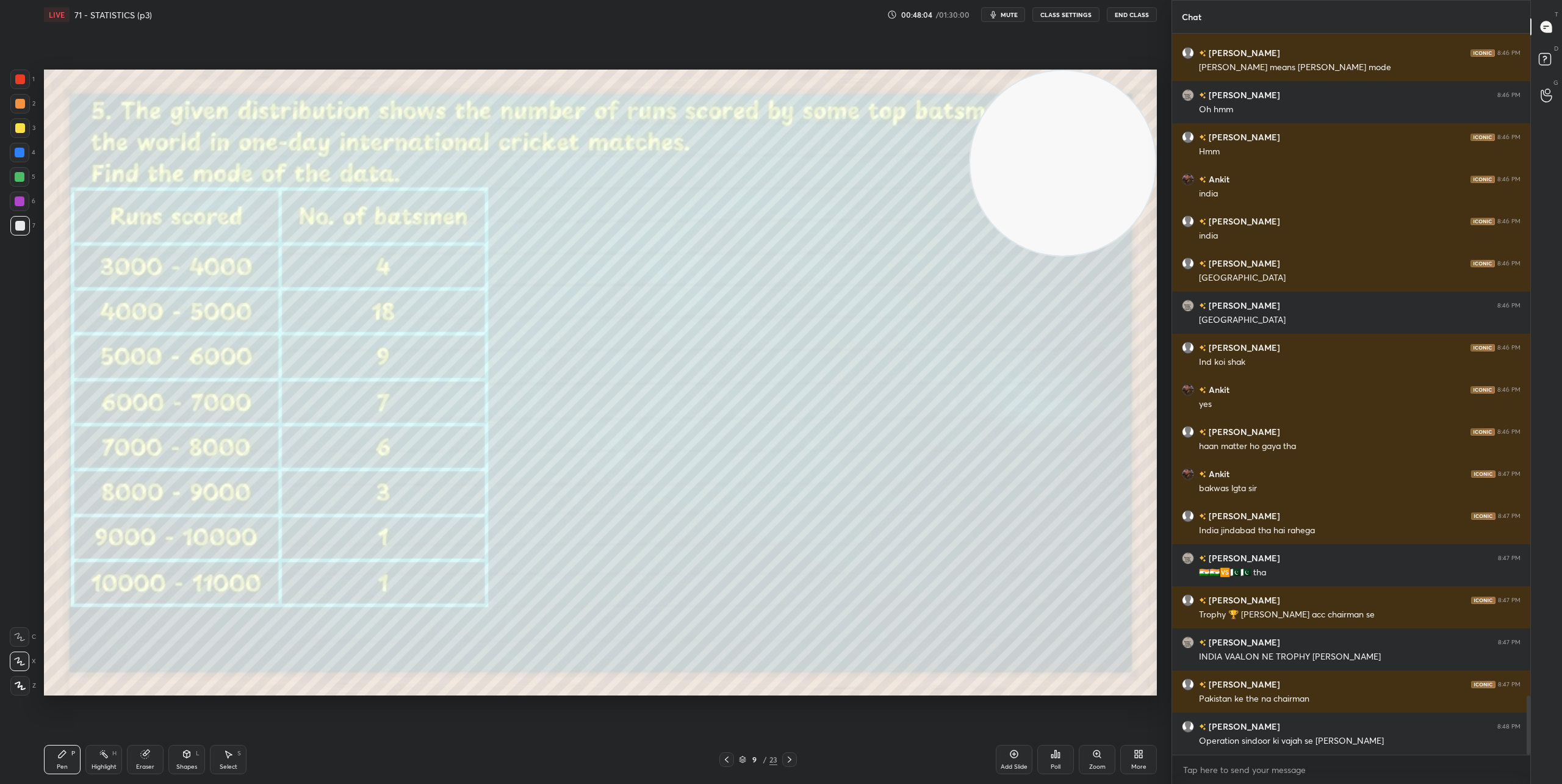
scroll to position [8138, 0]
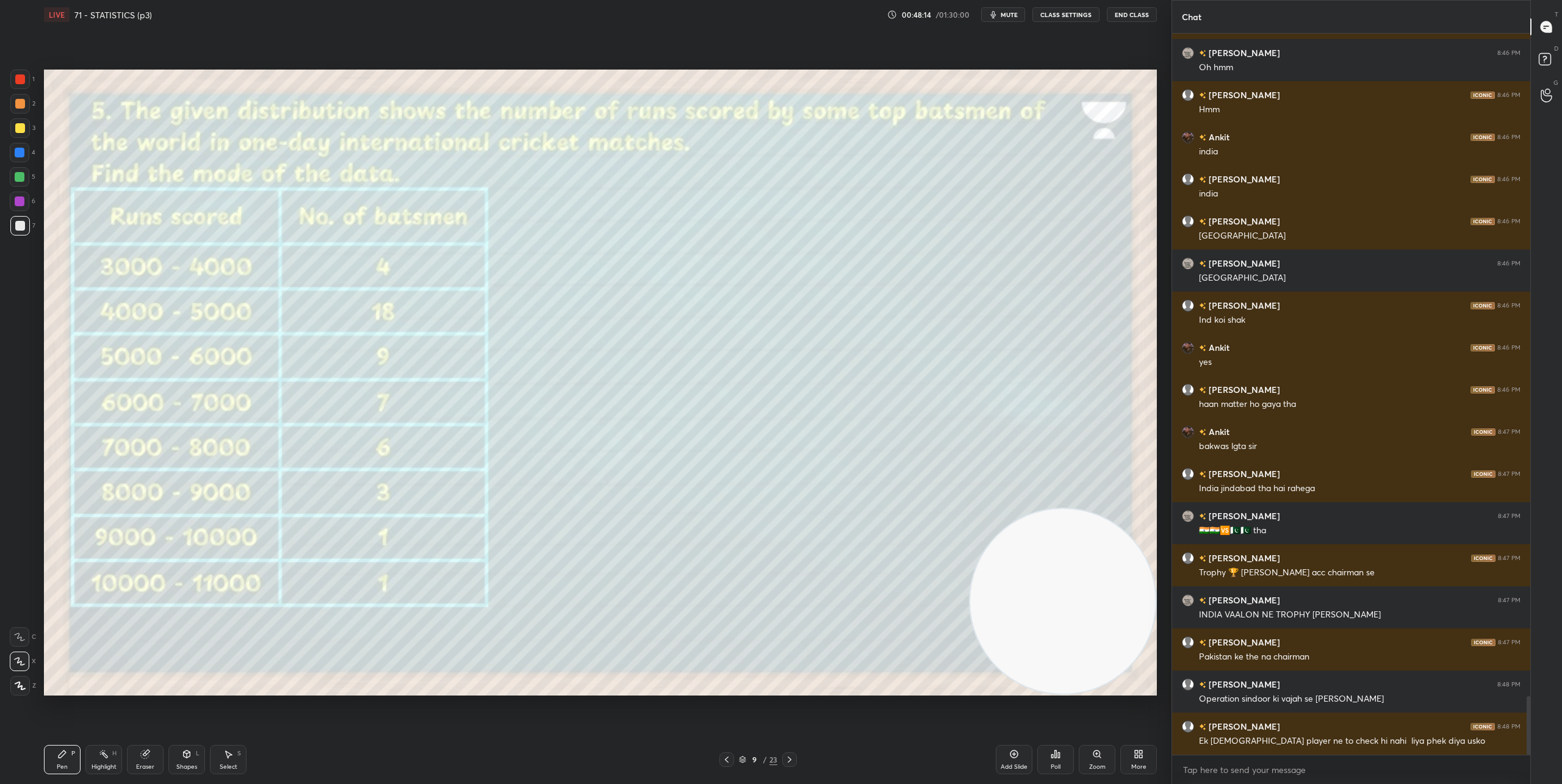
drag, startPoint x: 1074, startPoint y: 179, endPoint x: 1069, endPoint y: 636, distance: 457.0
click at [1088, 655] on video at bounding box center [1062, 601] width 185 height 185
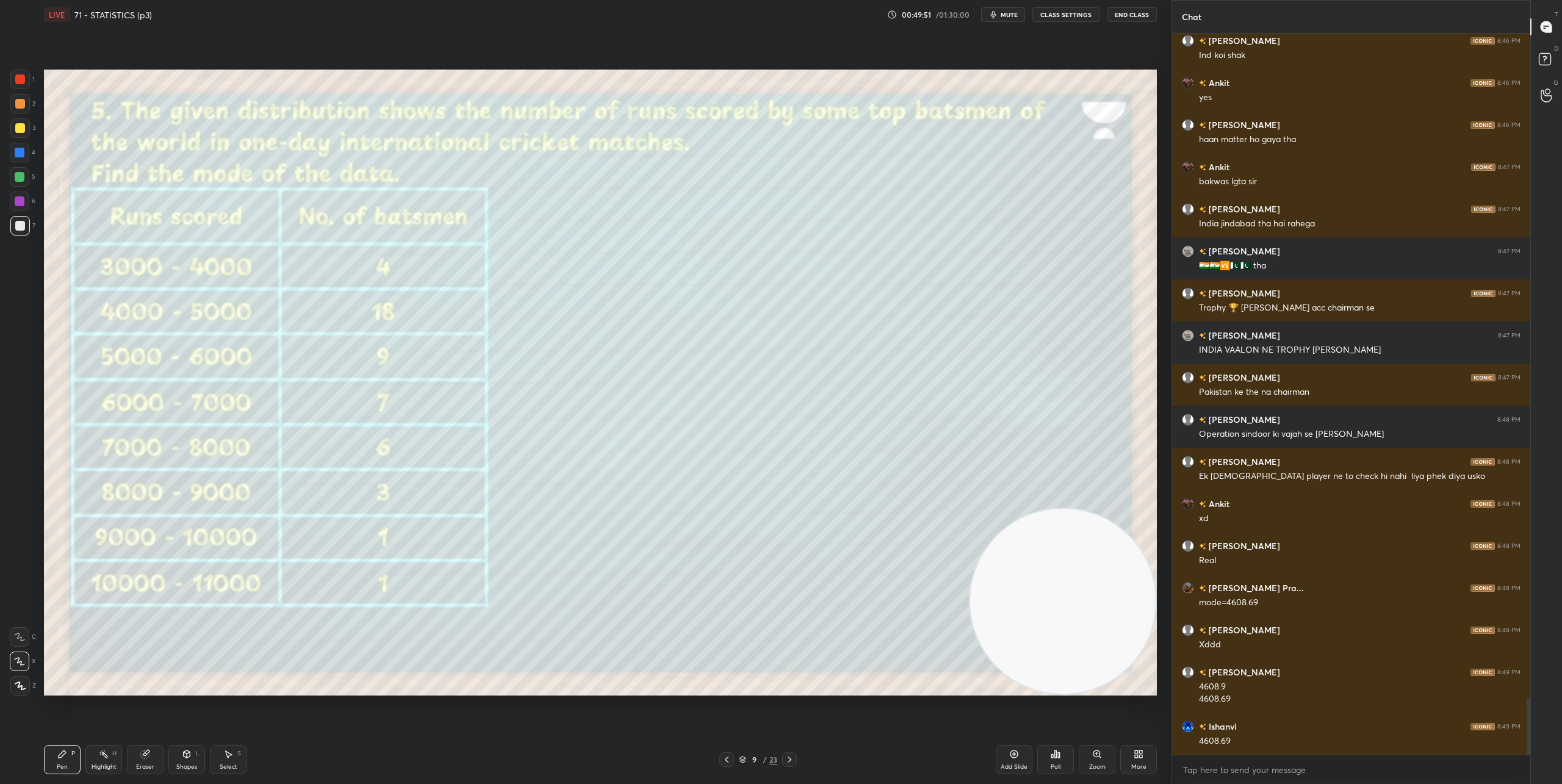
scroll to position [8446, 0]
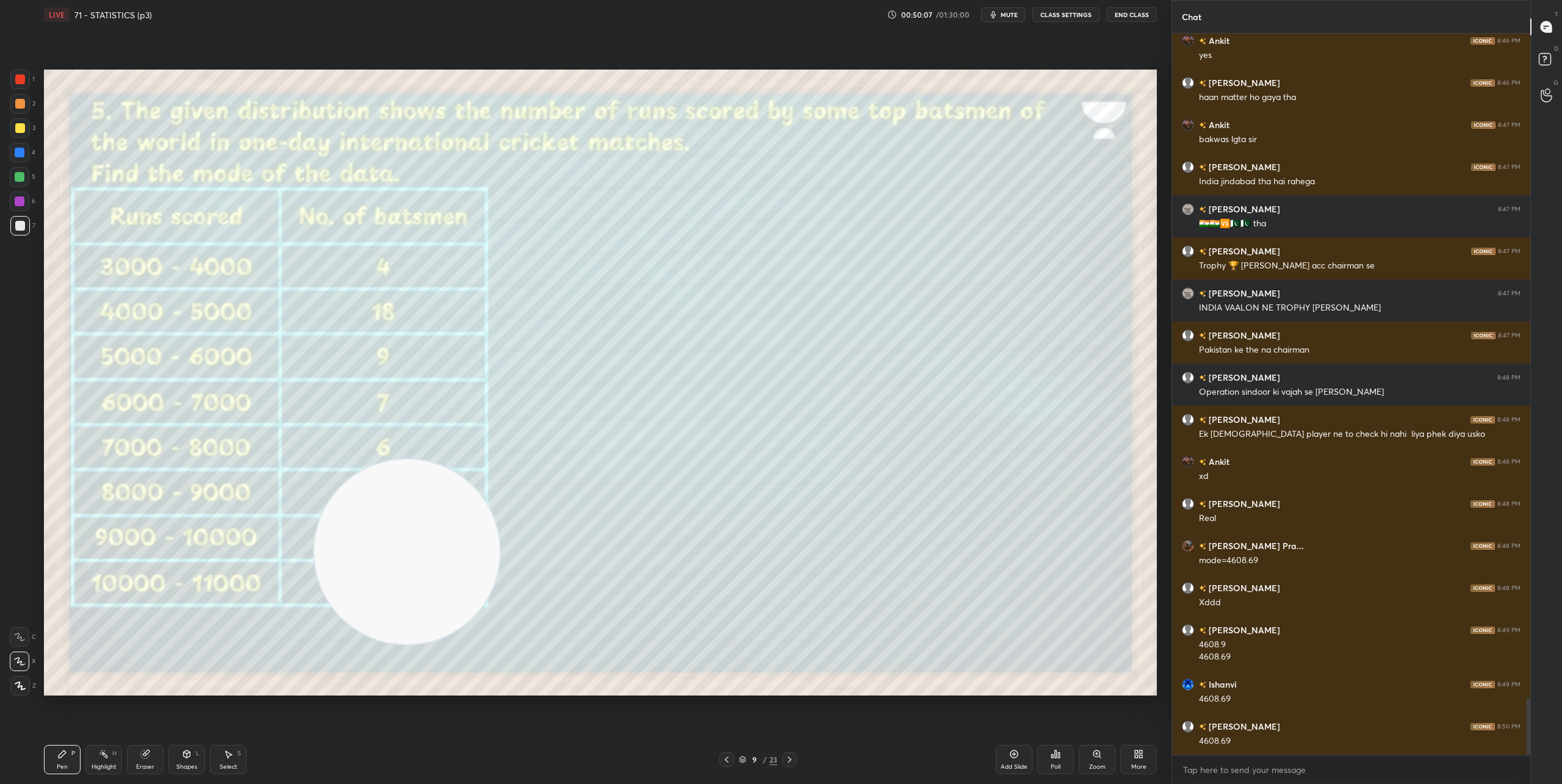
drag, startPoint x: 1043, startPoint y: 595, endPoint x: 244, endPoint y: 581, distance: 799.1
click at [314, 580] on video at bounding box center [407, 552] width 185 height 185
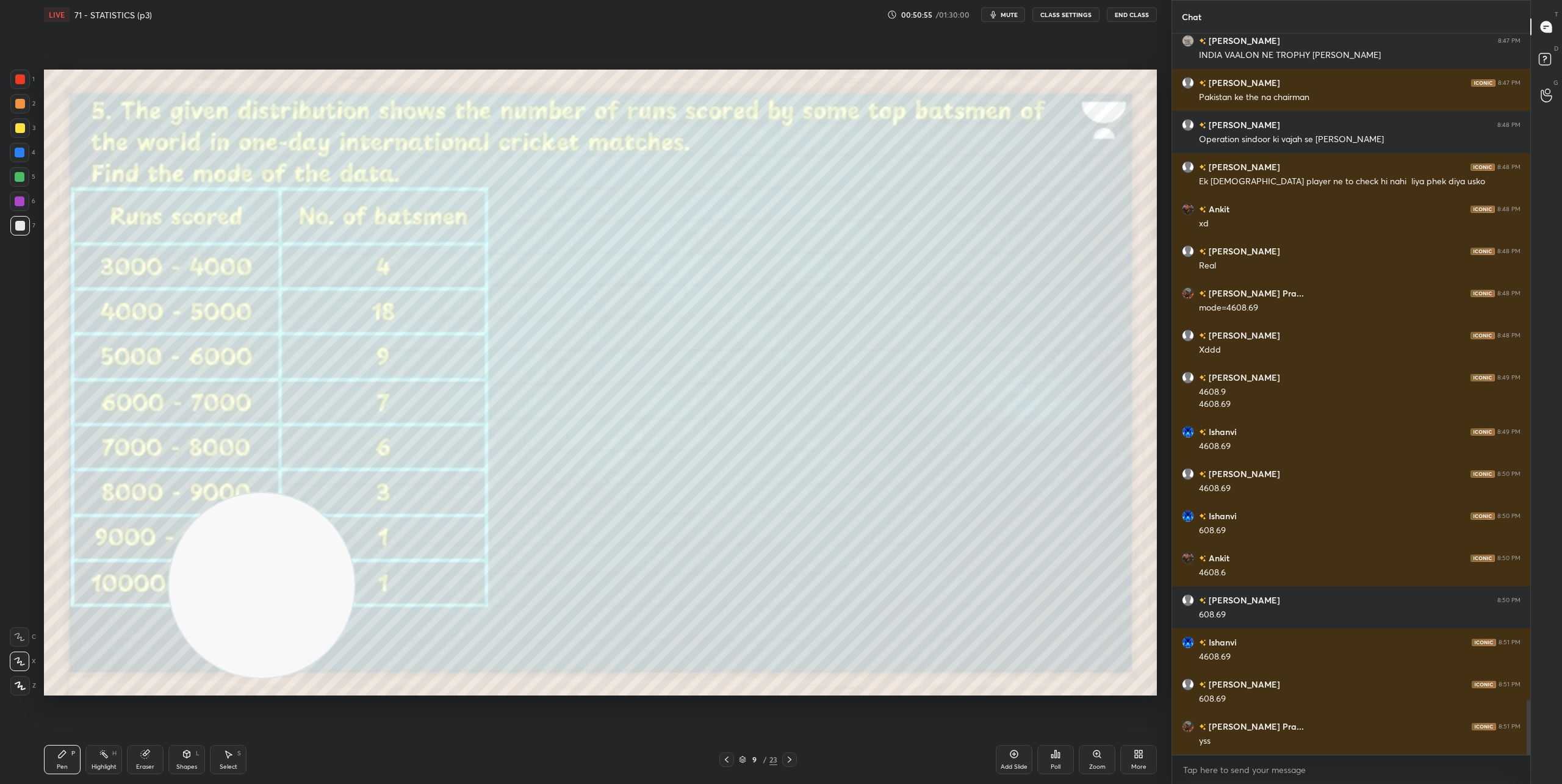
scroll to position [8740, 0]
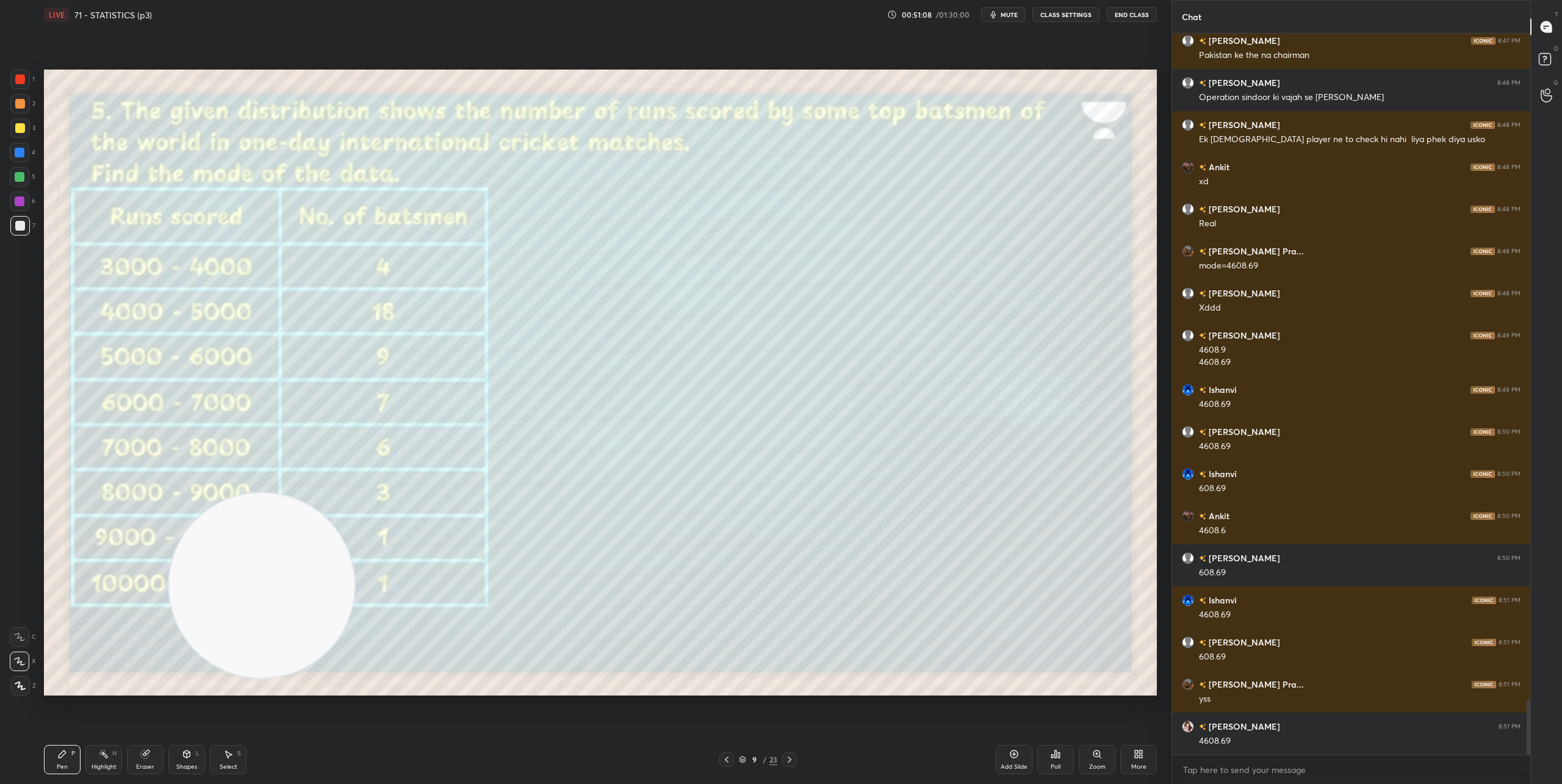
click at [793, 761] on icon at bounding box center [790, 760] width 10 height 10
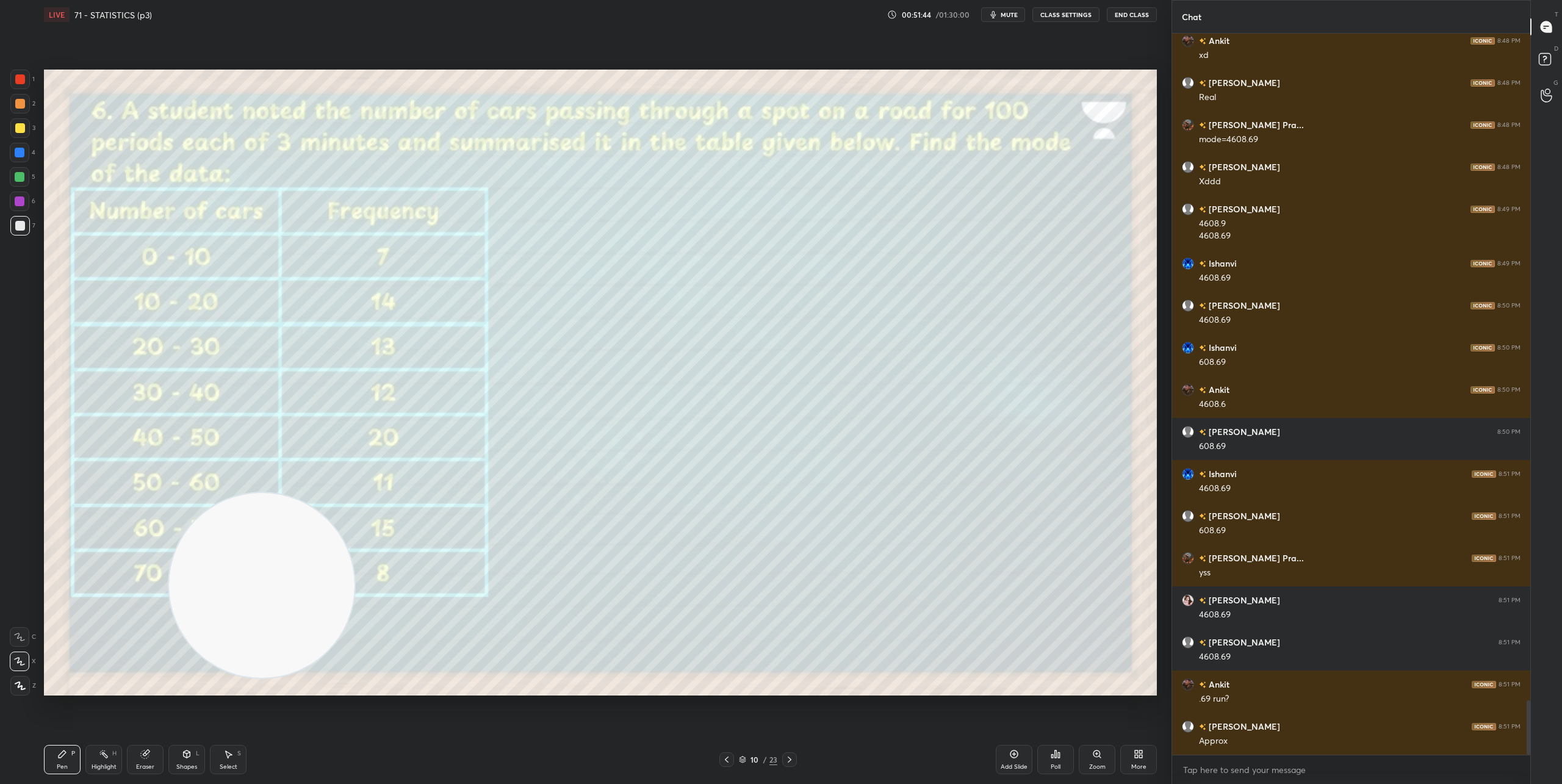
scroll to position [8878, 0]
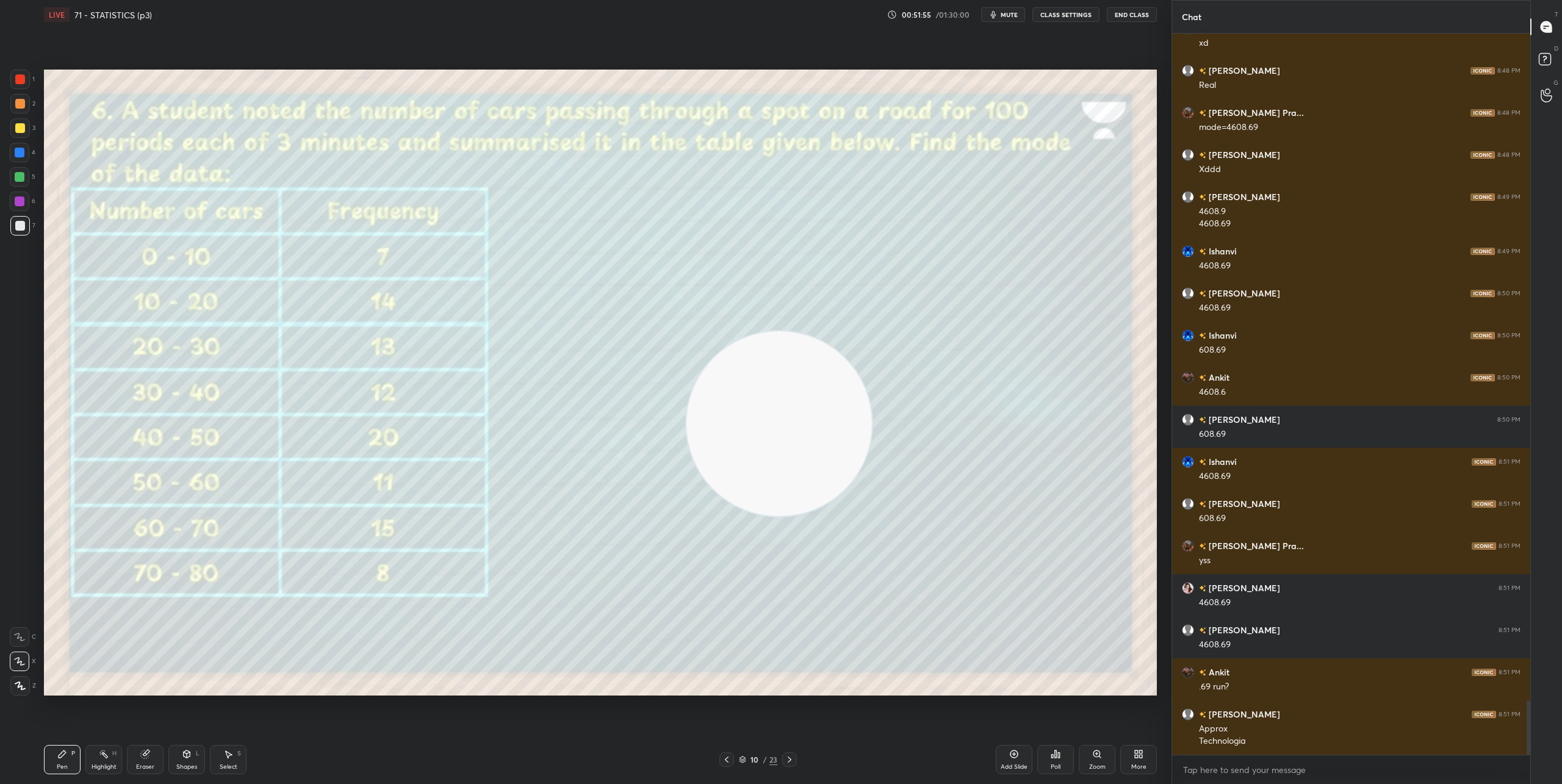
drag, startPoint x: 265, startPoint y: 592, endPoint x: 1139, endPoint y: 399, distance: 895.1
click at [871, 399] on video at bounding box center [778, 423] width 185 height 185
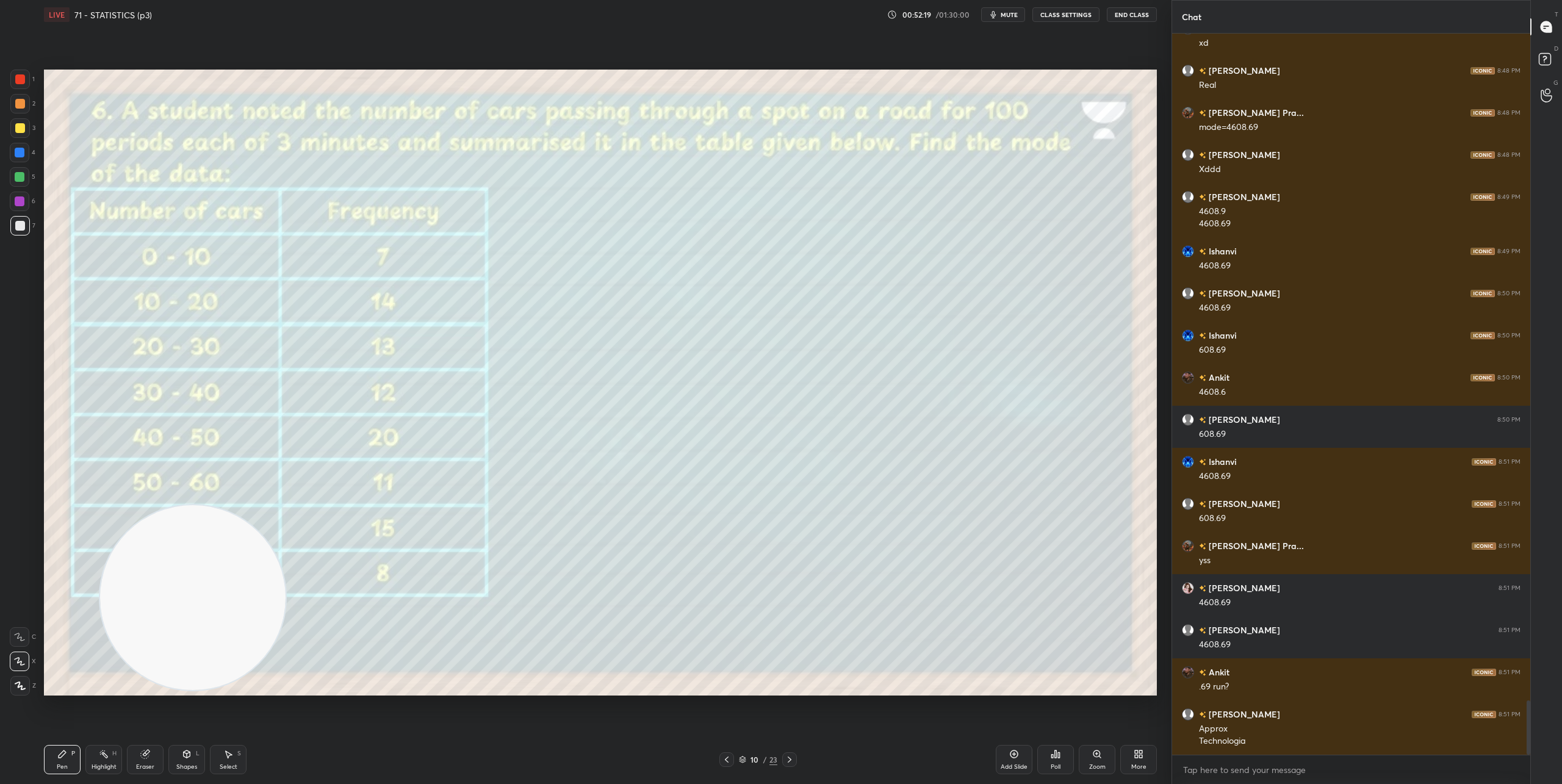
drag, startPoint x: 905, startPoint y: 418, endPoint x: 125, endPoint y: 552, distance: 791.4
click at [100, 631] on video at bounding box center [192, 597] width 185 height 185
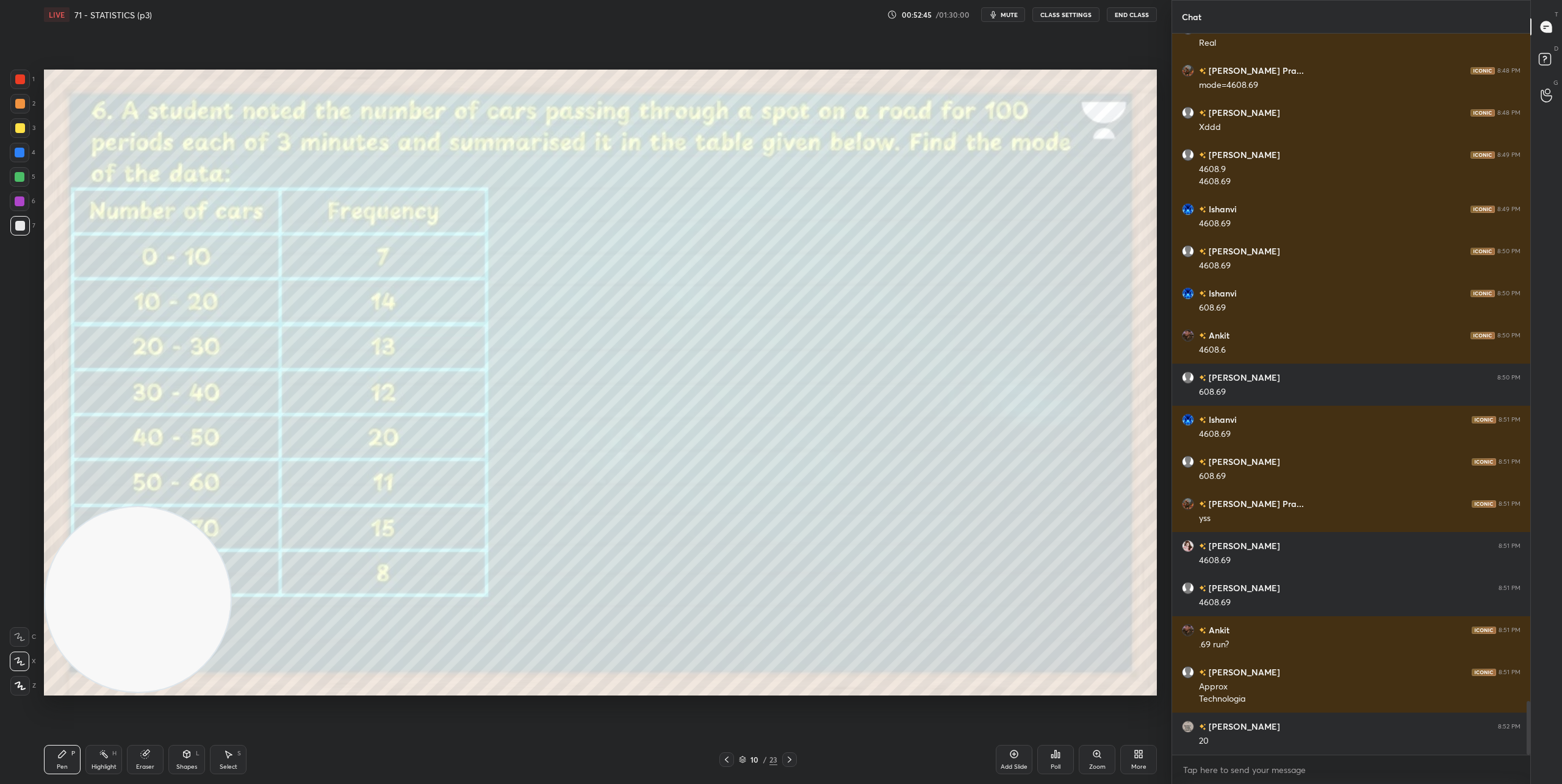
scroll to position [8963, 0]
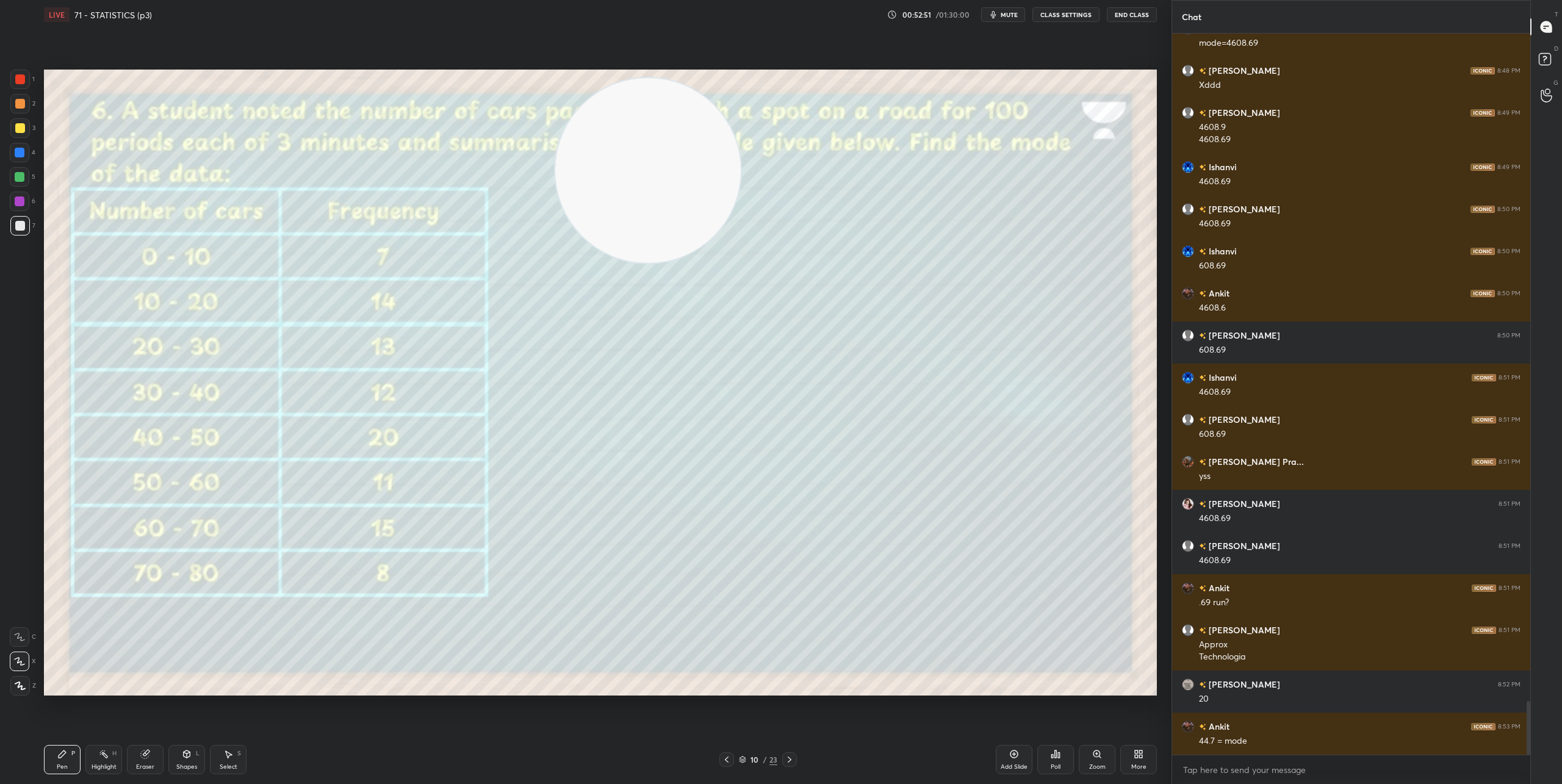
drag, startPoint x: 200, startPoint y: 538, endPoint x: 729, endPoint y: 156, distance: 652.5
click at [740, 141] on video at bounding box center [648, 170] width 185 height 185
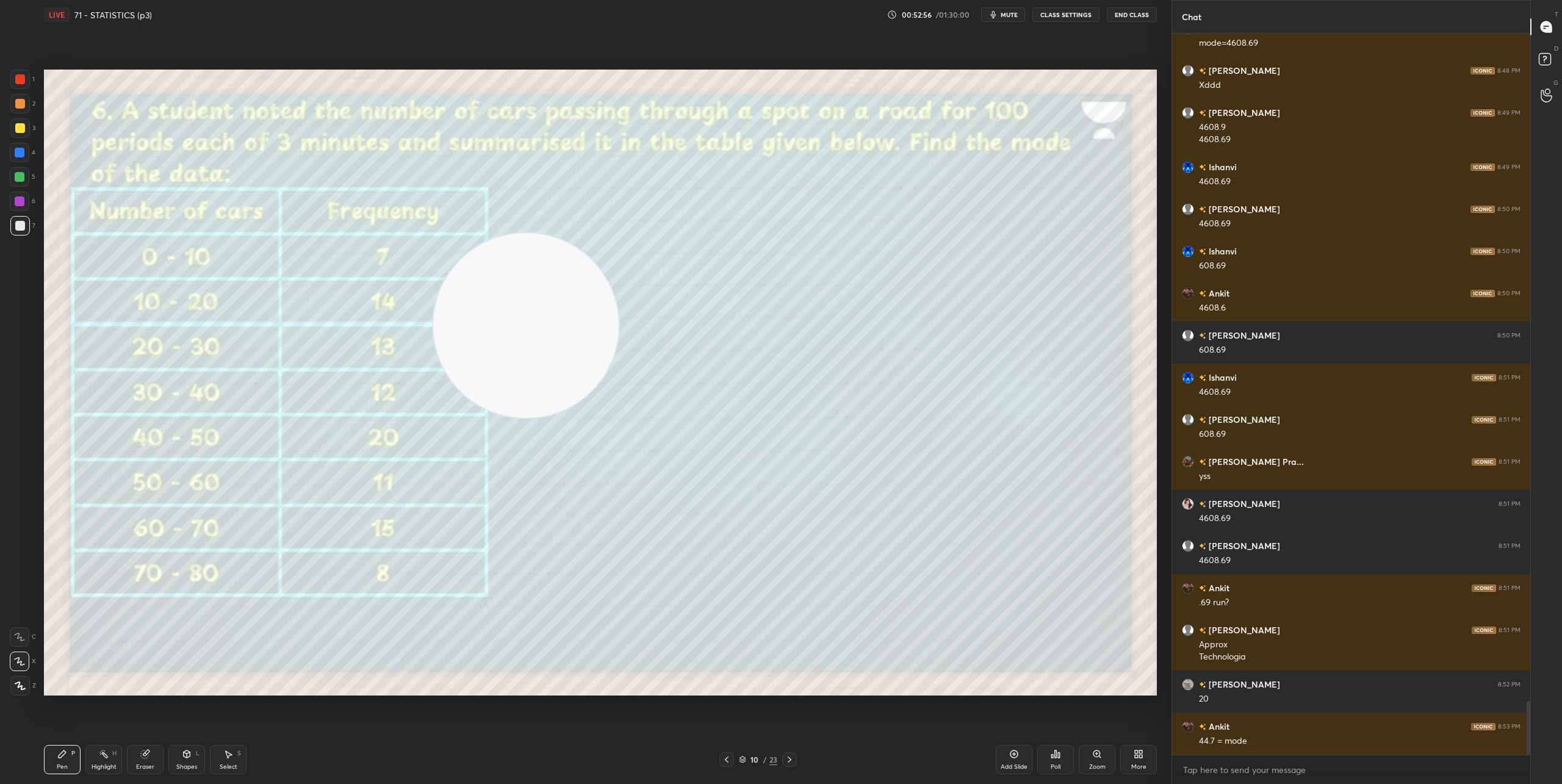
drag, startPoint x: 674, startPoint y: 238, endPoint x: 106, endPoint y: 675, distance: 716.7
click at [433, 418] on video at bounding box center [525, 325] width 185 height 185
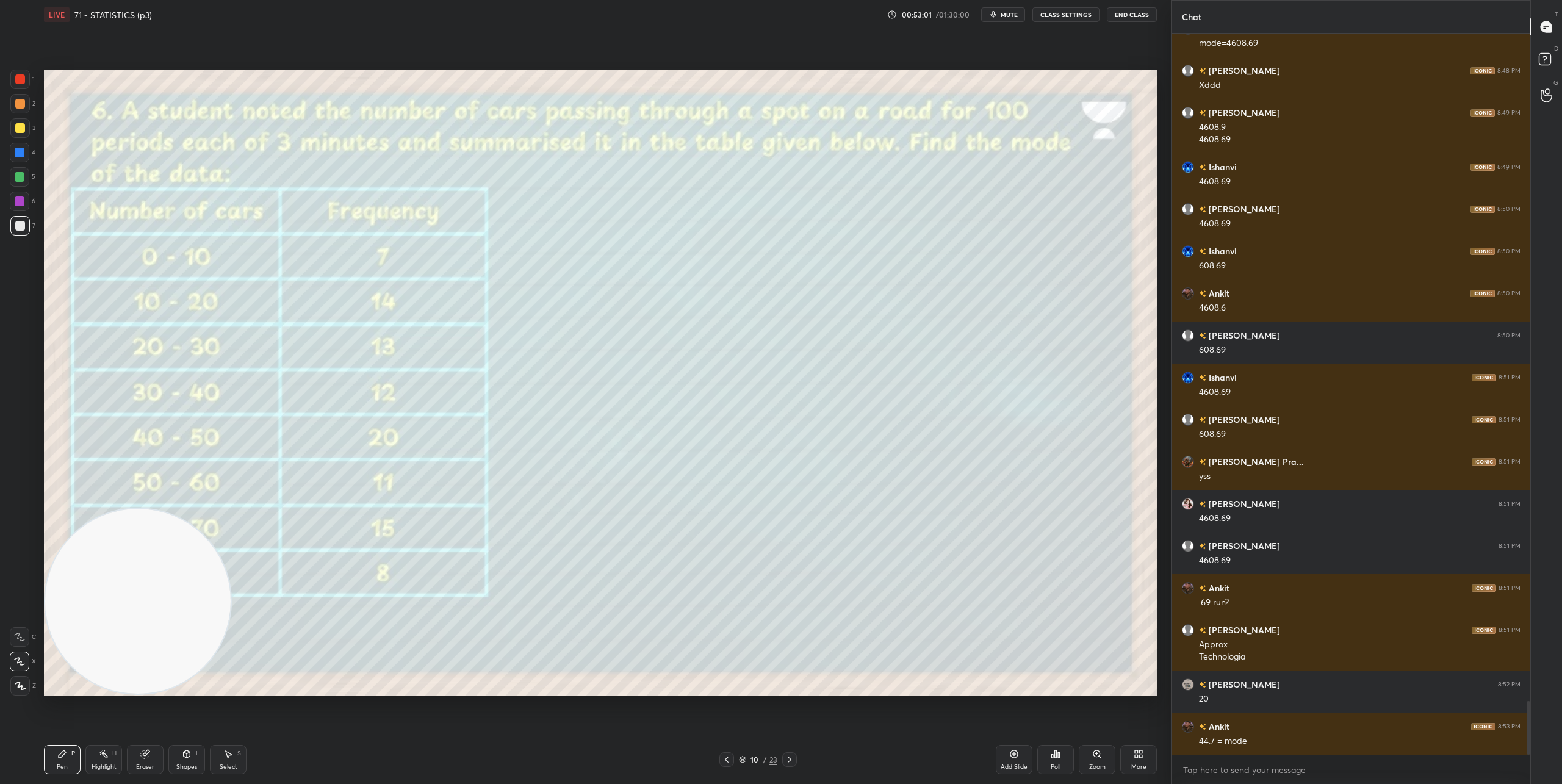
scroll to position [9005, 0]
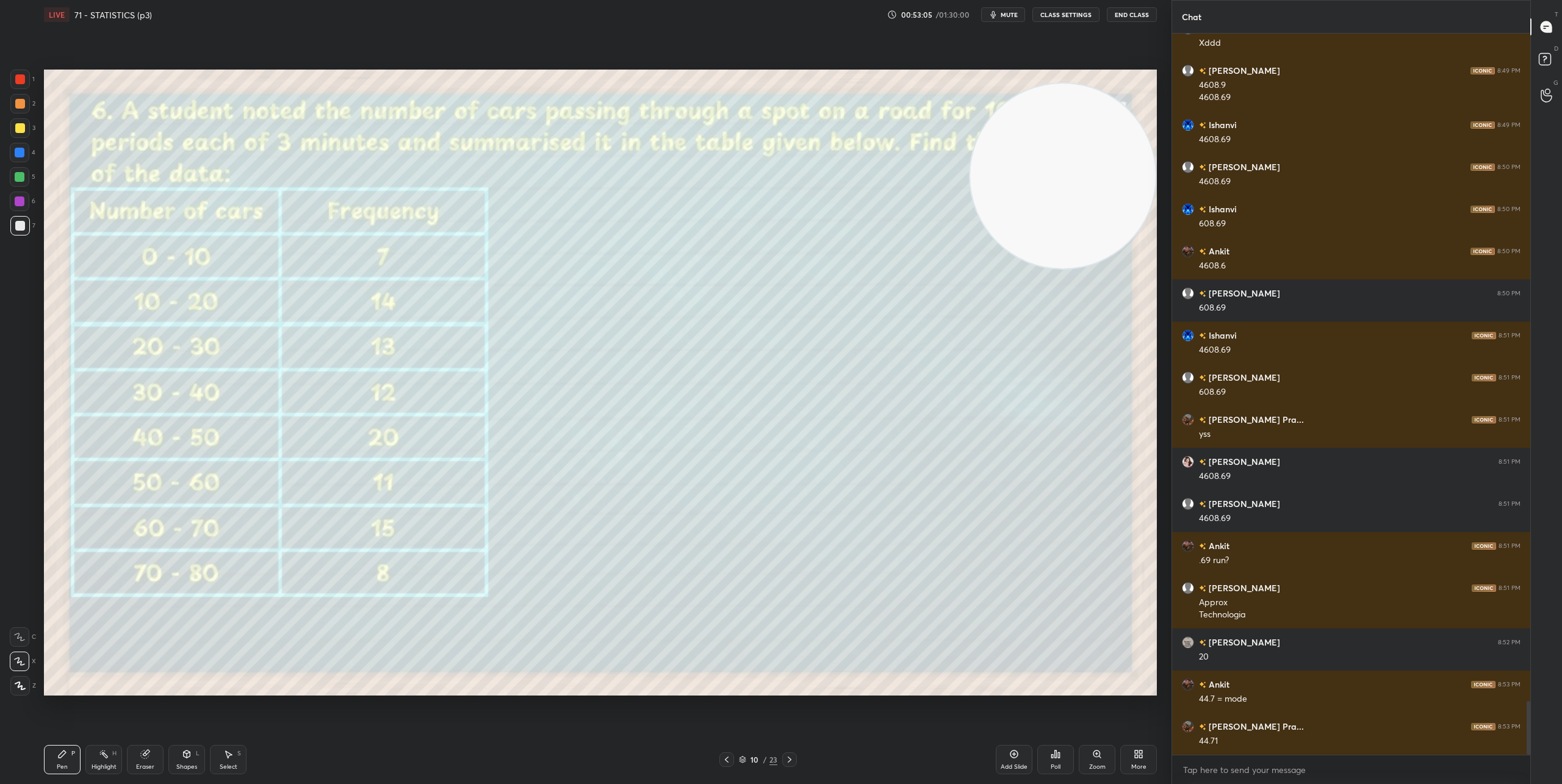
drag, startPoint x: 179, startPoint y: 597, endPoint x: 1118, endPoint y: 177, distance: 1028.7
click at [1128, 175] on video at bounding box center [1062, 176] width 185 height 185
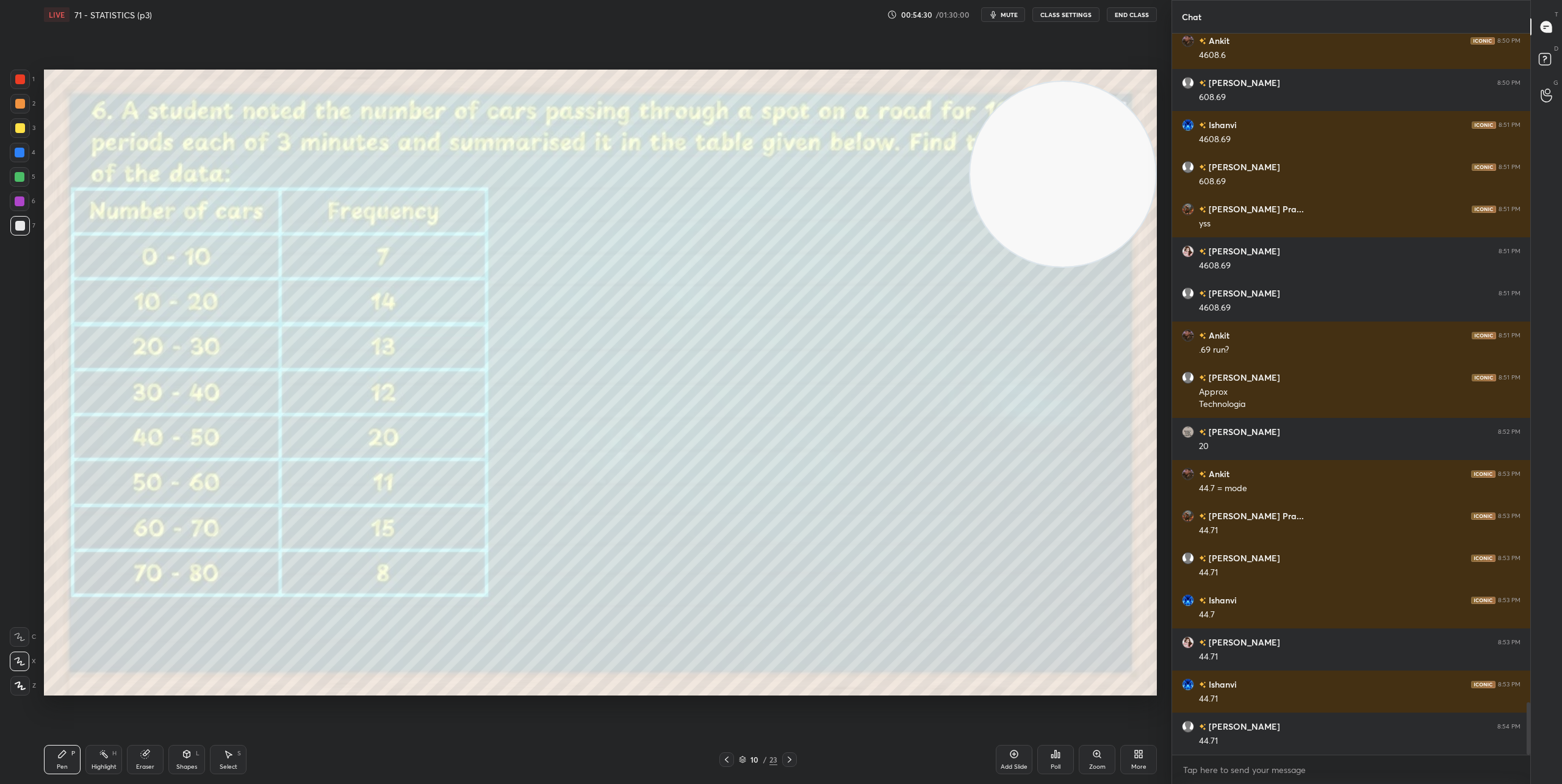
scroll to position [9257, 0]
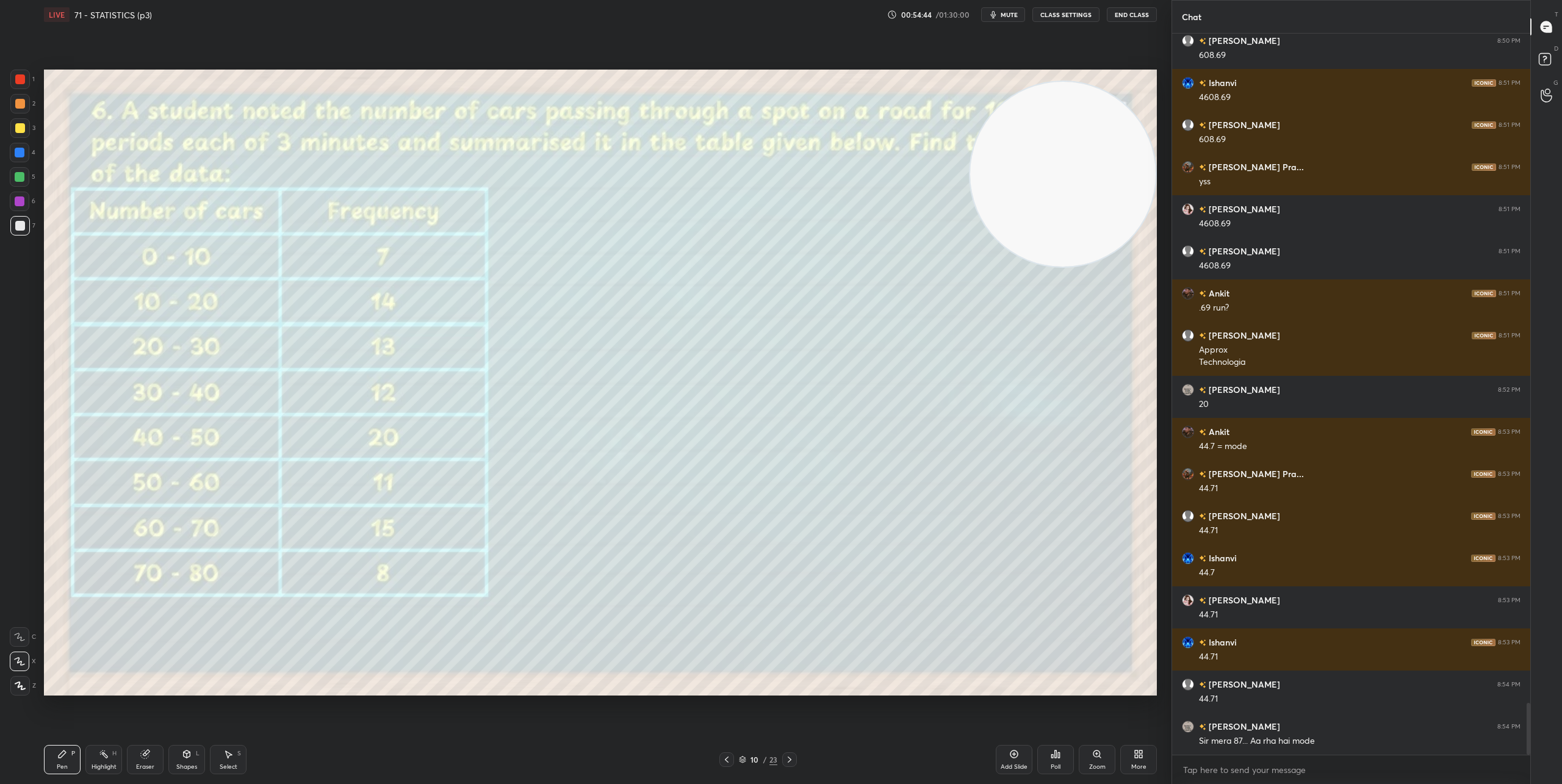
click at [786, 756] on icon at bounding box center [790, 760] width 10 height 10
click at [726, 758] on icon at bounding box center [727, 760] width 10 height 10
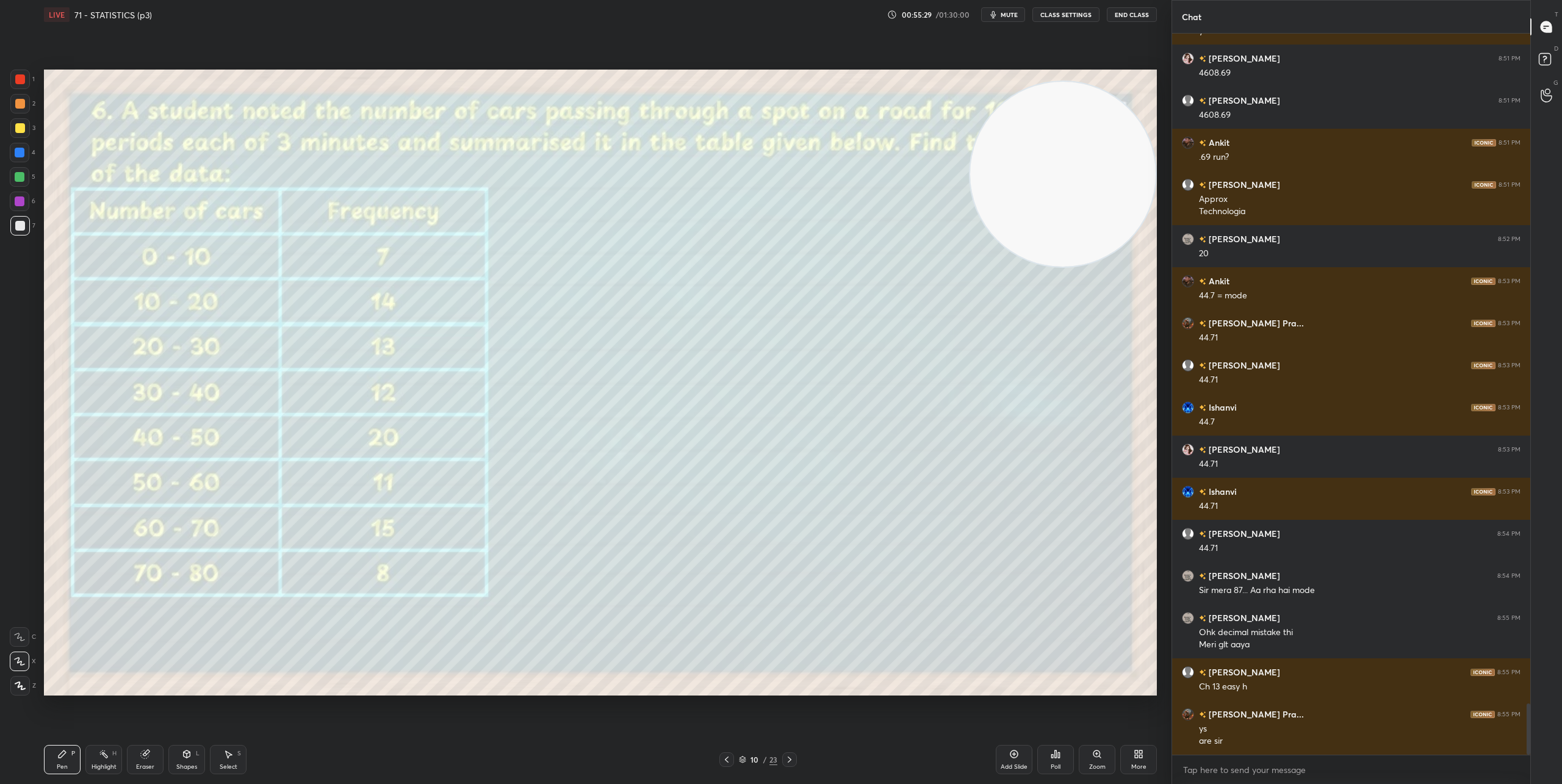
scroll to position [9450, 0]
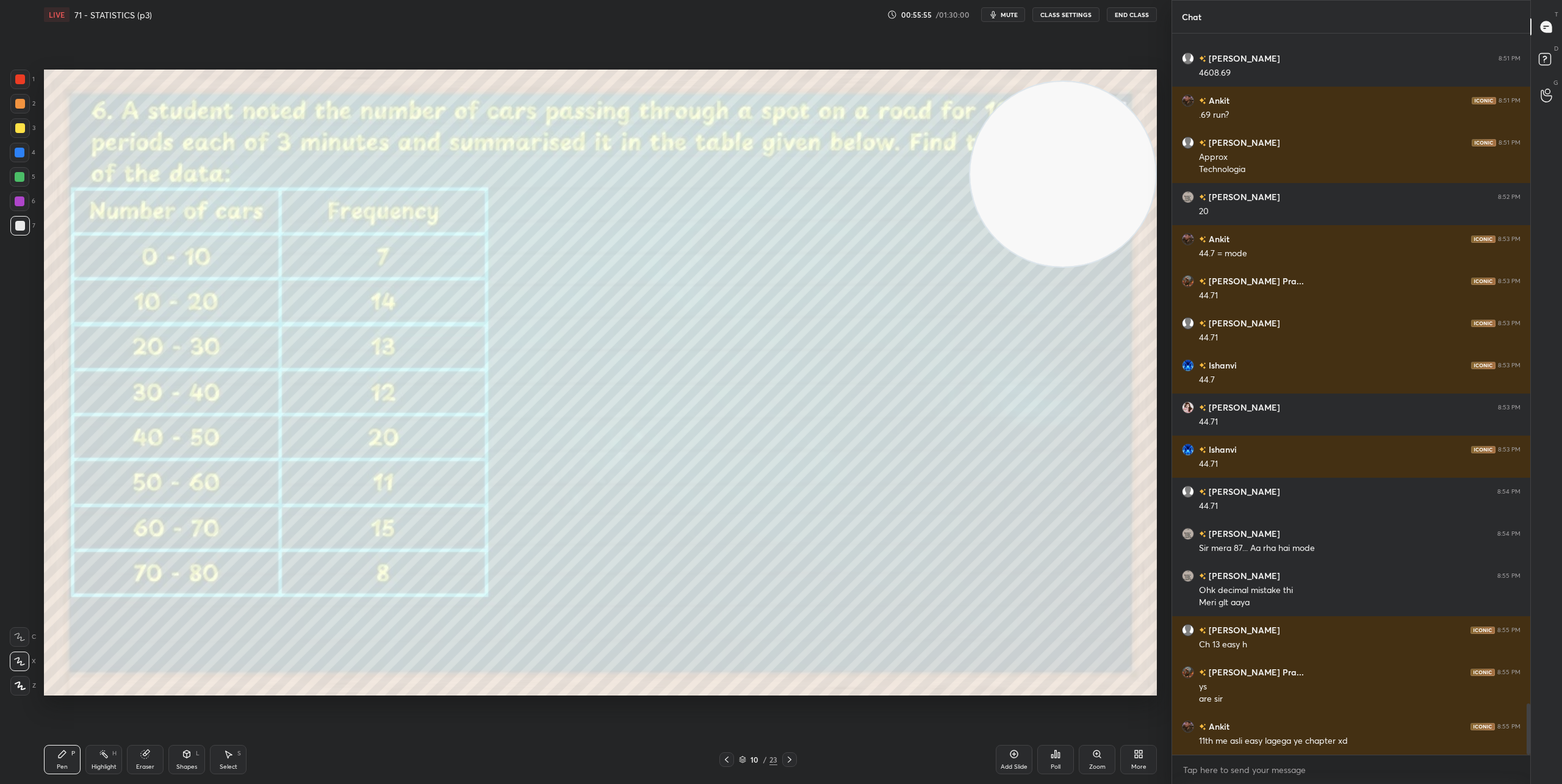
click at [789, 763] on icon at bounding box center [790, 760] width 10 height 10
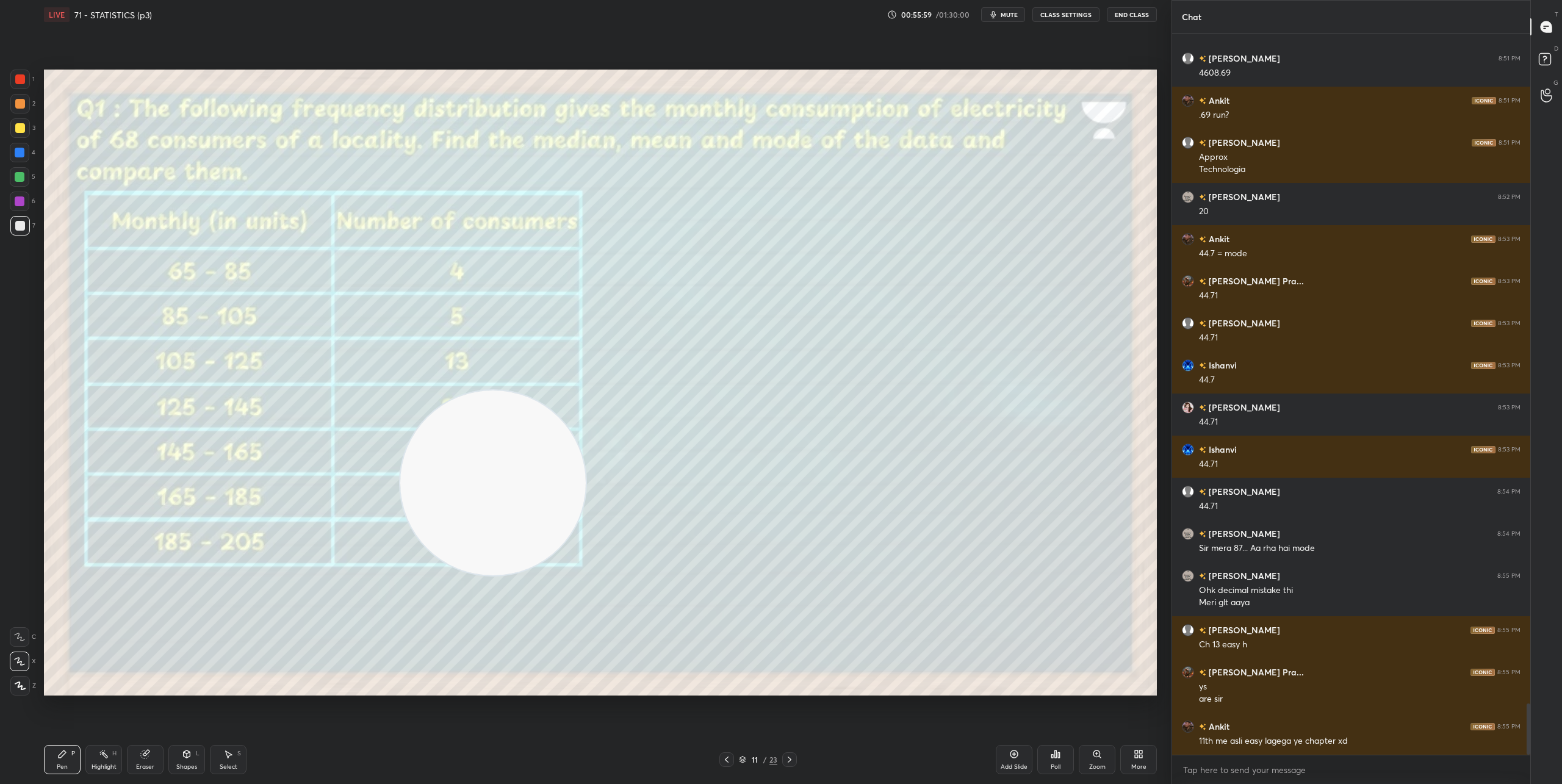
drag, startPoint x: 1066, startPoint y: 181, endPoint x: 263, endPoint y: 614, distance: 912.3
click at [400, 576] on video at bounding box center [493, 482] width 185 height 185
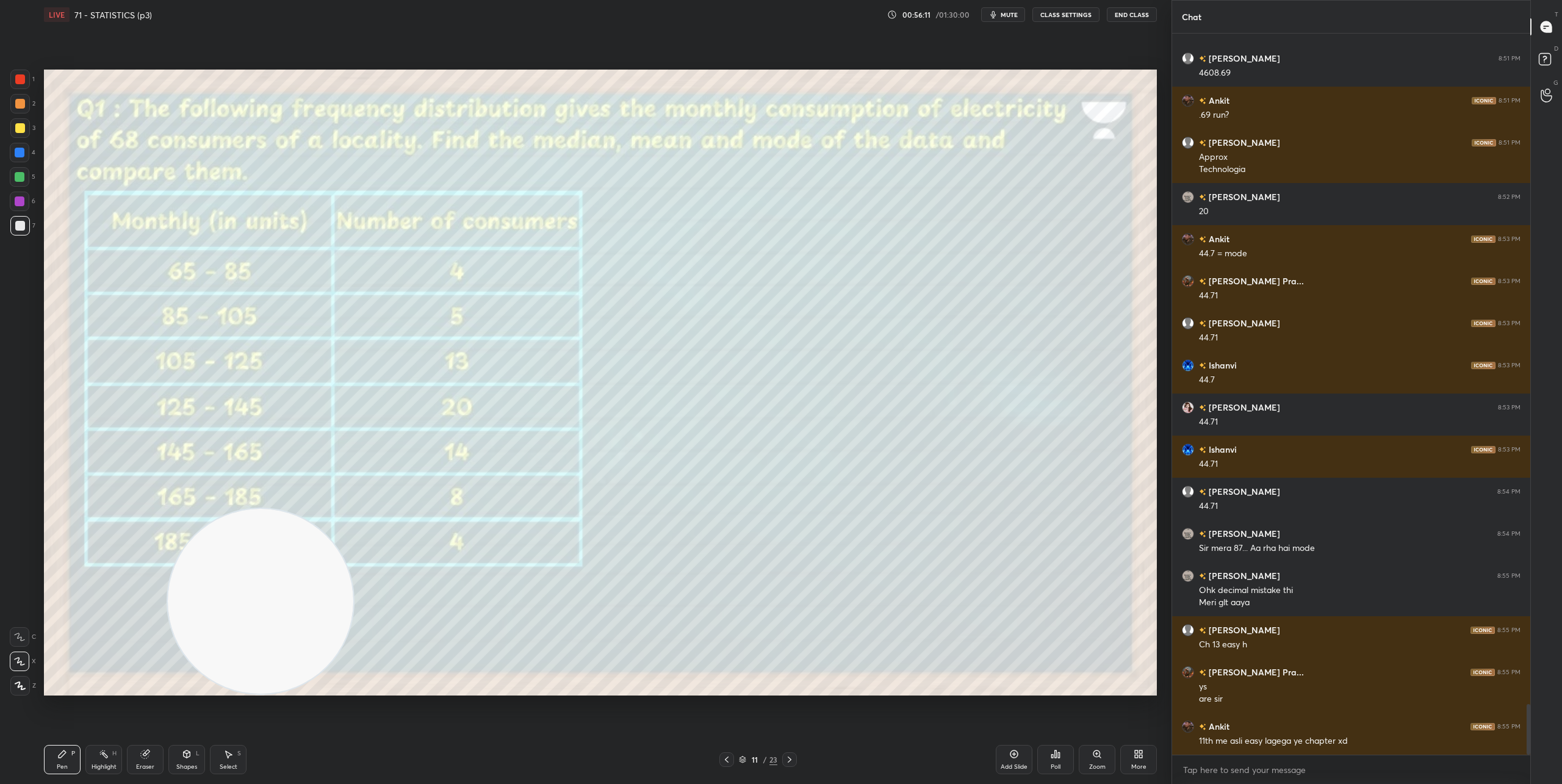
scroll to position [9492, 0]
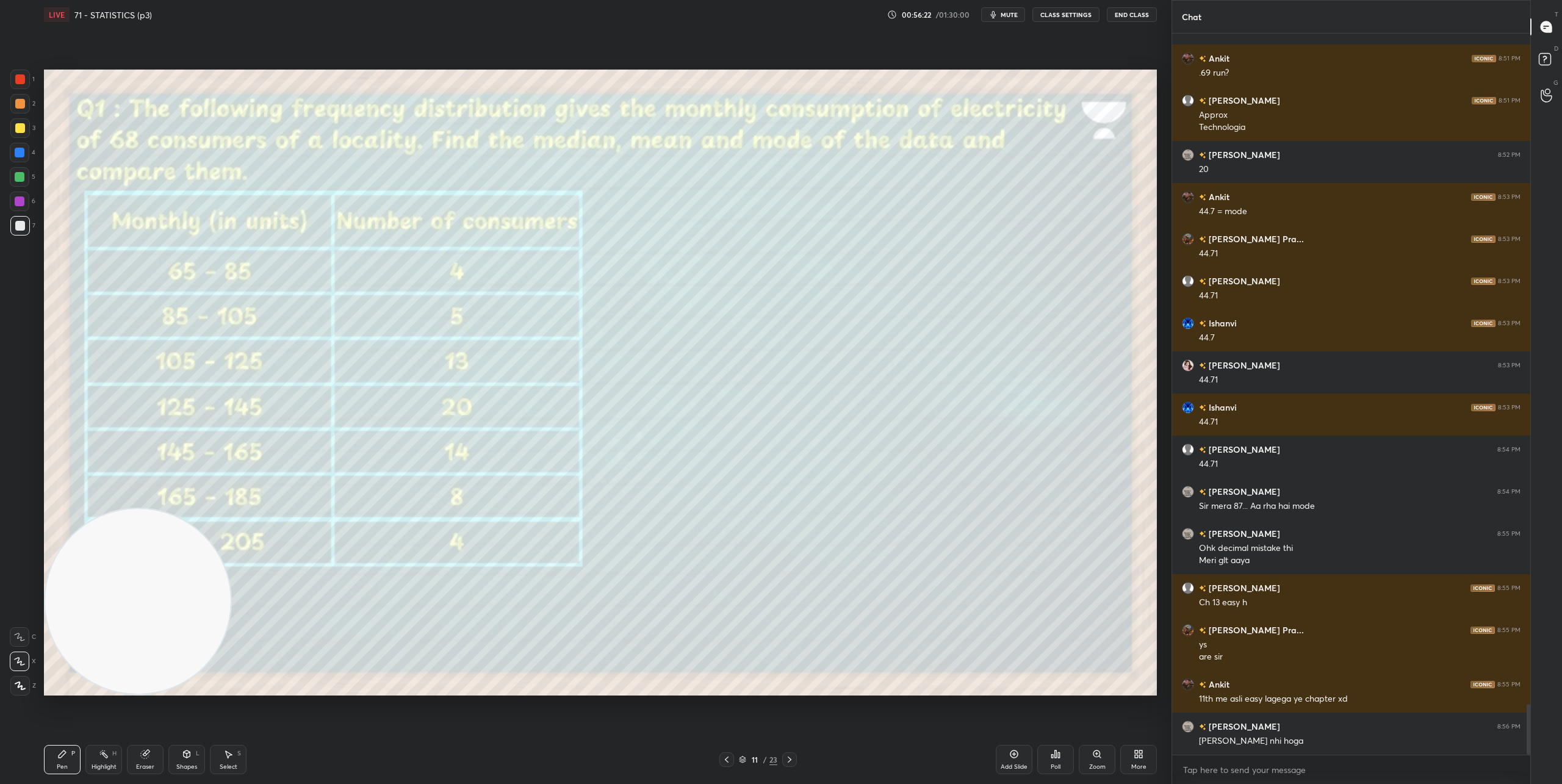
drag, startPoint x: 299, startPoint y: 570, endPoint x: 109, endPoint y: 612, distance: 194.6
click at [54, 671] on video at bounding box center [138, 601] width 185 height 185
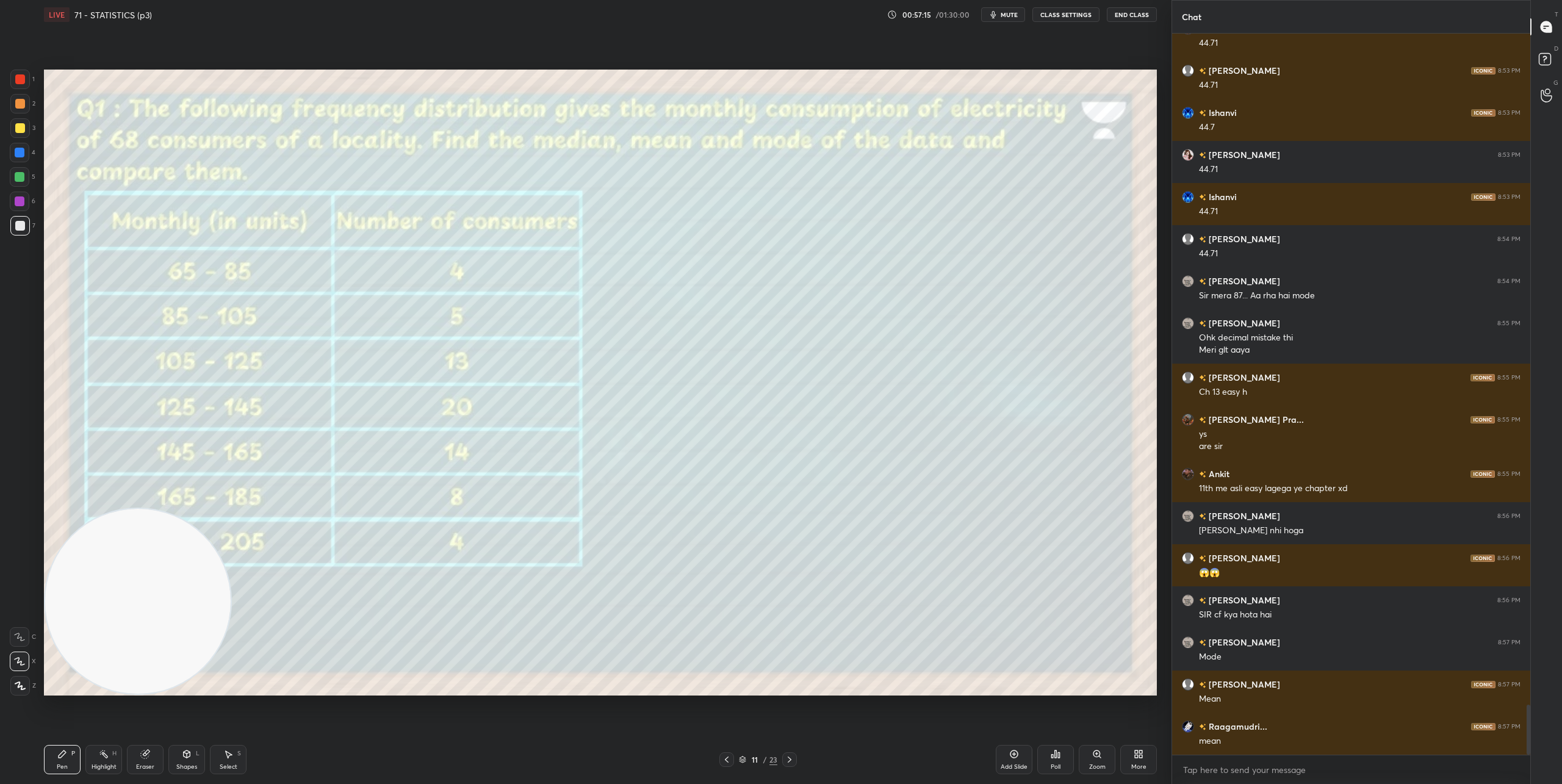
scroll to position [9715, 0]
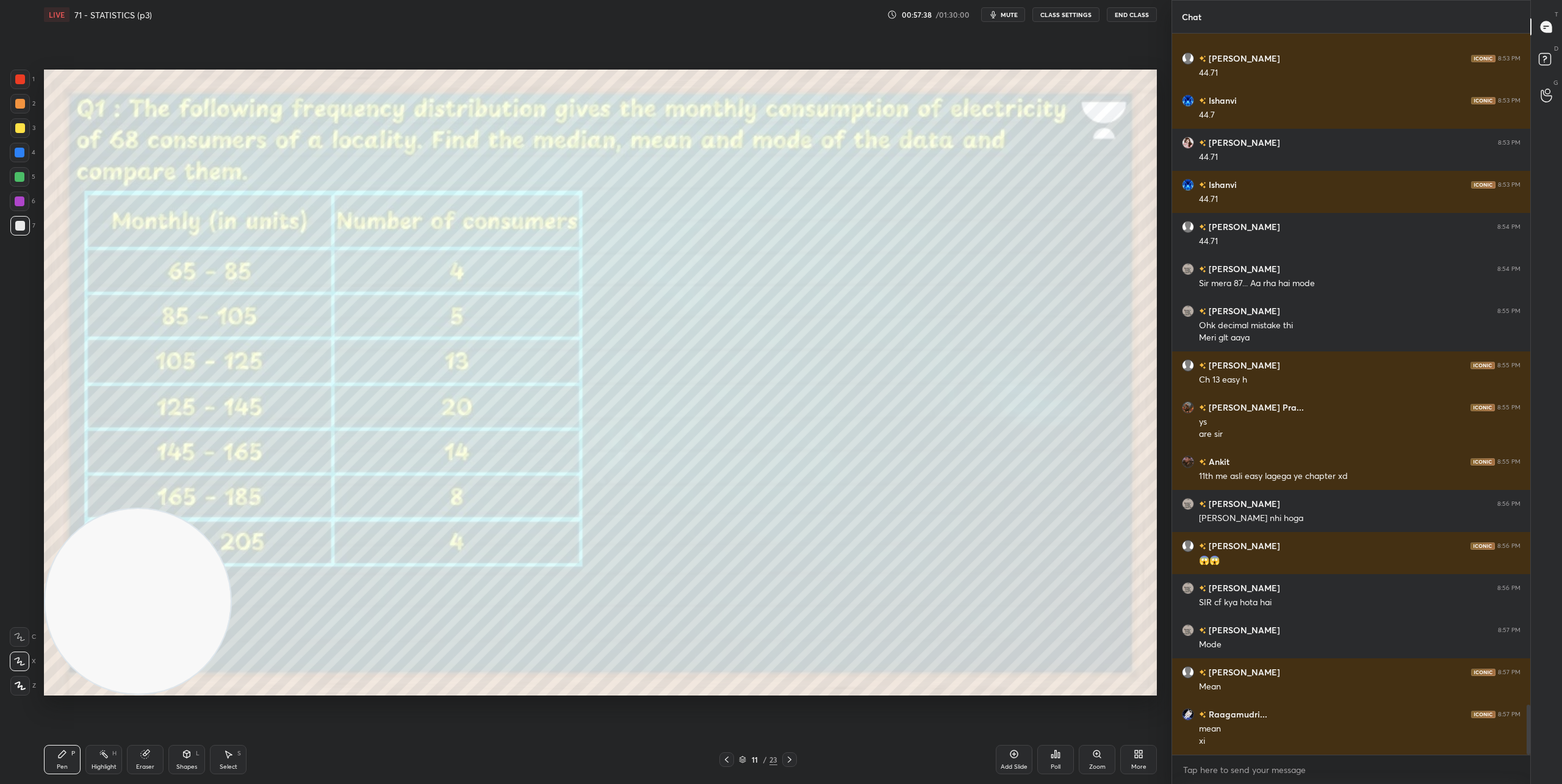
click at [191, 768] on div "Shapes" at bounding box center [187, 767] width 21 height 6
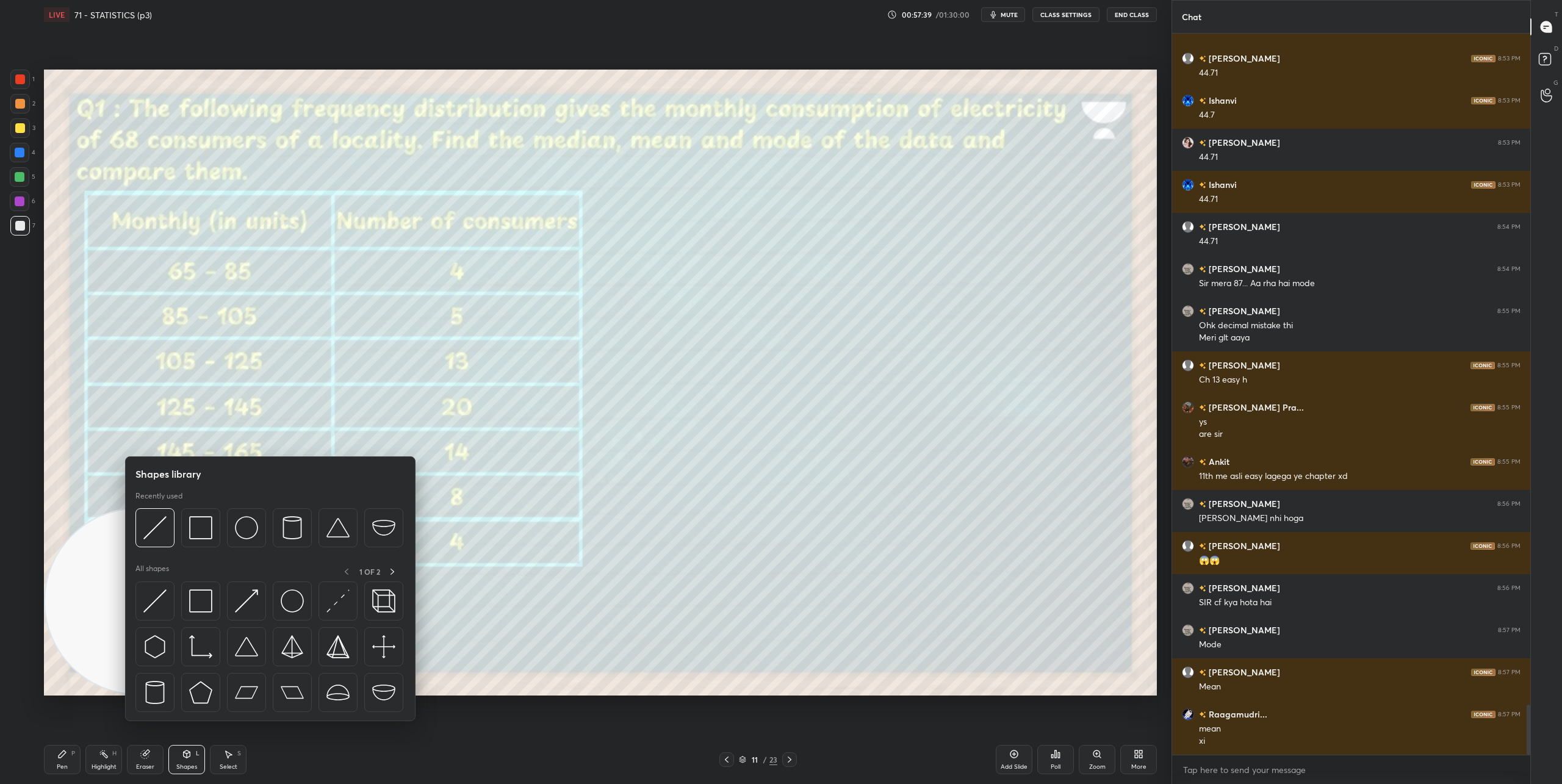
click at [197, 593] on img at bounding box center [200, 601] width 23 height 23
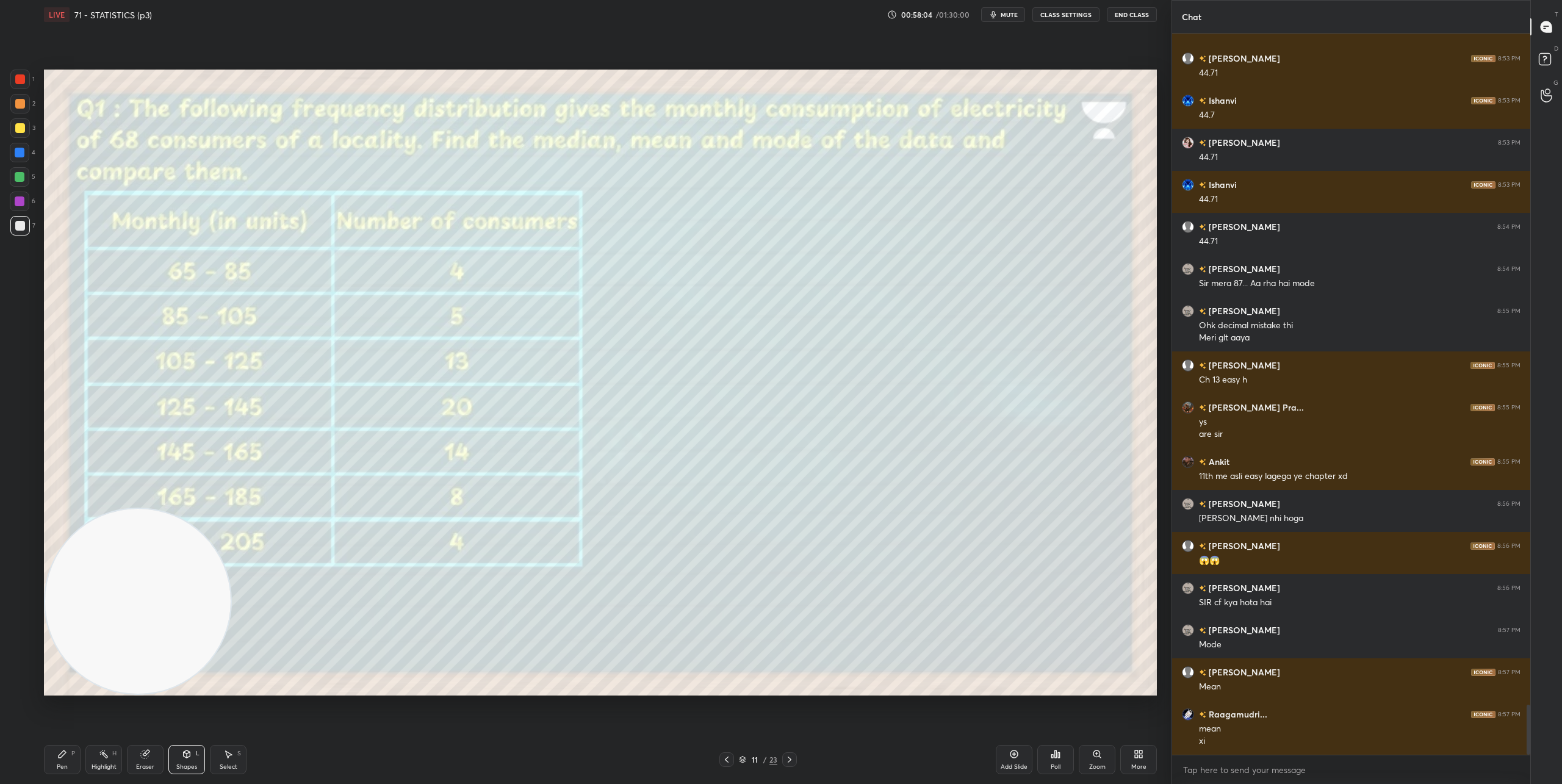
drag, startPoint x: 55, startPoint y: 756, endPoint x: 75, endPoint y: 749, distance: 21.2
click at [56, 756] on div "Pen P" at bounding box center [62, 760] width 36 height 30
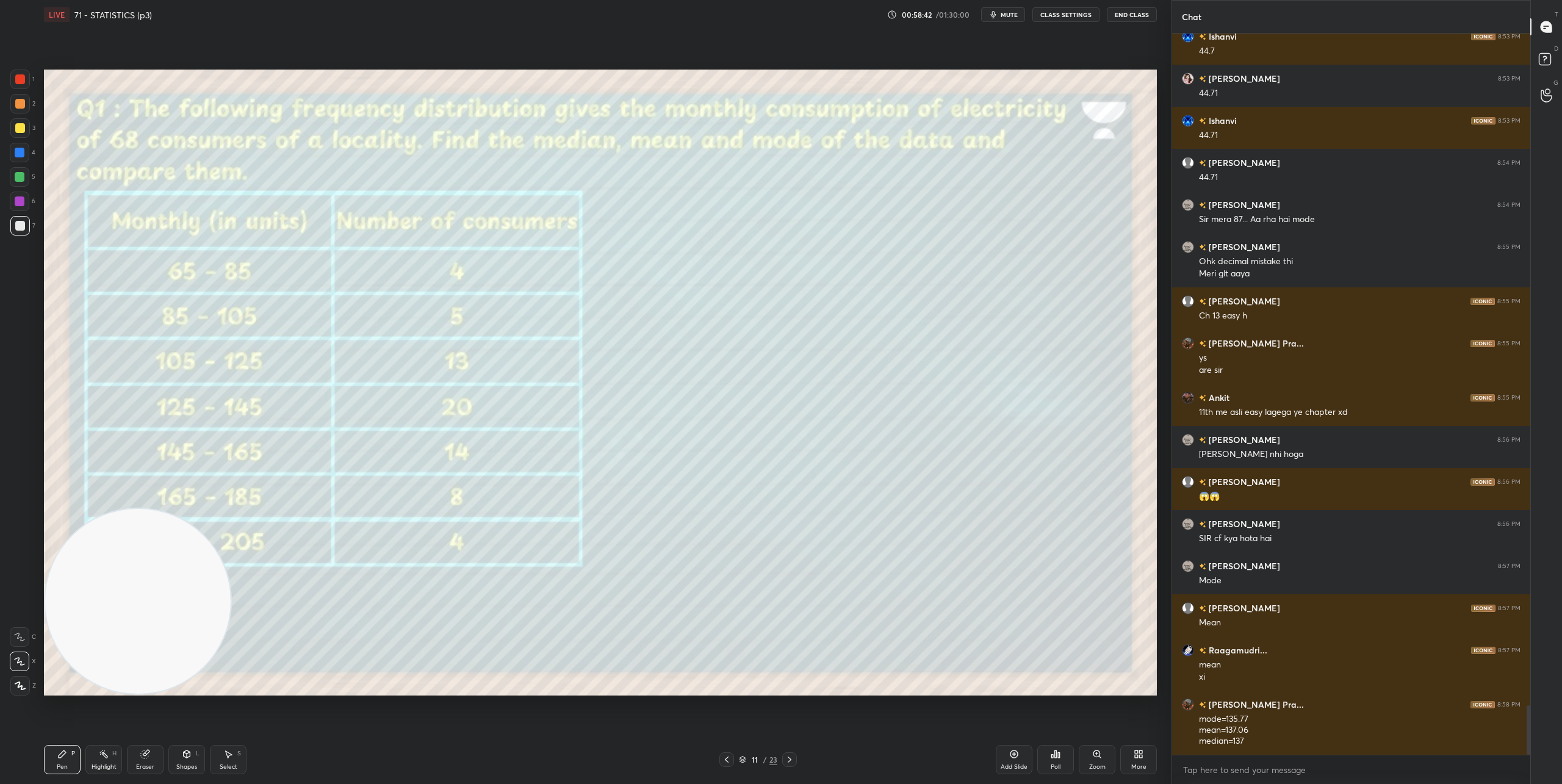
scroll to position [9821, 0]
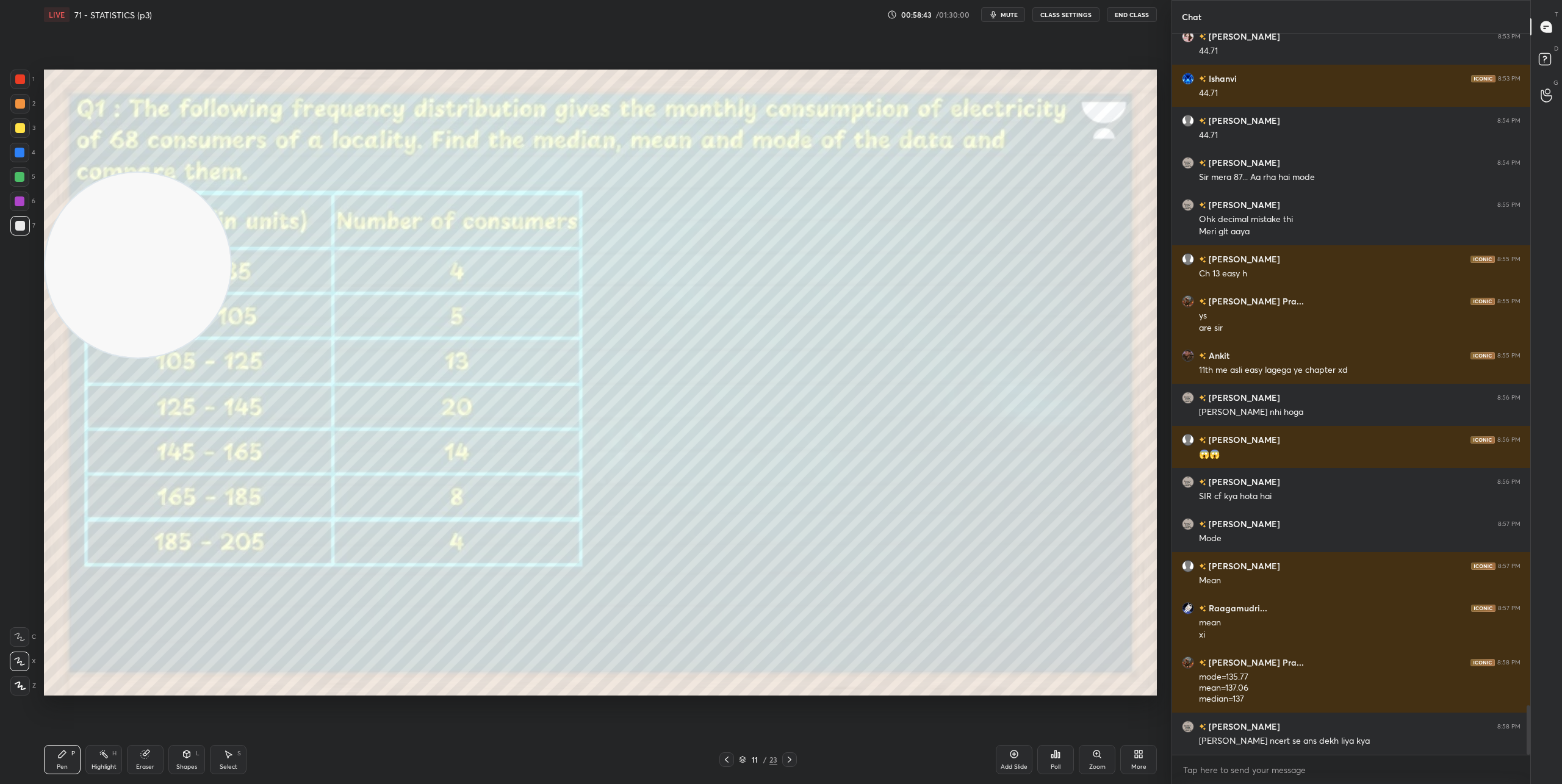
drag, startPoint x: 185, startPoint y: 596, endPoint x: 158, endPoint y: 155, distance: 441.8
click at [154, 173] on video at bounding box center [138, 265] width 185 height 185
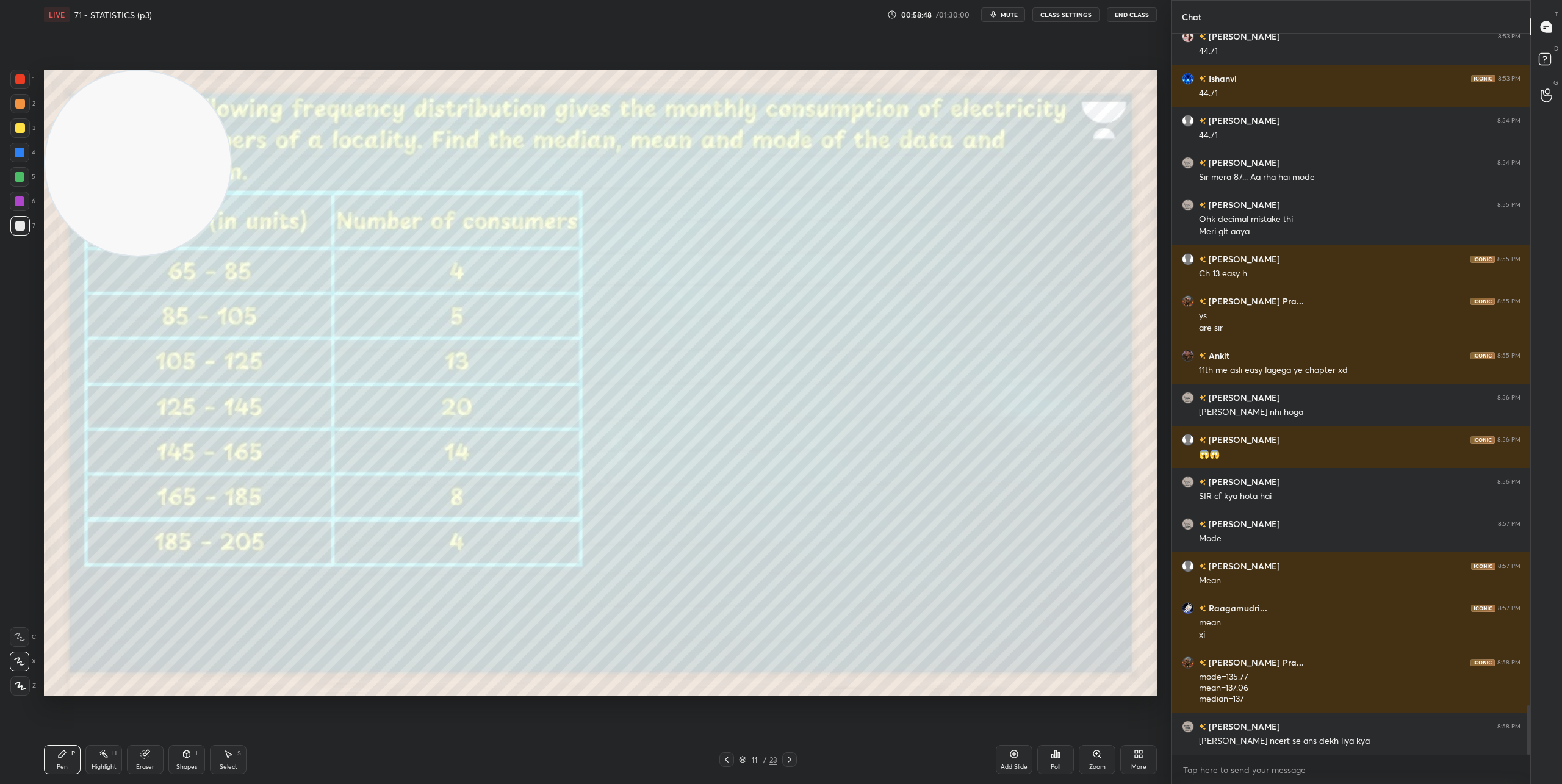
click at [145, 759] on div "Eraser" at bounding box center [145, 760] width 36 height 30
click at [189, 755] on icon at bounding box center [187, 754] width 7 height 8
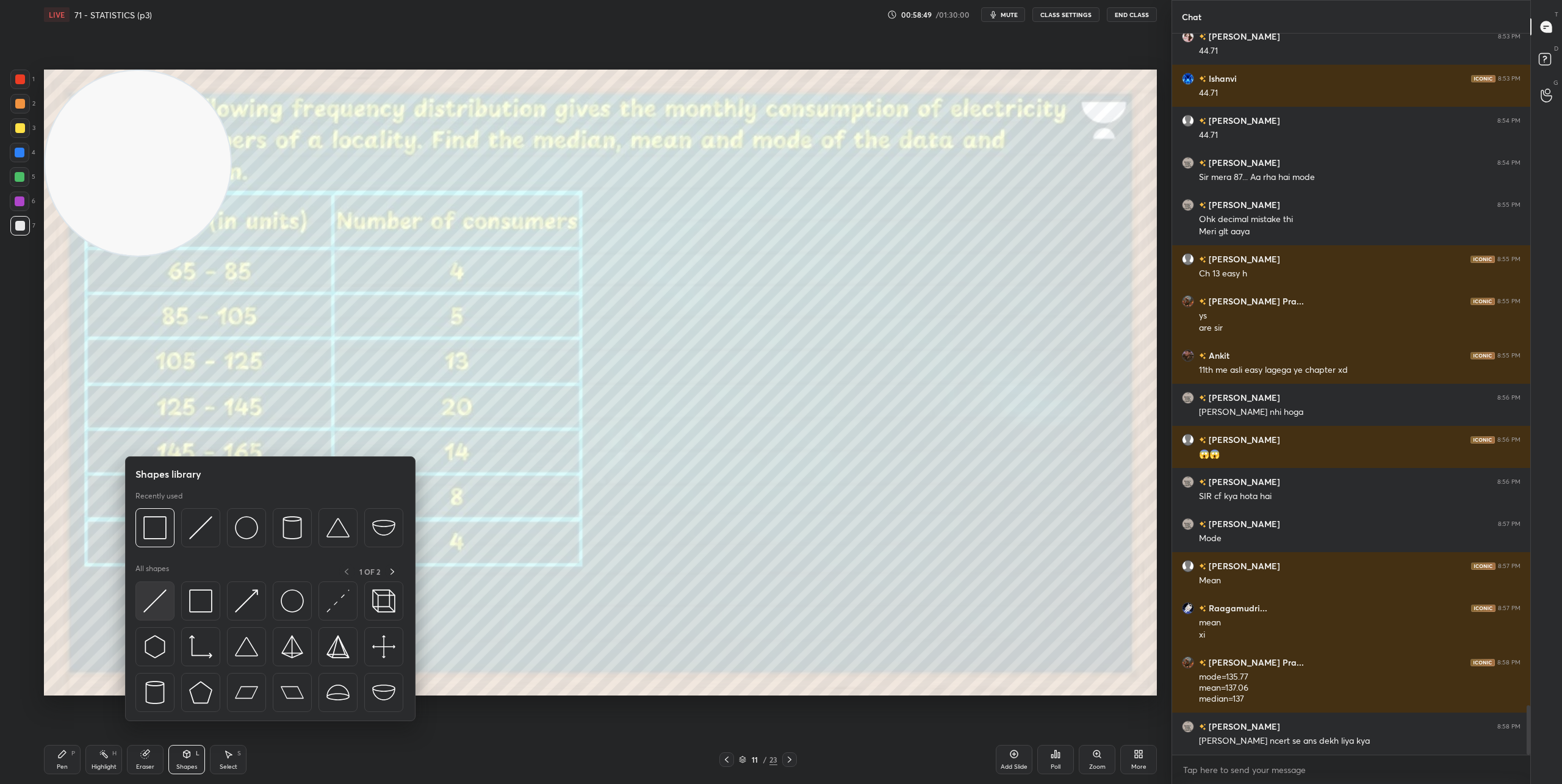
scroll to position [9863, 0]
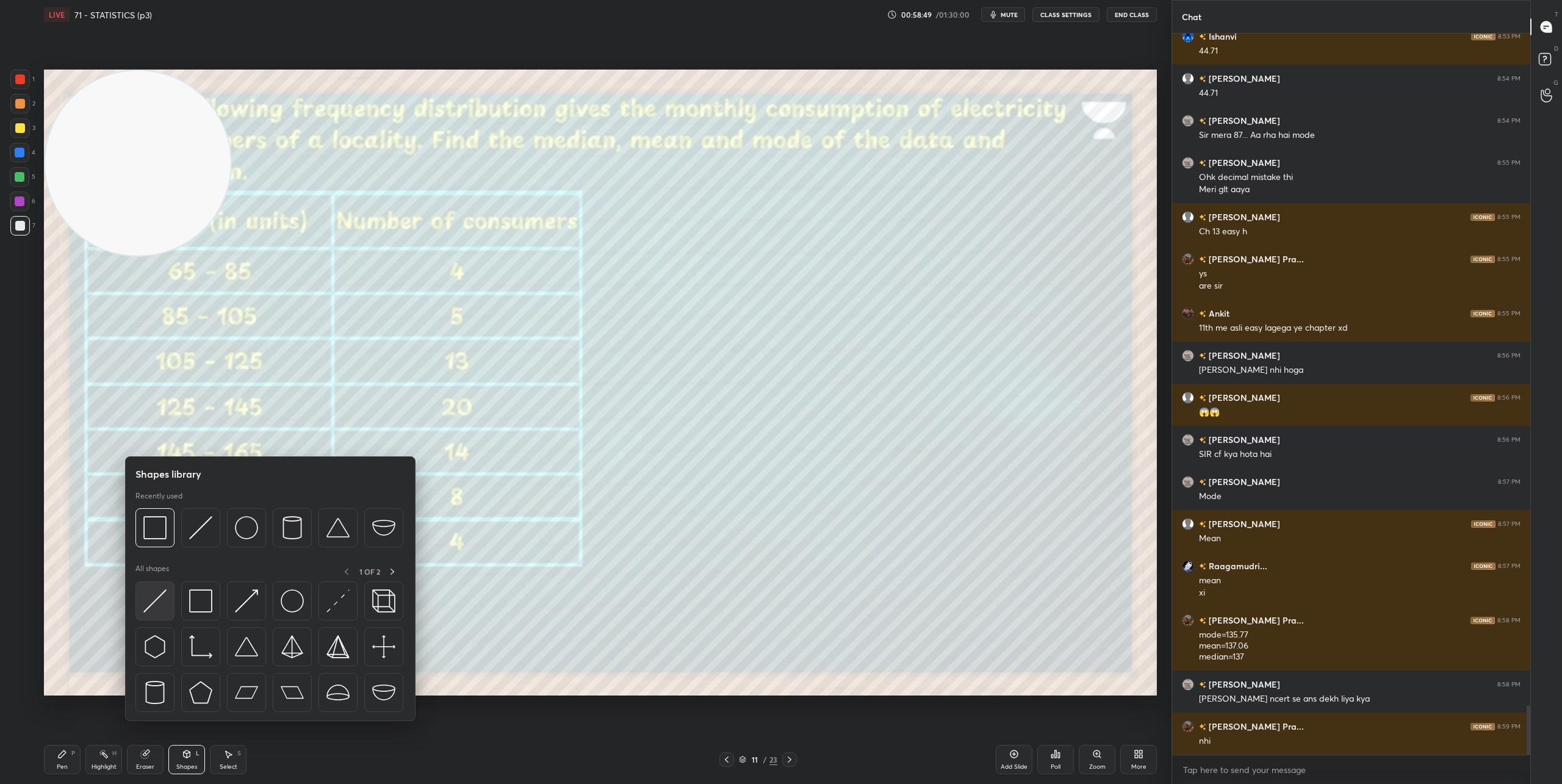
click at [164, 598] on img at bounding box center [155, 601] width 23 height 23
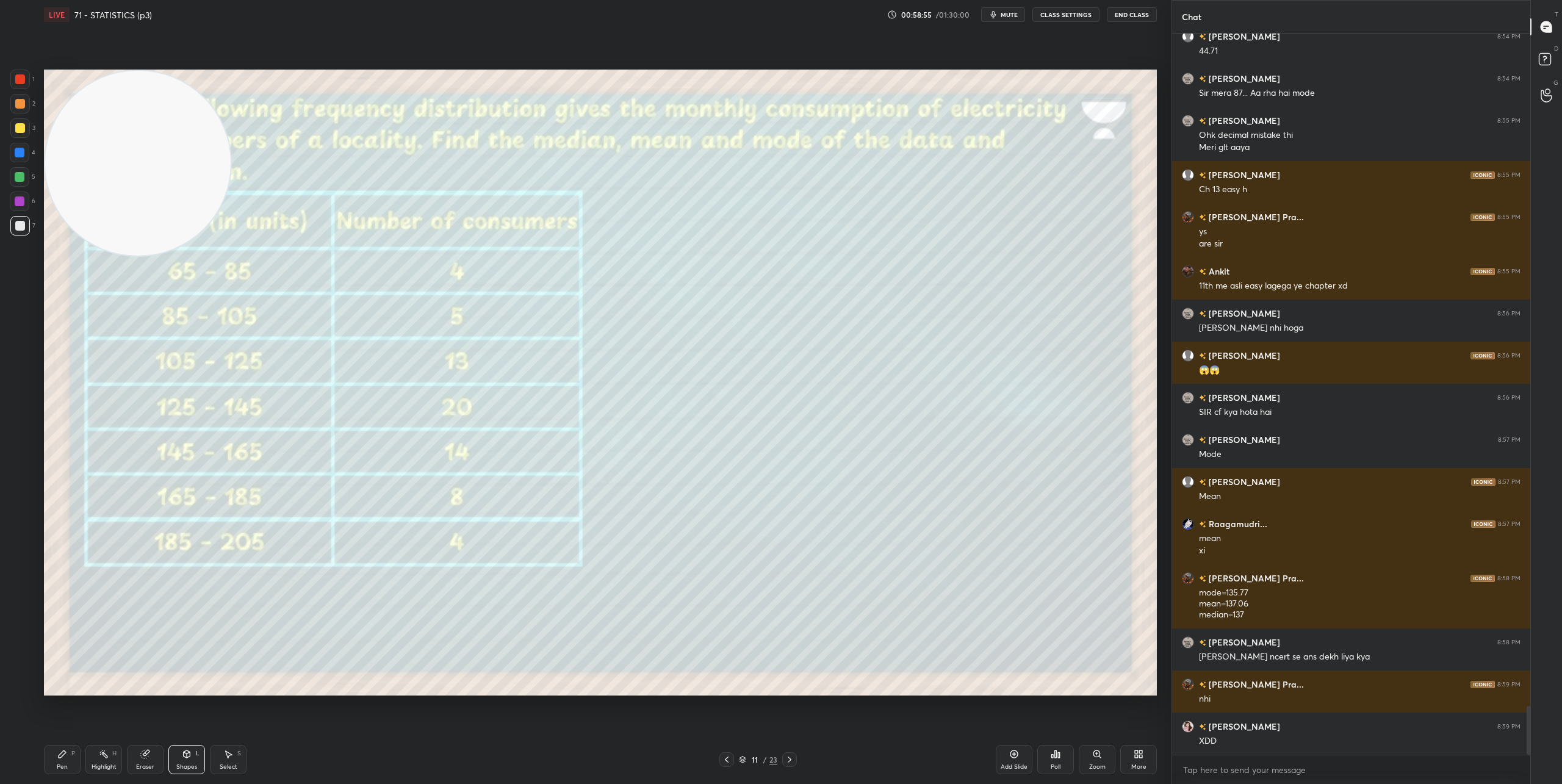
scroll to position [9947, 0]
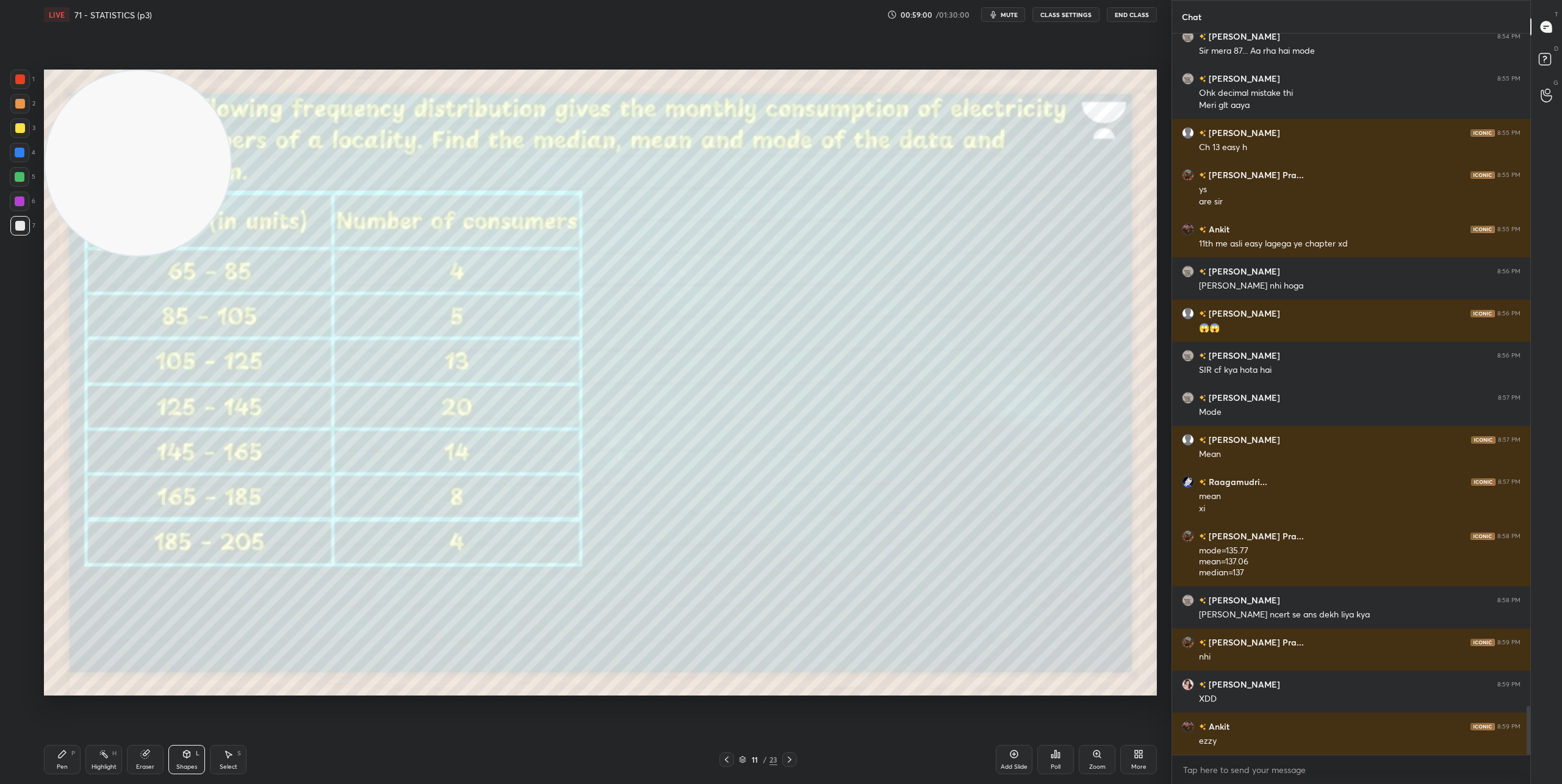
click at [64, 755] on icon at bounding box center [62, 754] width 10 height 10
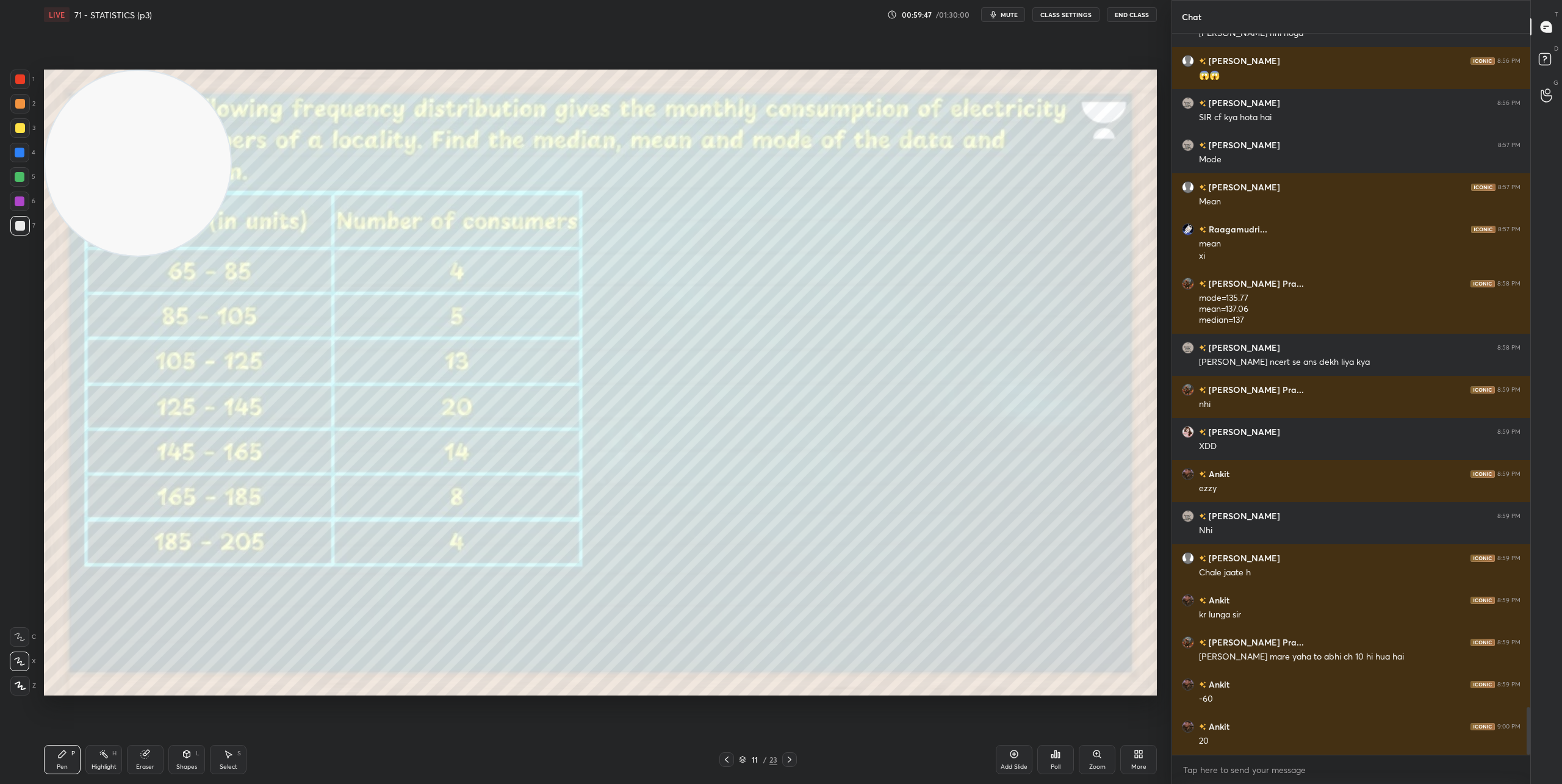
scroll to position [10242, 0]
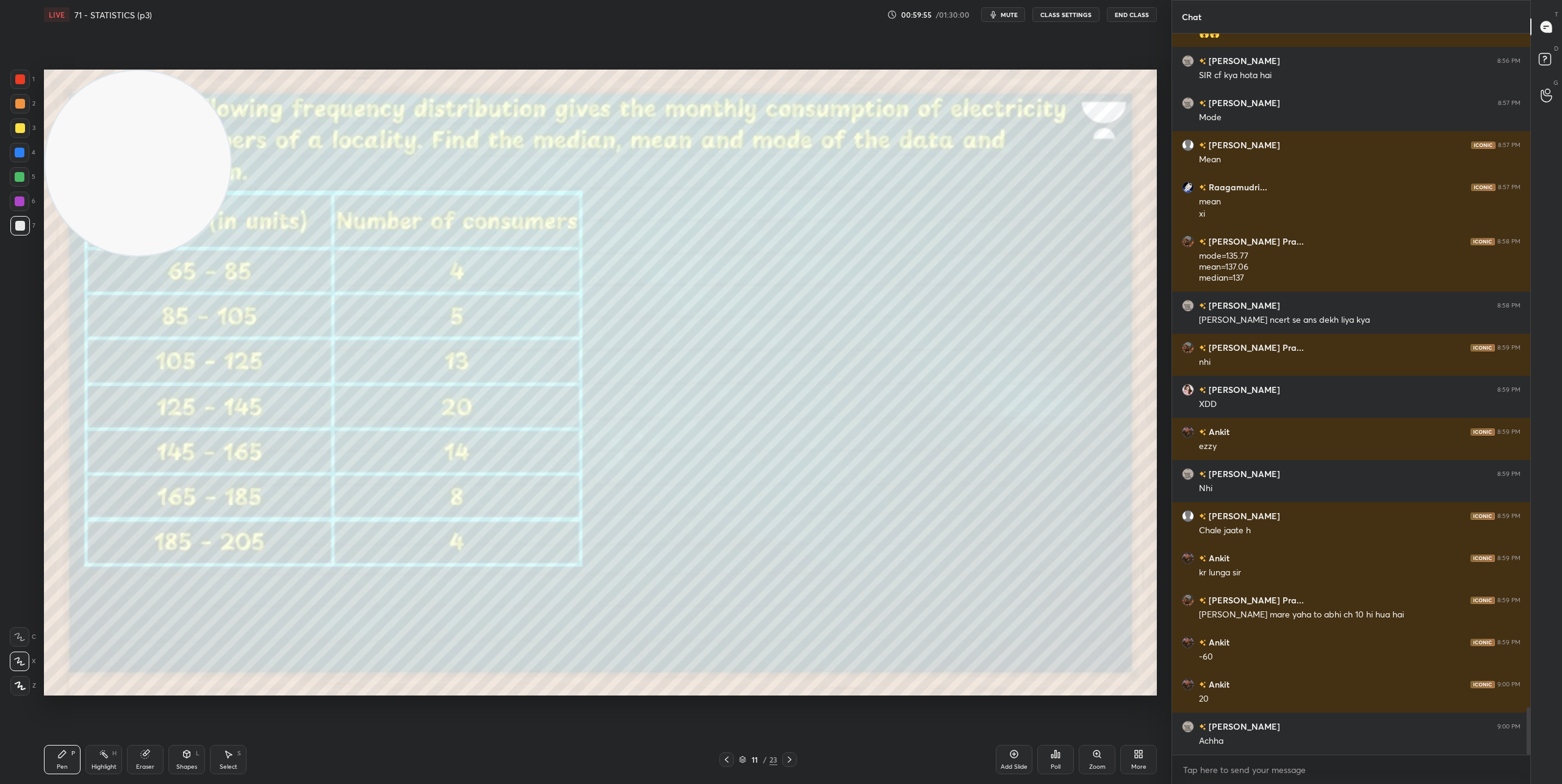
click at [187, 758] on icon at bounding box center [187, 755] width 0 height 4
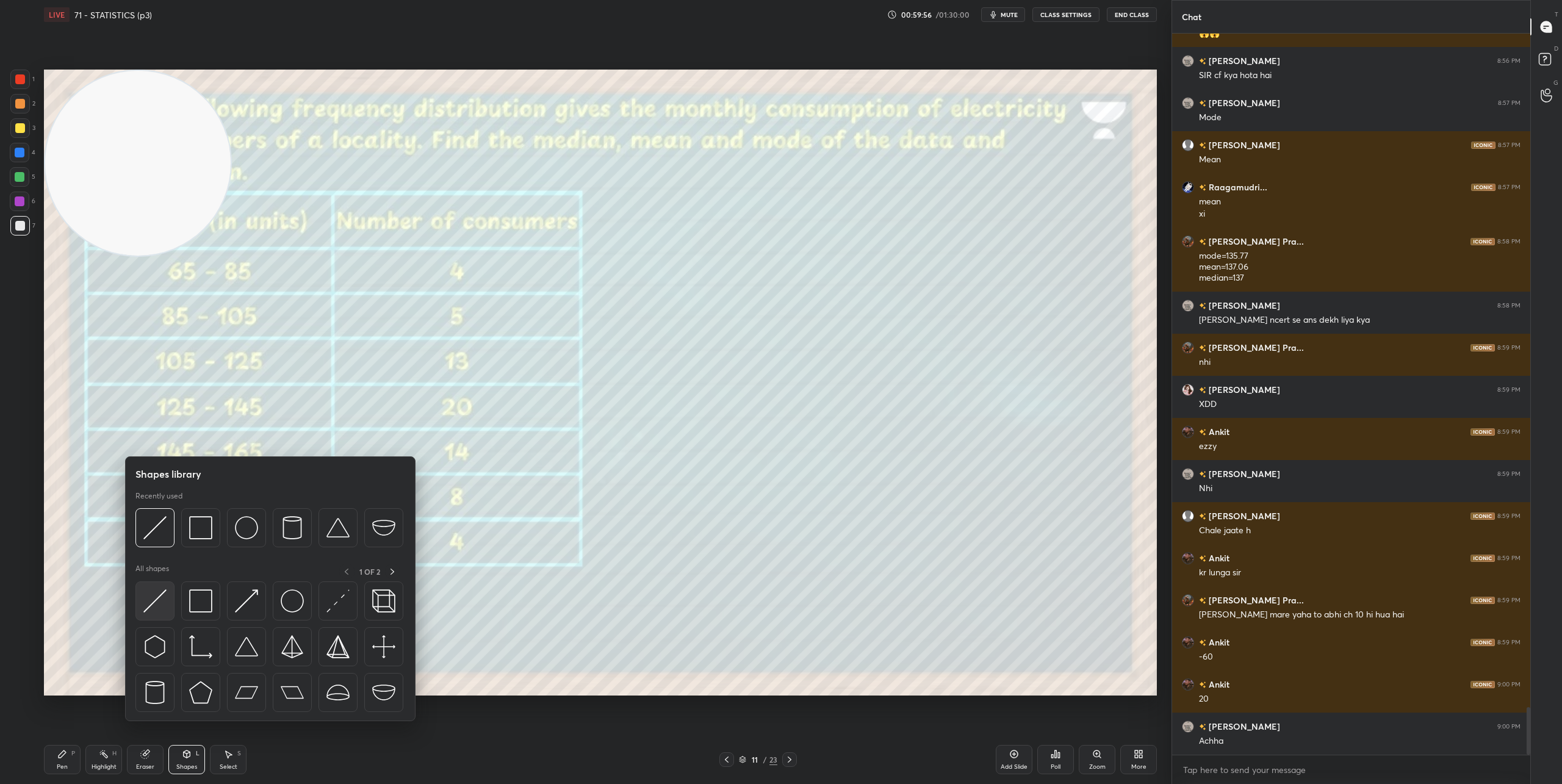
scroll to position [10254, 0]
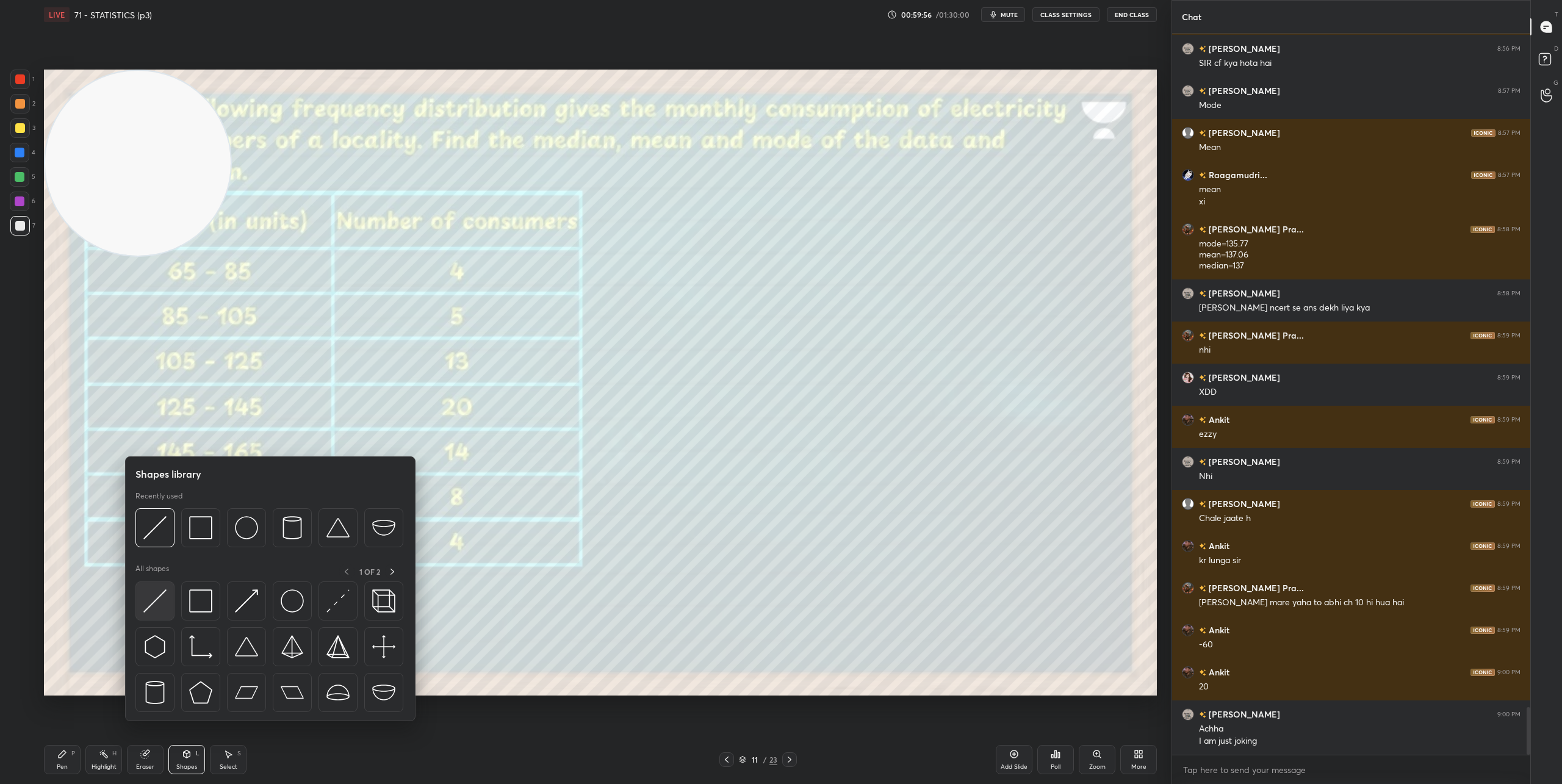
click at [161, 602] on img at bounding box center [155, 601] width 23 height 23
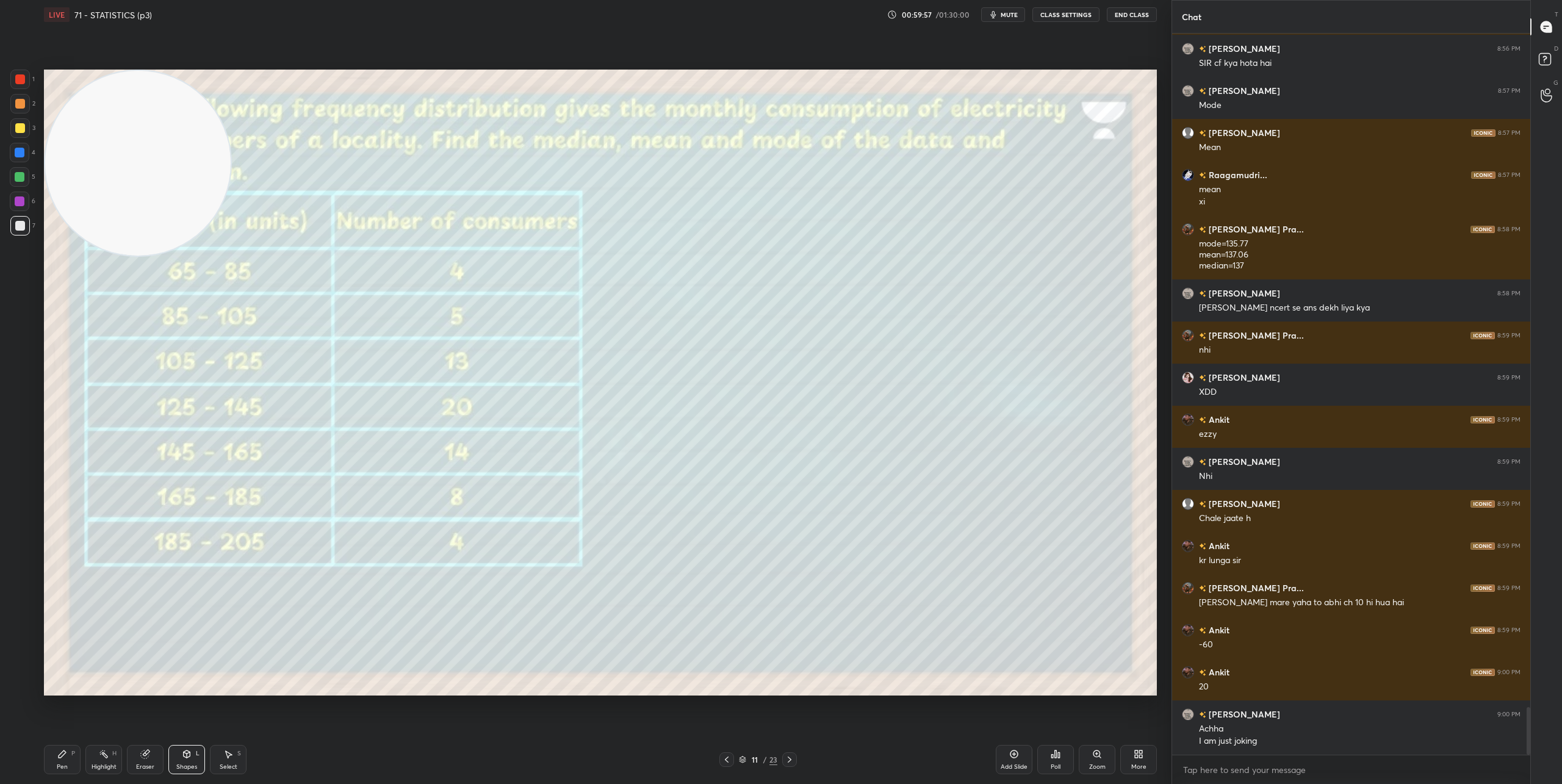
scroll to position [10296, 0]
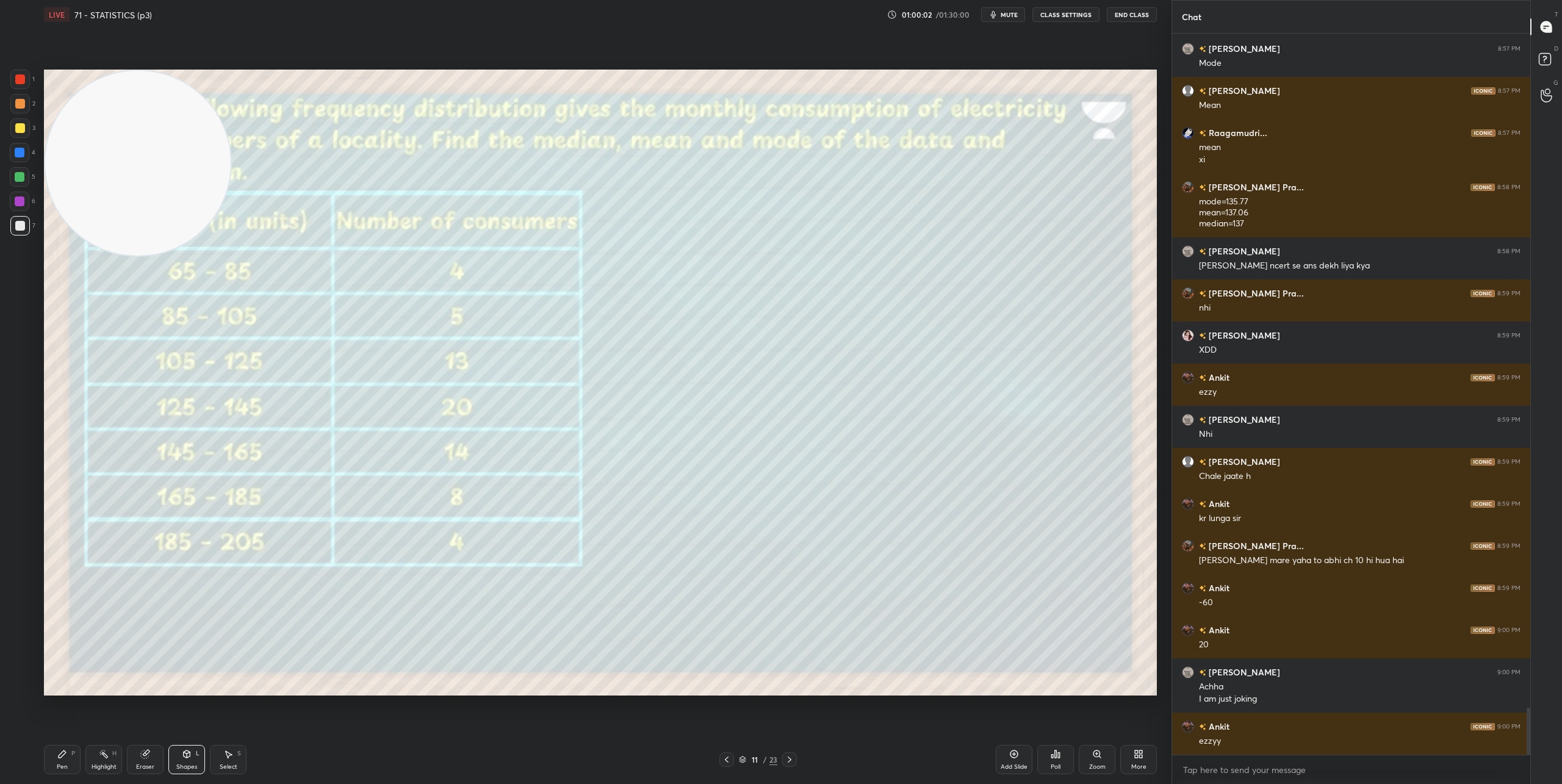
click at [55, 761] on div "Pen P" at bounding box center [62, 760] width 36 height 30
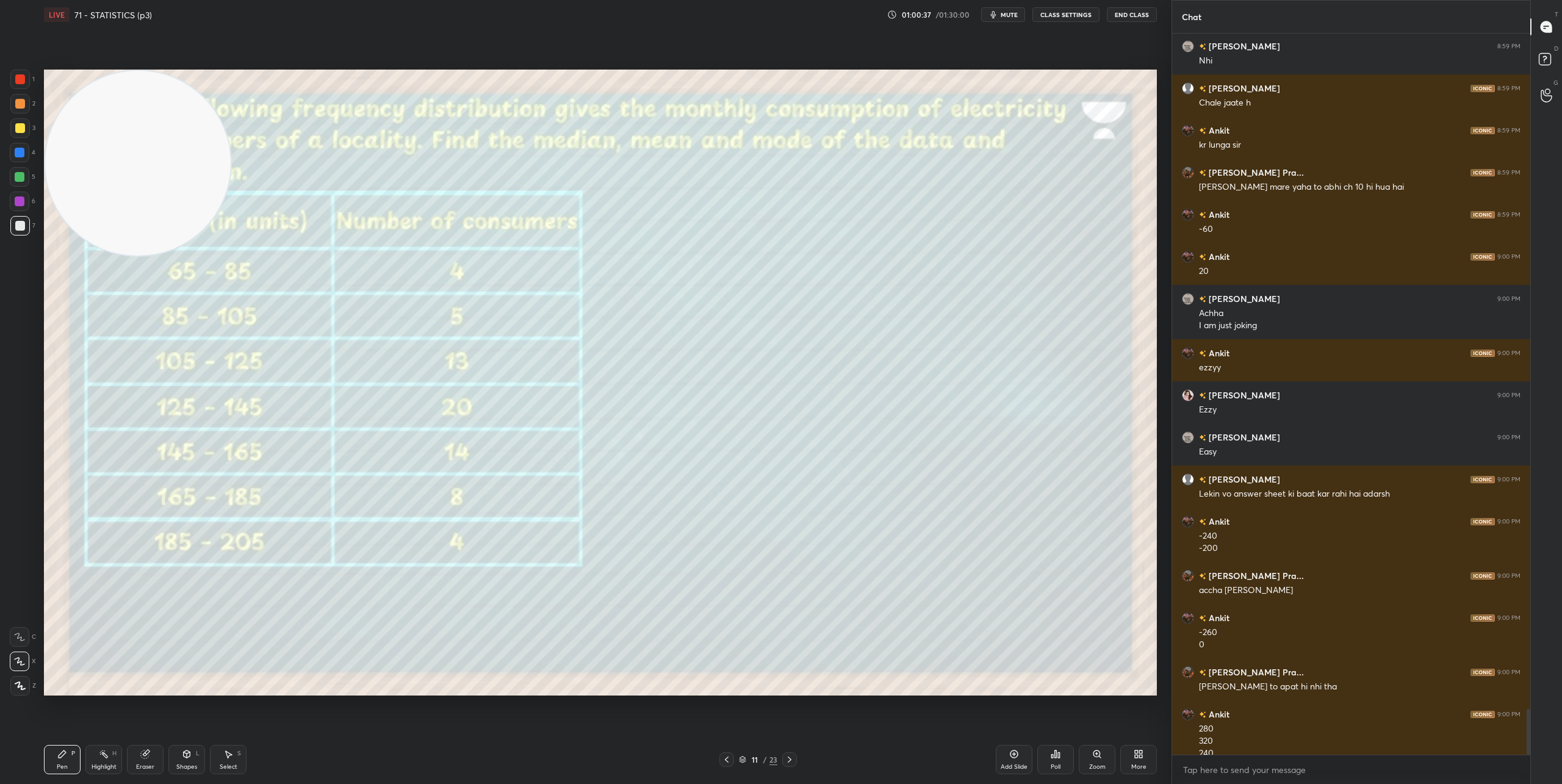
scroll to position [10681, 0]
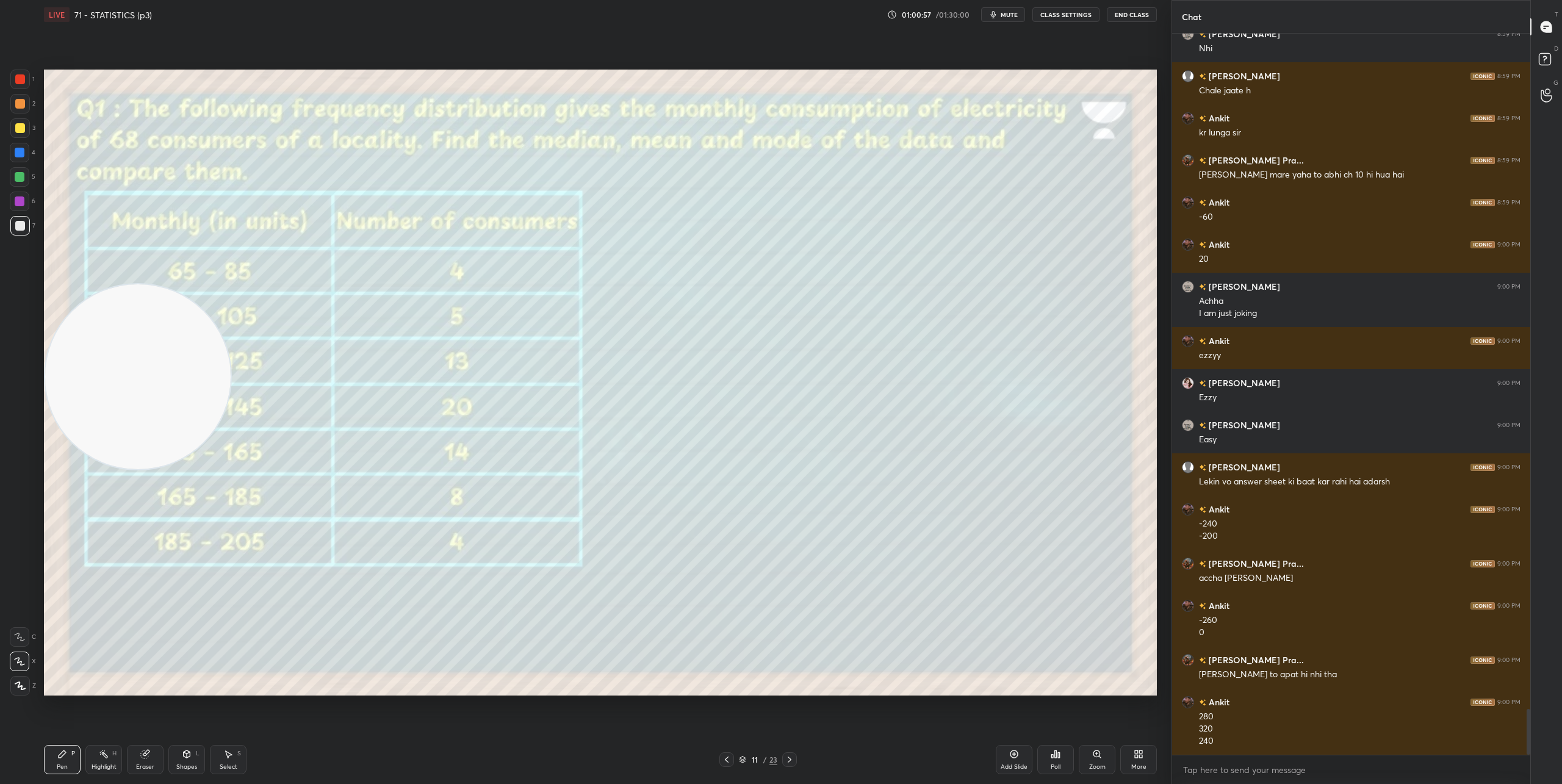
drag, startPoint x: 149, startPoint y: 146, endPoint x: 137, endPoint y: 457, distance: 311.2
click at [131, 470] on video at bounding box center [138, 376] width 185 height 185
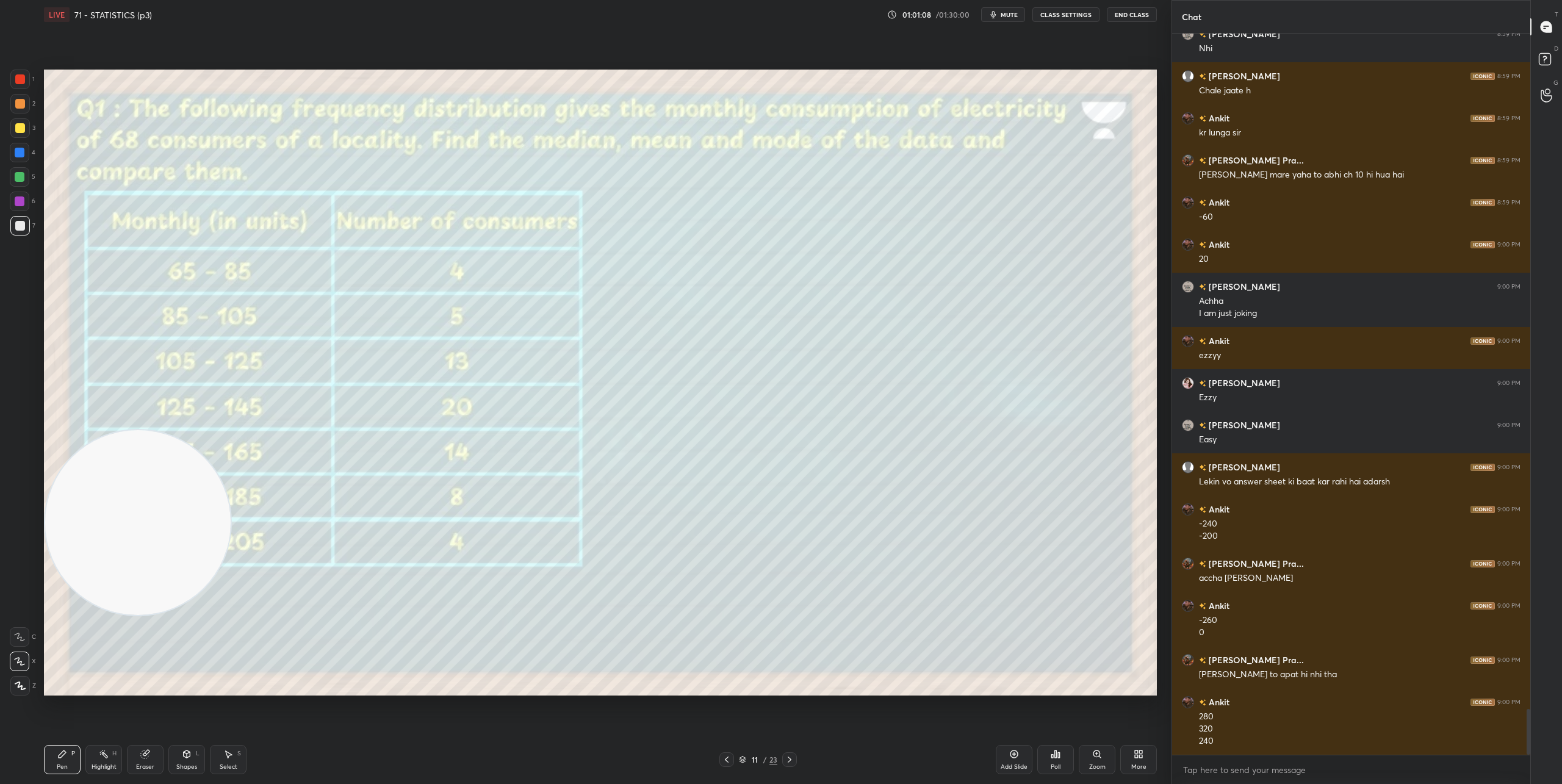
scroll to position [10723, 0]
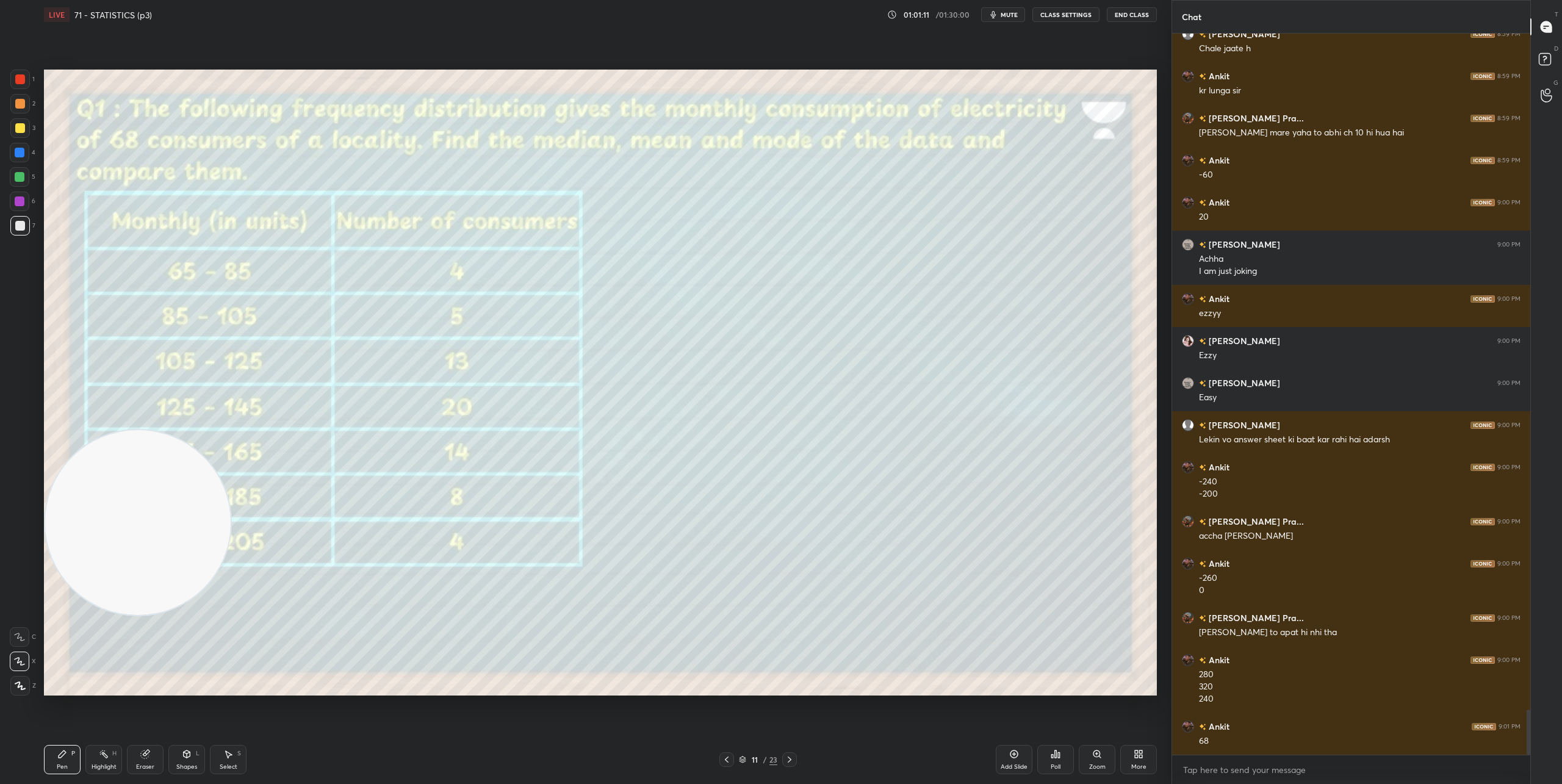
click at [179, 758] on div "Shapes L" at bounding box center [187, 760] width 36 height 30
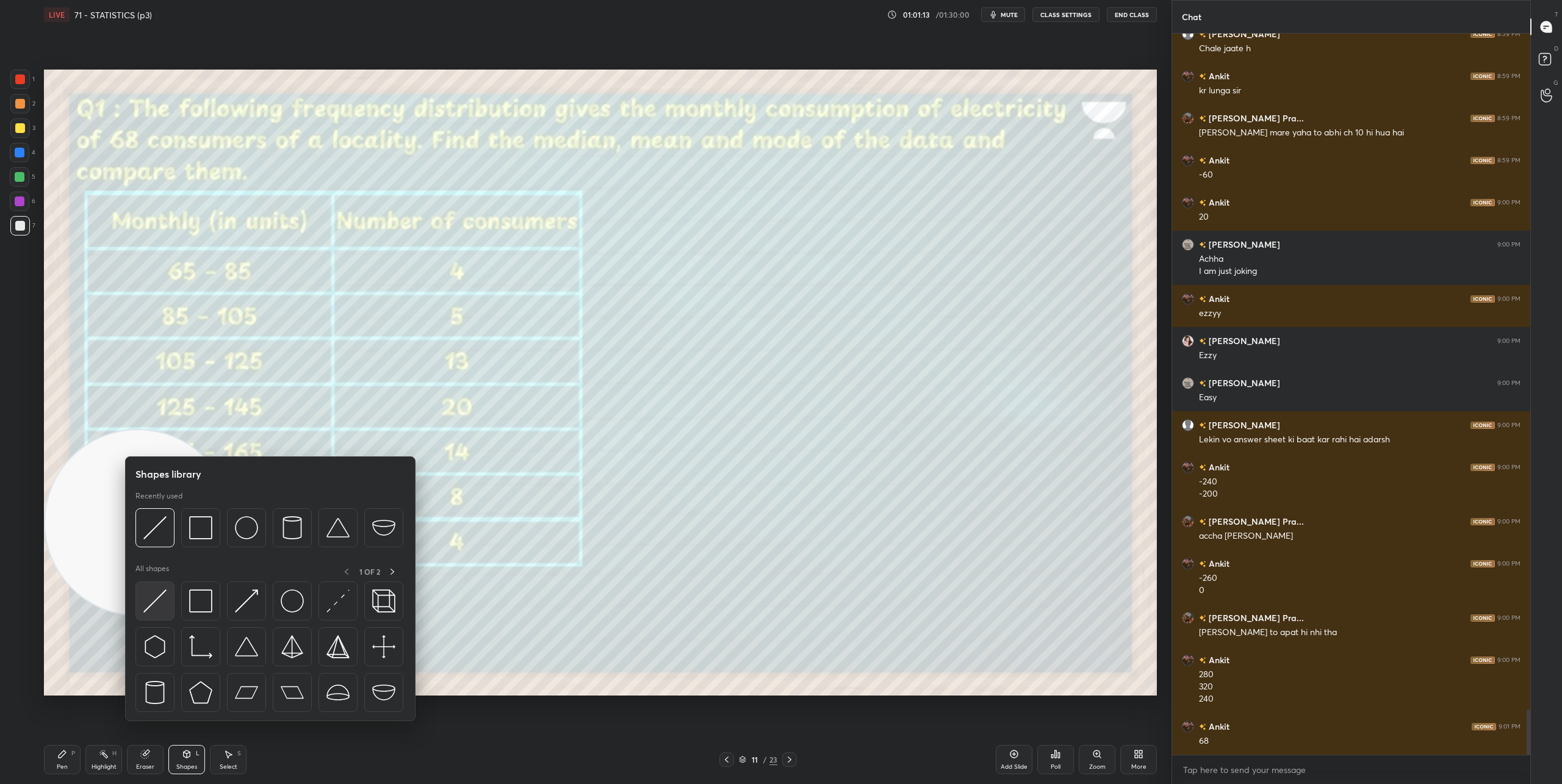
click at [167, 606] on div at bounding box center [155, 601] width 39 height 39
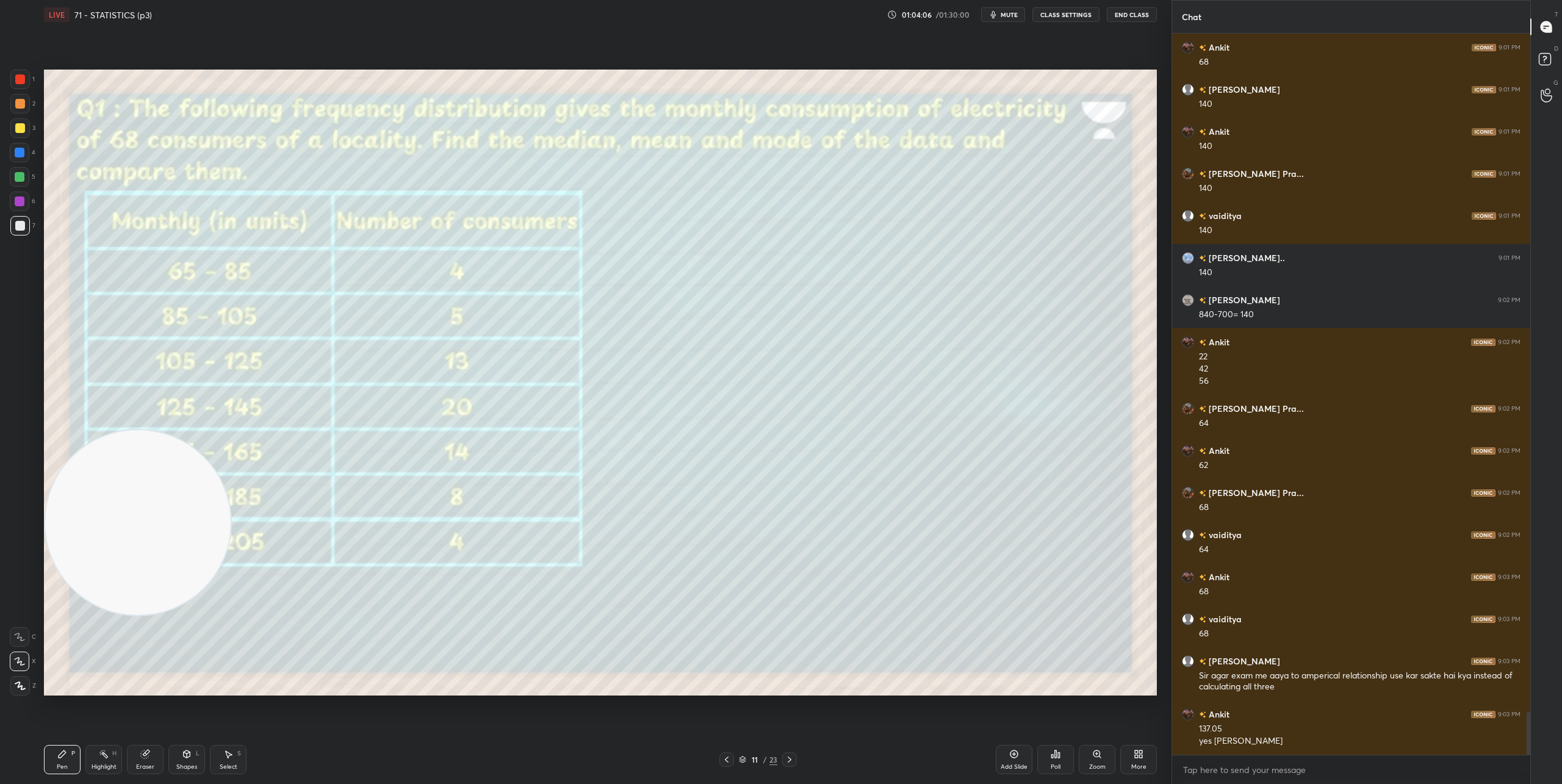
scroll to position [11445, 0]
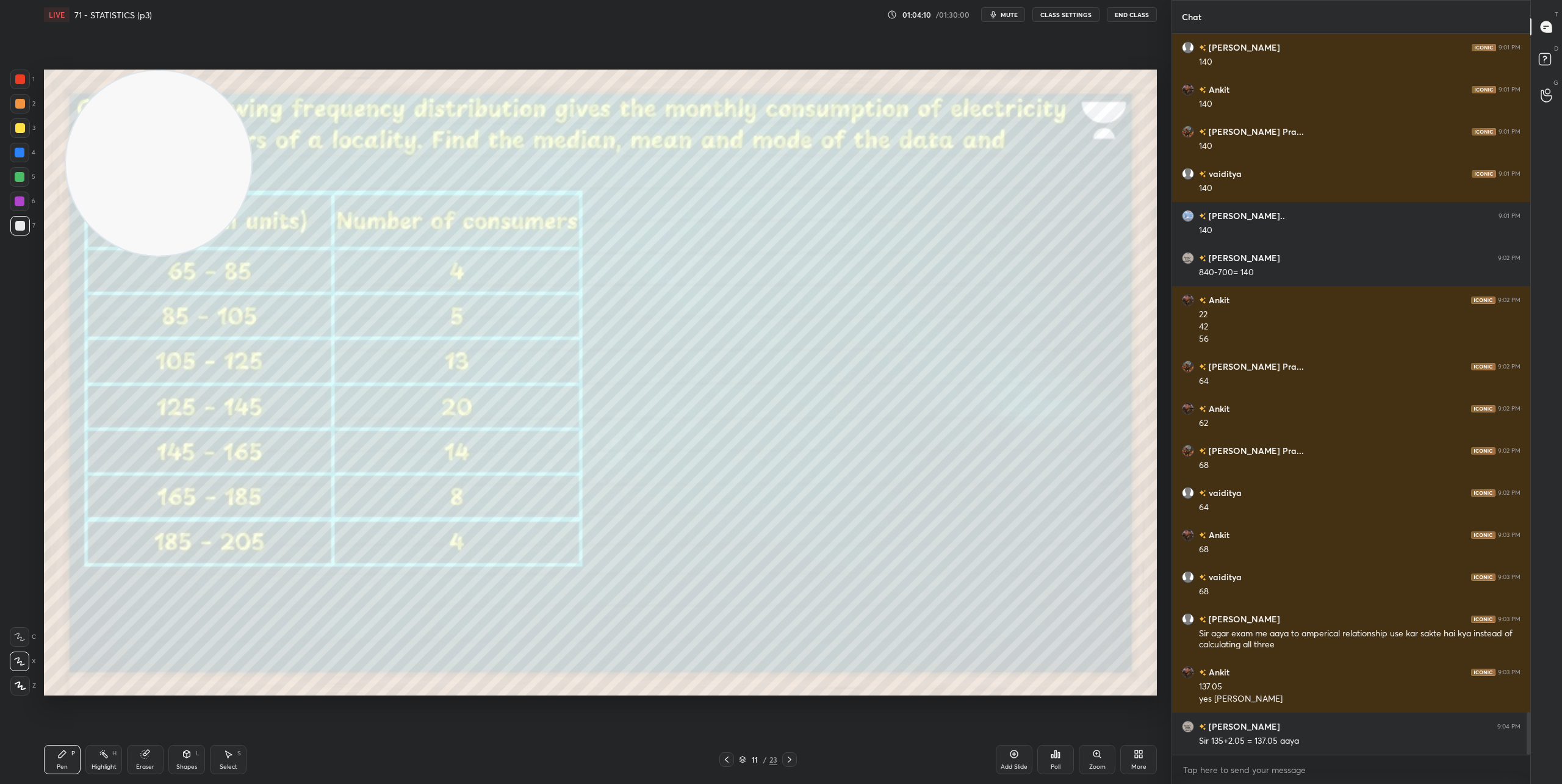
drag, startPoint x: 161, startPoint y: 531, endPoint x: 190, endPoint y: 109, distance: 423.0
click at [190, 96] on video at bounding box center [158, 163] width 185 height 185
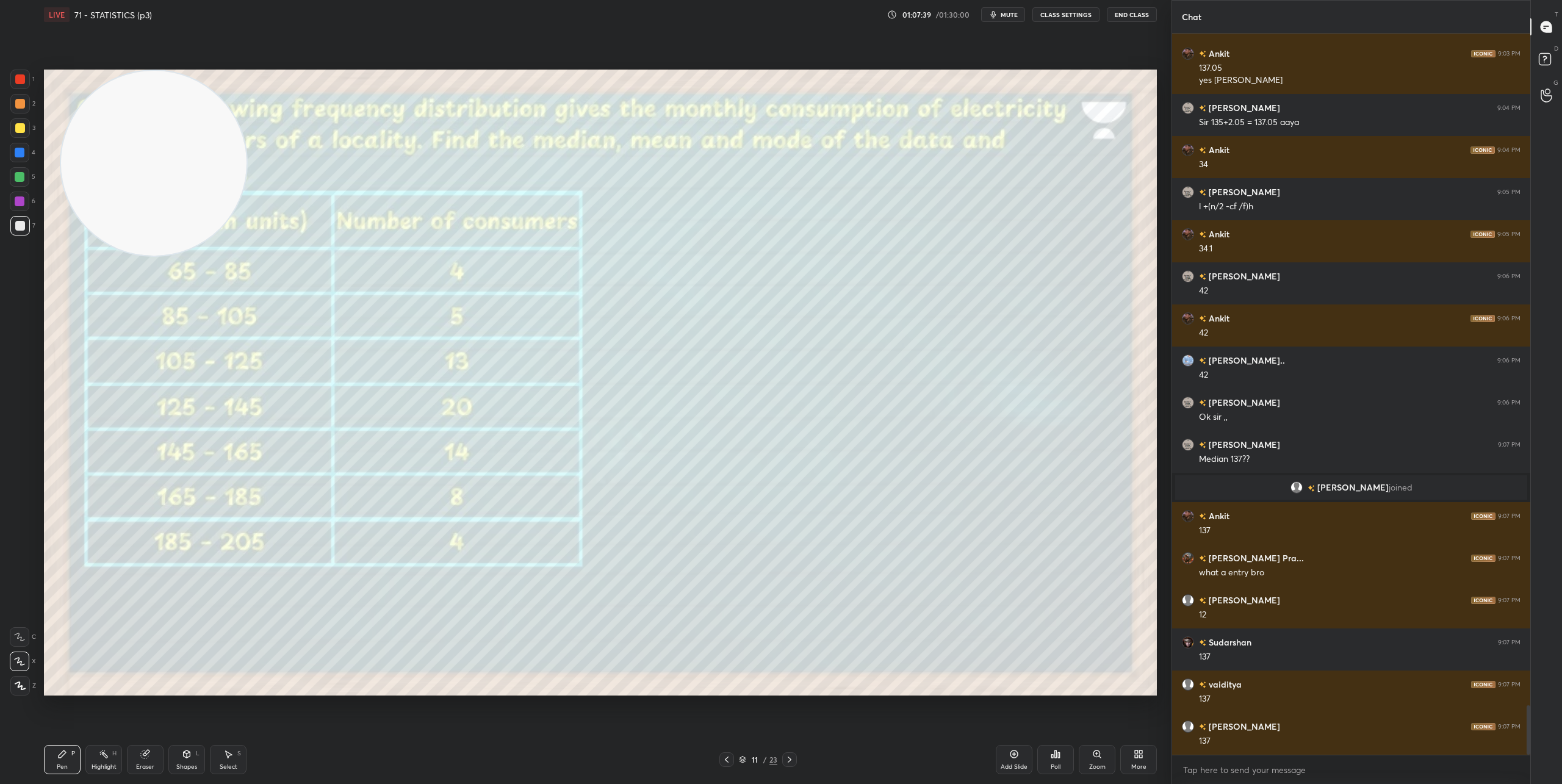
scroll to position [9893, 0]
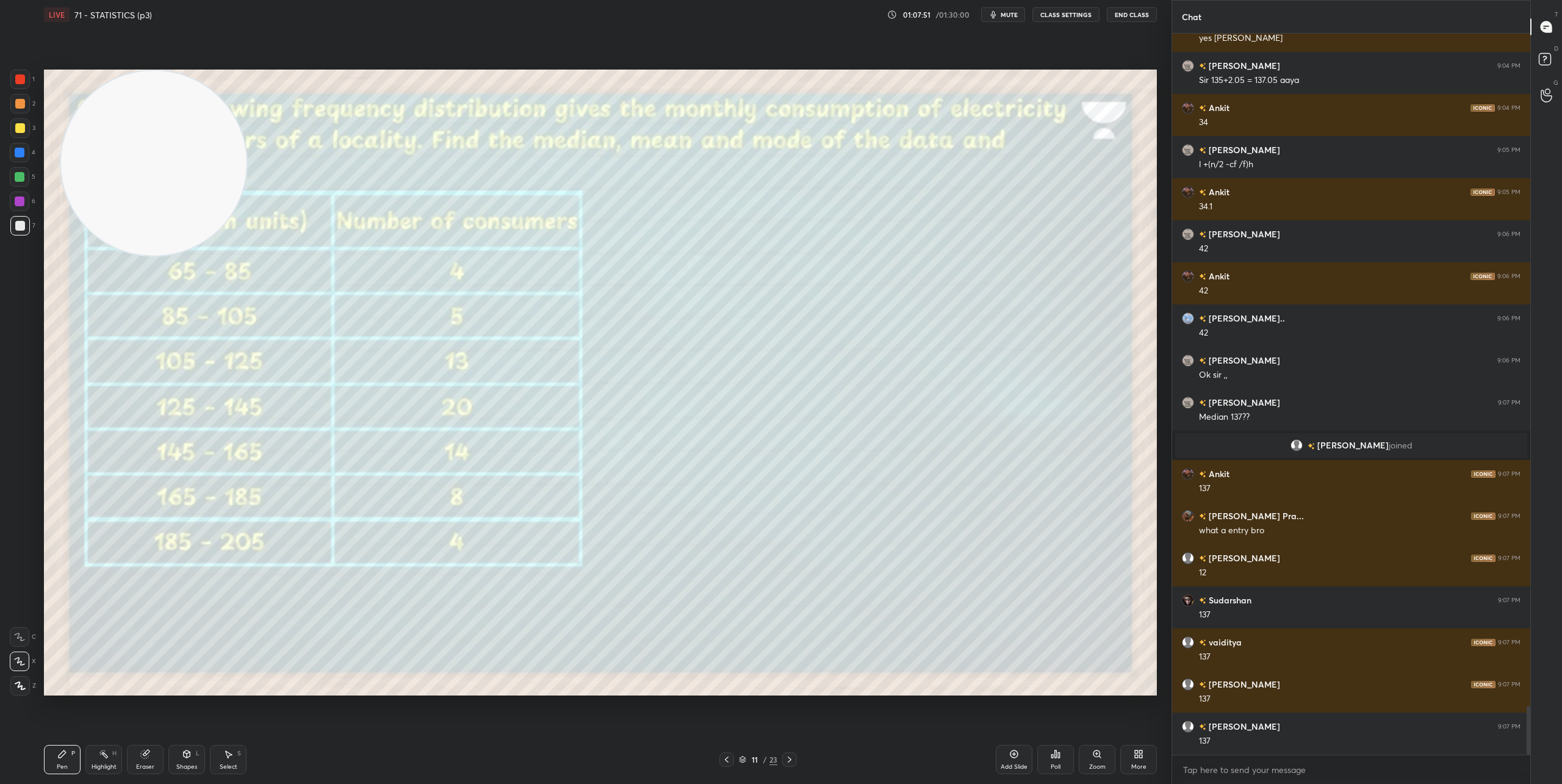
click at [150, 760] on div "Eraser" at bounding box center [145, 760] width 36 height 30
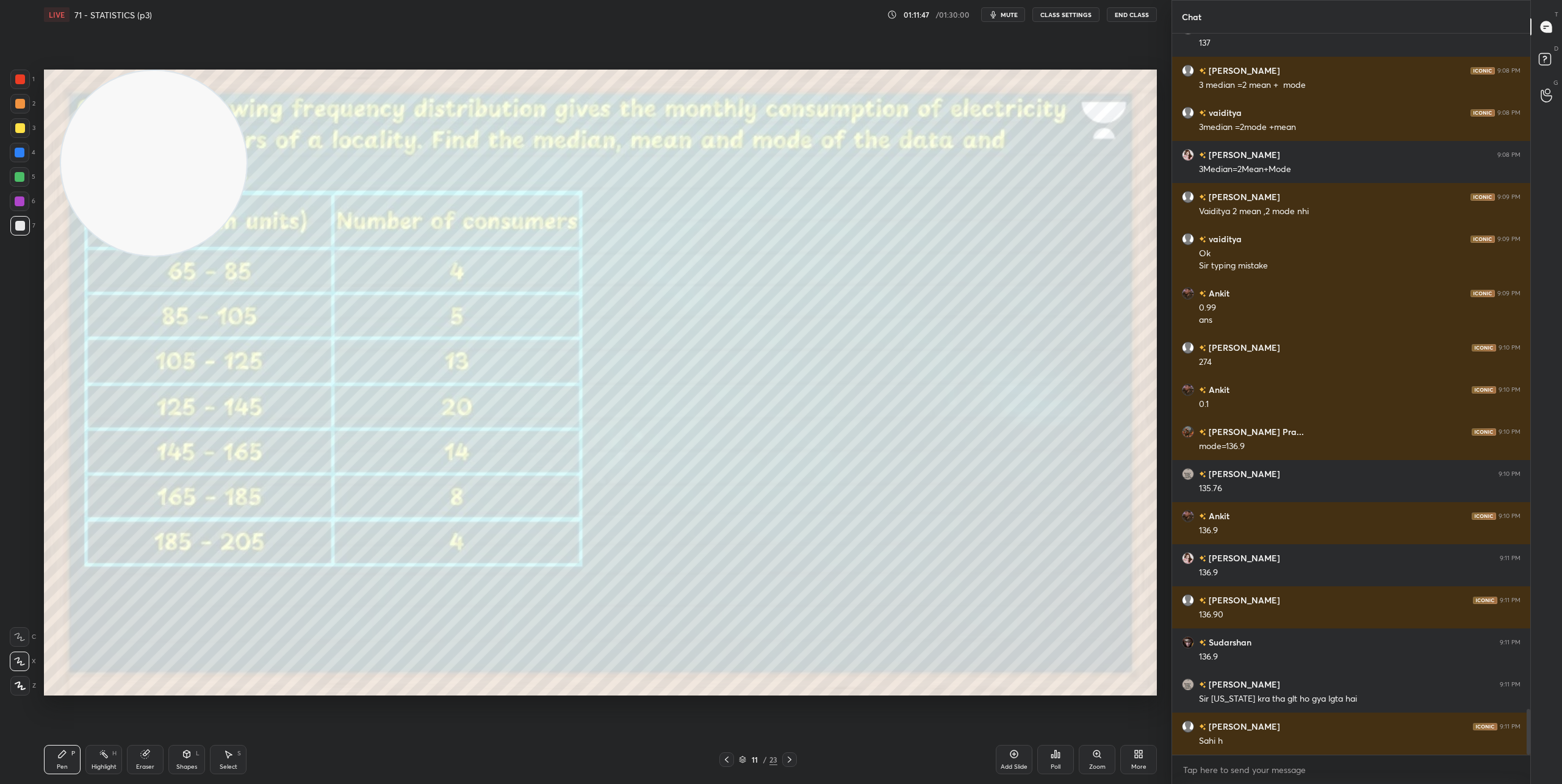
scroll to position [10633, 0]
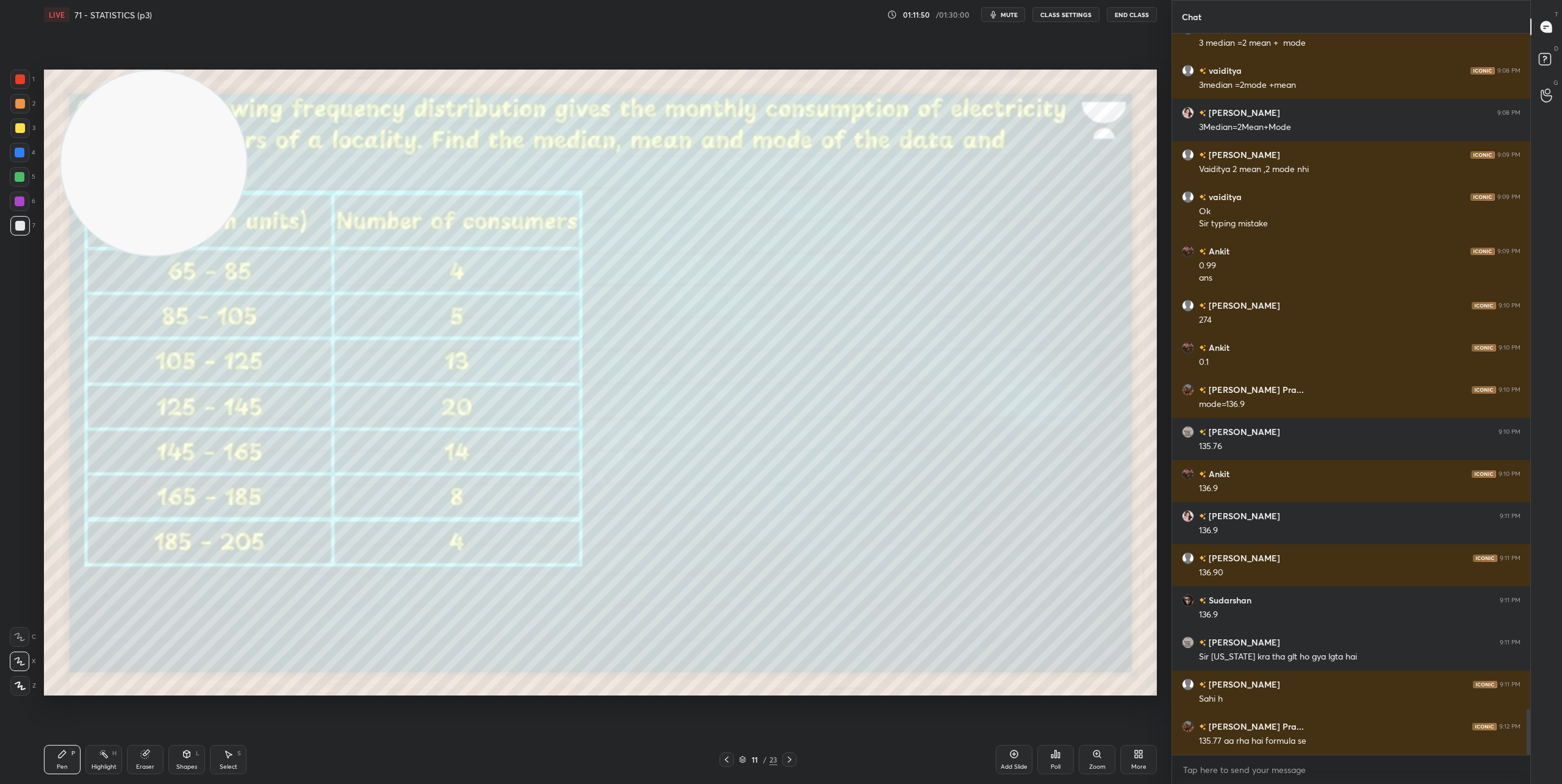
click at [767, 765] on div "11 / 23" at bounding box center [758, 759] width 77 height 14
click at [767, 760] on div "11 / 23" at bounding box center [758, 759] width 38 height 11
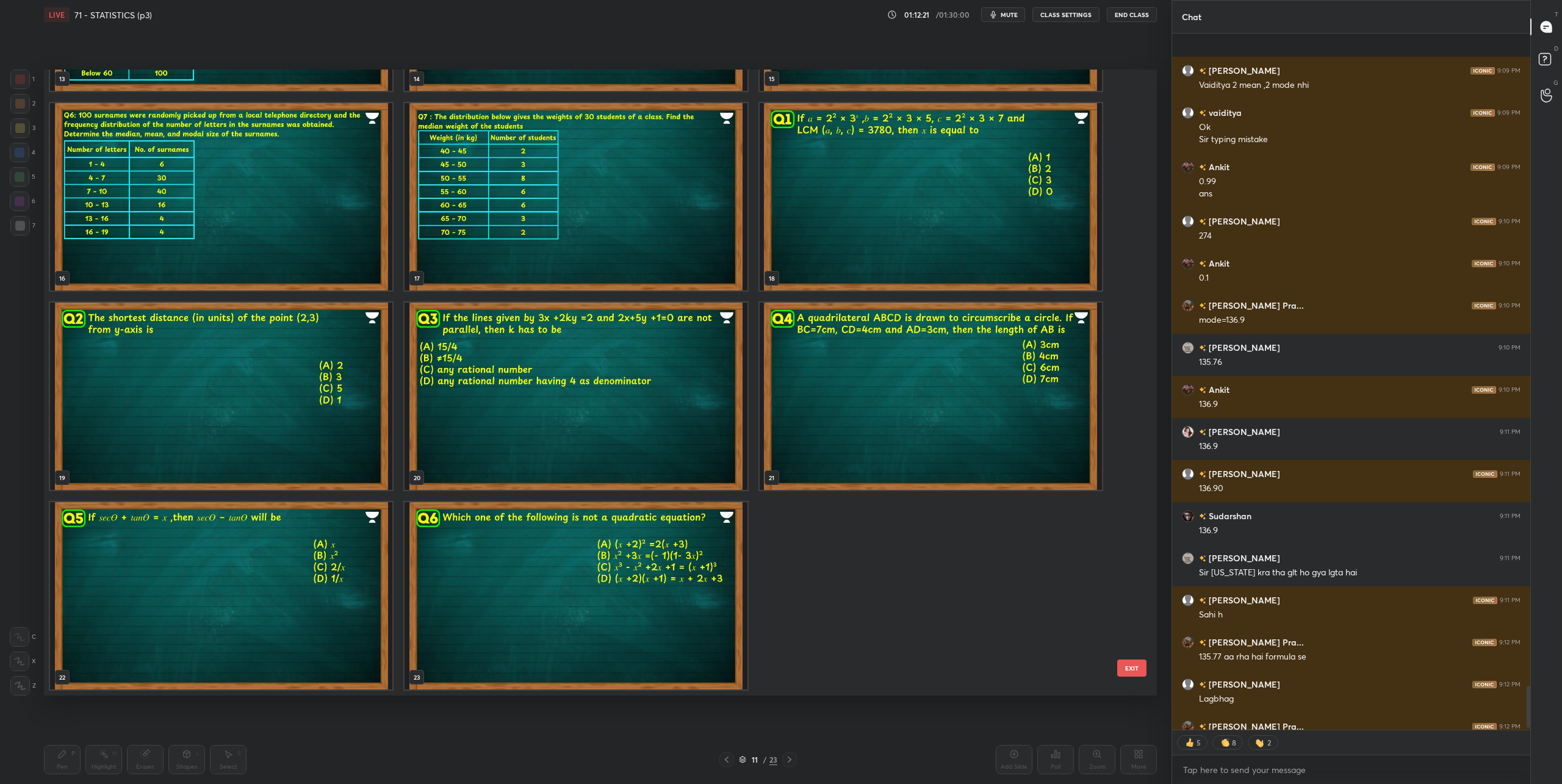
scroll to position [10784, 0]
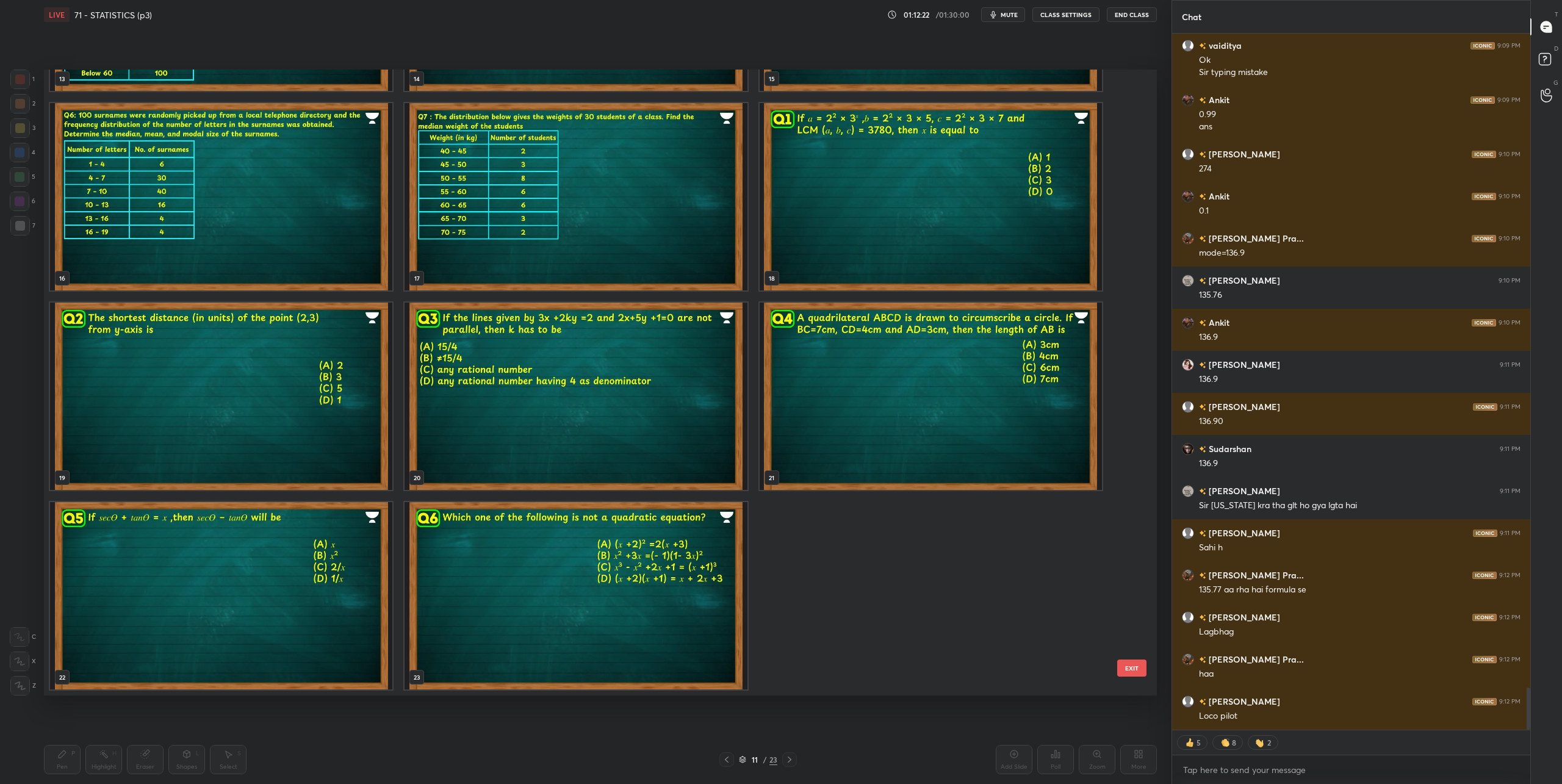
click at [947, 226] on img "grid" at bounding box center [931, 197] width 342 height 187
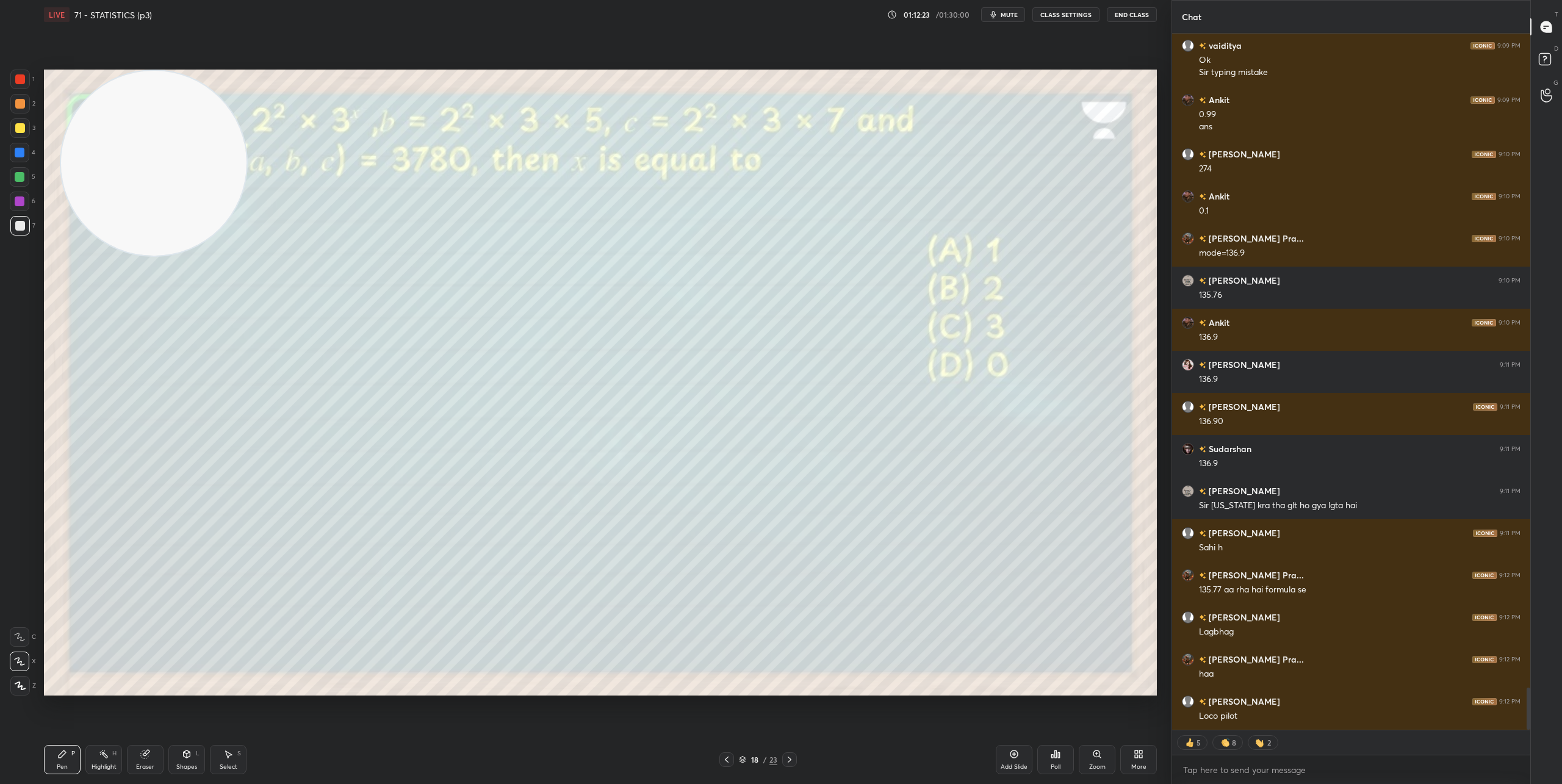
type textarea "x"
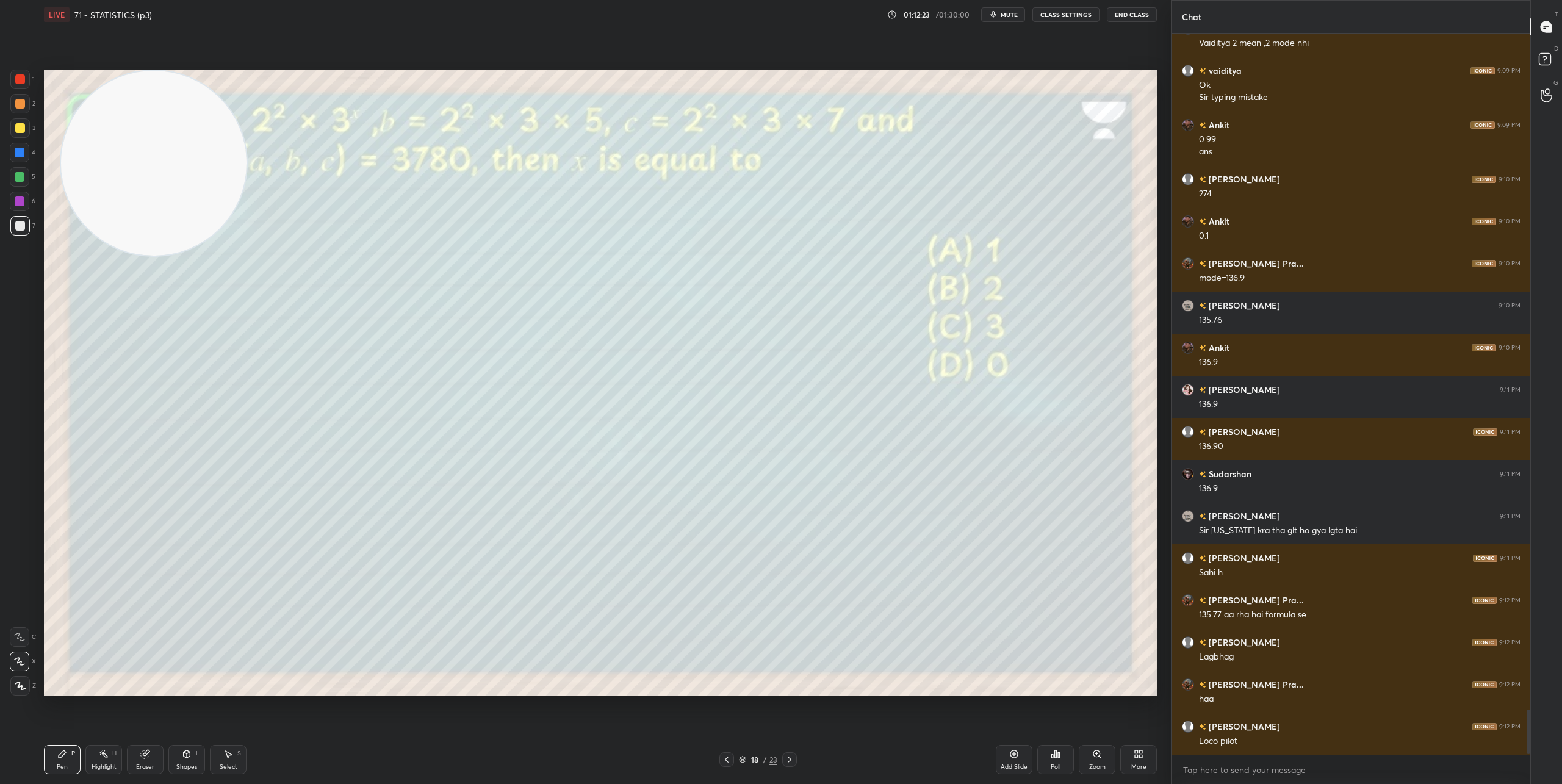
scroll to position [10759, 0]
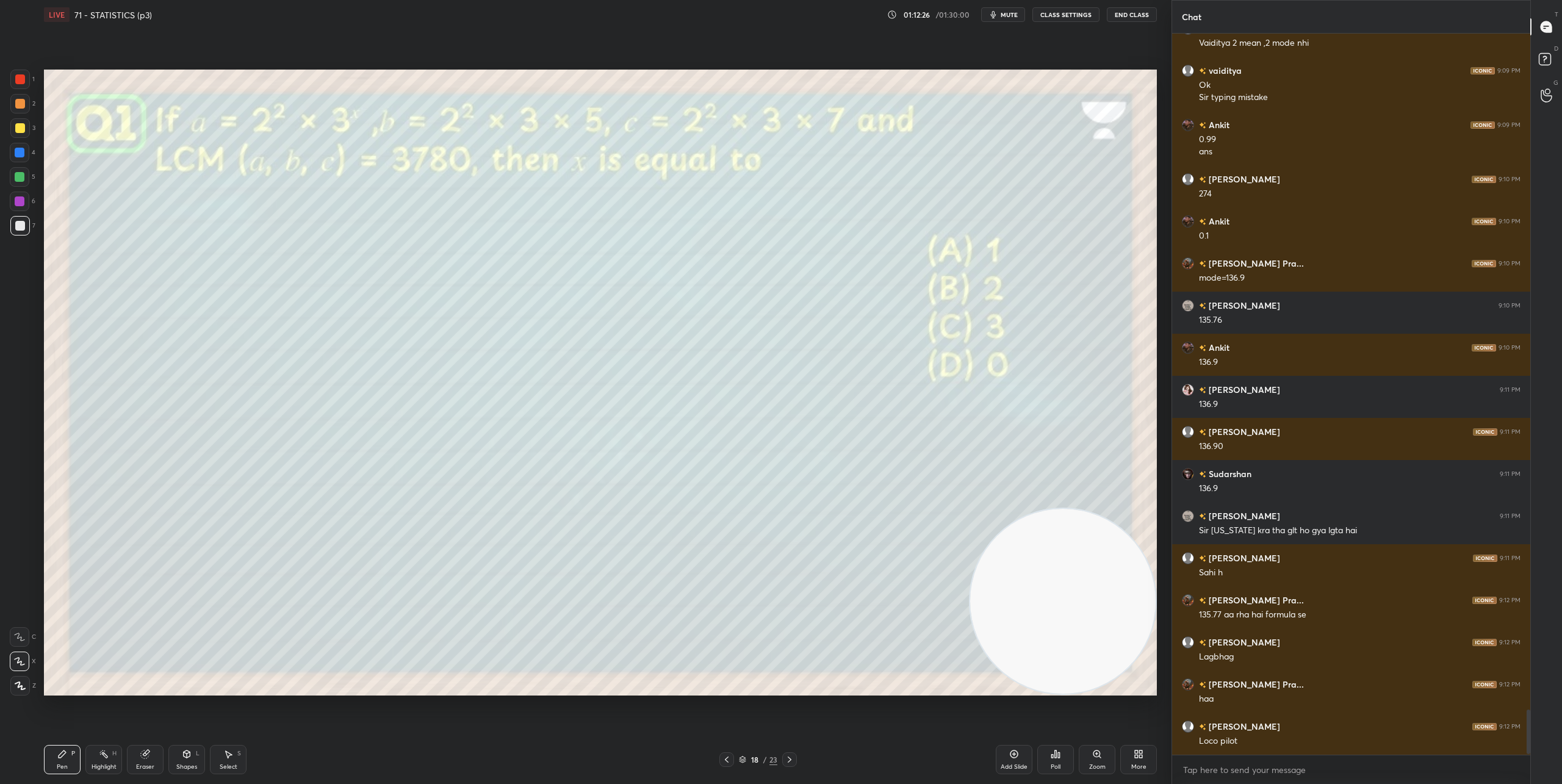
drag, startPoint x: 156, startPoint y: 188, endPoint x: 1050, endPoint y: 618, distance: 992.0
click at [1050, 618] on video at bounding box center [1062, 601] width 185 height 185
click at [1057, 766] on div "Poll" at bounding box center [1056, 767] width 10 height 6
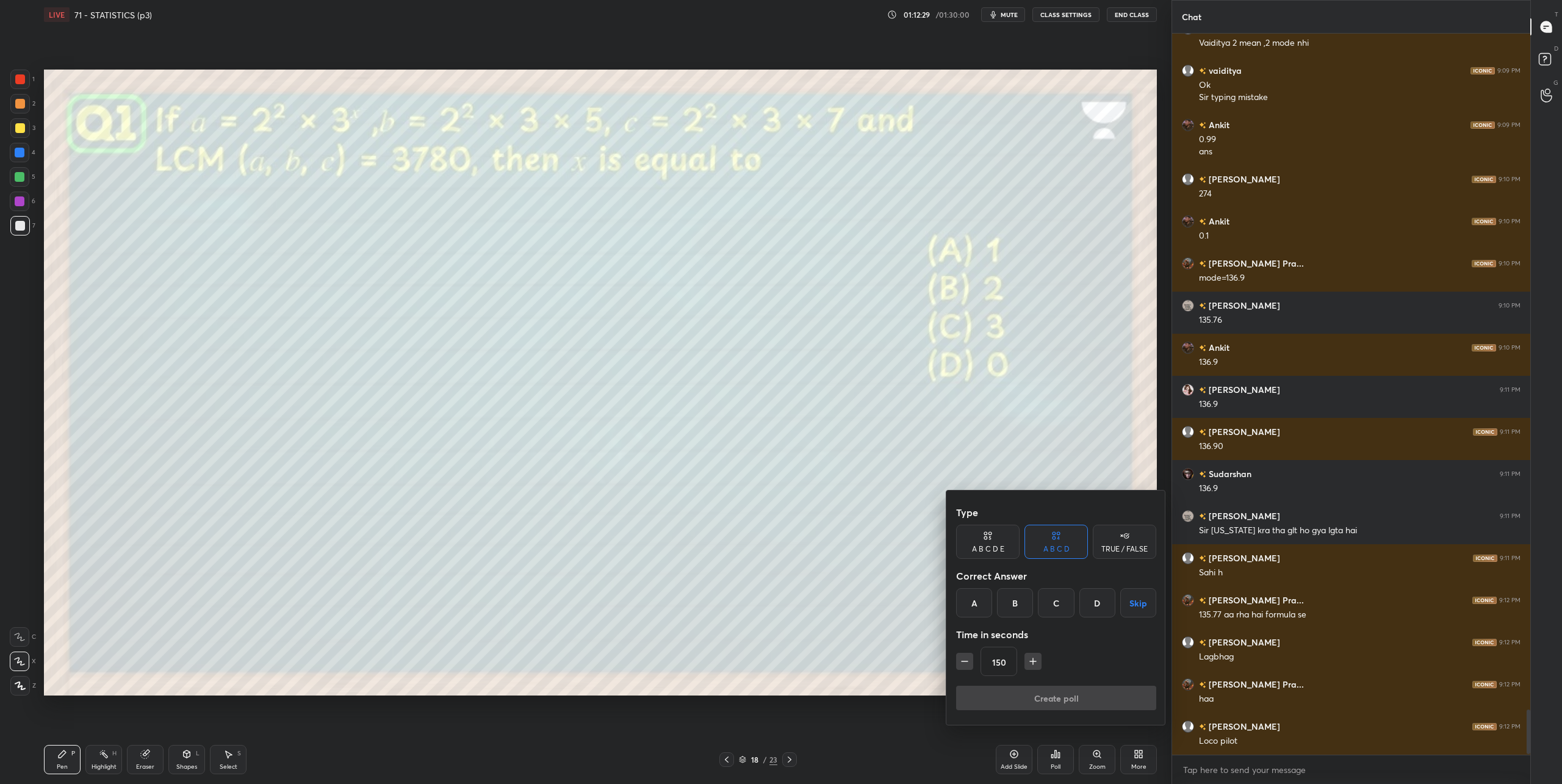
click at [968, 664] on icon "button" at bounding box center [964, 661] width 12 height 12
type input "90"
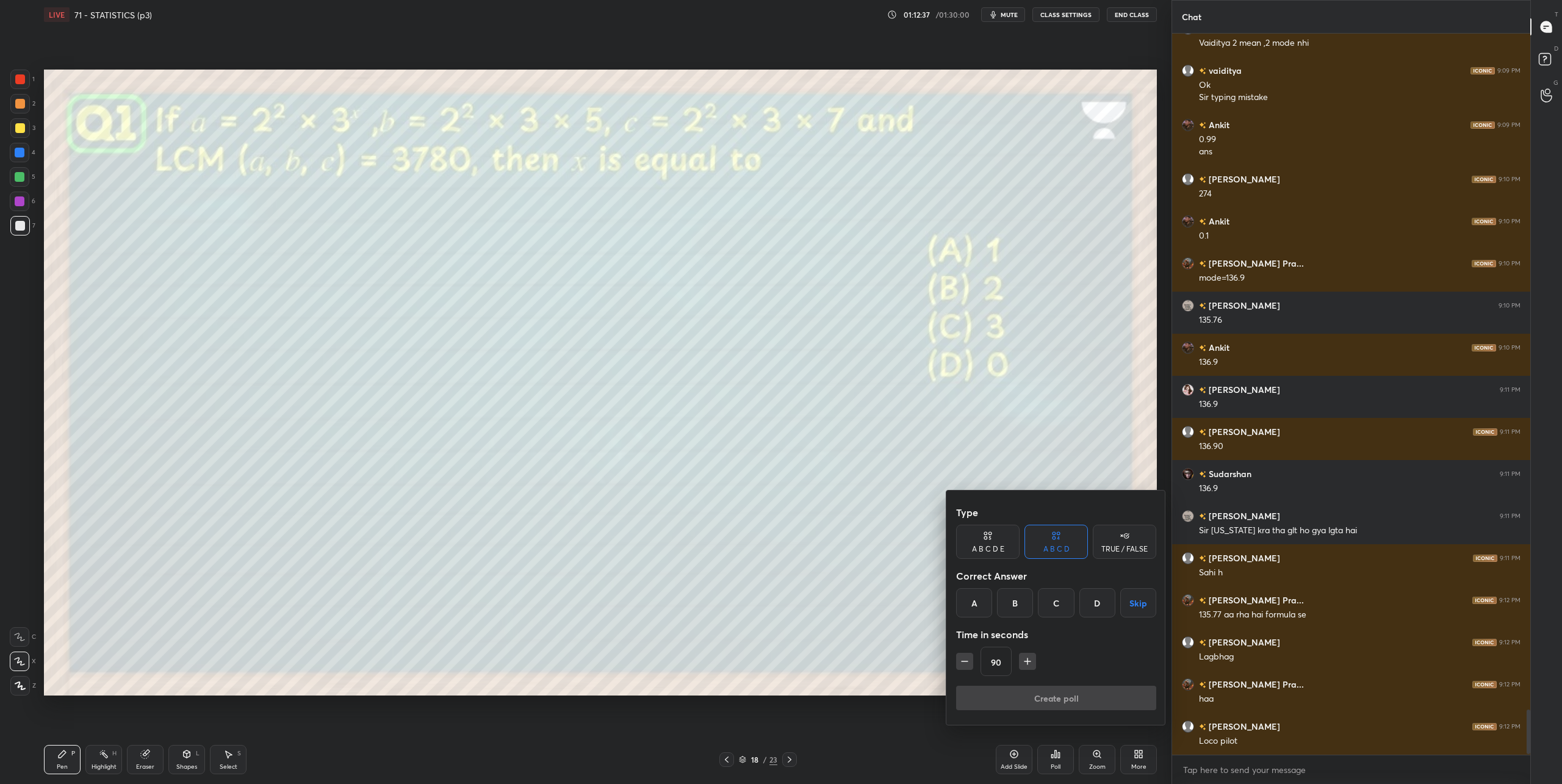
click at [1051, 603] on div "C" at bounding box center [1056, 602] width 36 height 30
click at [1049, 693] on button "Create poll" at bounding box center [1056, 697] width 200 height 24
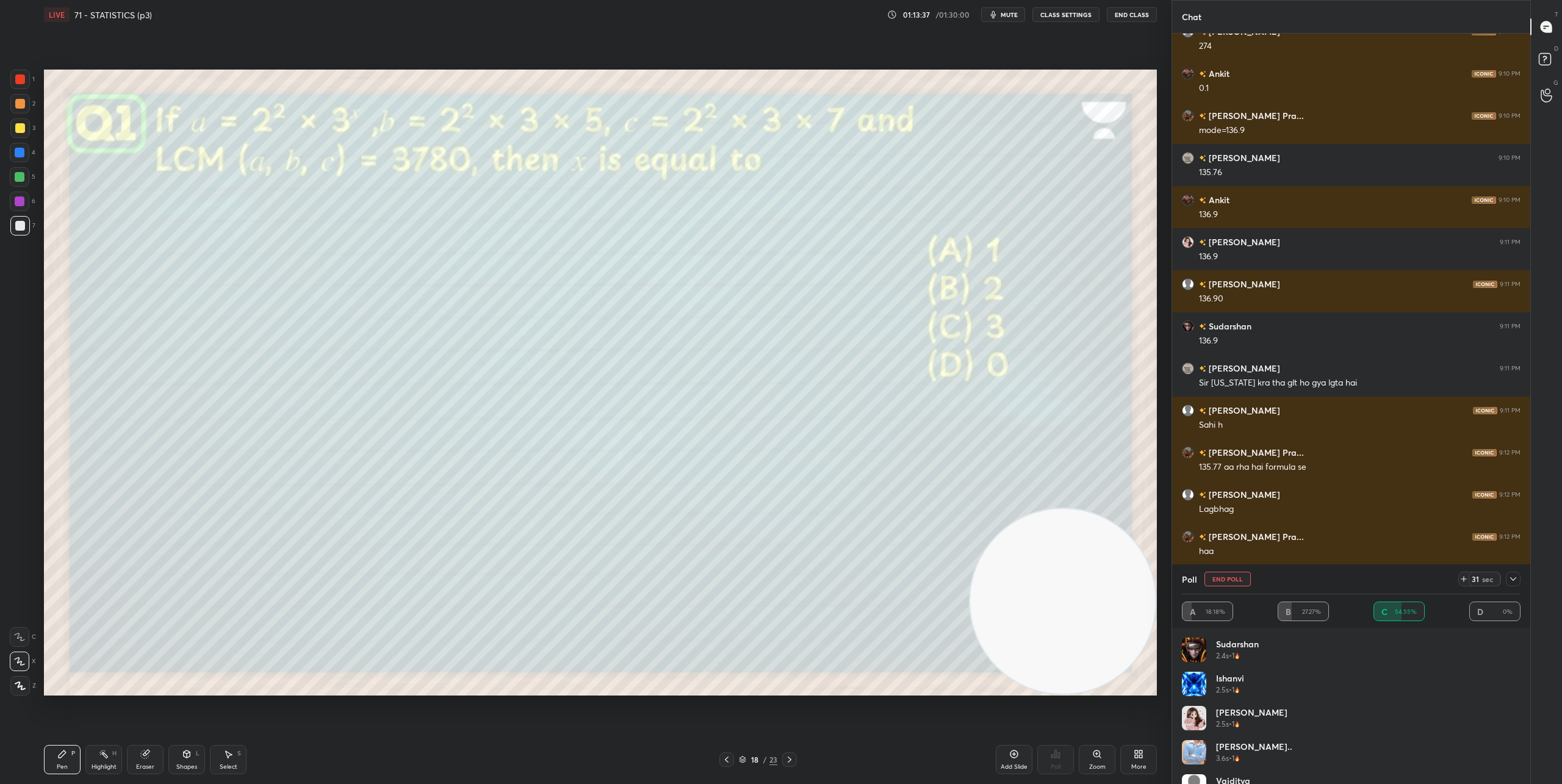
scroll to position [10949, 0]
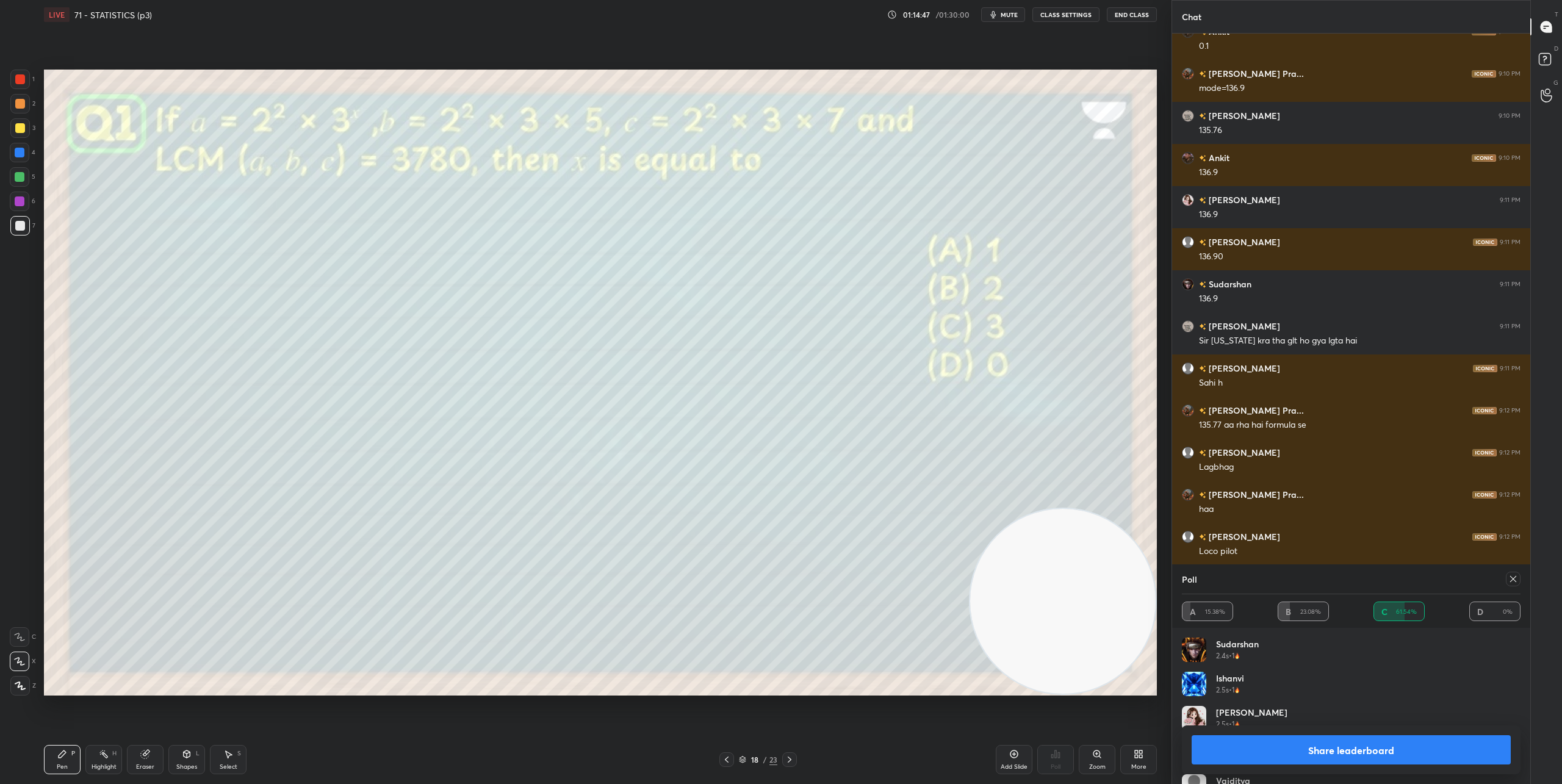
click at [792, 757] on icon at bounding box center [790, 760] width 10 height 10
click at [1165, 582] on div at bounding box center [1512, 579] width 14 height 14
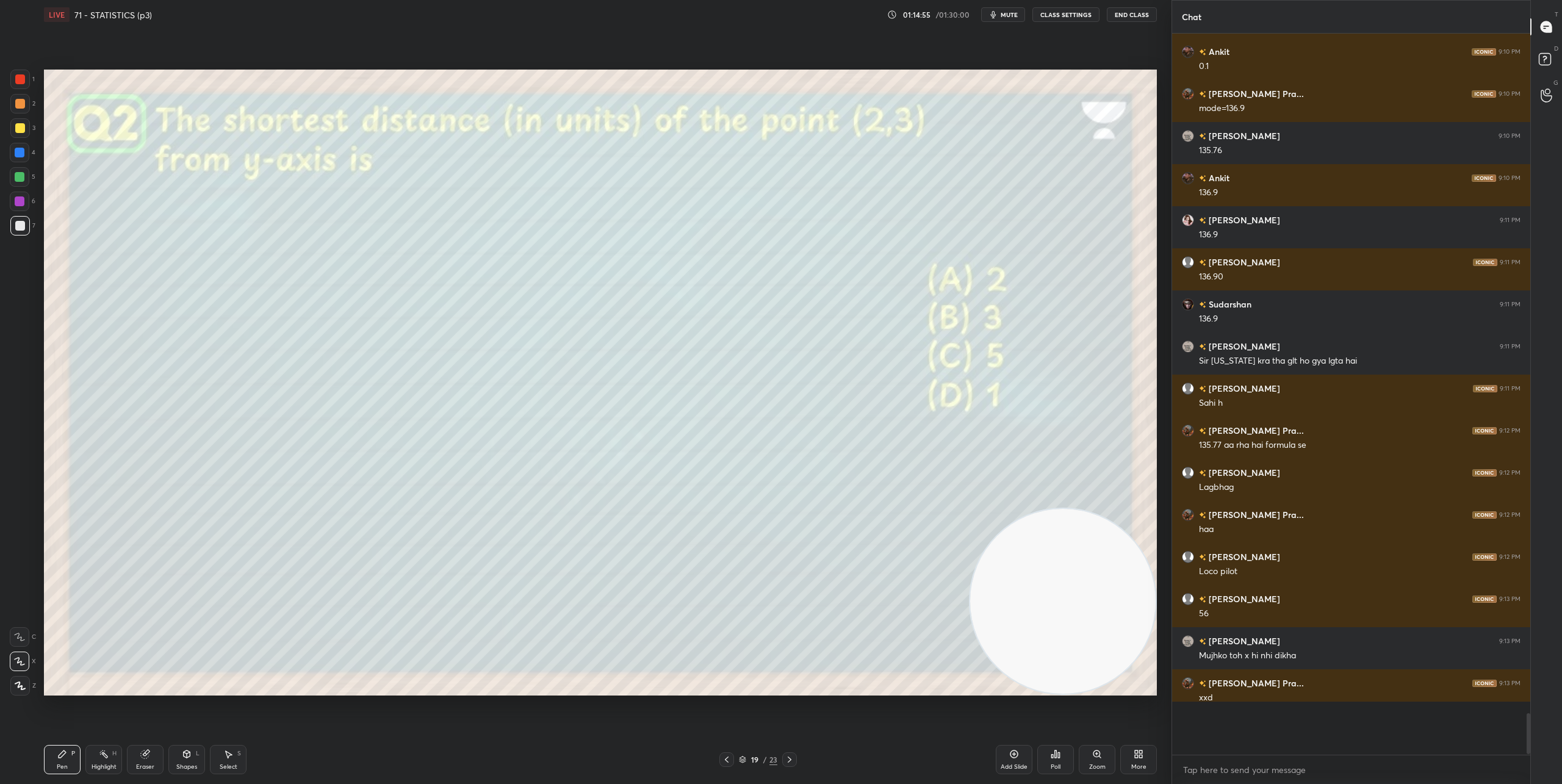
scroll to position [10892, 0]
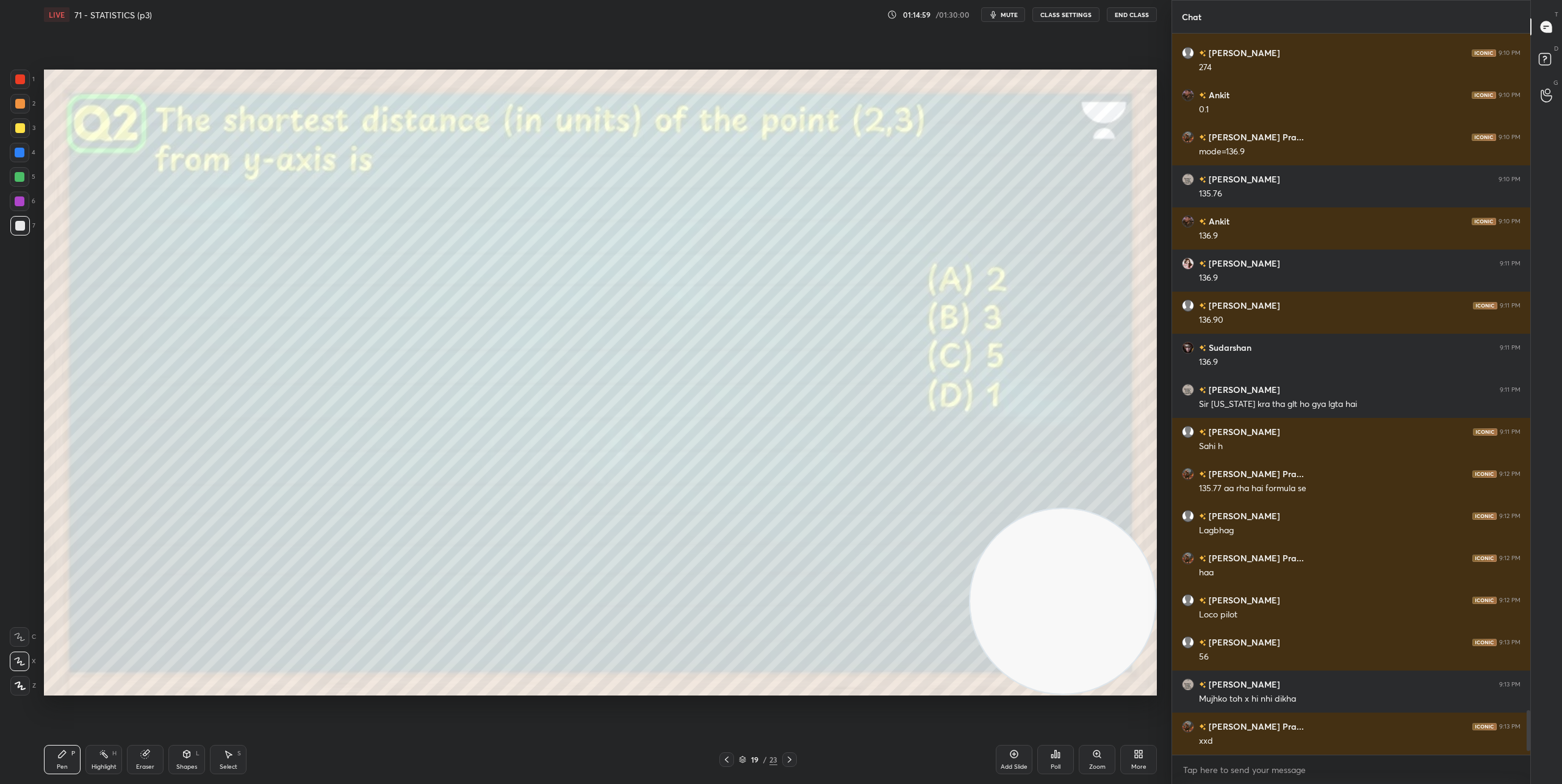
click at [1062, 759] on div "Poll" at bounding box center [1056, 760] width 36 height 30
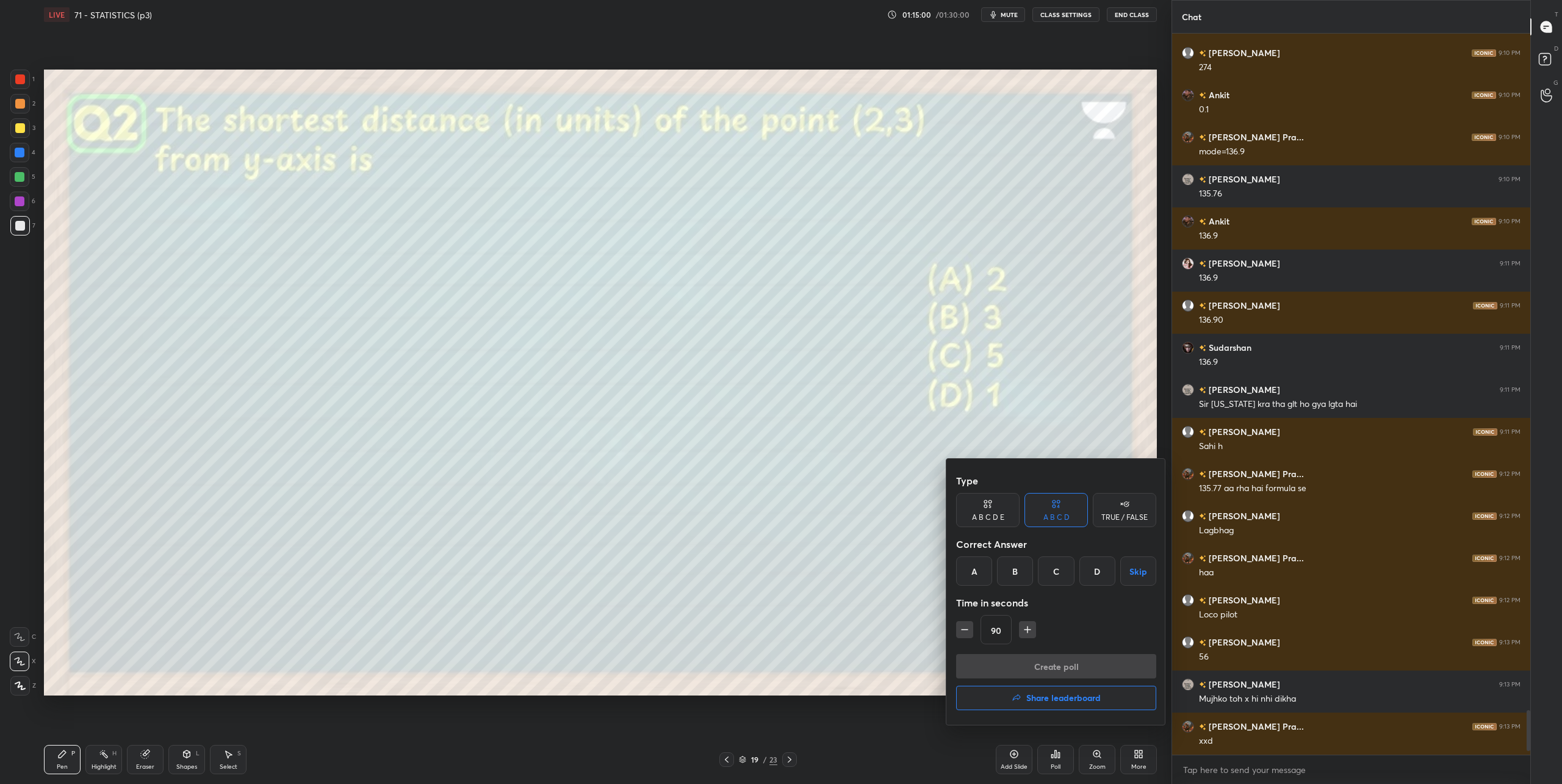
click at [981, 580] on div "A" at bounding box center [973, 571] width 36 height 30
click at [1039, 660] on button "Create poll" at bounding box center [1056, 666] width 200 height 24
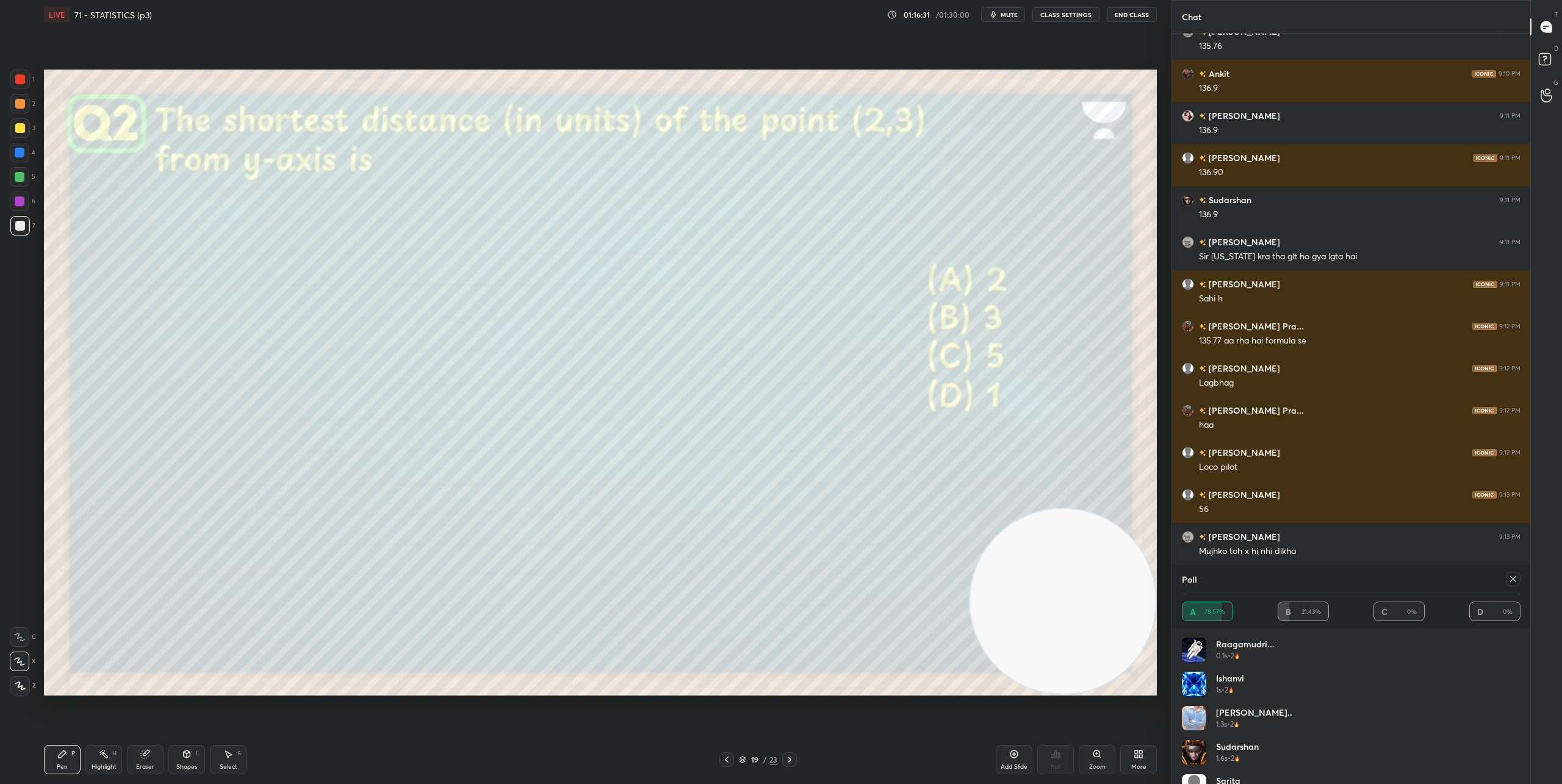
scroll to position [11075, 0]
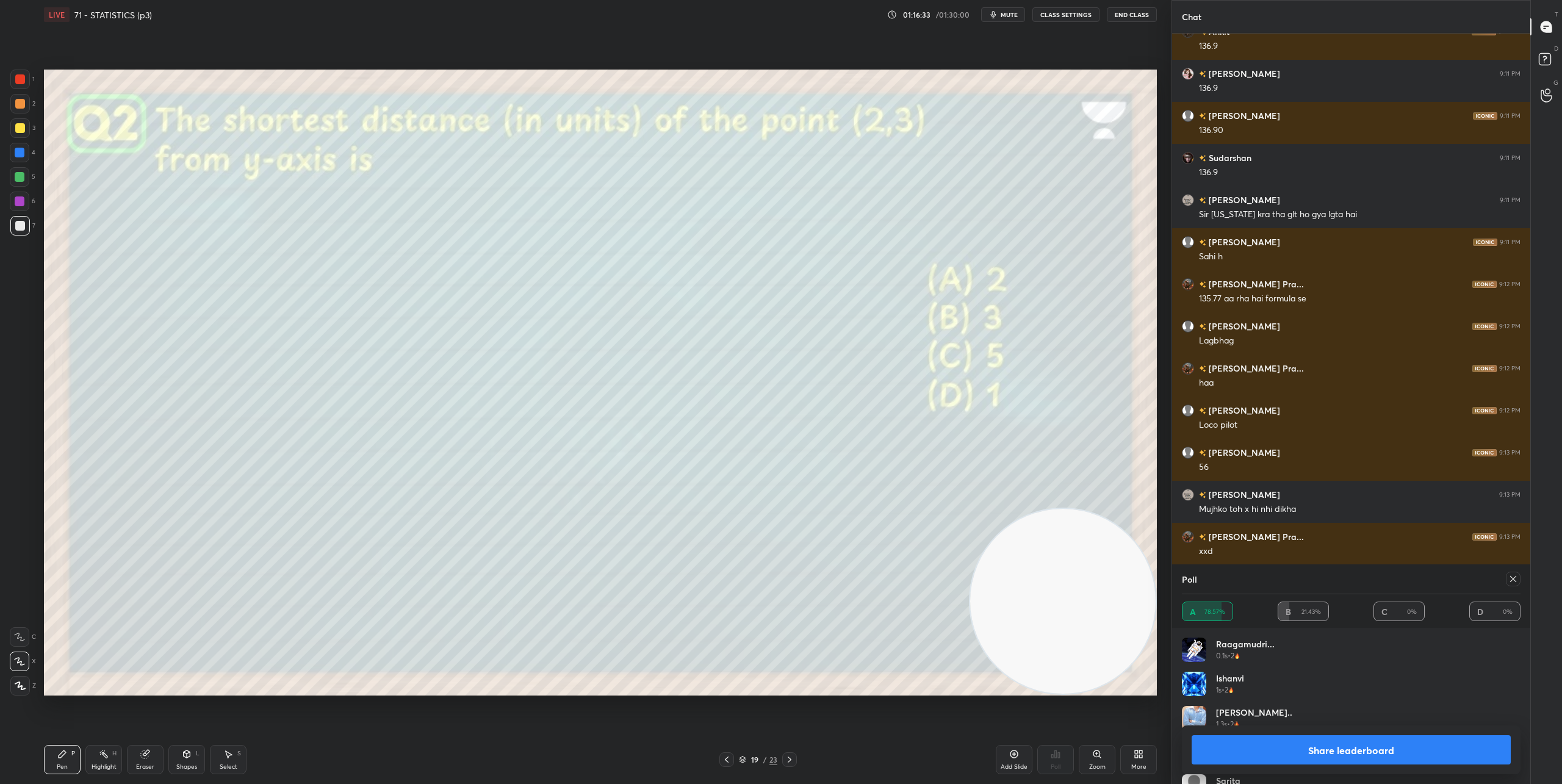
click at [787, 757] on icon at bounding box center [790, 760] width 10 height 10
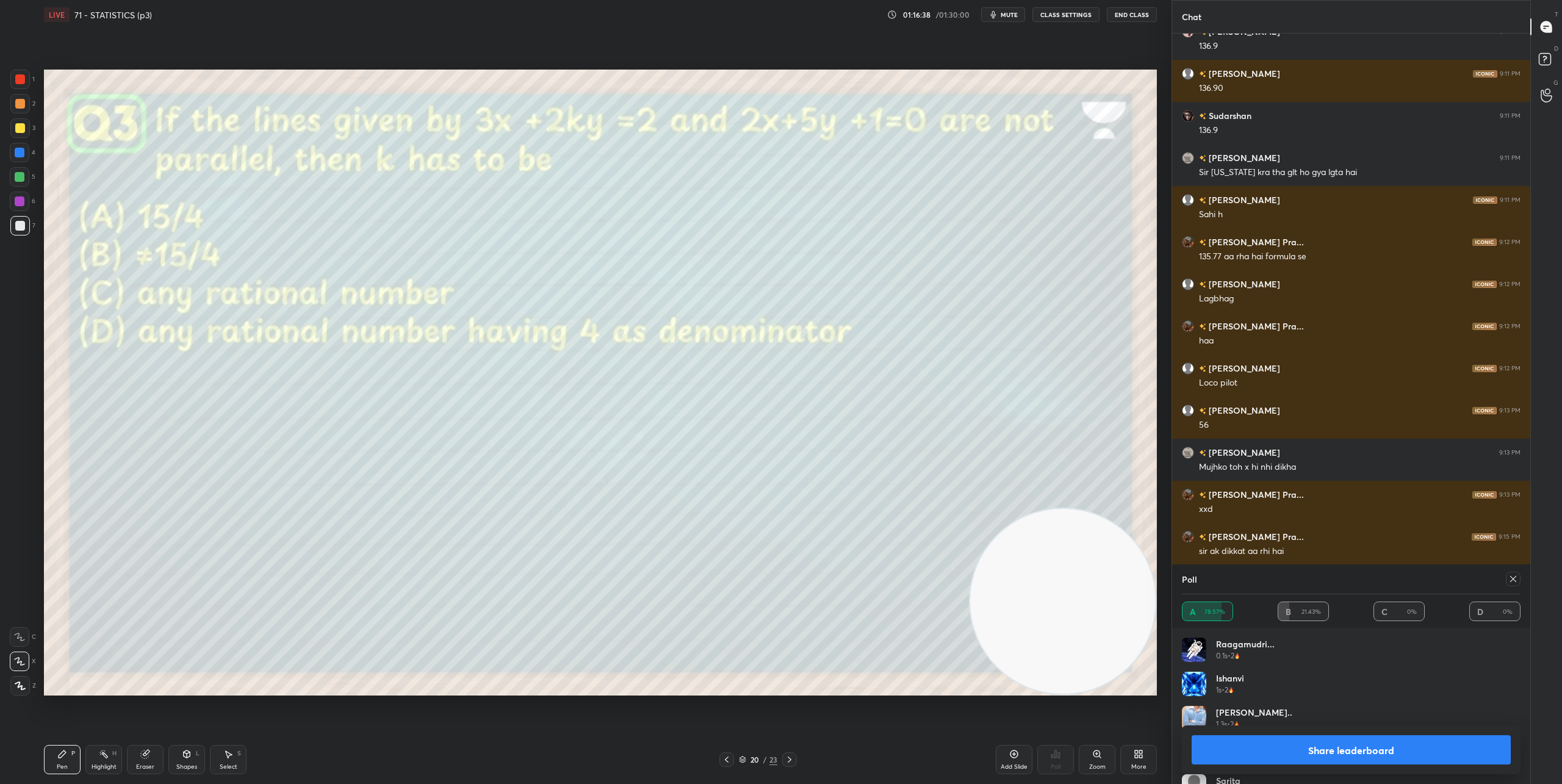
click at [1165, 578] on icon at bounding box center [1513, 579] width 10 height 10
type textarea "x"
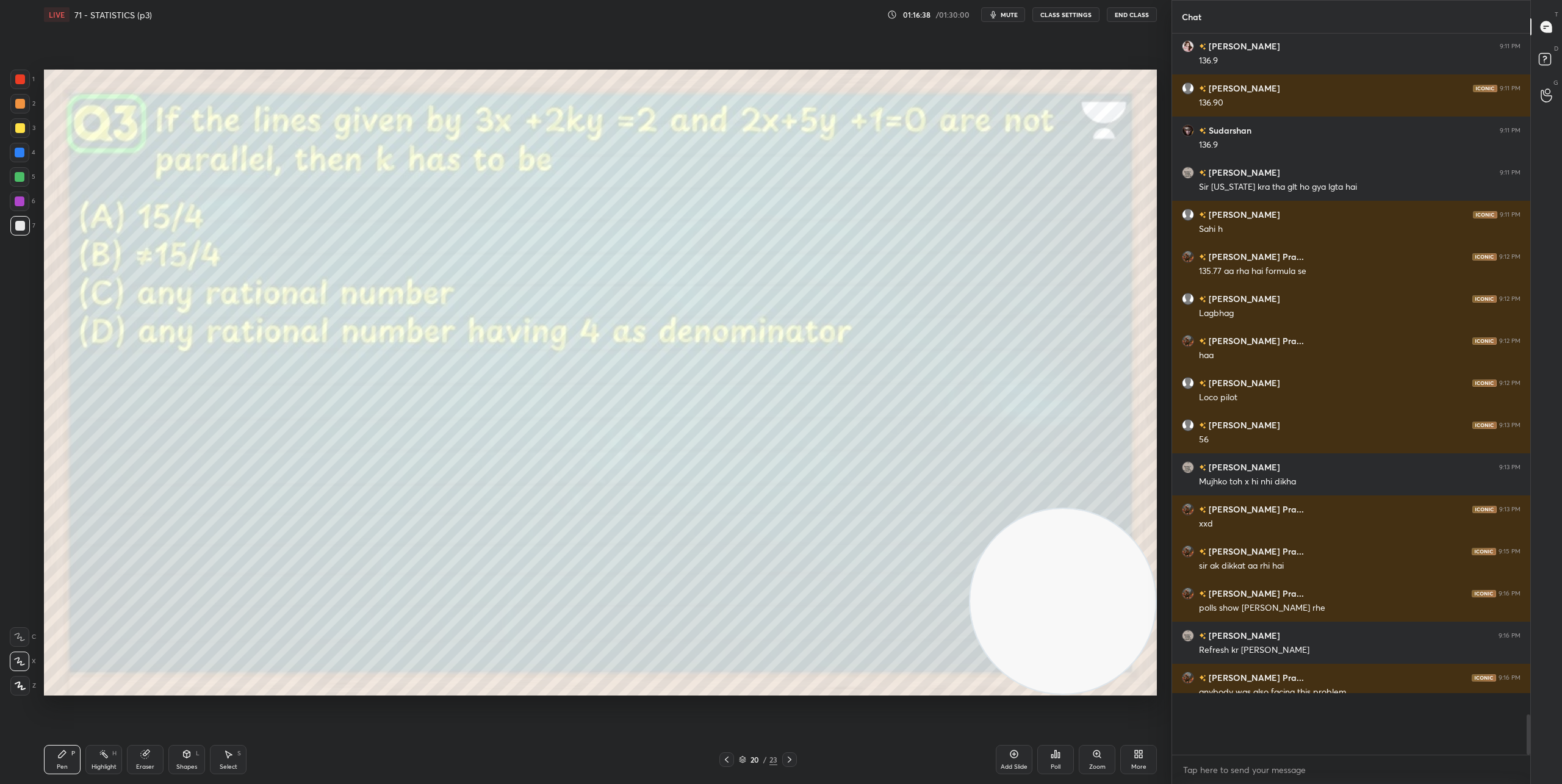
scroll to position [11064, 0]
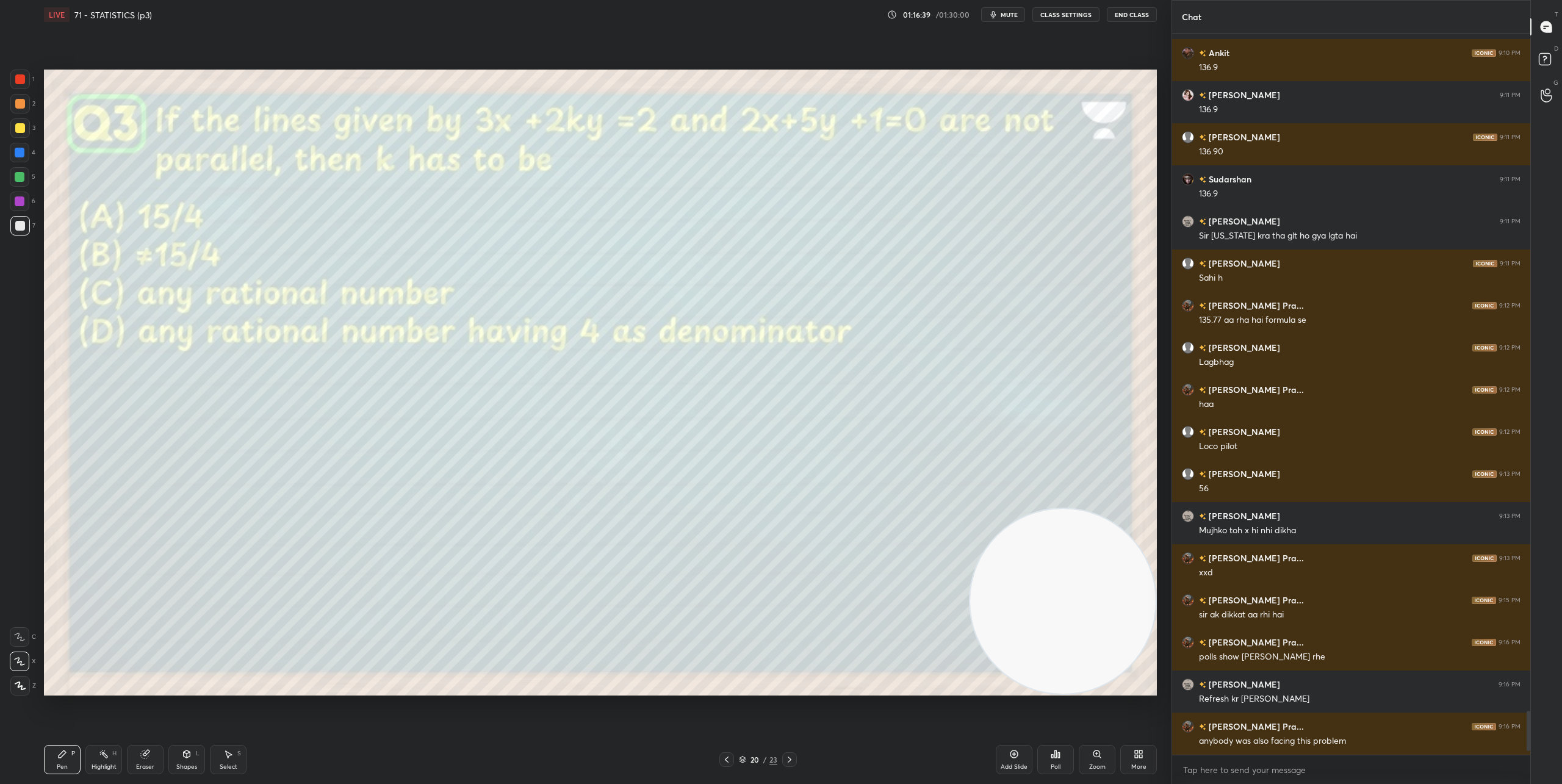
click at [1057, 764] on div "Poll" at bounding box center [1056, 767] width 10 height 6
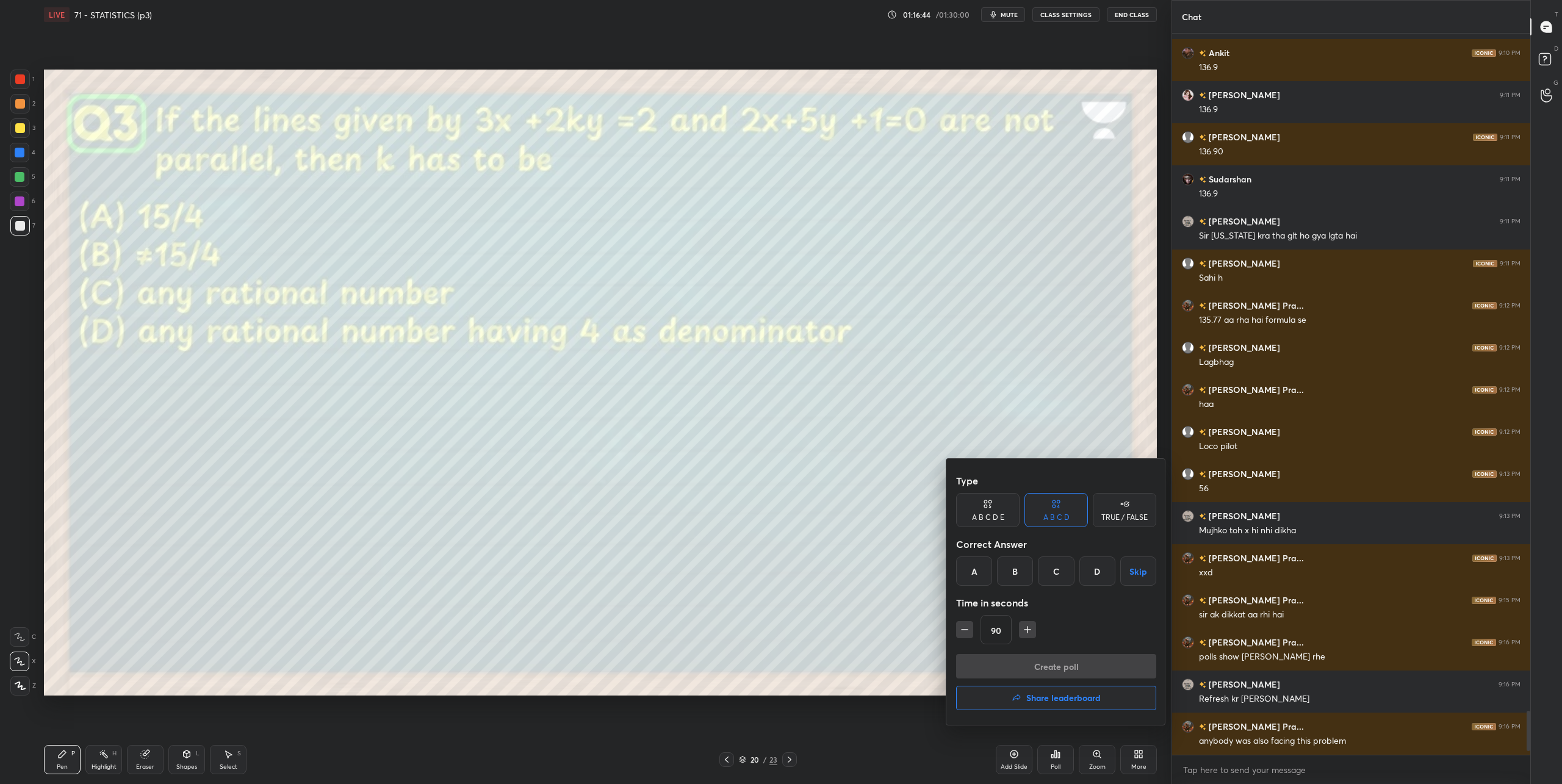
click at [1022, 575] on div "B" at bounding box center [1015, 571] width 36 height 30
click at [1025, 625] on icon "button" at bounding box center [1027, 629] width 12 height 12
click at [1027, 631] on icon "button" at bounding box center [1032, 629] width 12 height 12
type input "120"
click at [1027, 664] on button "Create poll" at bounding box center [1056, 666] width 200 height 24
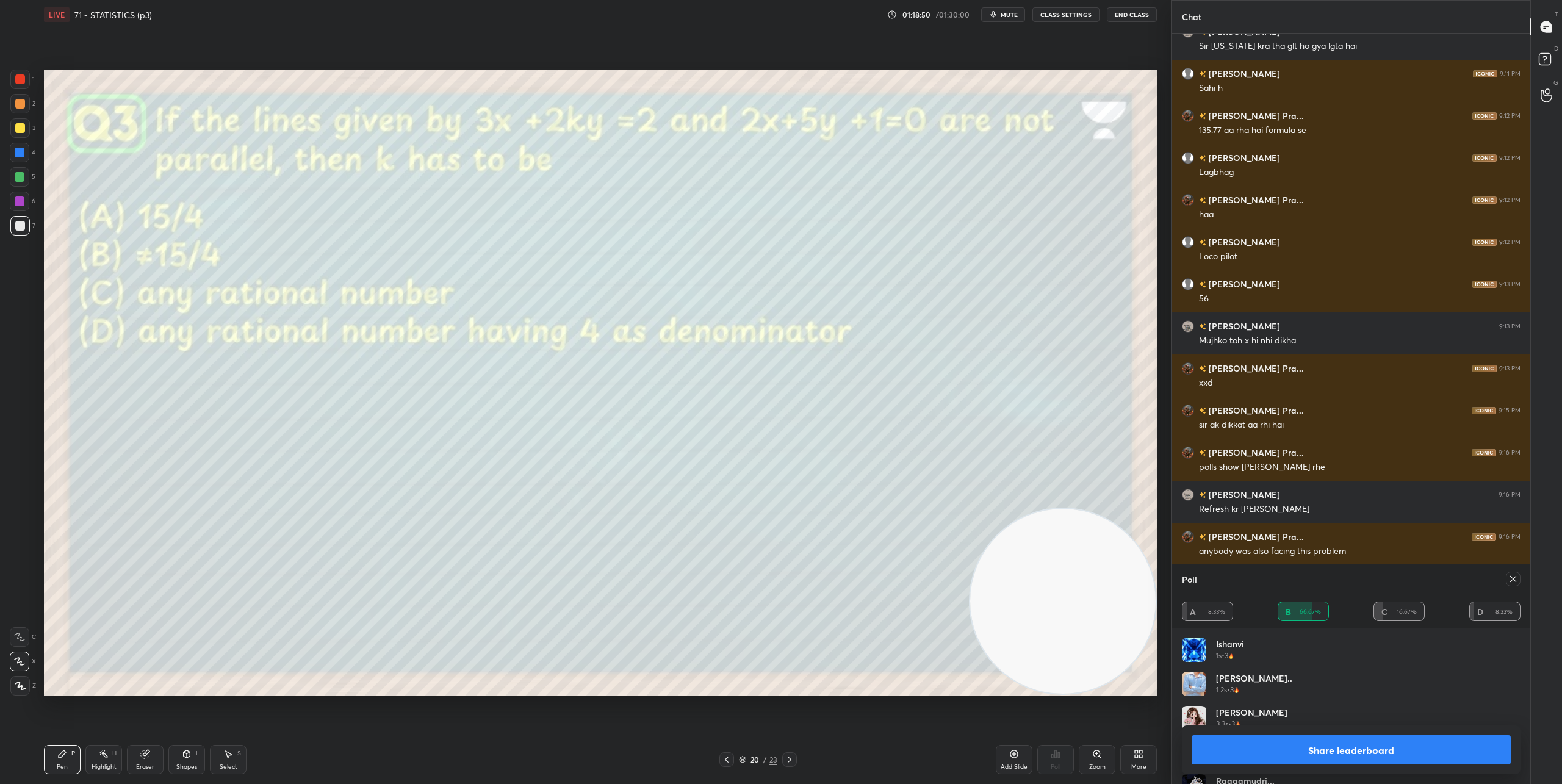
scroll to position [11286, 0]
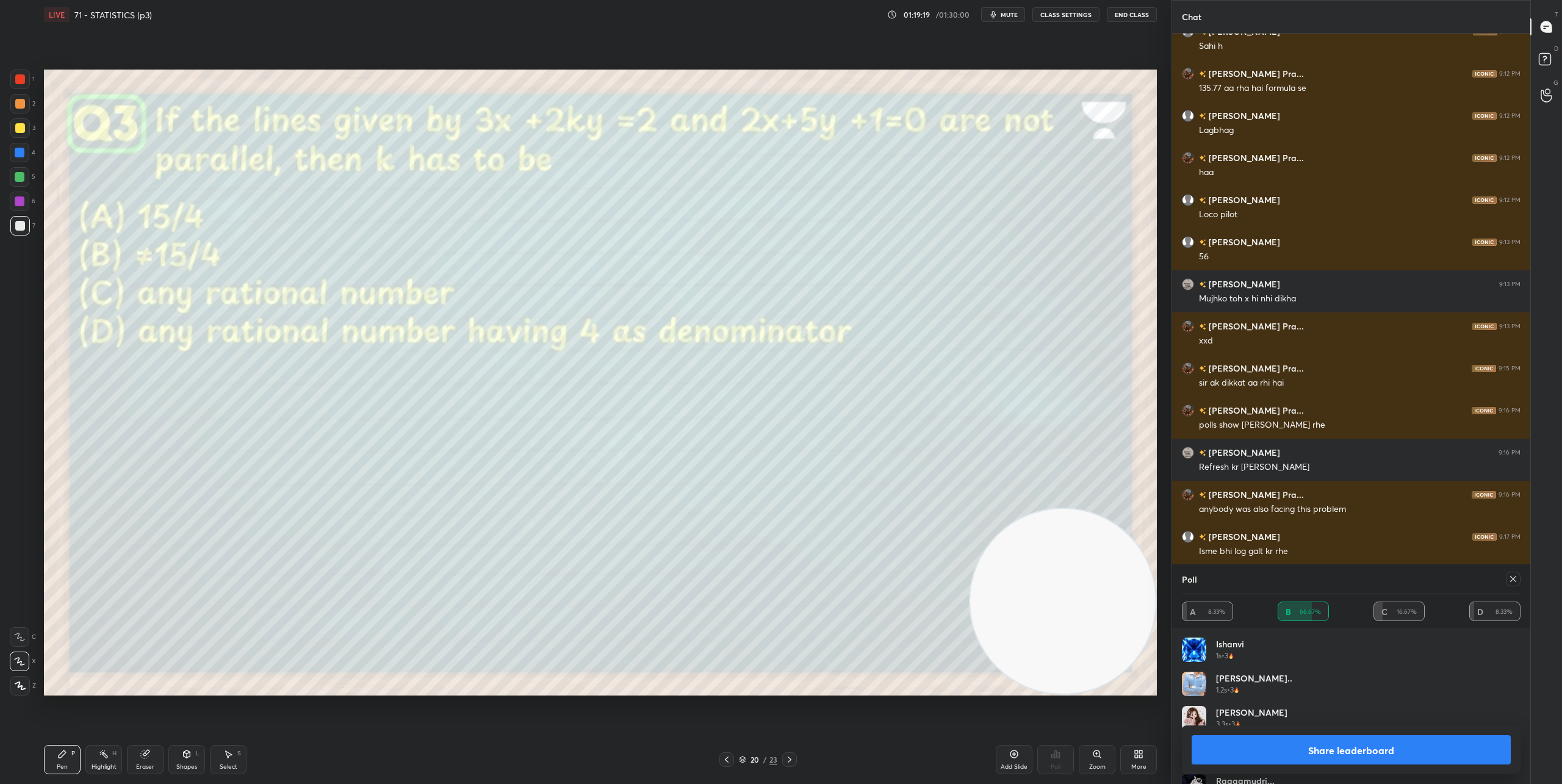
click at [792, 760] on icon at bounding box center [790, 760] width 10 height 10
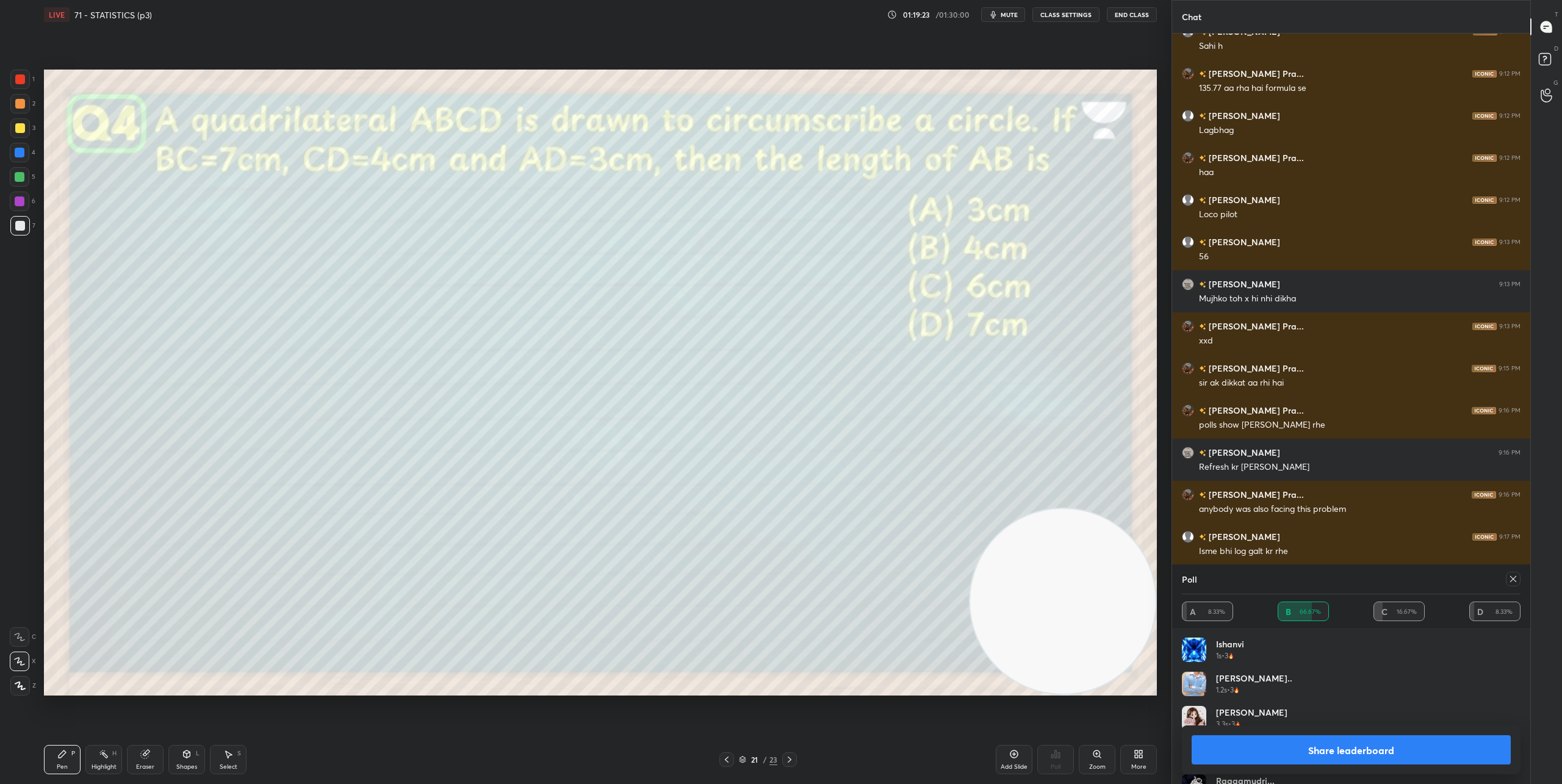
click at [1165, 582] on icon at bounding box center [1513, 579] width 10 height 10
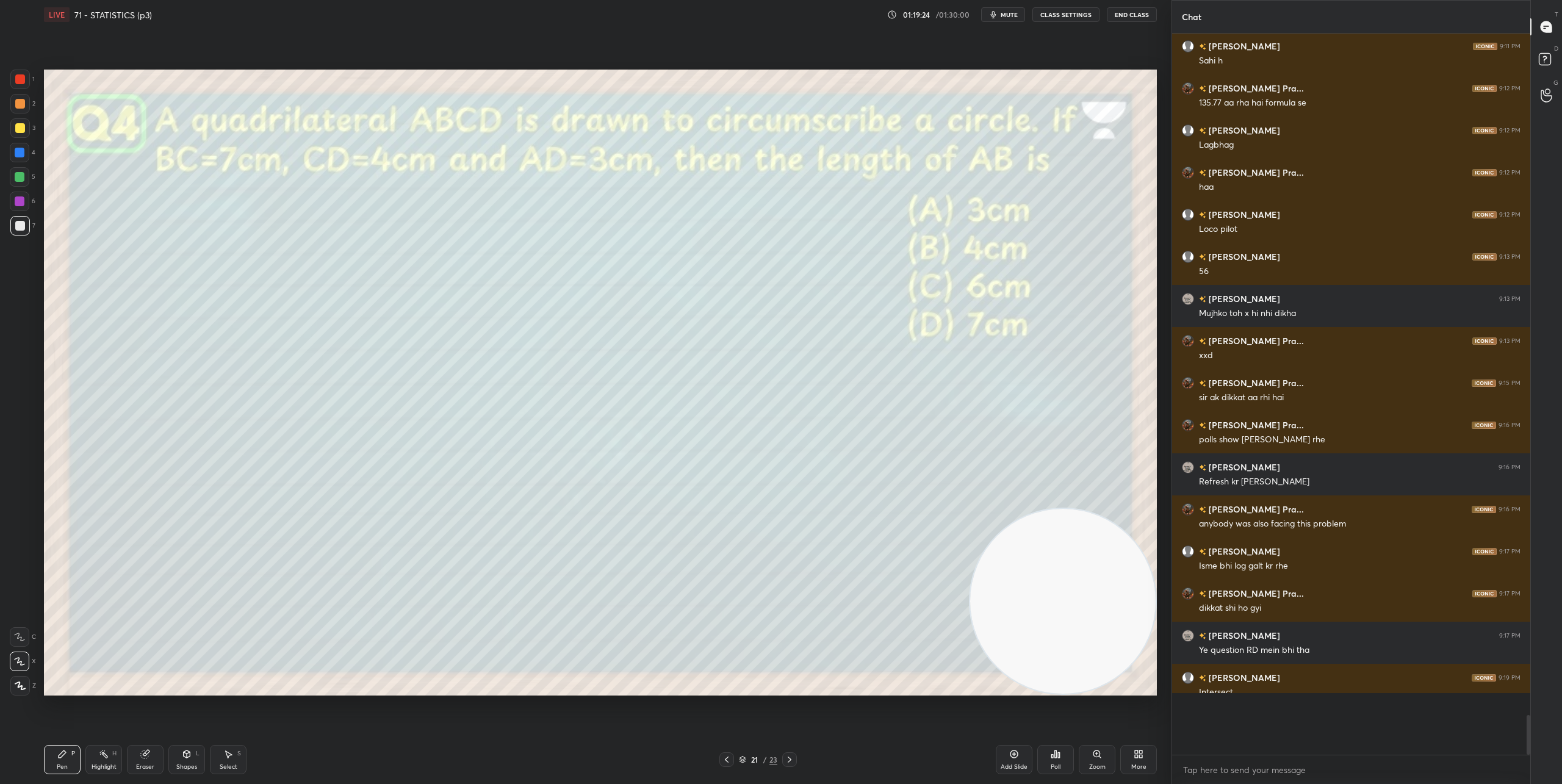
scroll to position [11232, 0]
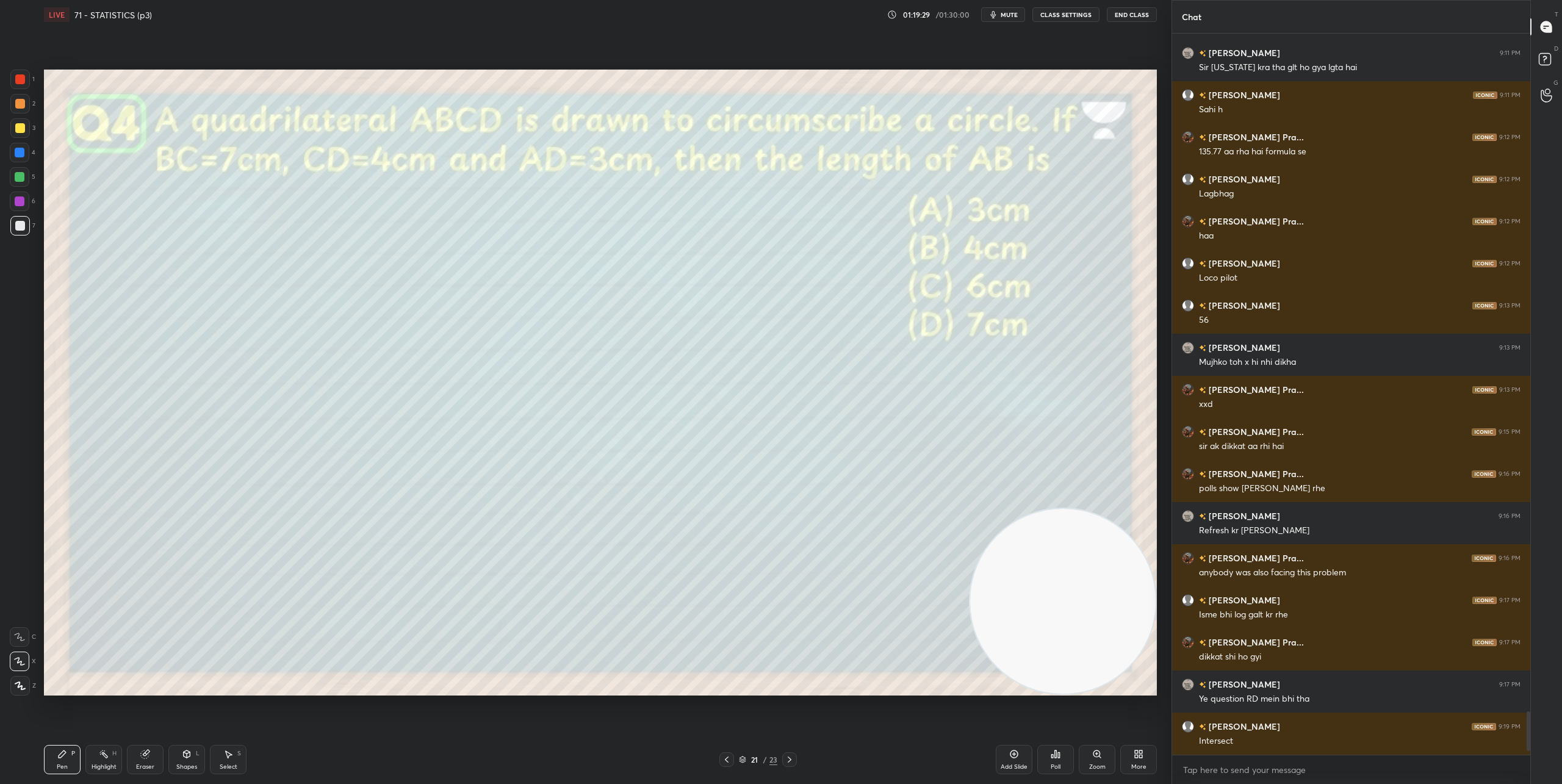
click at [1058, 760] on div "Poll" at bounding box center [1056, 760] width 36 height 30
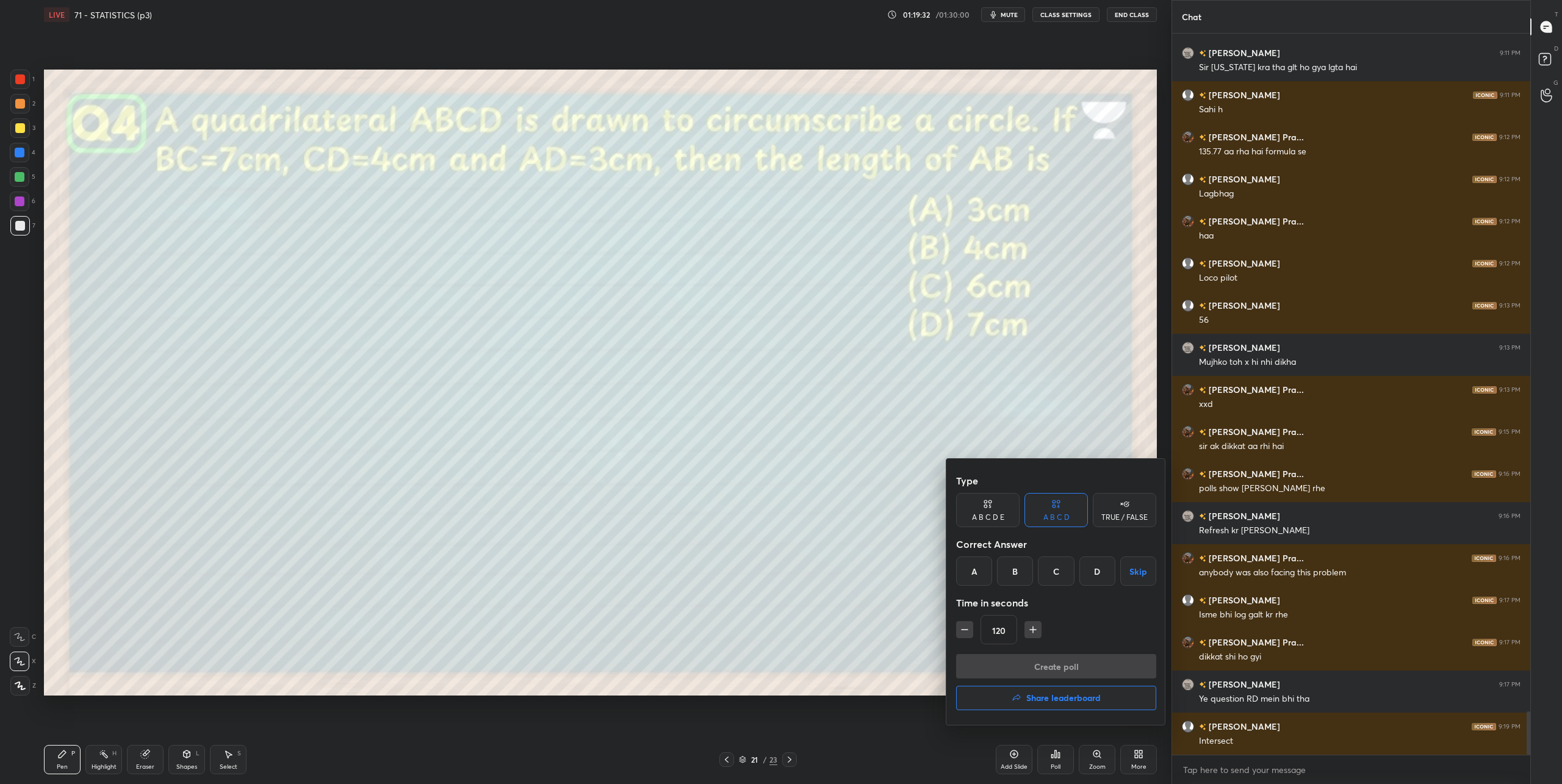
scroll to position [11264, 0]
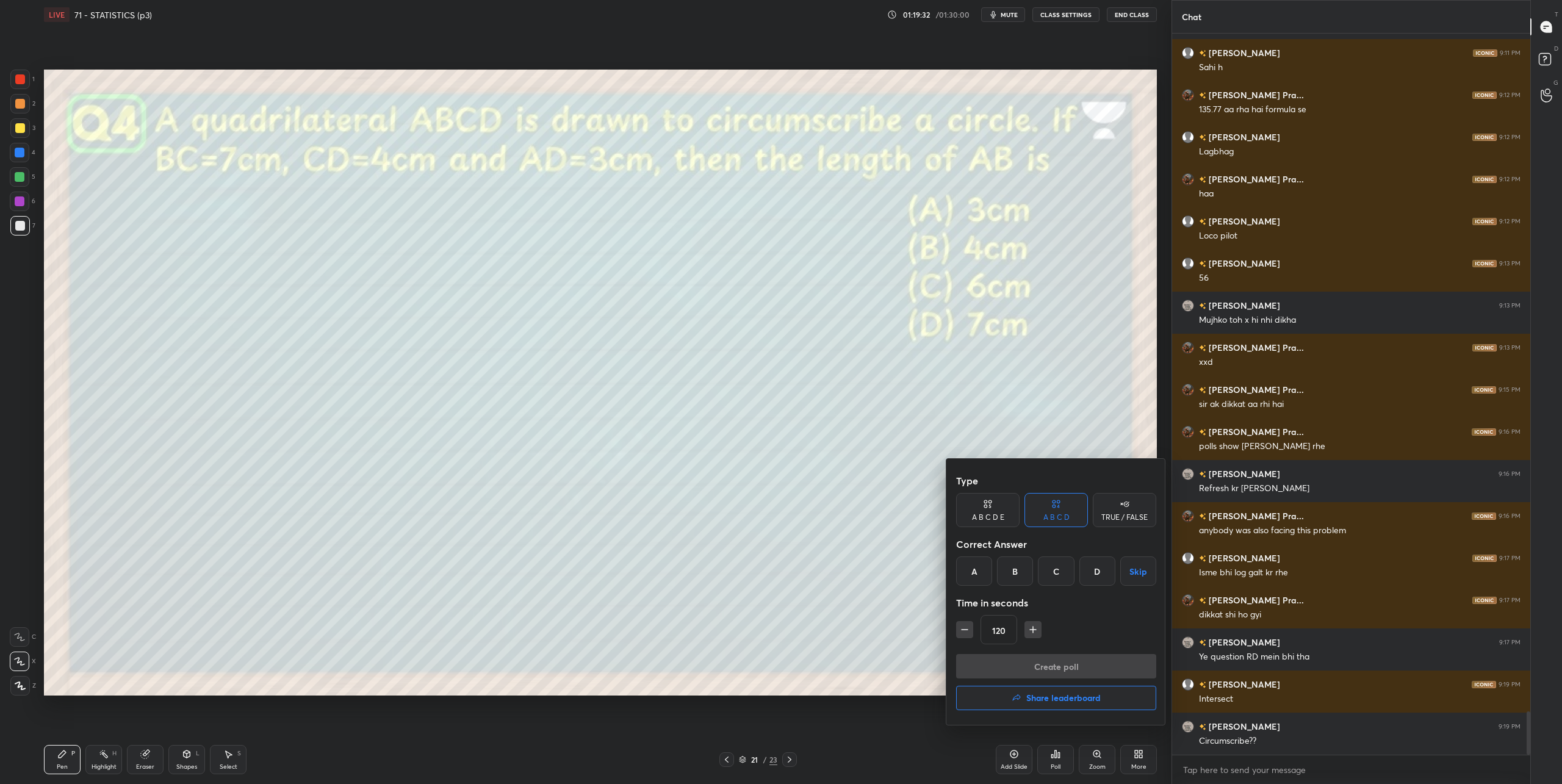
click at [1062, 577] on div "C" at bounding box center [1056, 571] width 36 height 30
click at [1071, 663] on button "Create poll" at bounding box center [1056, 666] width 200 height 24
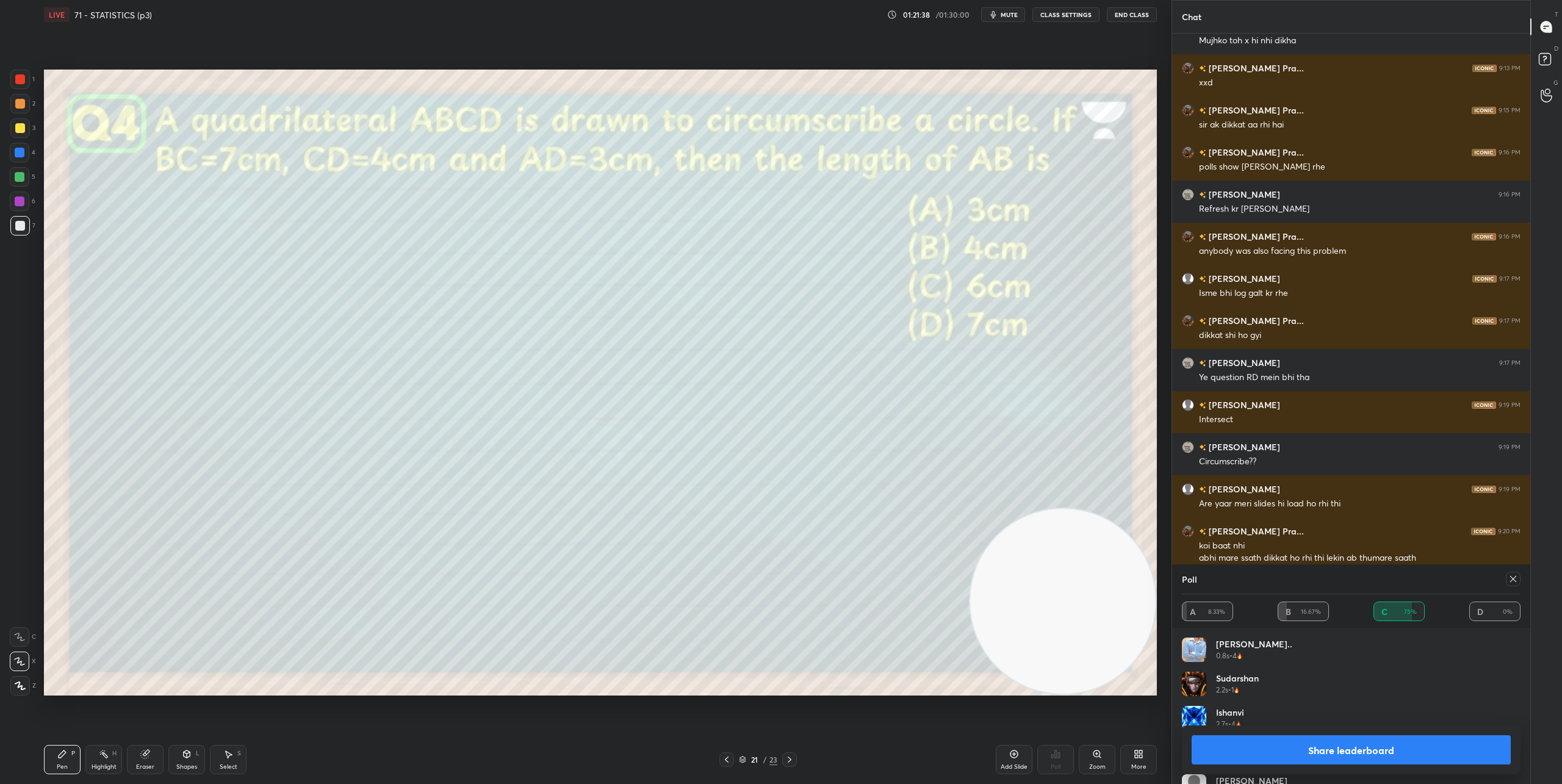
scroll to position [11556, 0]
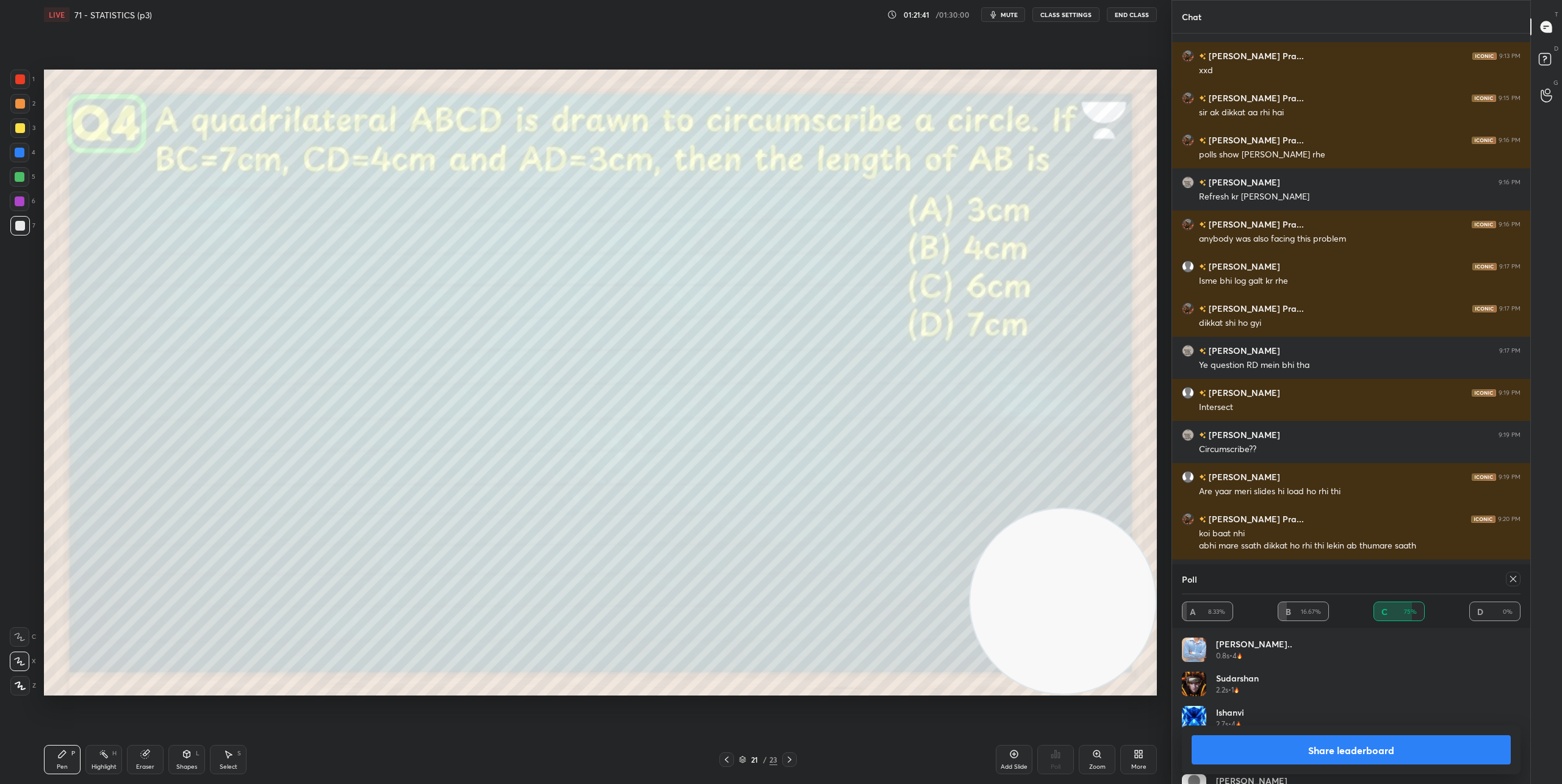
click at [1165, 747] on button "Share leaderboard" at bounding box center [1351, 749] width 319 height 30
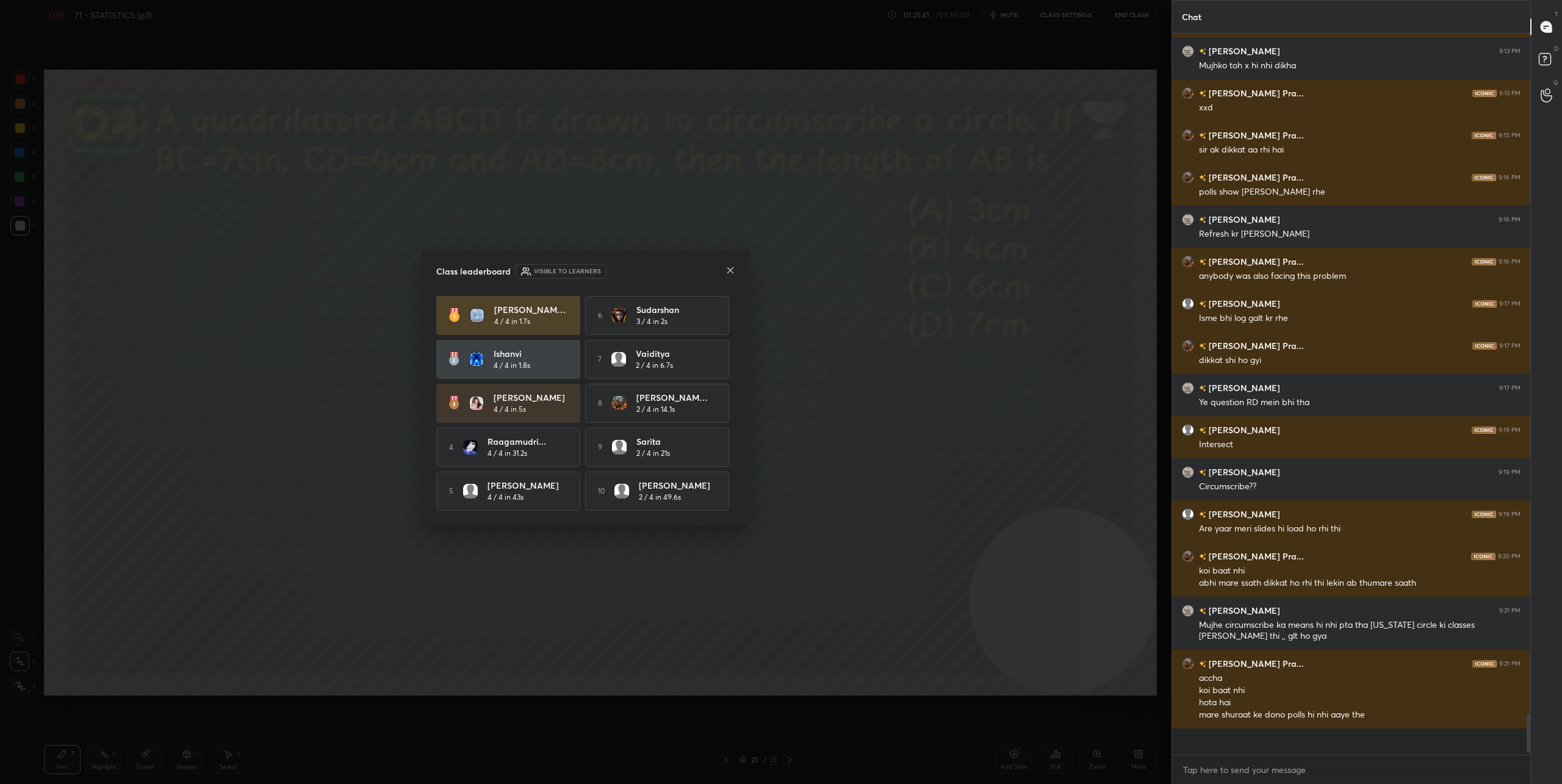
scroll to position [707, 354]
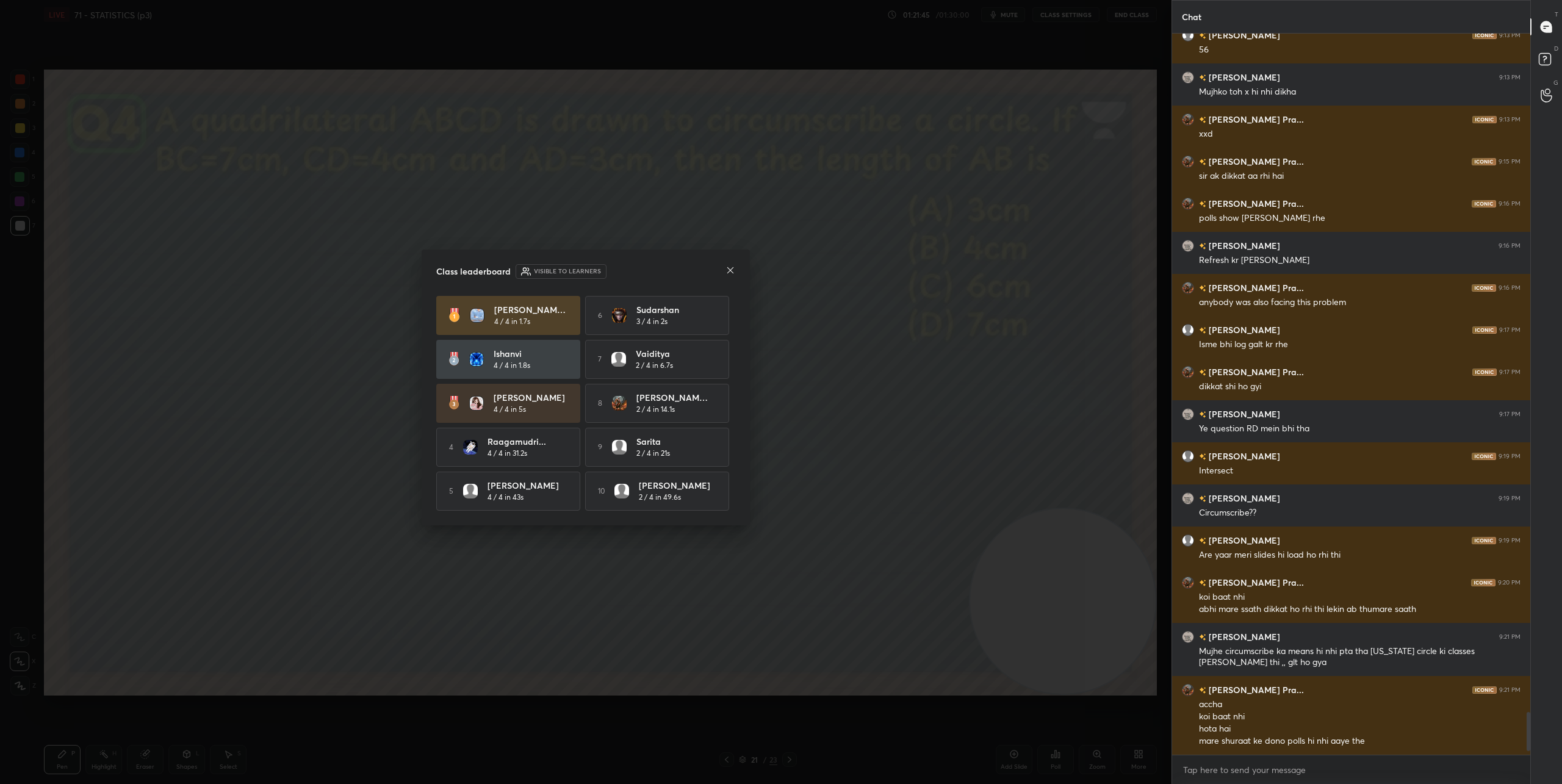
click at [727, 266] on icon at bounding box center [730, 270] width 10 height 10
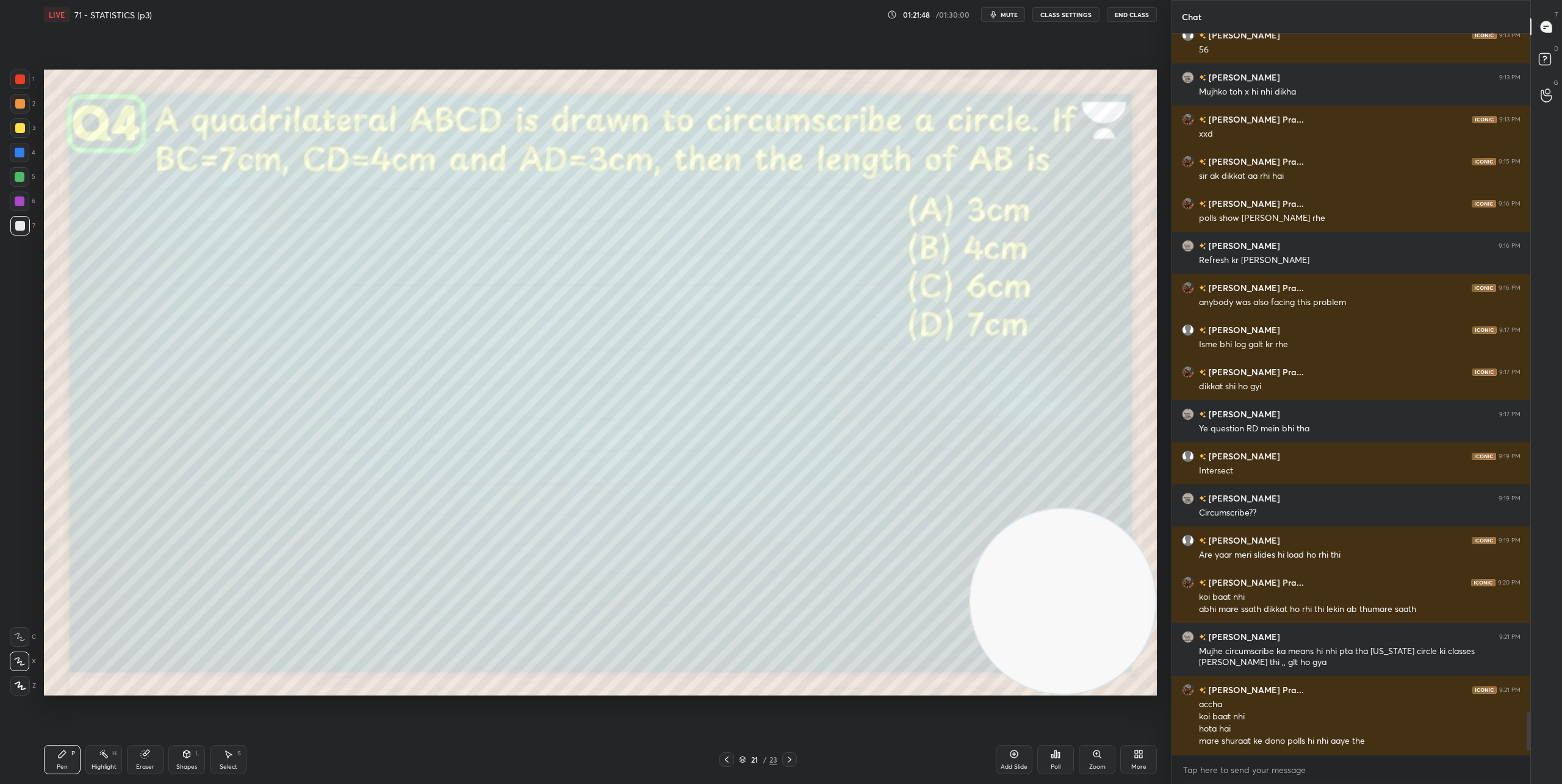
click at [792, 762] on icon at bounding box center [790, 760] width 10 height 10
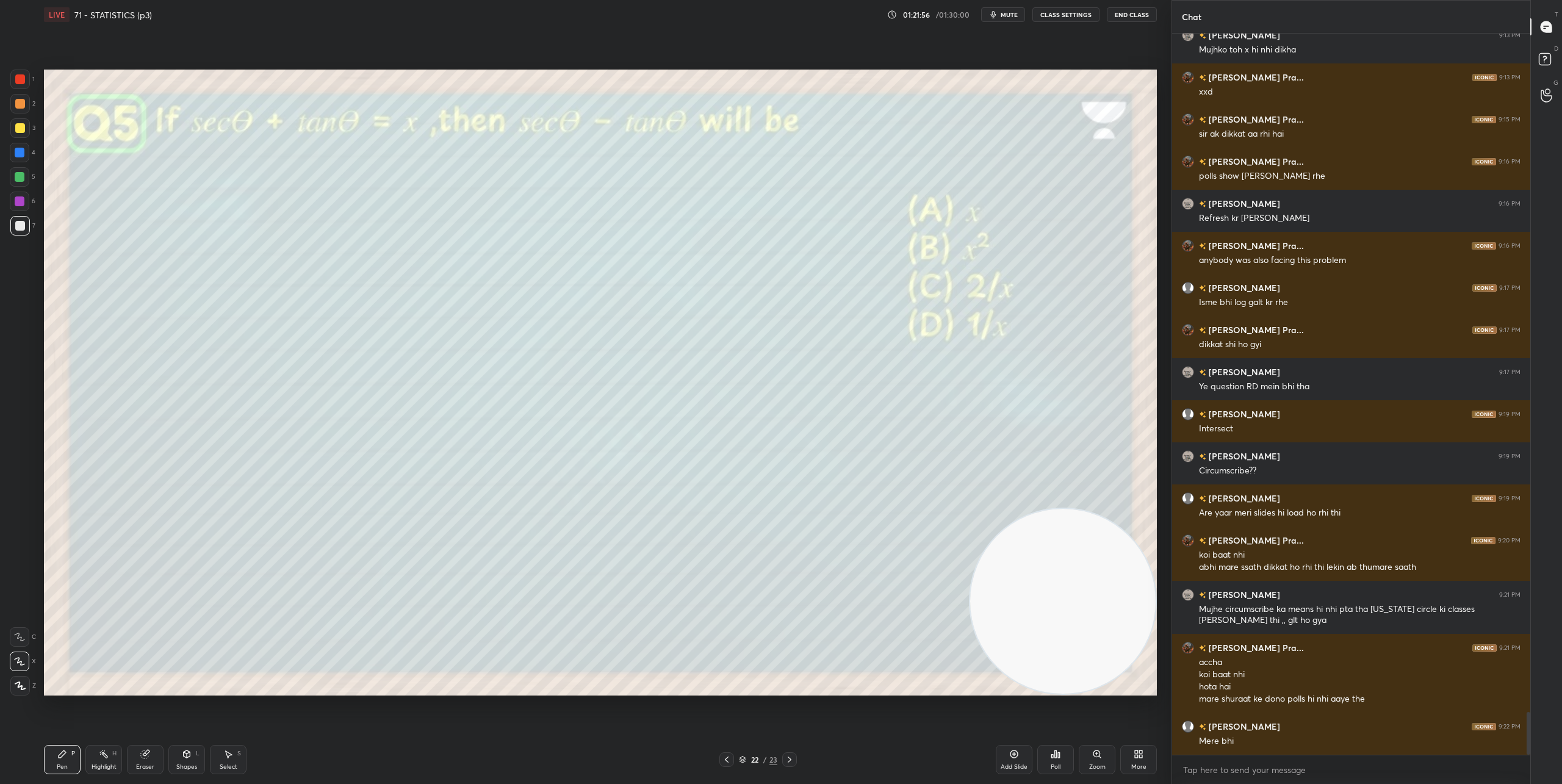
scroll to position [11577, 0]
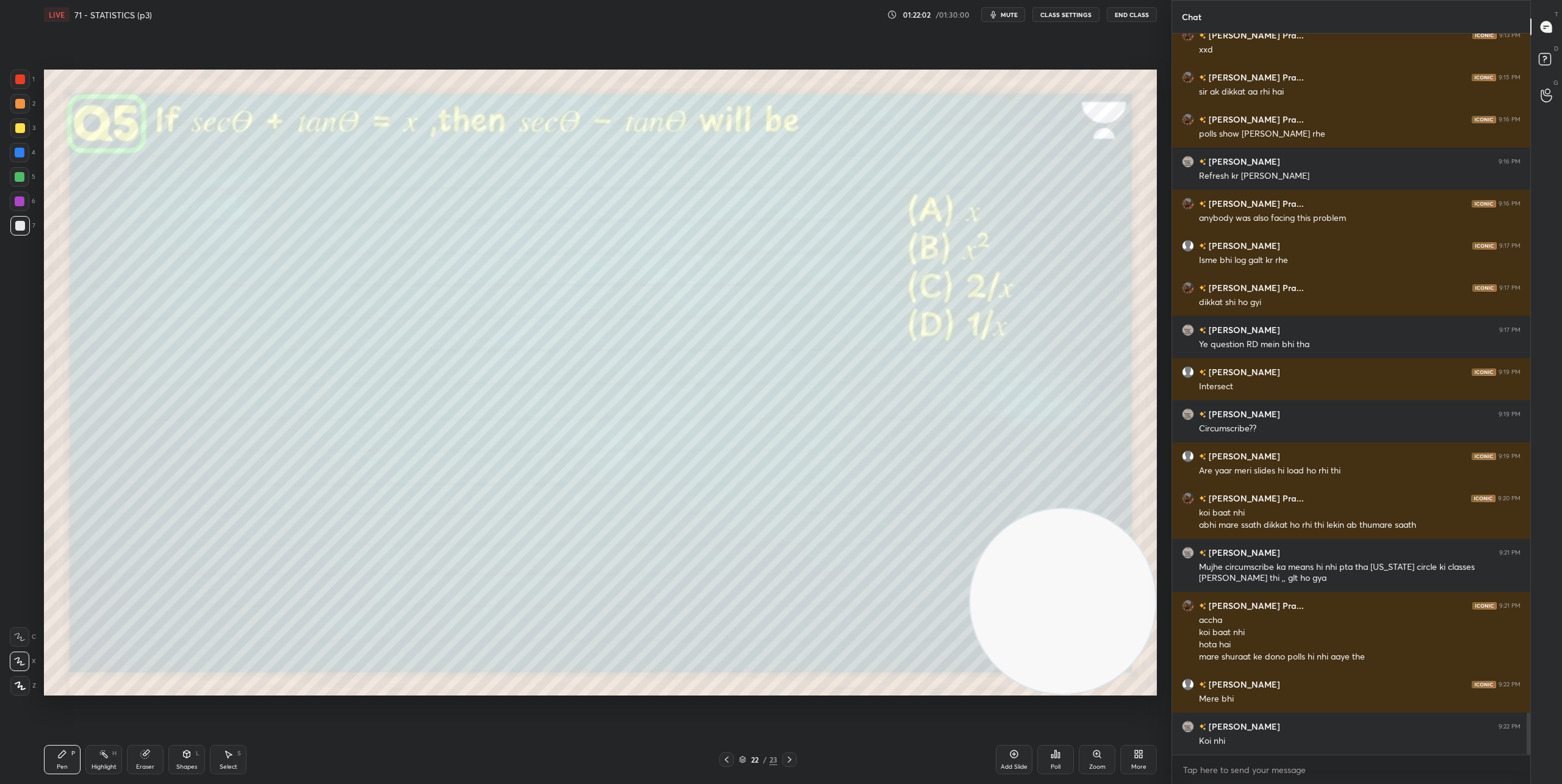
click at [1056, 757] on icon at bounding box center [1056, 754] width 2 height 8
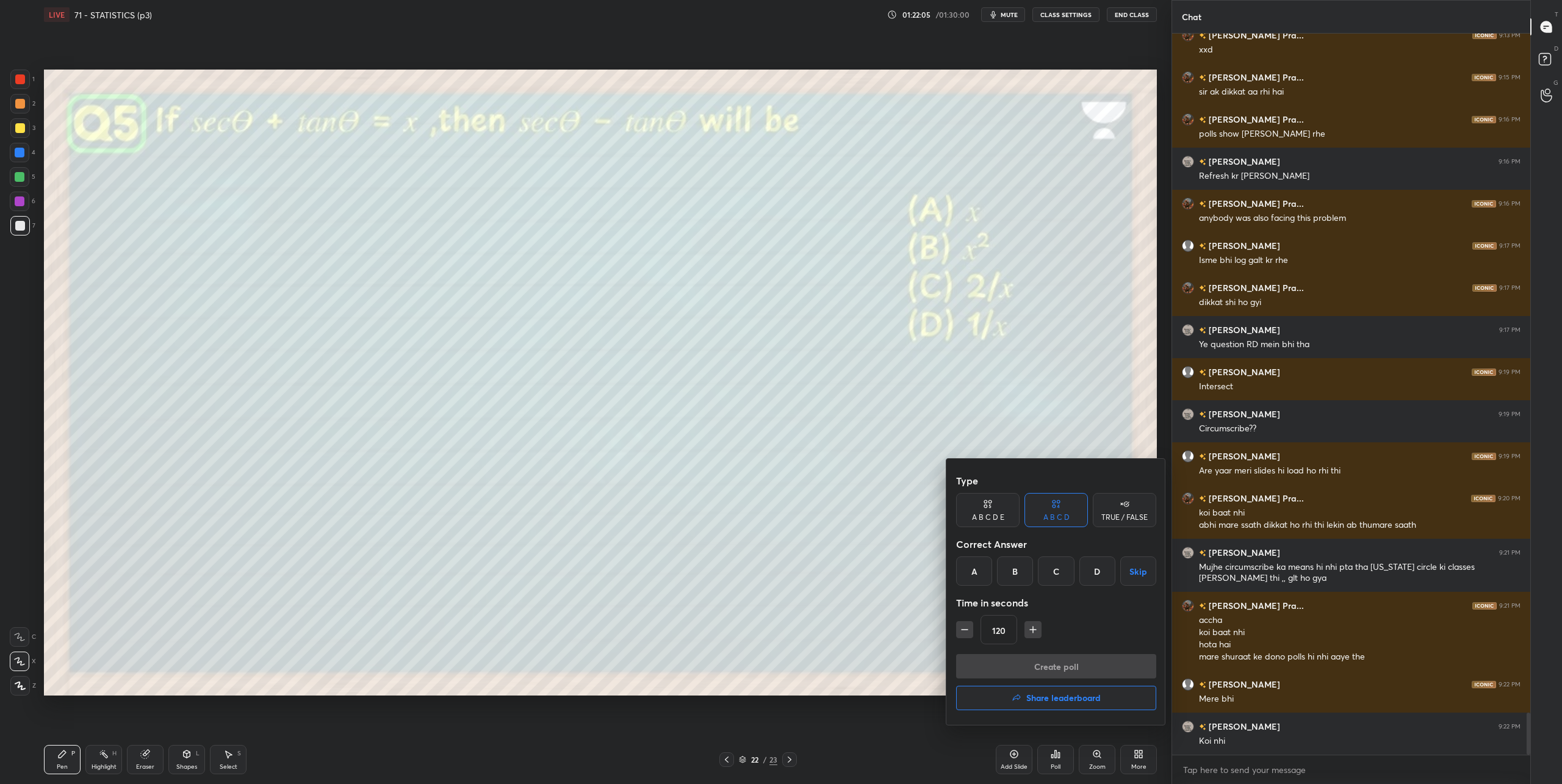
click at [1096, 573] on div "D" at bounding box center [1097, 571] width 36 height 30
click at [1077, 661] on button "Create poll" at bounding box center [1056, 666] width 200 height 24
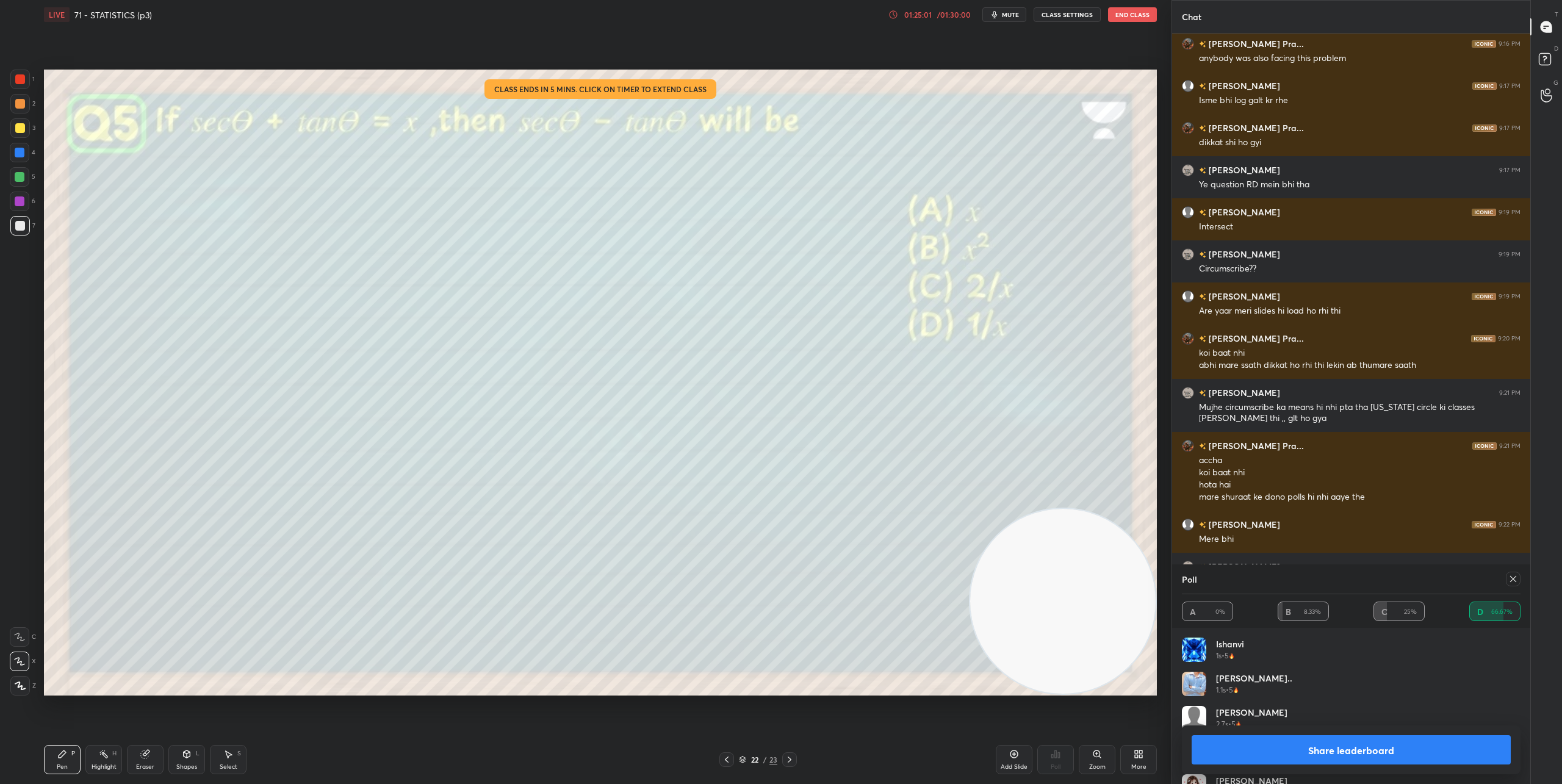
scroll to position [11778, 0]
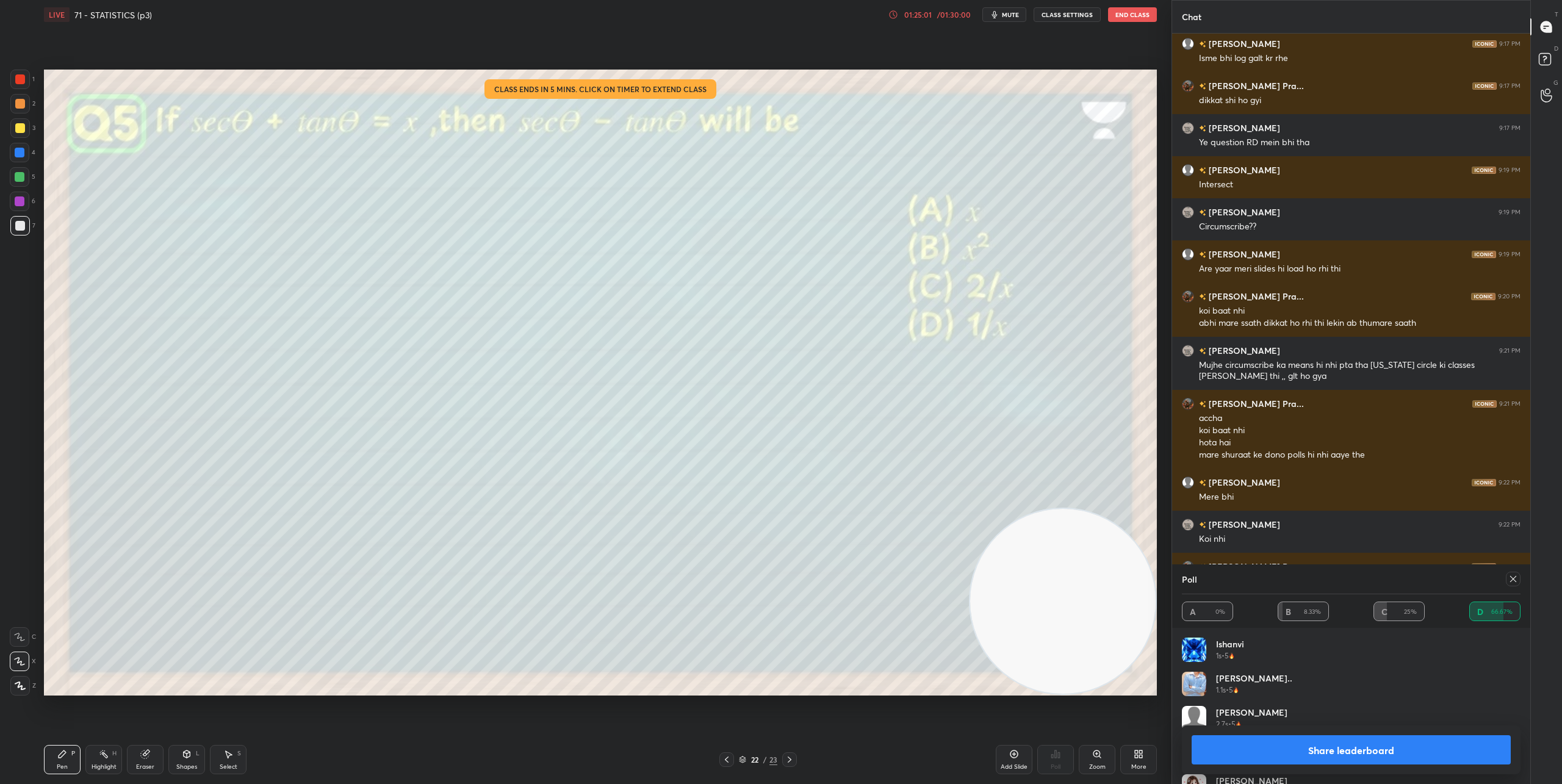
click at [792, 761] on icon at bounding box center [790, 760] width 10 height 10
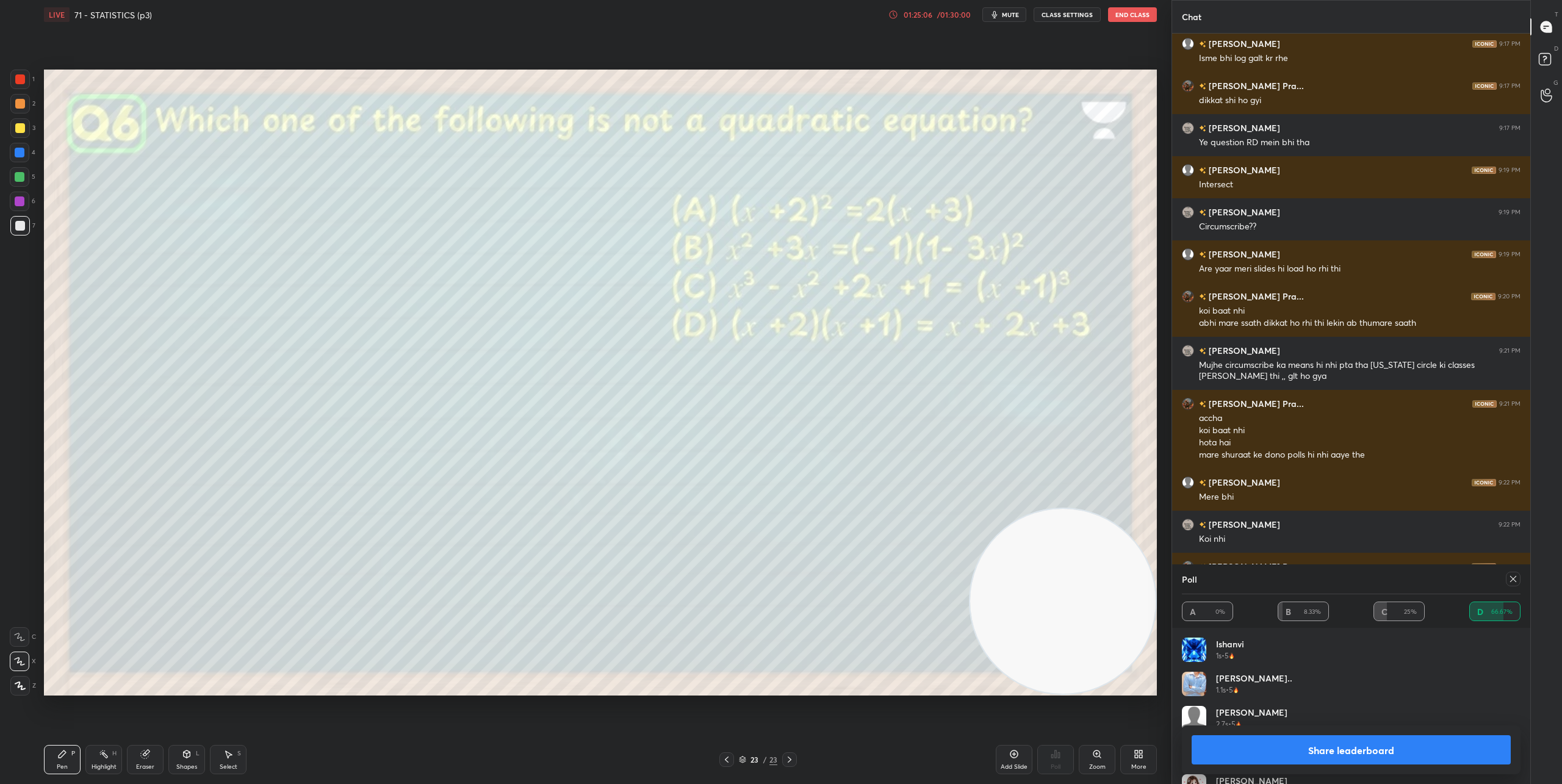
click at [1165, 580] on icon at bounding box center [1513, 579] width 6 height 6
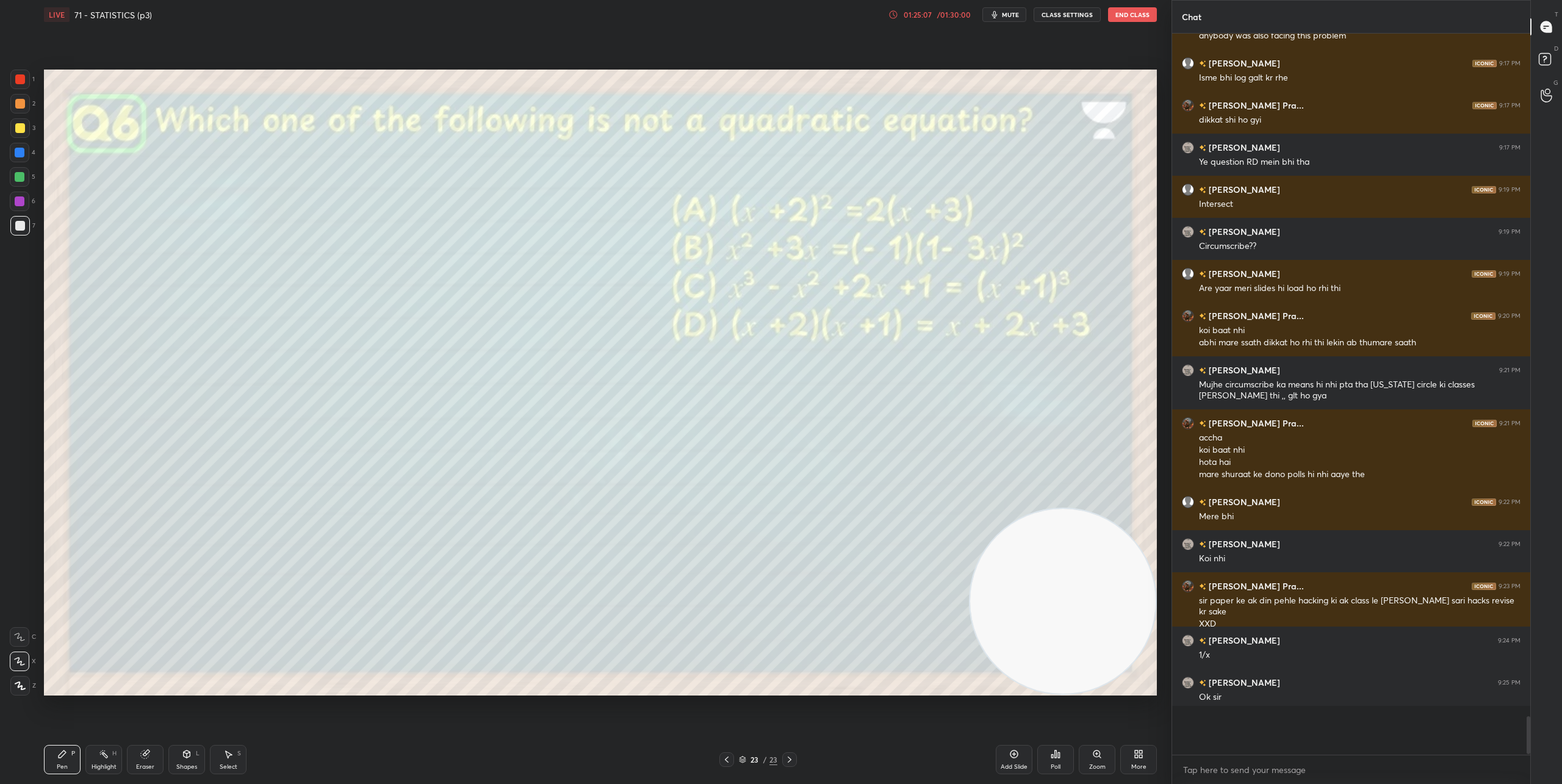
scroll to position [710, 354]
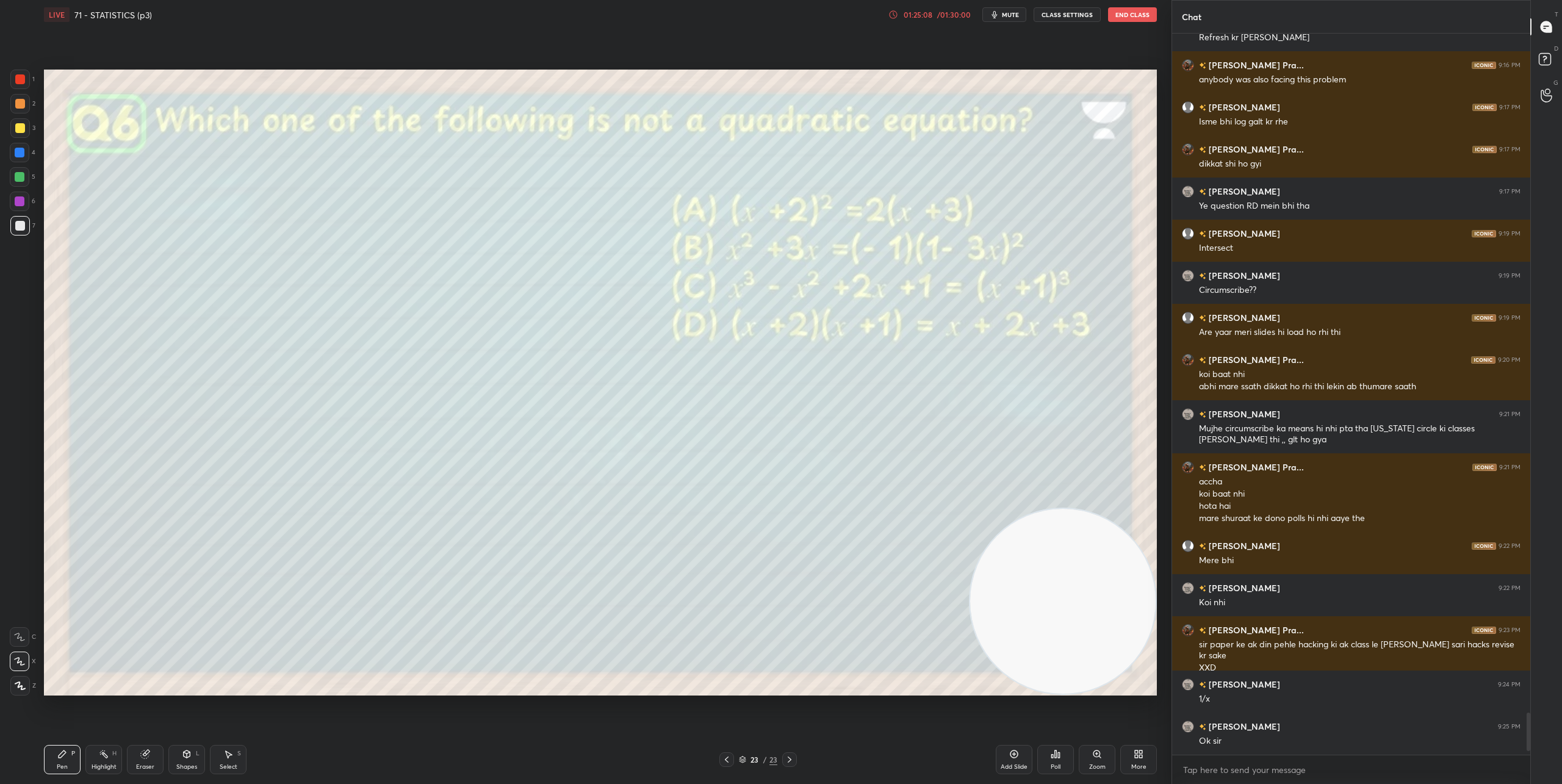
click at [1061, 764] on div "Poll" at bounding box center [1056, 760] width 36 height 30
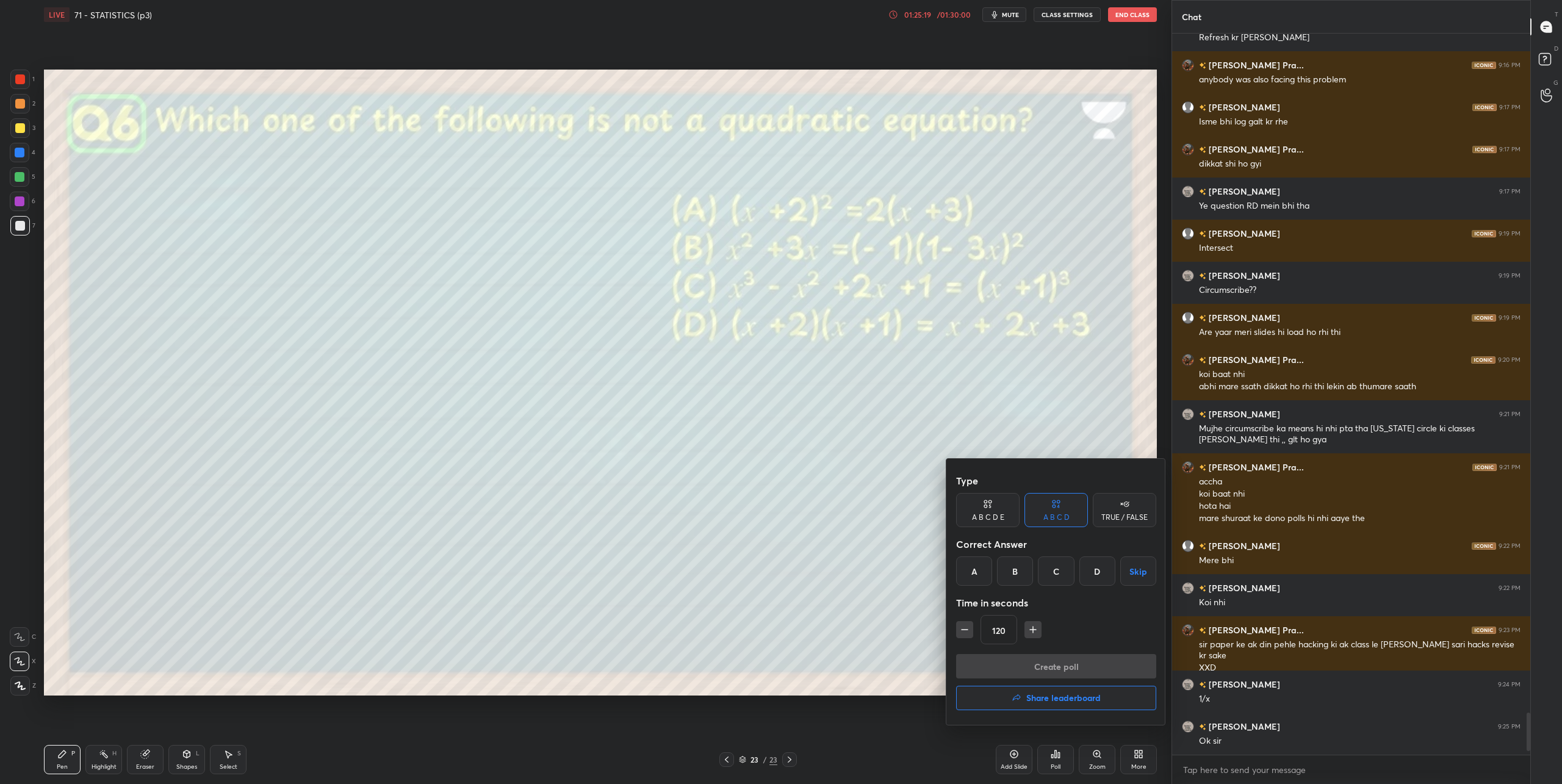
drag, startPoint x: 1096, startPoint y: 576, endPoint x: 1093, endPoint y: 583, distance: 7.6
click at [1096, 576] on div "D" at bounding box center [1097, 571] width 36 height 30
click at [1074, 662] on button "Create poll" at bounding box center [1056, 666] width 200 height 24
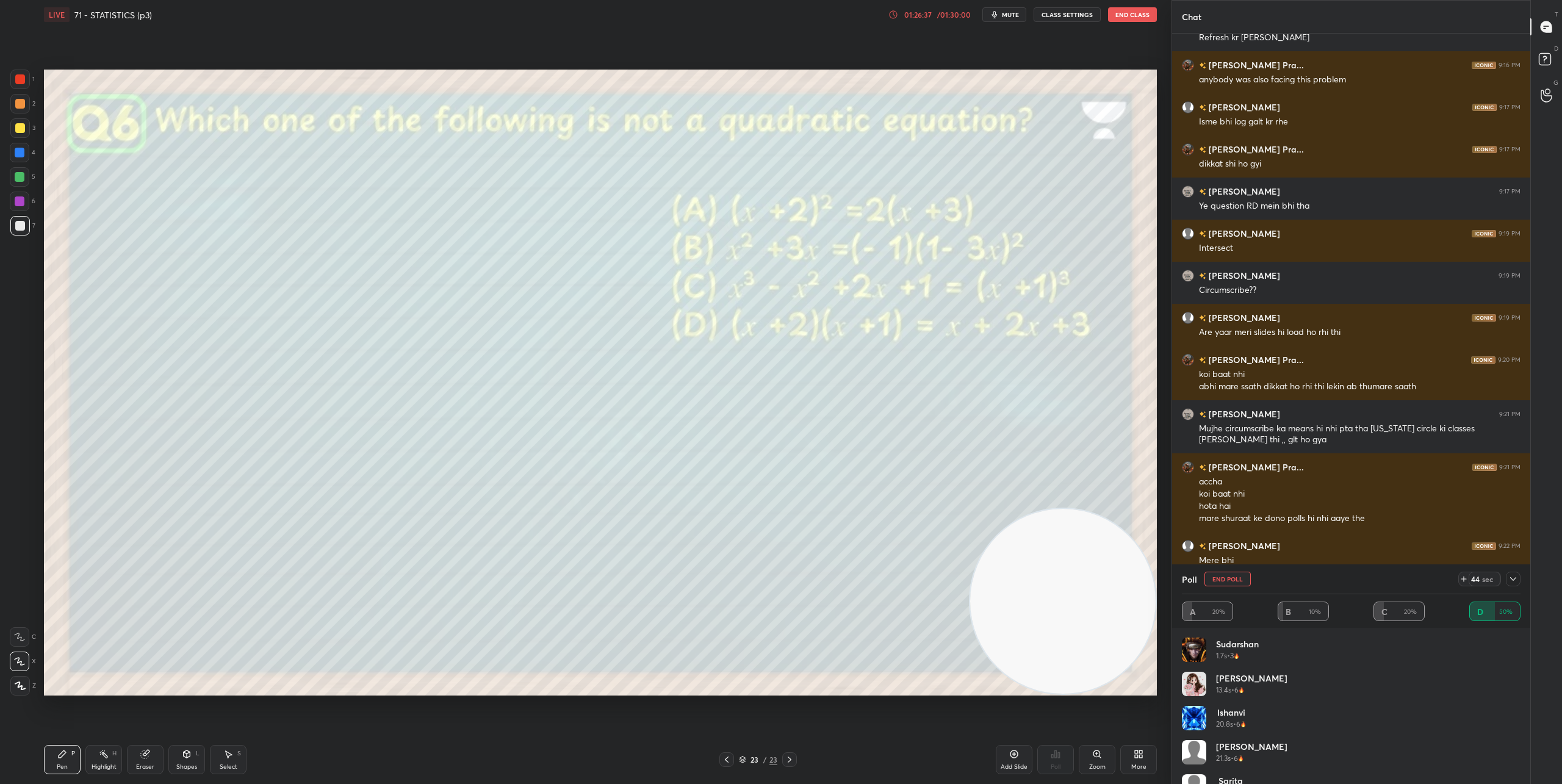
scroll to position [11820, 0]
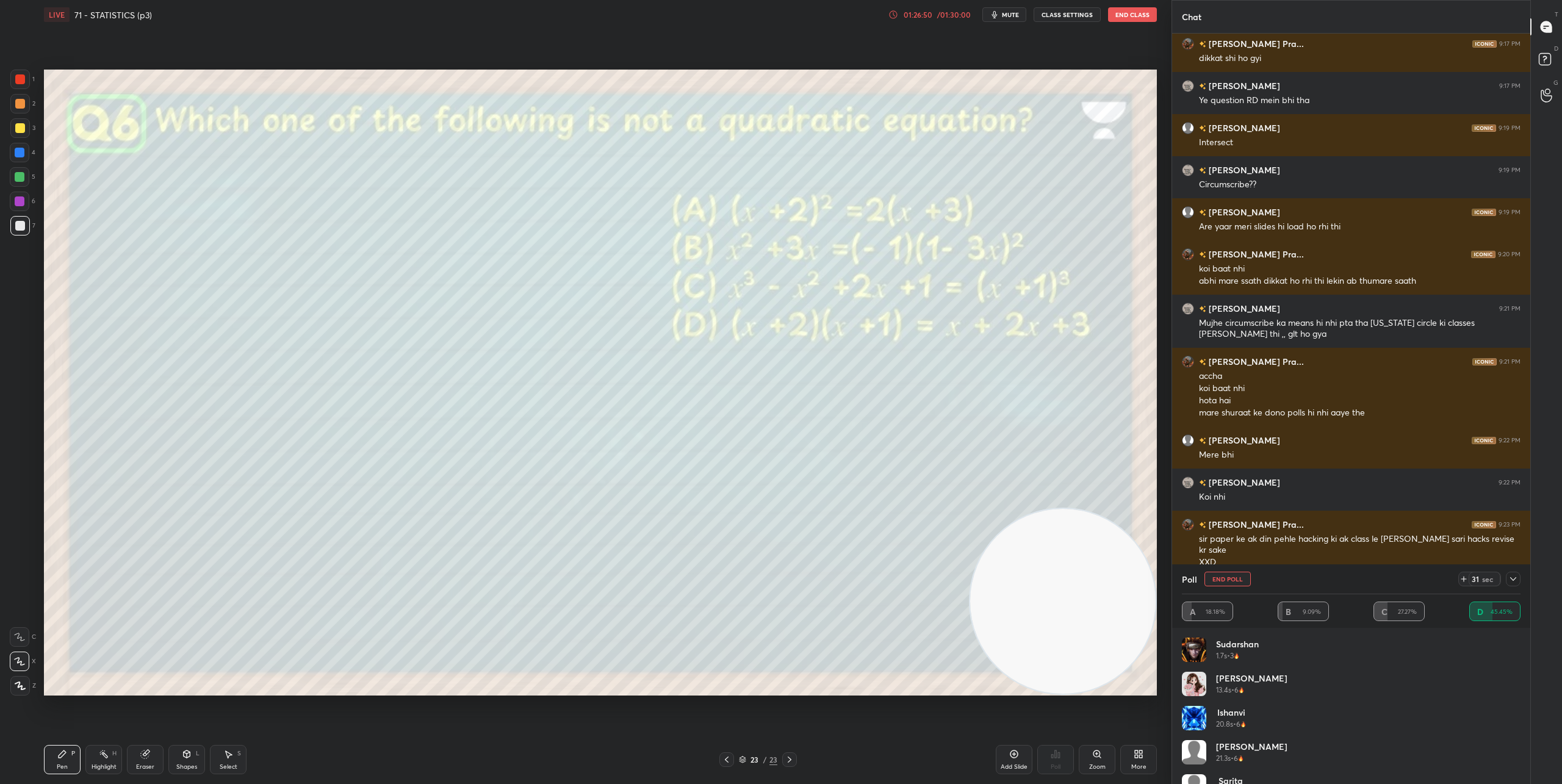
click at [1165, 578] on icon at bounding box center [1513, 579] width 10 height 10
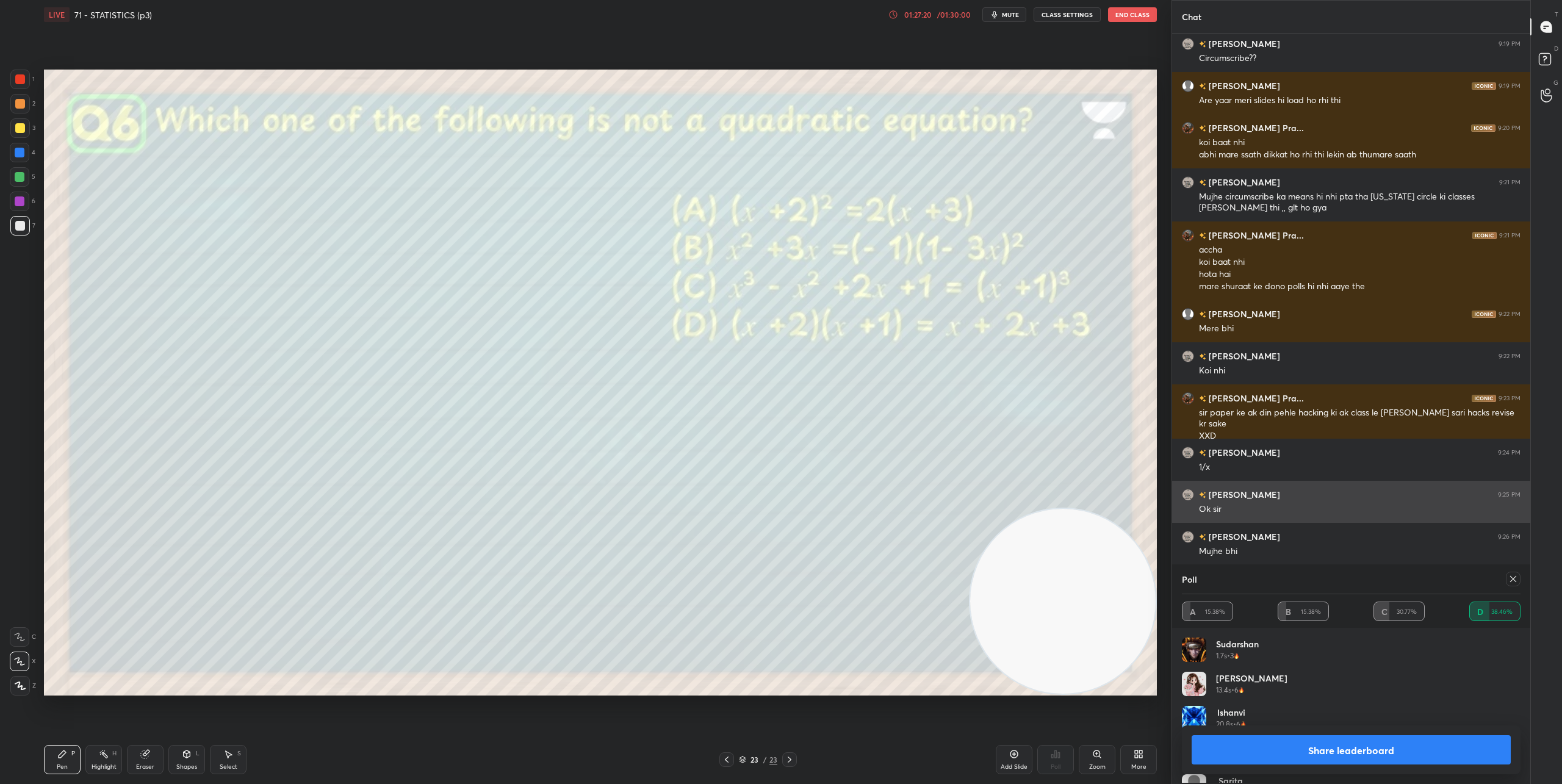
scroll to position [143, 335]
click at [1165, 748] on button "Share leaderboard" at bounding box center [1351, 749] width 319 height 30
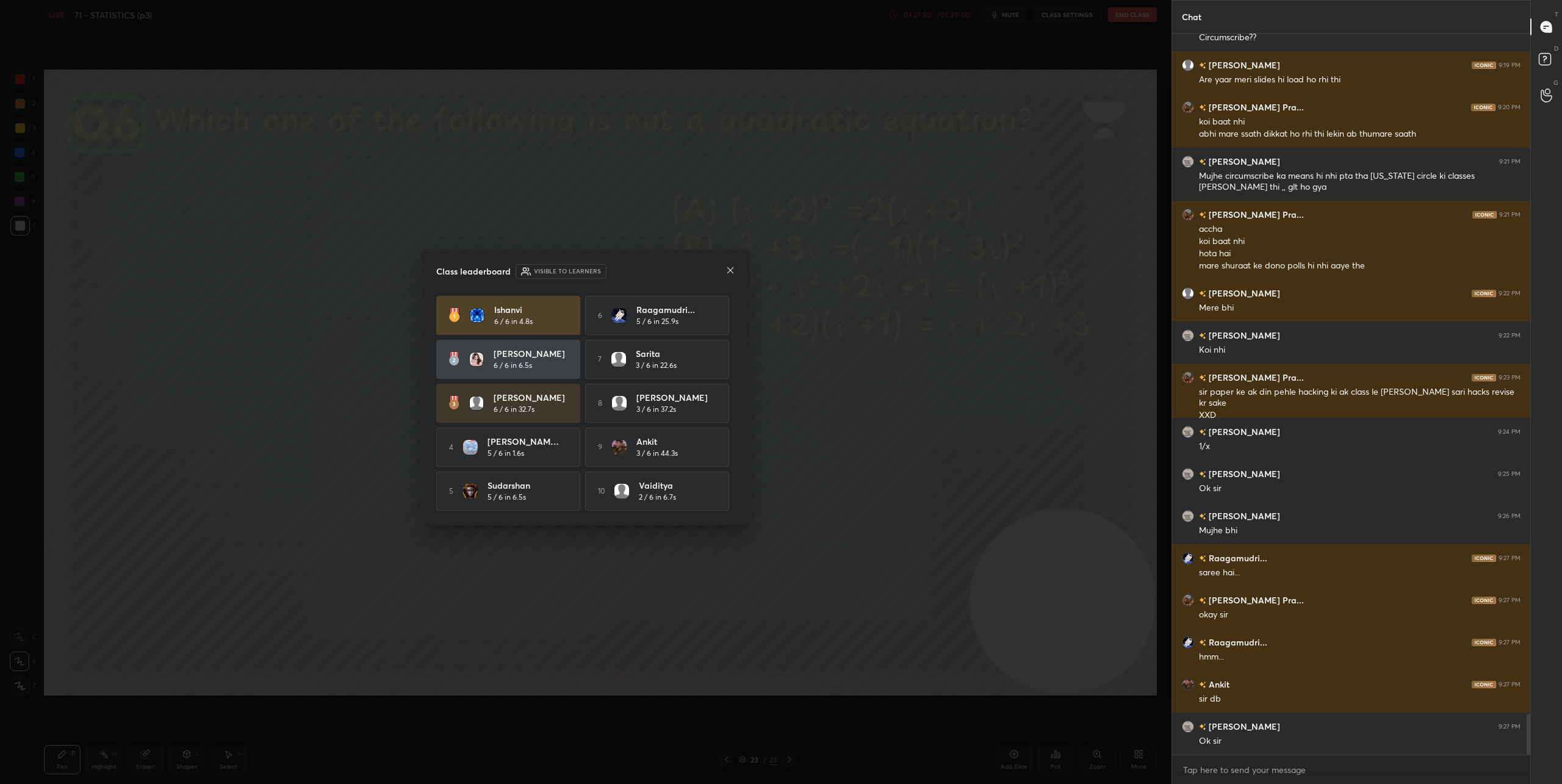
scroll to position [12009, 0]
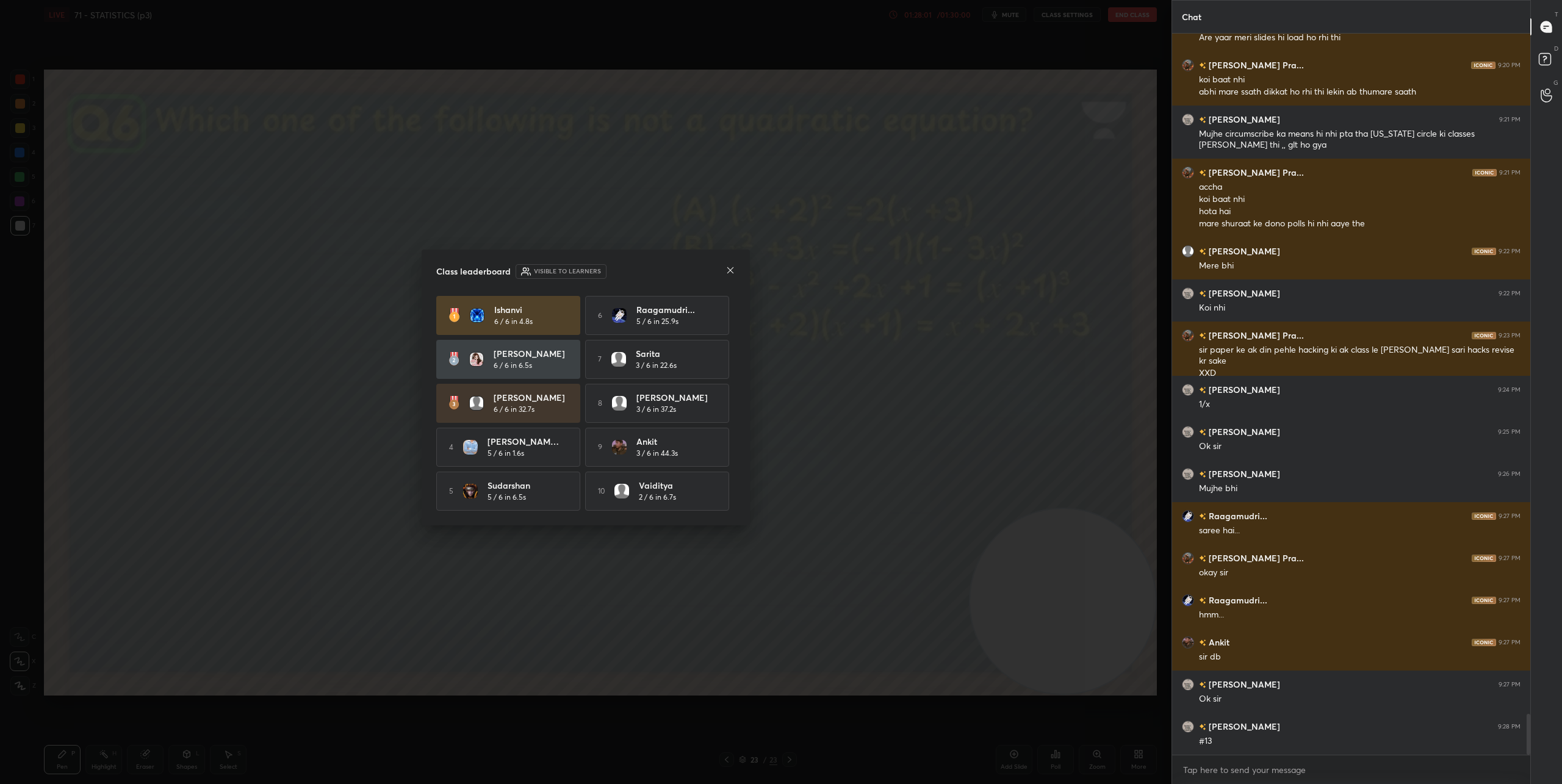
click at [733, 270] on icon at bounding box center [730, 270] width 6 height 6
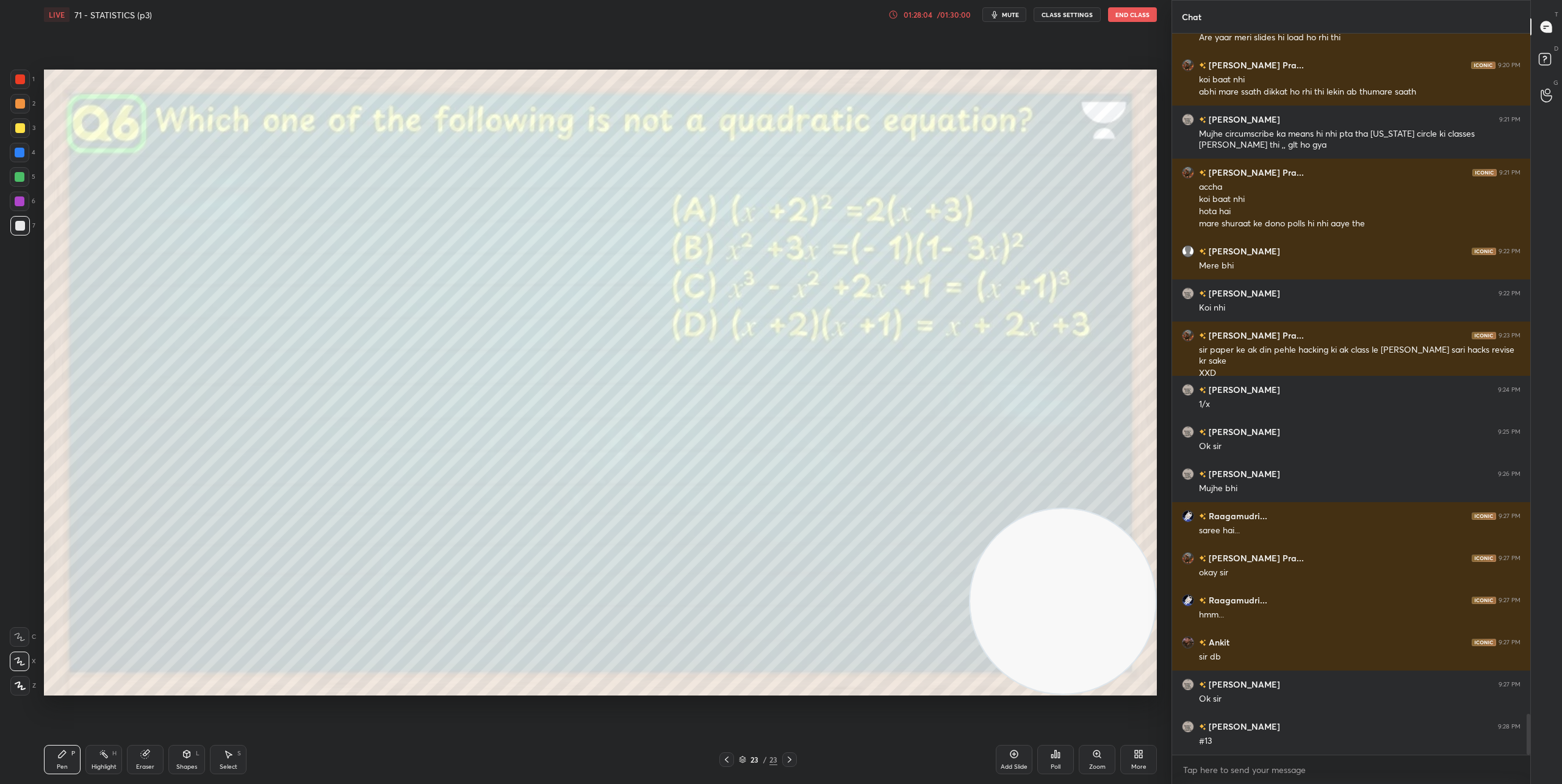
click at [157, 754] on div "Eraser" at bounding box center [145, 760] width 36 height 30
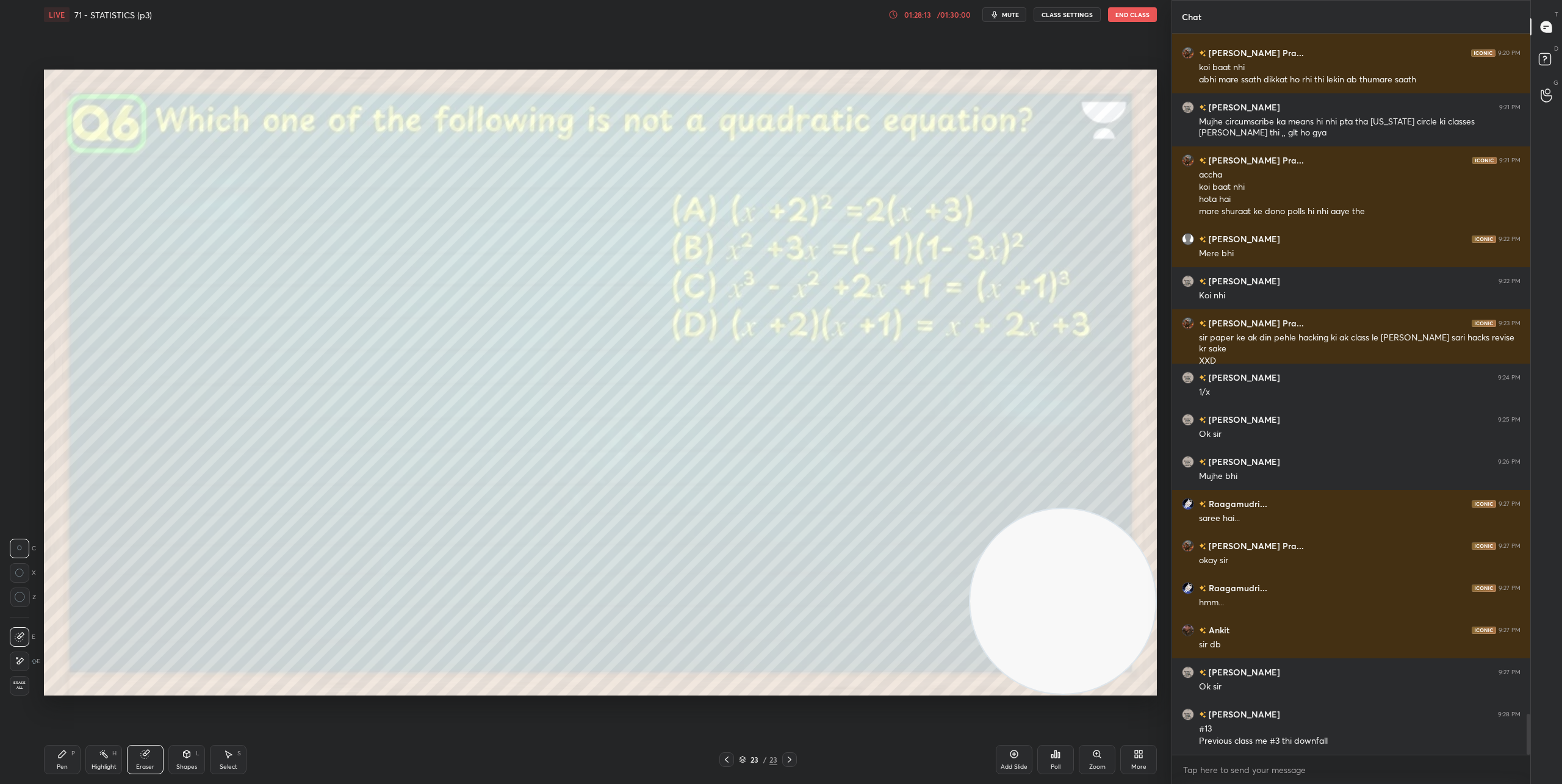
scroll to position [12064, 0]
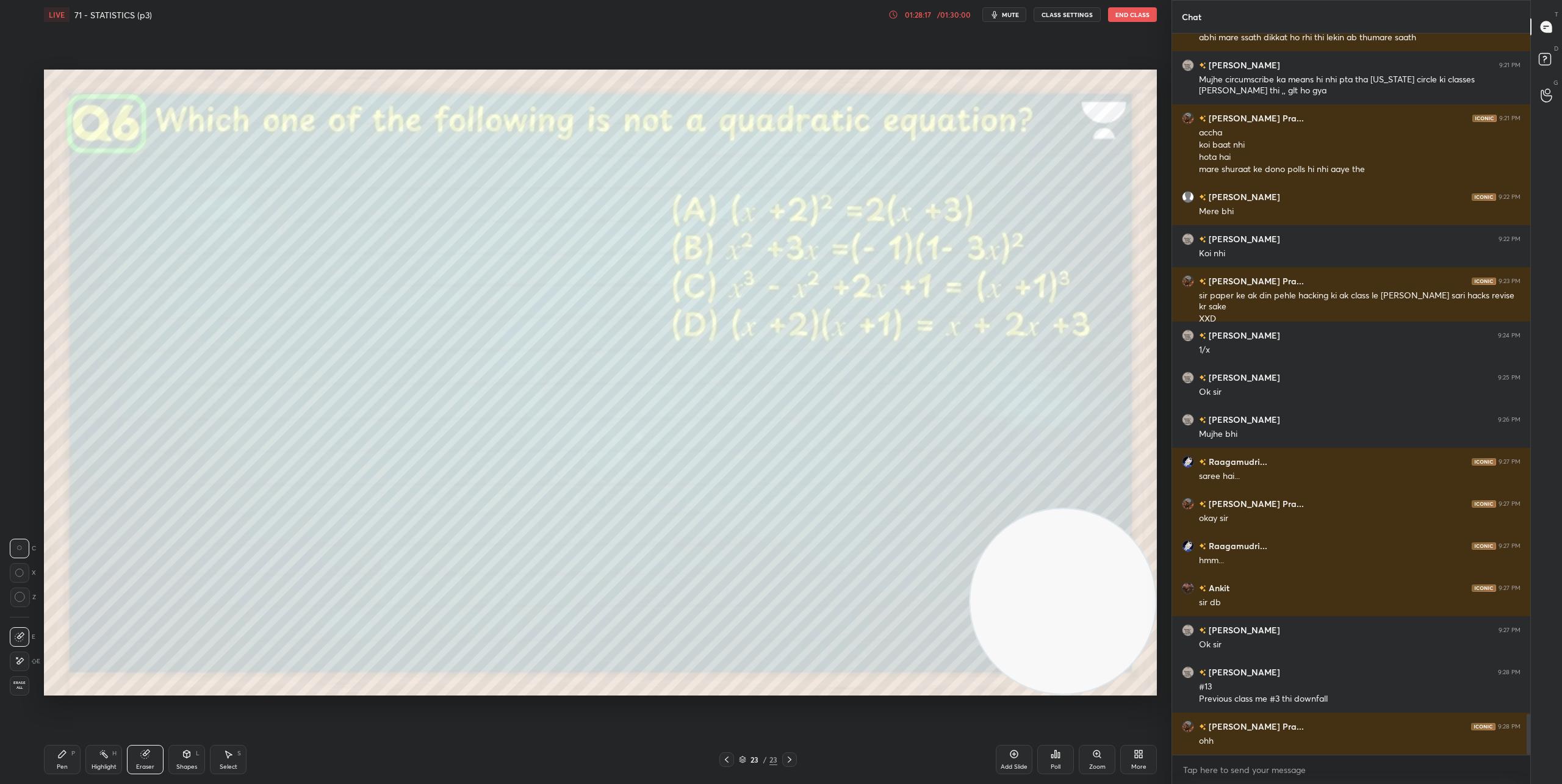
click at [1055, 757] on icon at bounding box center [1056, 754] width 2 height 8
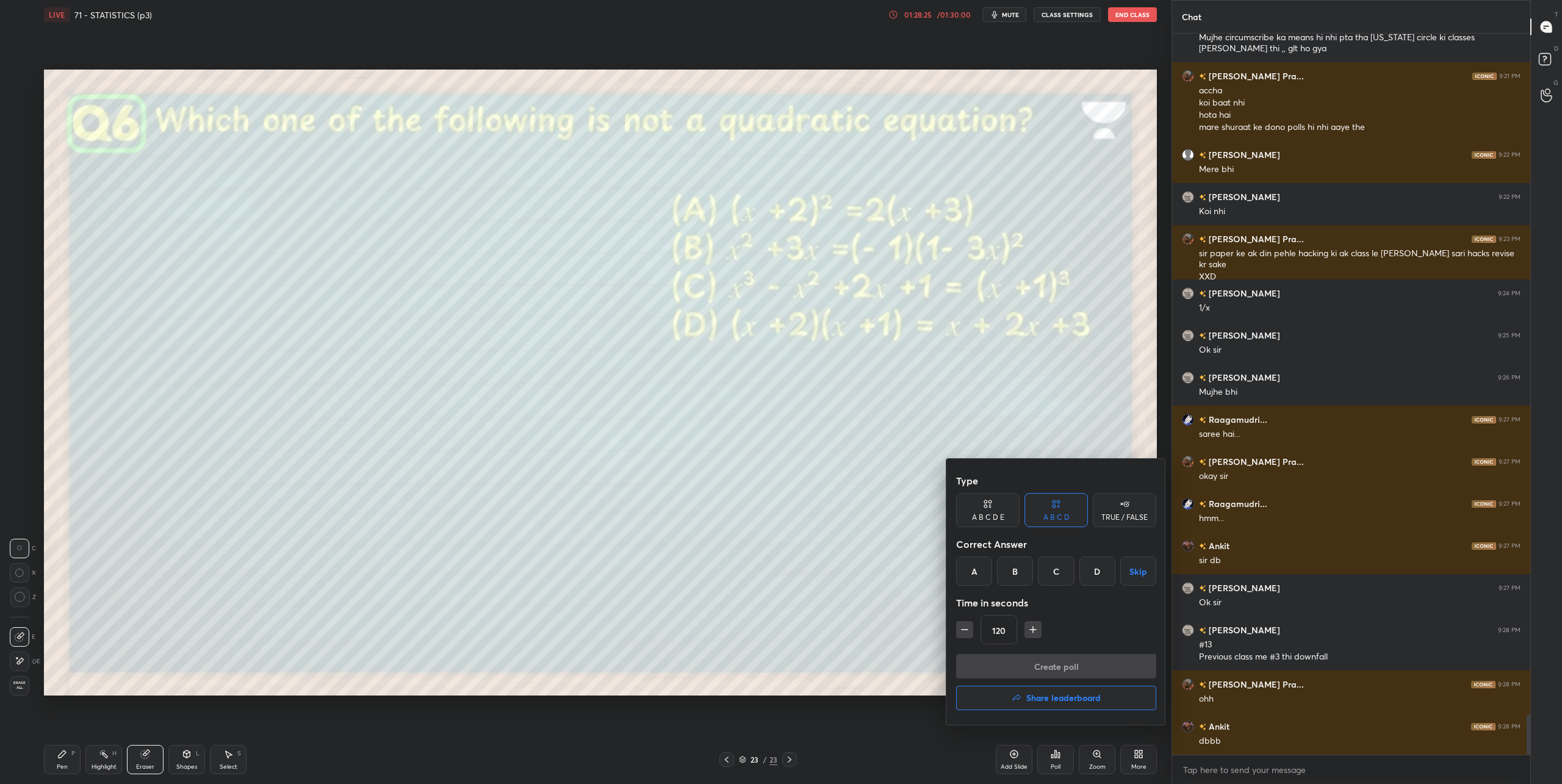
scroll to position [12148, 0]
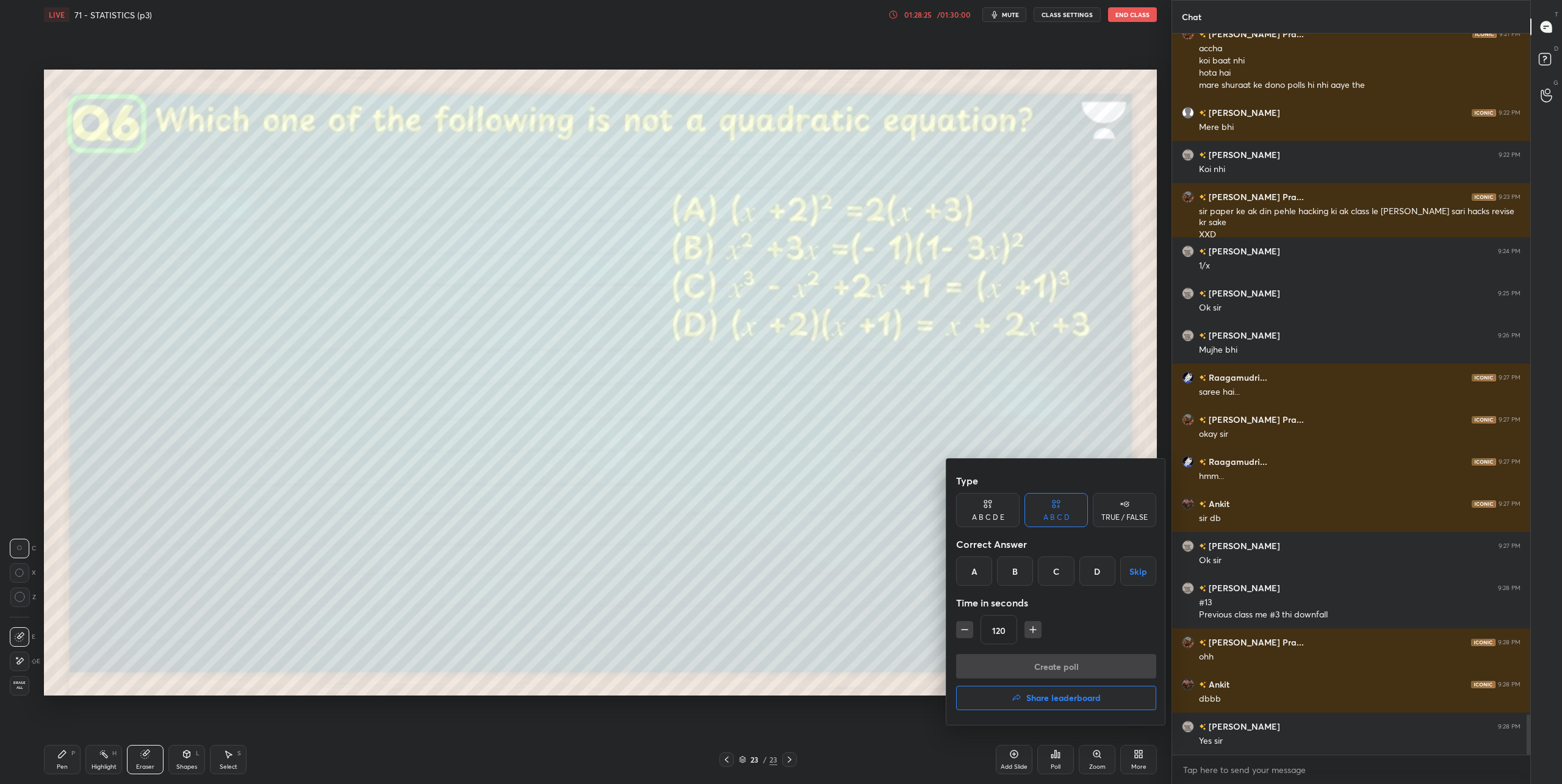
click at [1062, 694] on h4 "Share leaderboard" at bounding box center [1063, 698] width 74 height 9
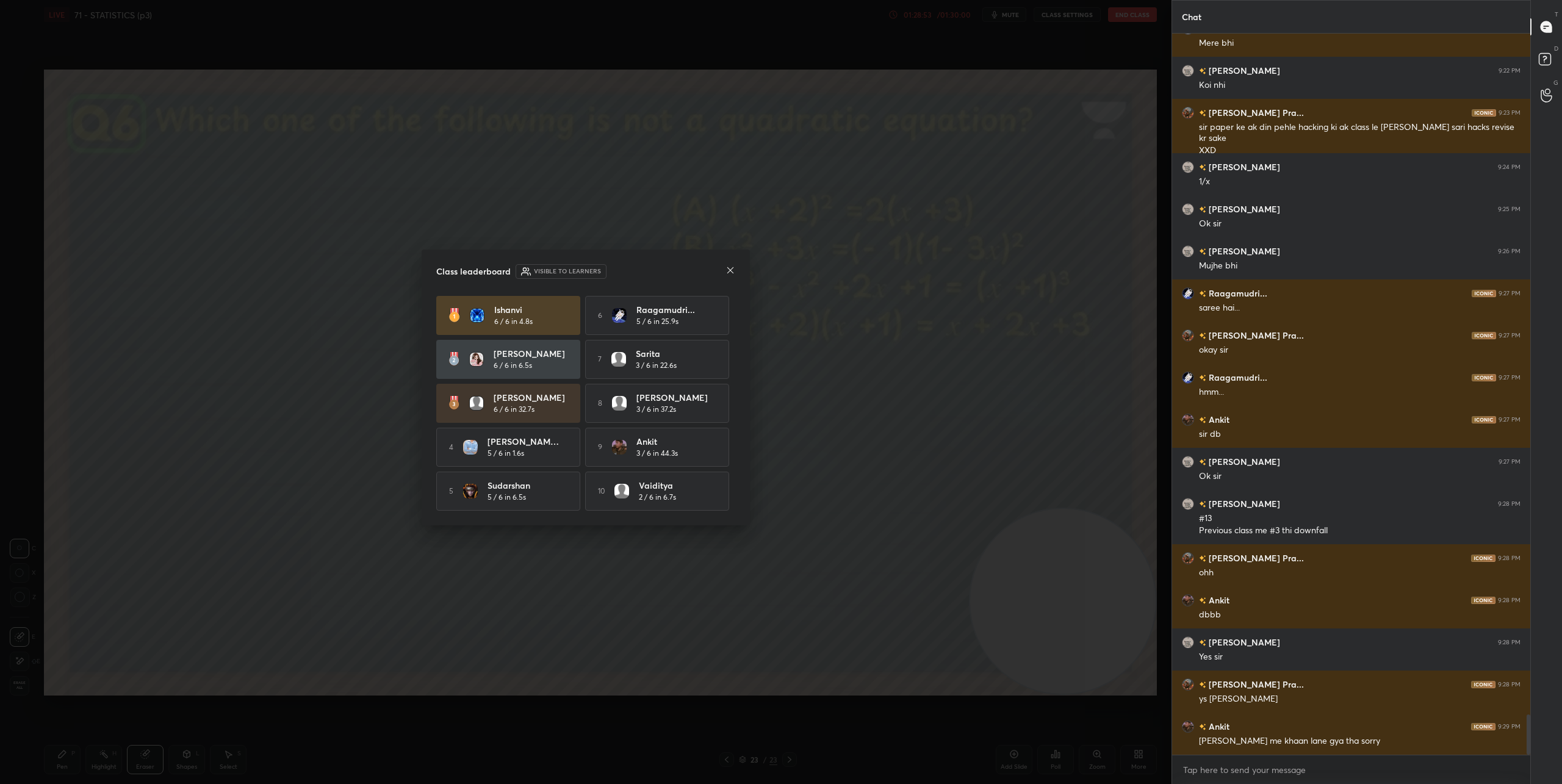
scroll to position [12274, 0]
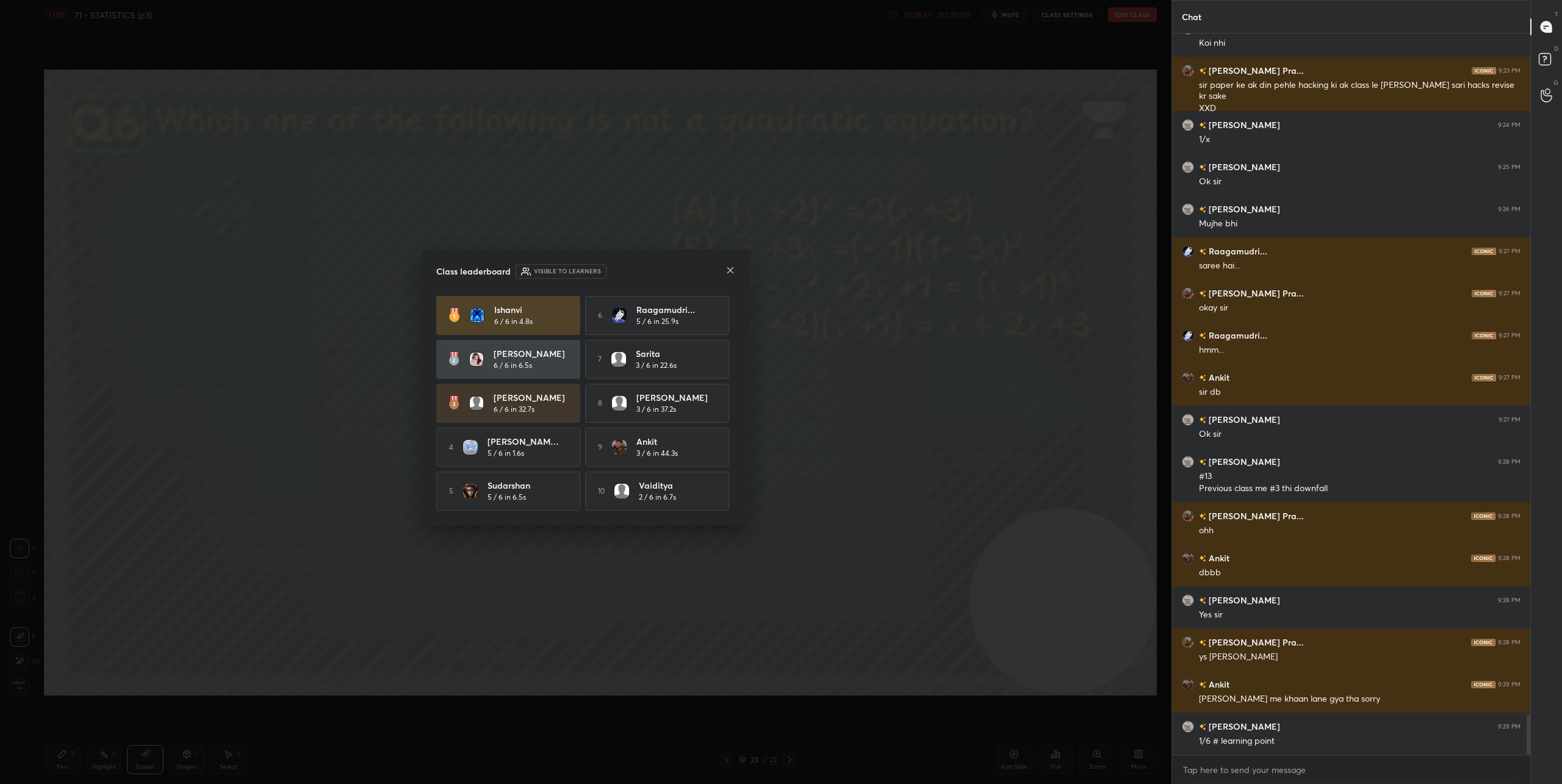
click at [731, 267] on icon at bounding box center [730, 270] width 6 height 6
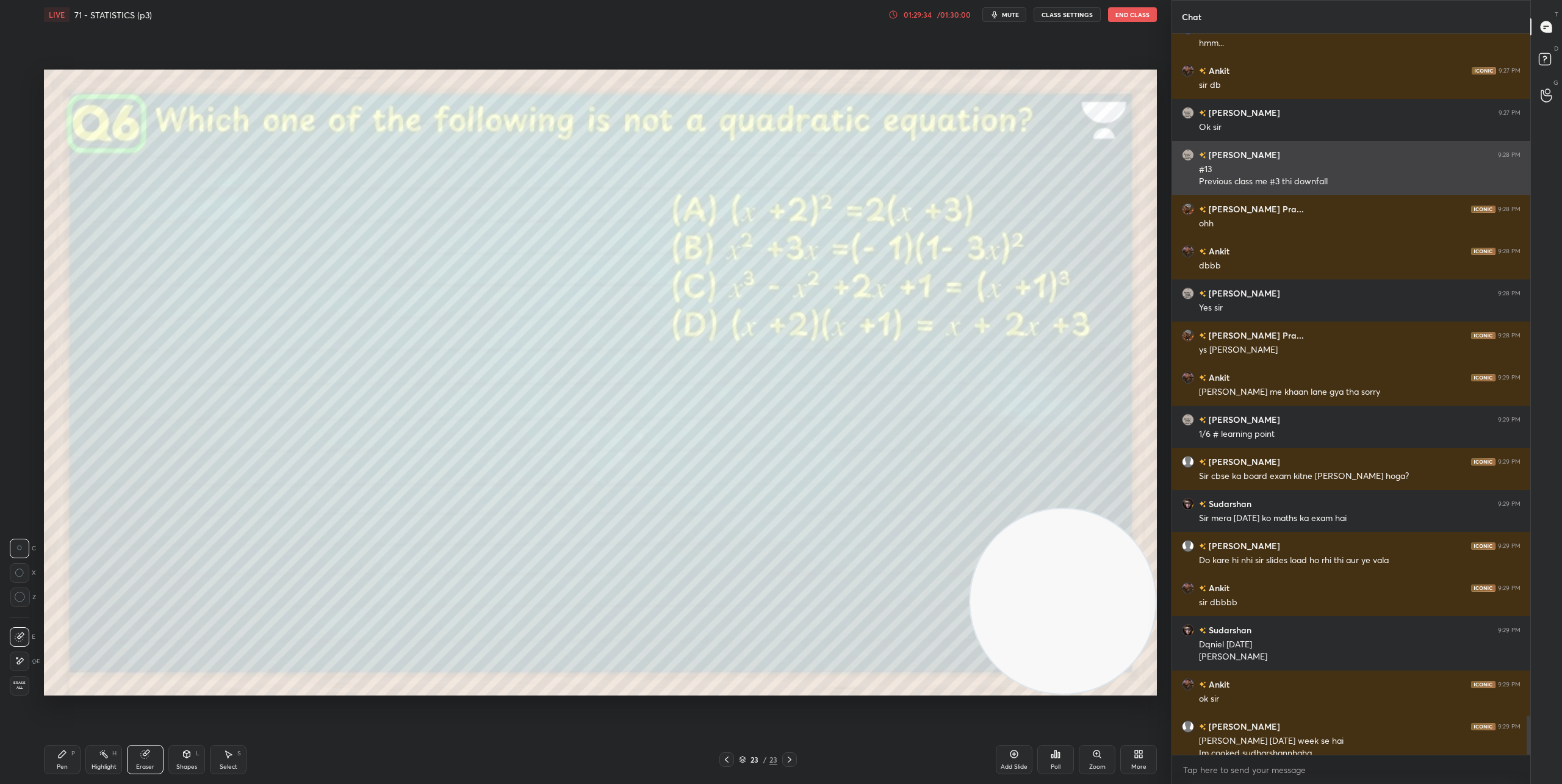
scroll to position [12593, 0]
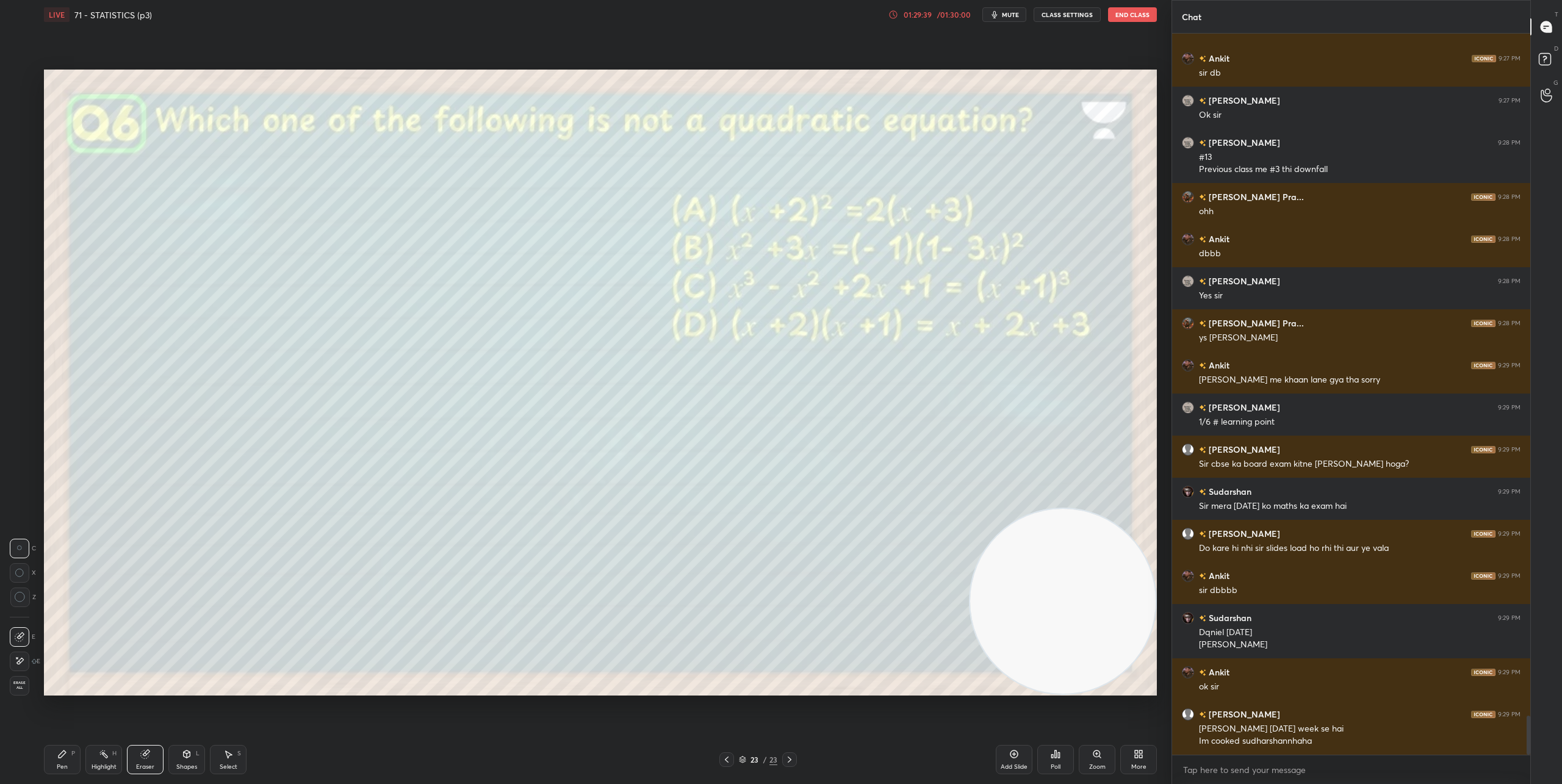
click at [62, 764] on div "Pen" at bounding box center [62, 767] width 11 height 6
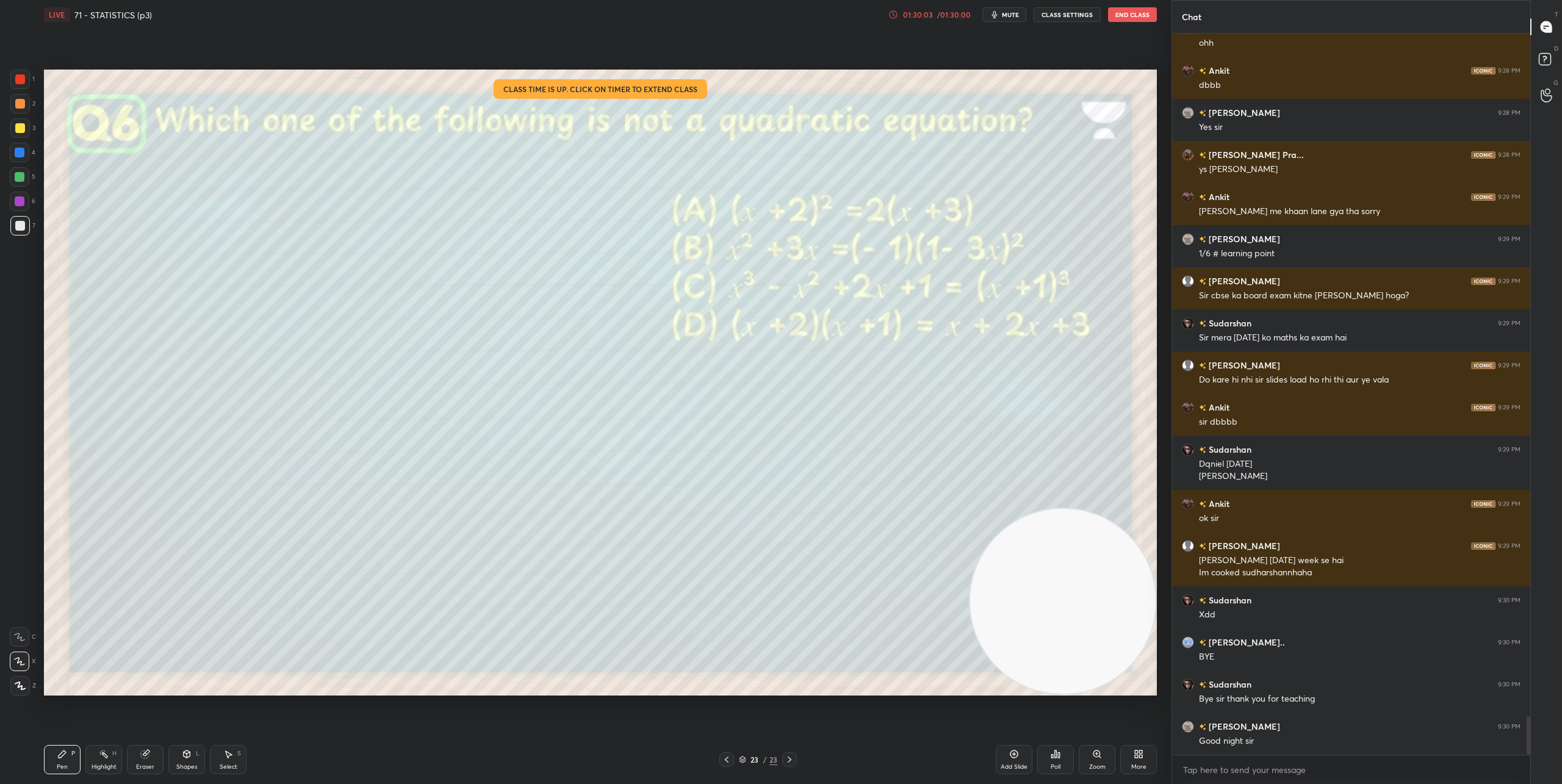
scroll to position [12803, 0]
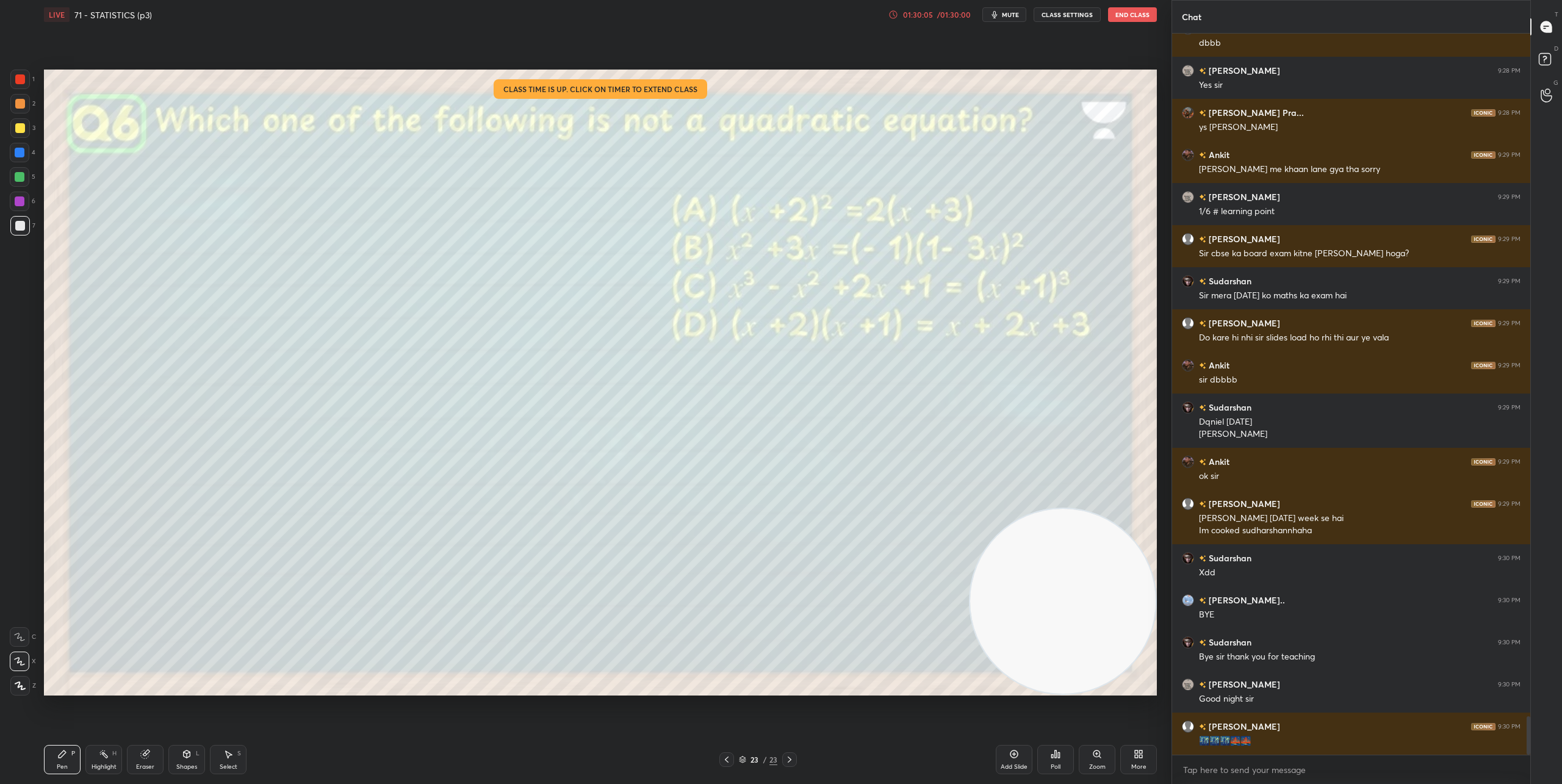
click at [1122, 18] on button "End Class" at bounding box center [1132, 14] width 49 height 14
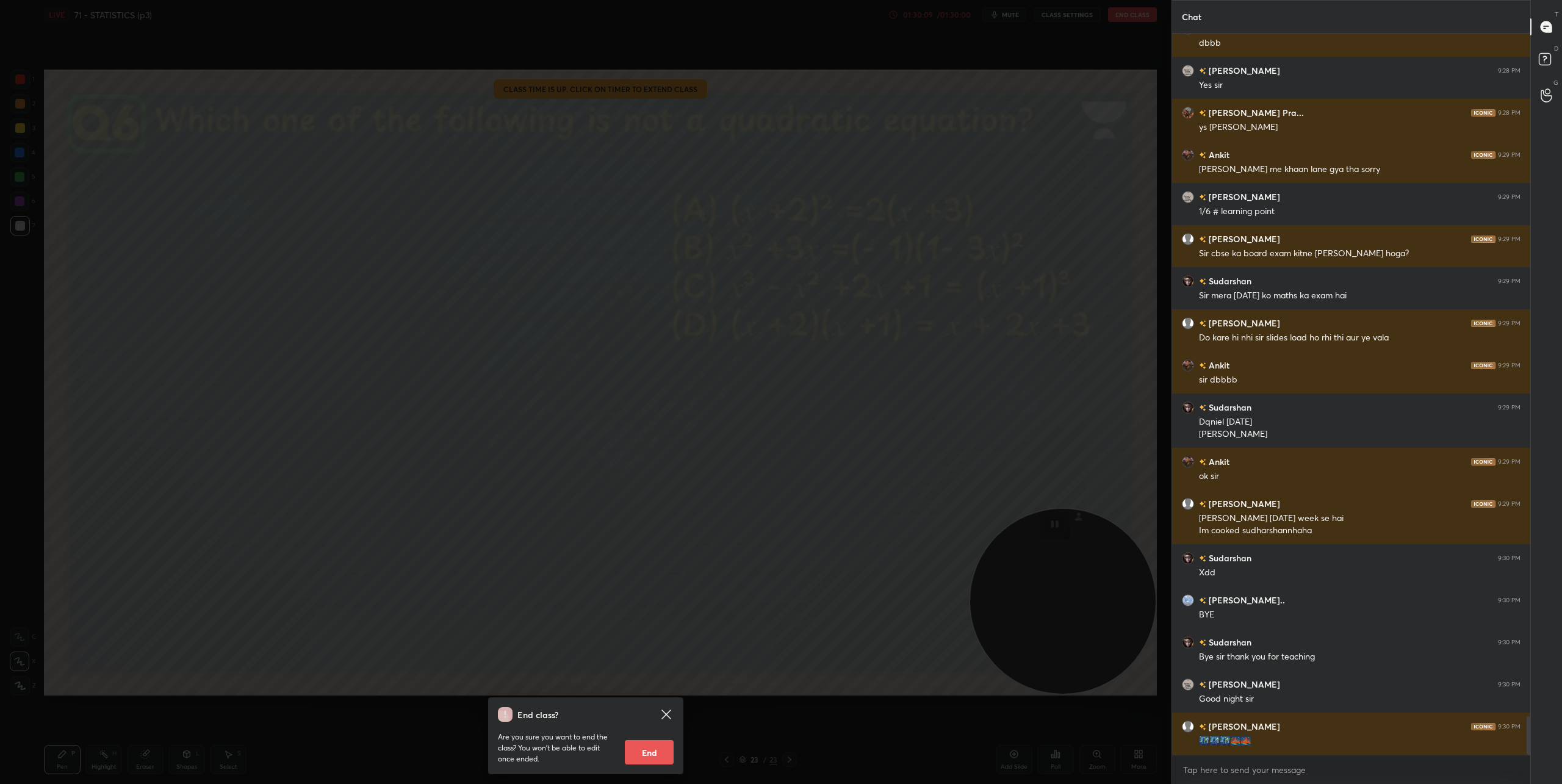
click at [647, 756] on button "End" at bounding box center [649, 752] width 49 height 24
type textarea "x"
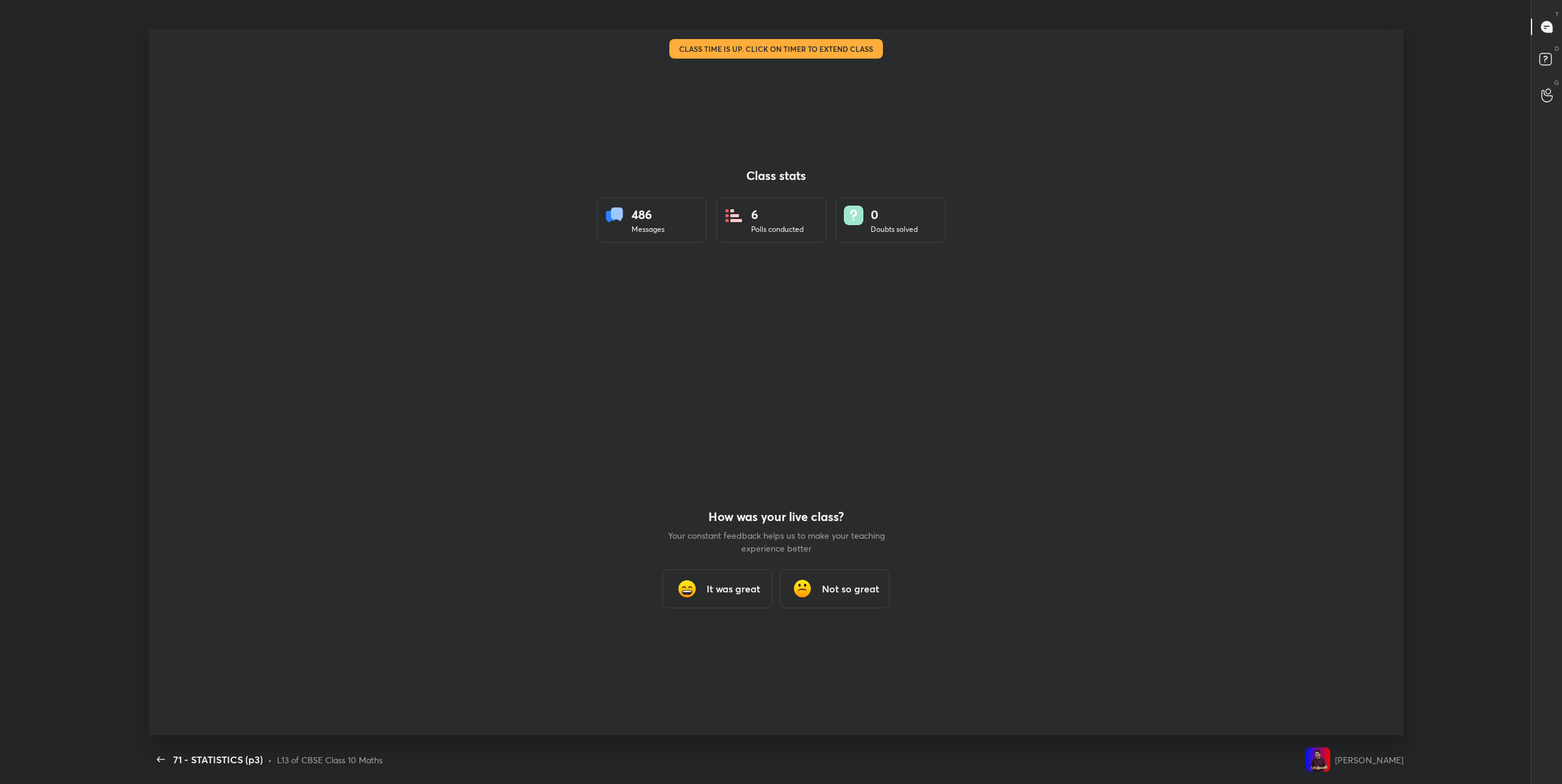
scroll to position [705, 1552]
click at [721, 597] on div "It was great" at bounding box center [717, 589] width 110 height 39
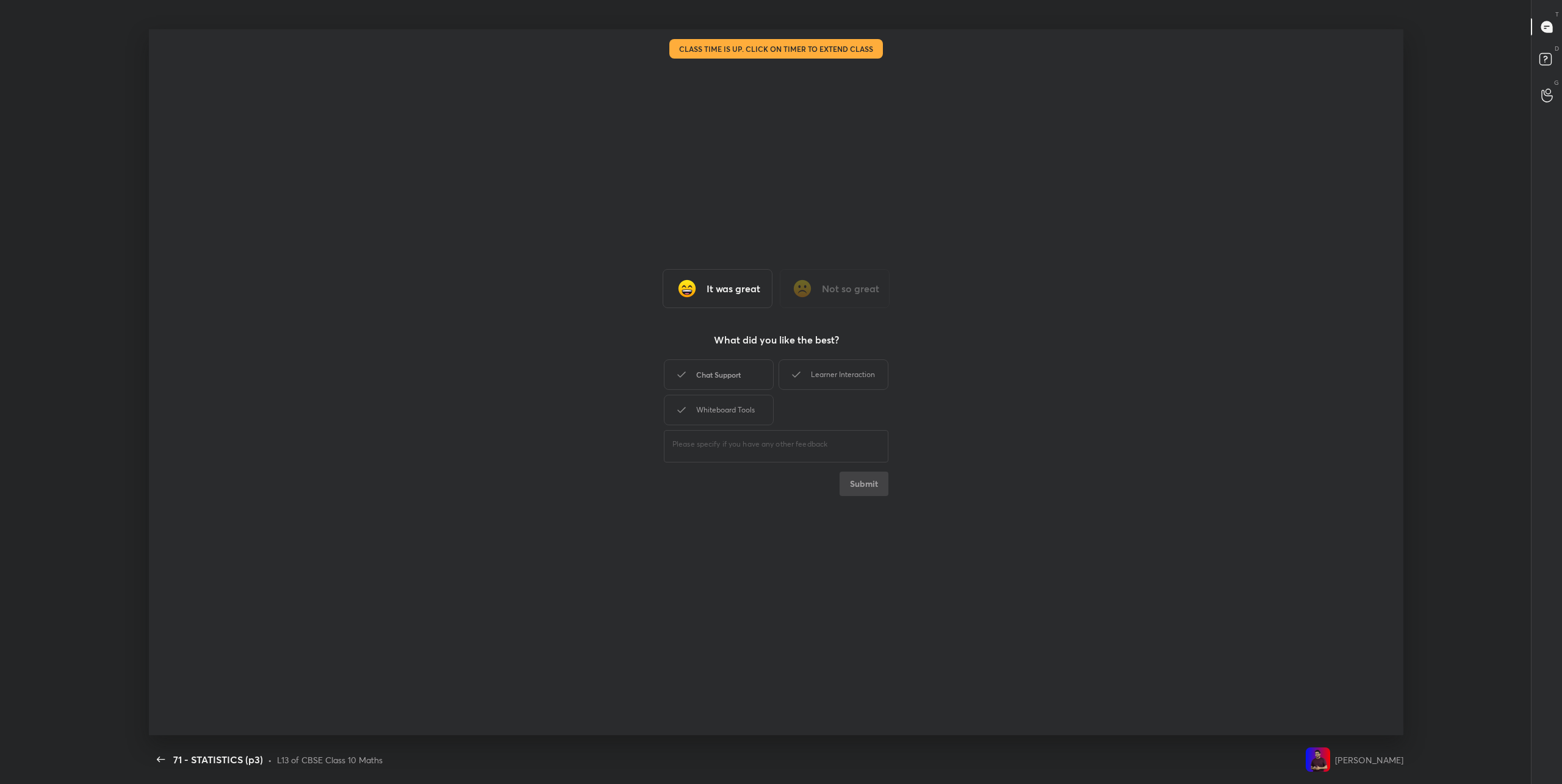
drag, startPoint x: 729, startPoint y: 381, endPoint x: 740, endPoint y: 380, distance: 11.0
click at [729, 381] on div "Chat Support" at bounding box center [718, 374] width 110 height 31
drag, startPoint x: 821, startPoint y: 378, endPoint x: 798, endPoint y: 383, distance: 23.5
click at [821, 378] on div "Learner Interaction" at bounding box center [833, 374] width 110 height 31
click at [724, 408] on div "Whiteboard Tools" at bounding box center [718, 410] width 110 height 31
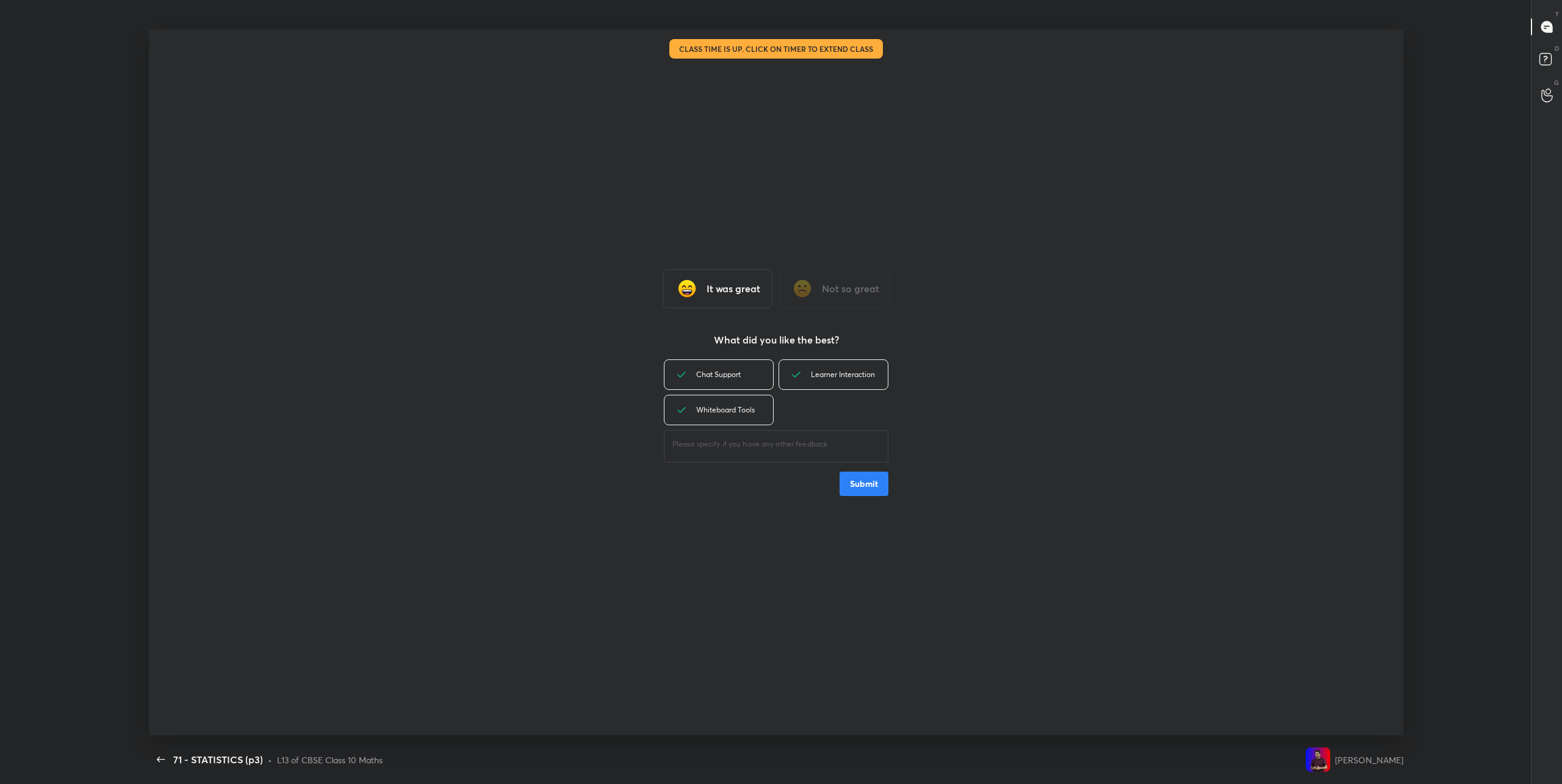
click at [879, 489] on button "Submit" at bounding box center [864, 484] width 49 height 24
